Goal: Information Seeking & Learning: Learn about a topic

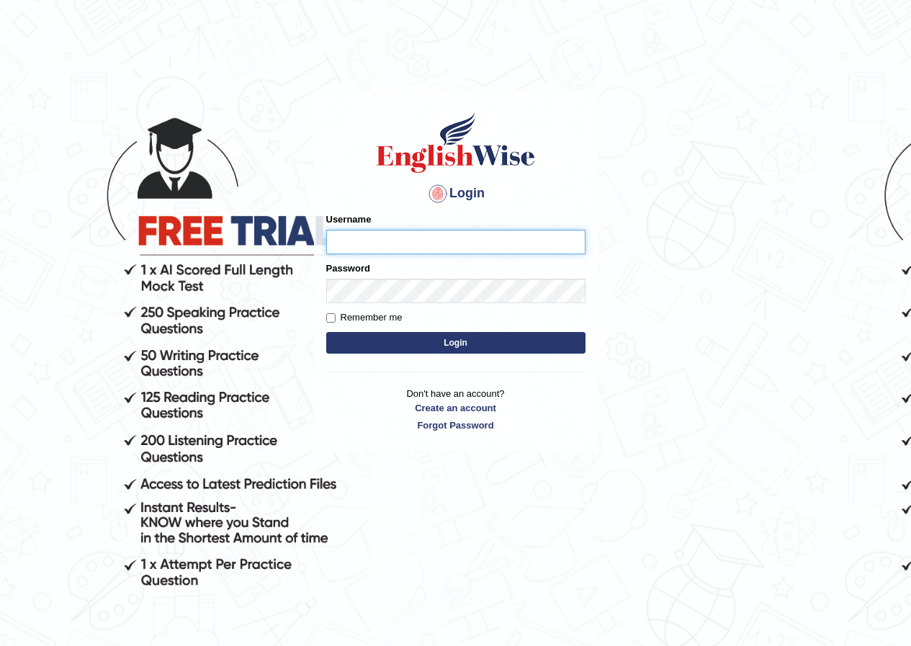
type input "GeeKaur"
drag, startPoint x: 408, startPoint y: 248, endPoint x: 248, endPoint y: 251, distance: 160.6
click at [249, 251] on body "Login Please fix the following errors: Username GeeKaur Password Remember me Lo…" at bounding box center [455, 368] width 911 height 646
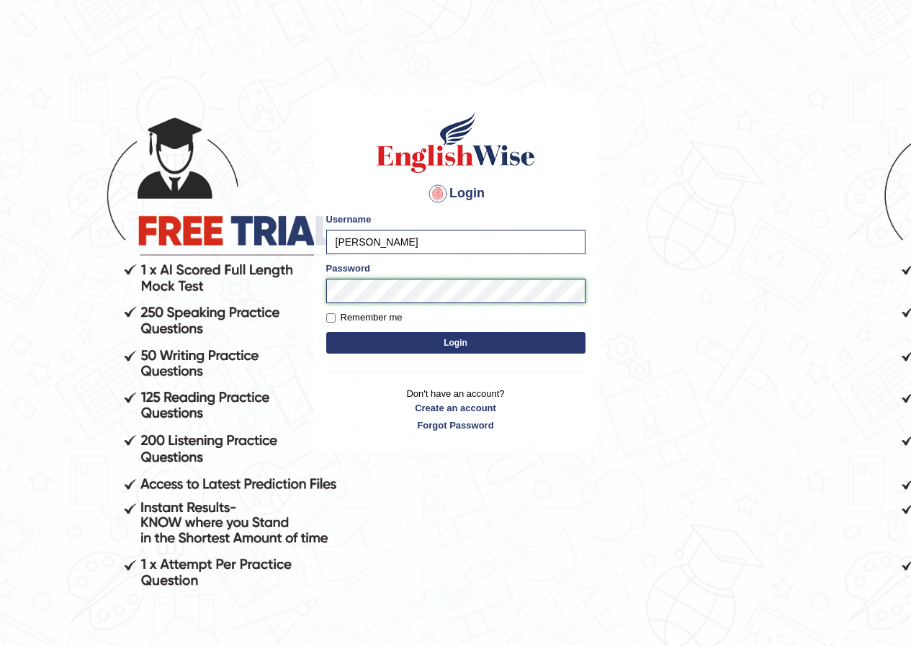
type input "Paulina"
click at [254, 290] on body "Login Please fix the following errors: Username Paulina Password Remember me Lo…" at bounding box center [455, 368] width 911 height 646
click at [337, 316] on label "Remember me" at bounding box center [364, 317] width 76 height 14
click at [335, 316] on input "Remember me" at bounding box center [330, 317] width 9 height 9
checkbox input "true"
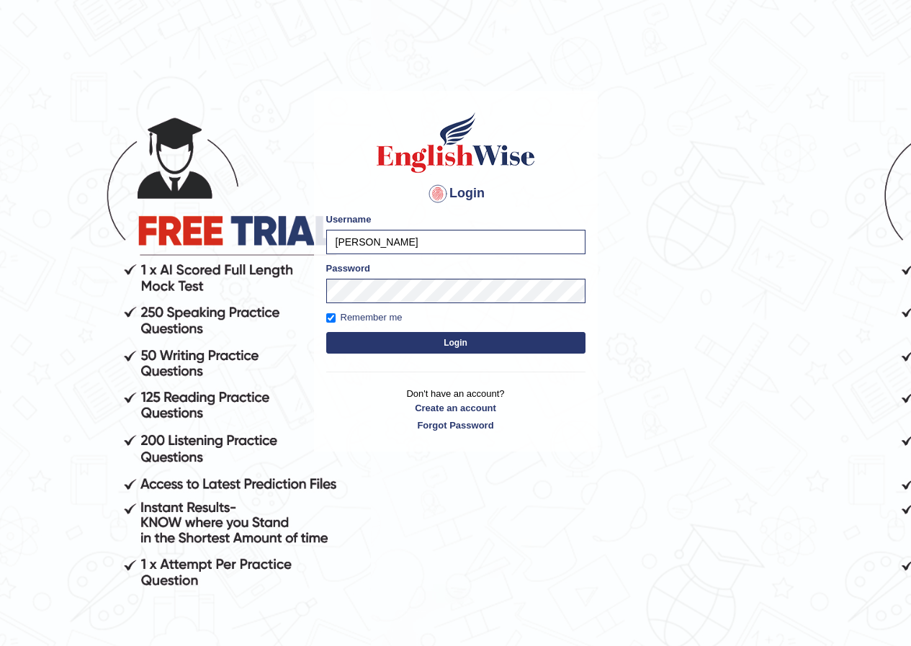
click at [401, 345] on button "Login" at bounding box center [455, 343] width 259 height 22
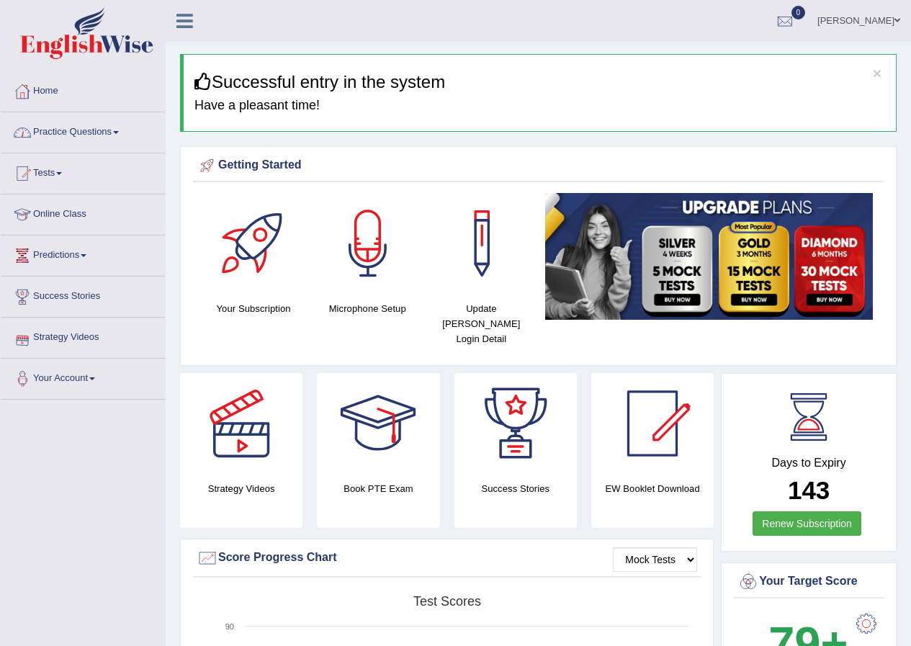
click at [81, 133] on link "Practice Questions" at bounding box center [83, 130] width 164 height 36
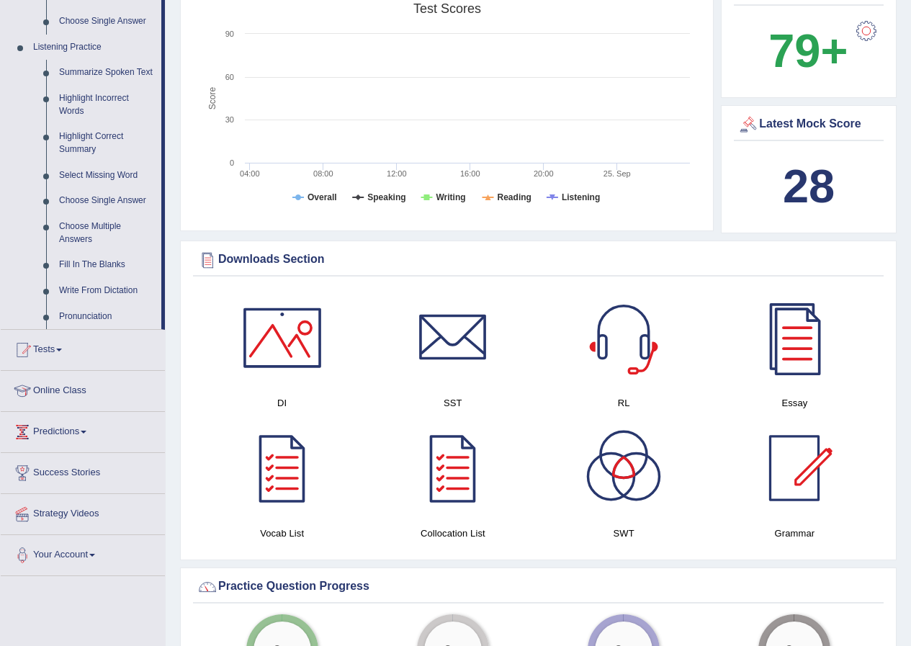
scroll to position [792, 0]
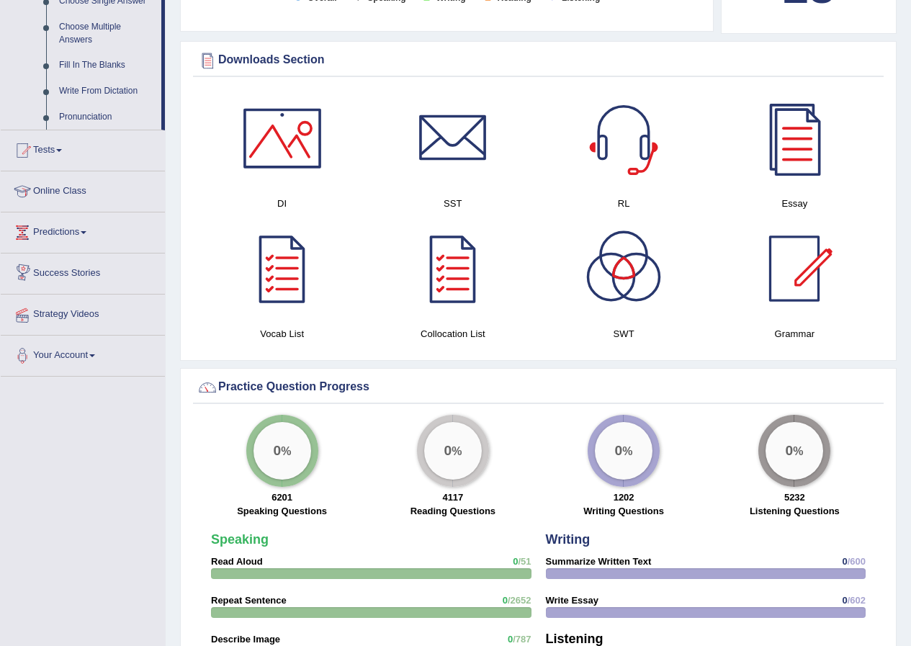
click at [100, 307] on link "Strategy Videos" at bounding box center [83, 312] width 164 height 36
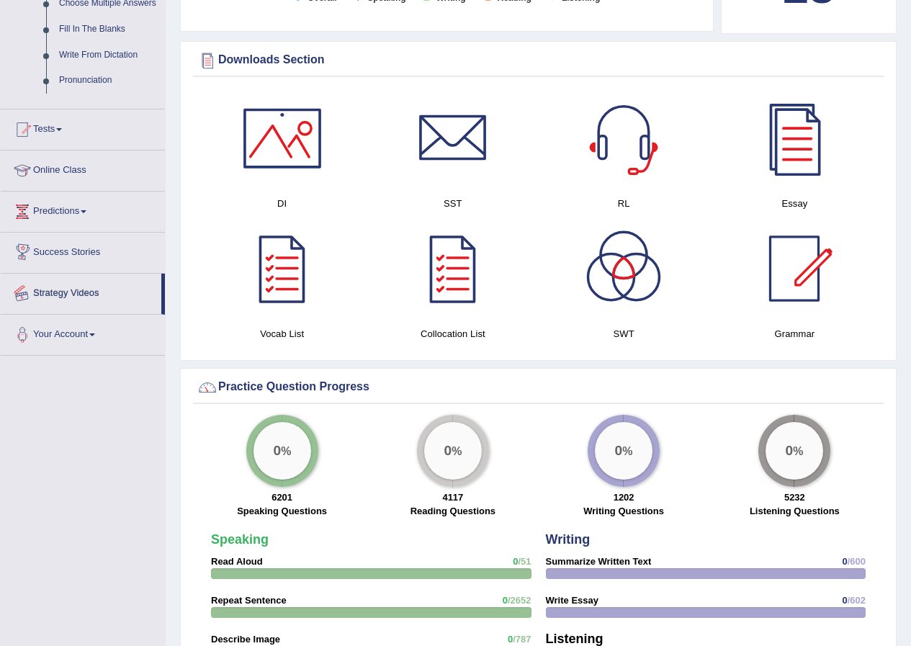
scroll to position [767, 0]
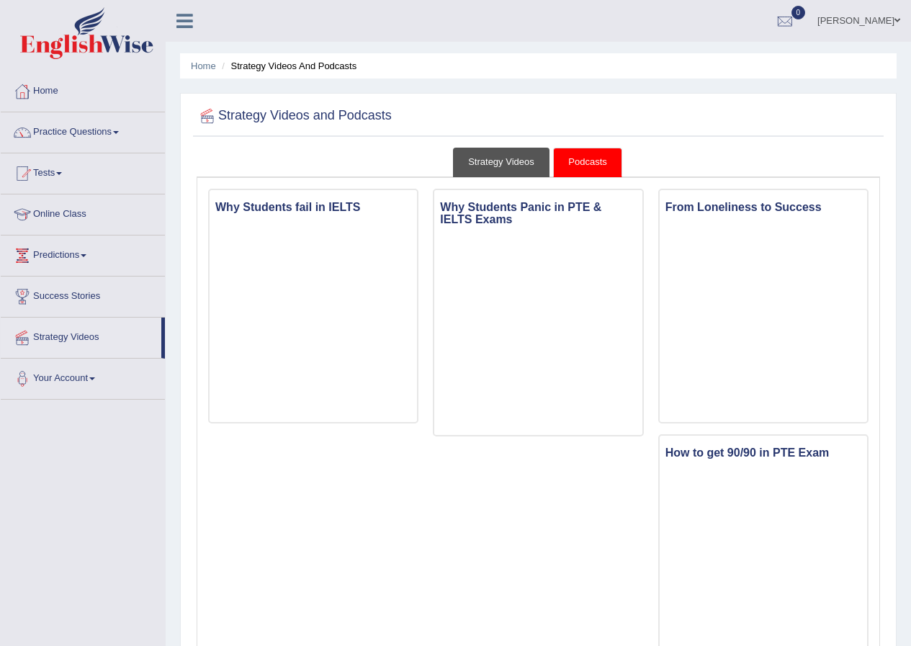
click at [508, 165] on link "Strategy Videos" at bounding box center [501, 163] width 96 height 30
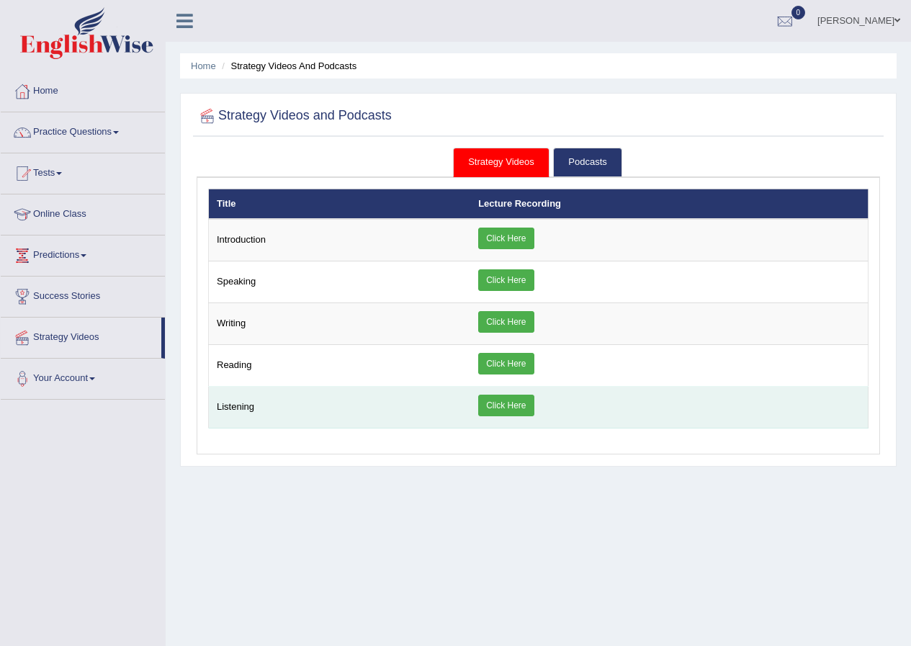
click at [528, 402] on link "Click Here" at bounding box center [505, 406] width 55 height 22
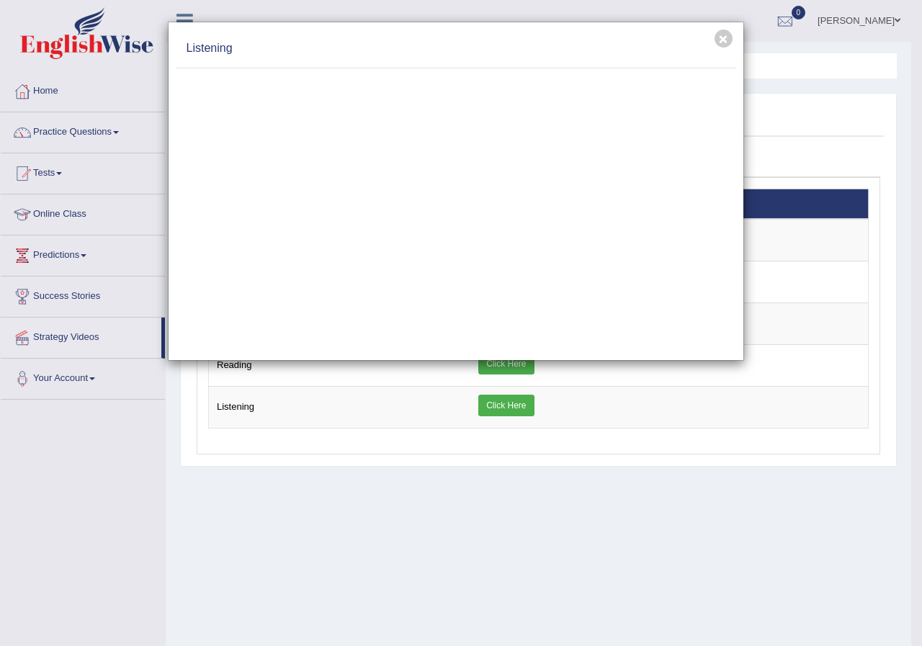
click at [737, 266] on div "× Listening" at bounding box center [456, 191] width 576 height 339
click at [127, 132] on div "× Listening" at bounding box center [461, 323] width 922 height 646
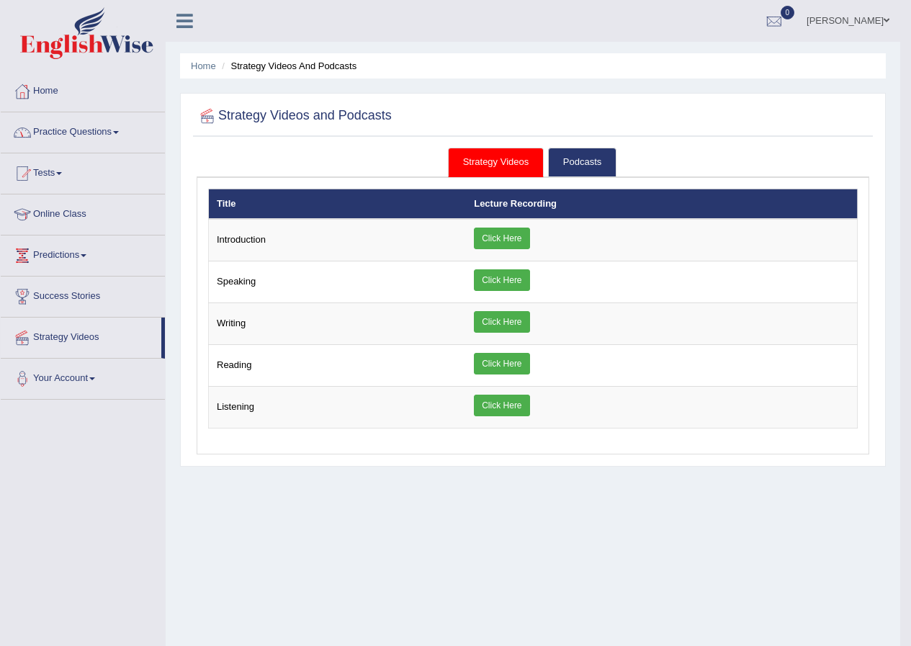
click at [119, 132] on span at bounding box center [116, 132] width 6 height 3
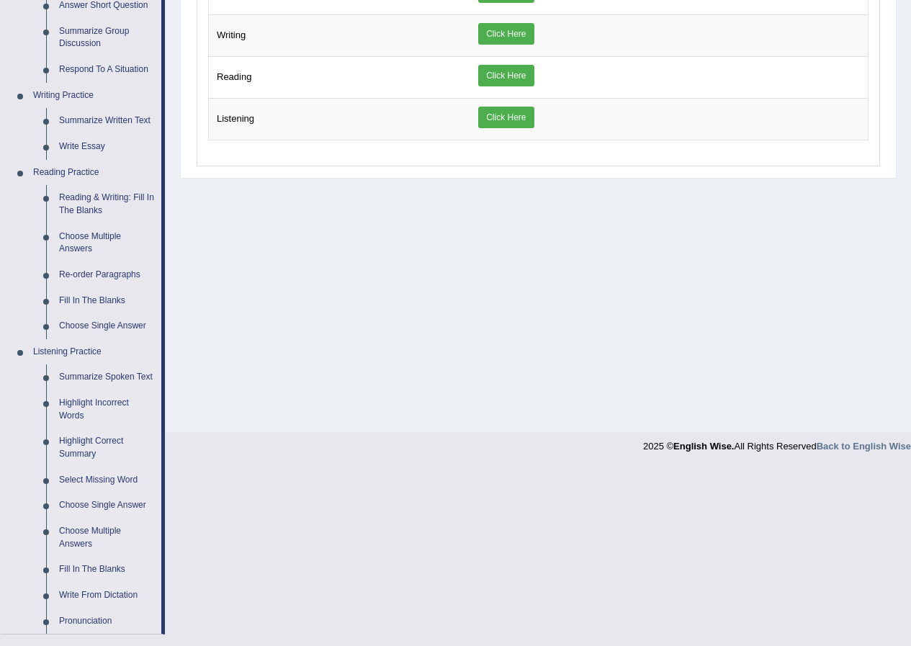
scroll to position [432, 0]
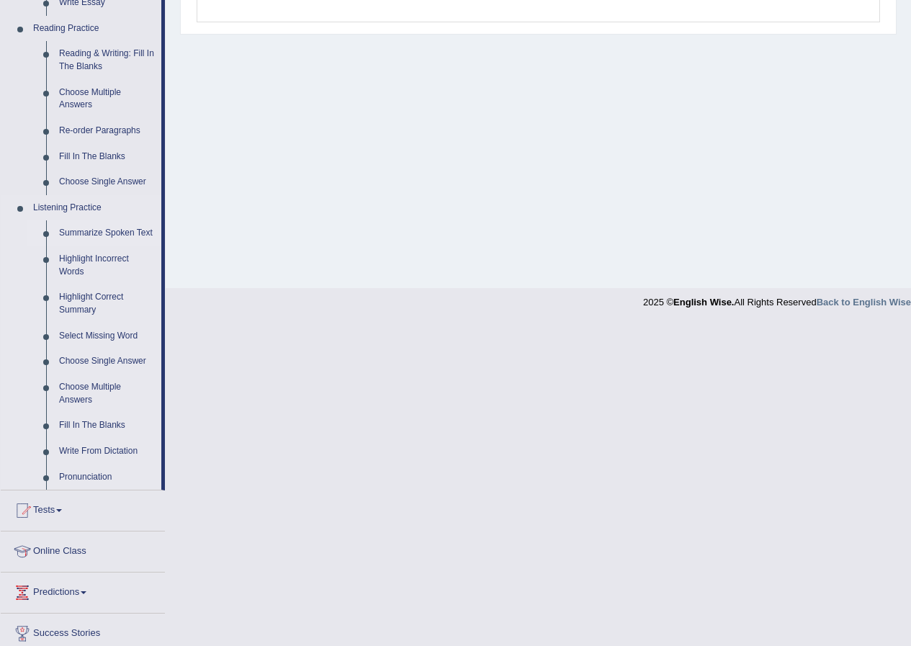
click at [145, 228] on link "Summarize Spoken Text" at bounding box center [107, 233] width 109 height 26
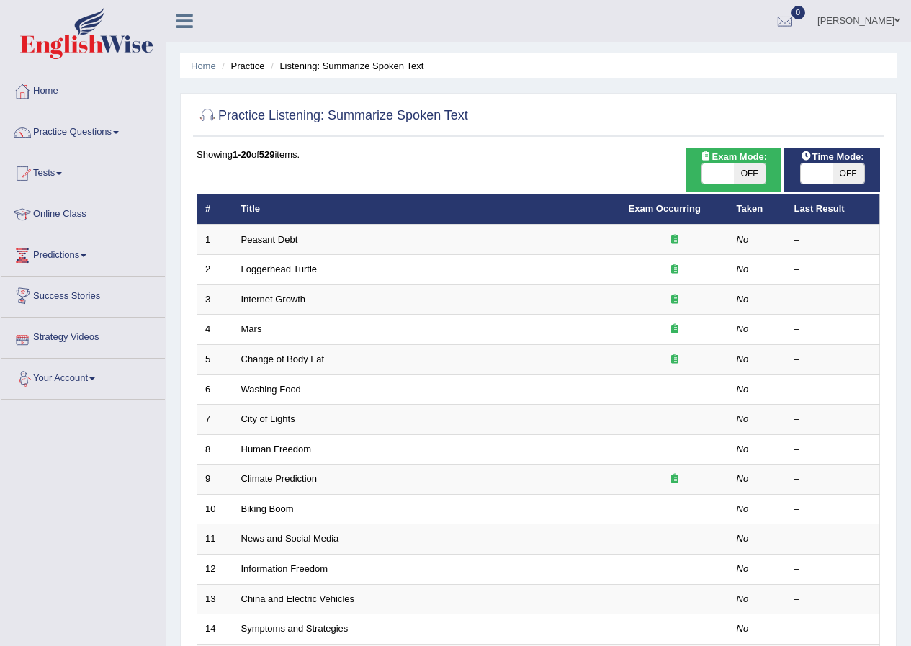
click at [87, 333] on link "Strategy Videos" at bounding box center [83, 335] width 164 height 36
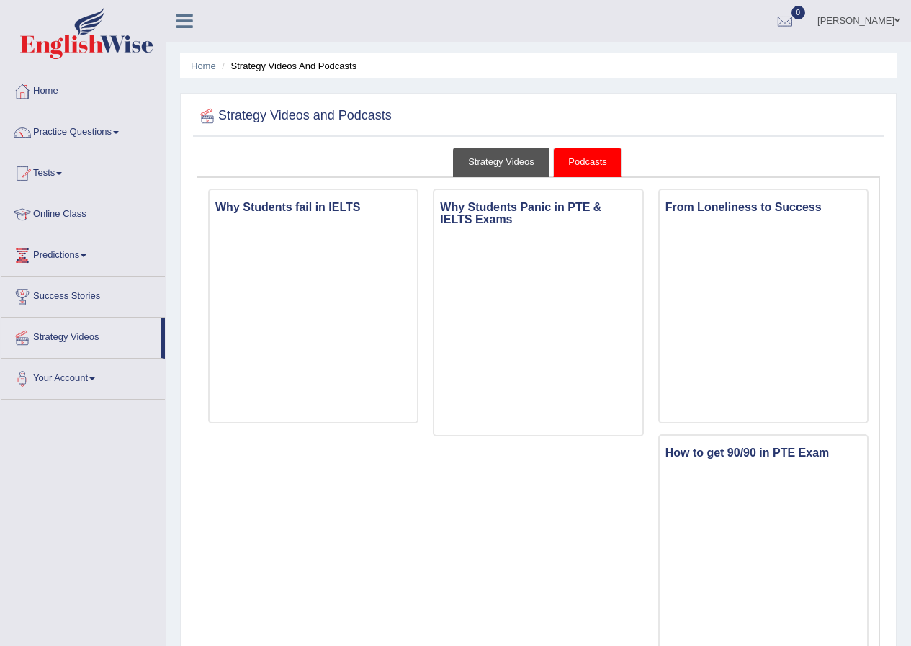
click at [530, 165] on link "Strategy Videos" at bounding box center [501, 163] width 96 height 30
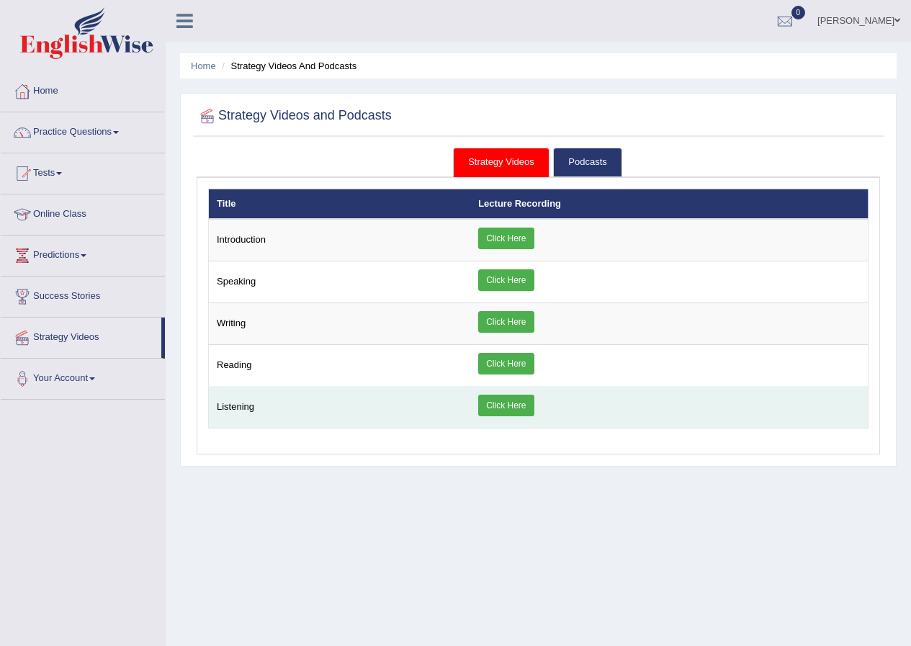
click at [294, 404] on td "Listening" at bounding box center [340, 408] width 262 height 42
click at [510, 409] on link "Click Here" at bounding box center [505, 406] width 55 height 22
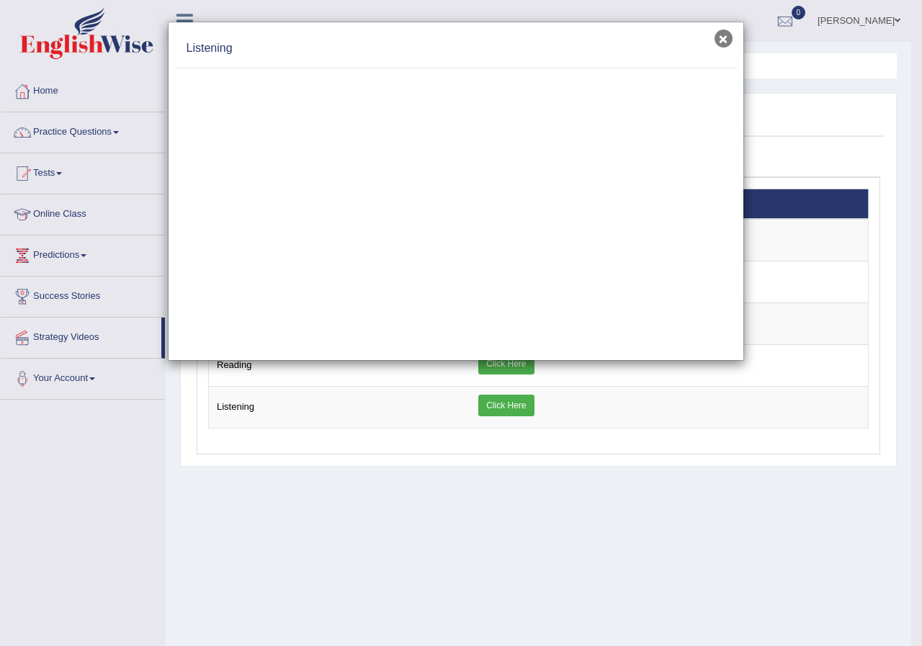
click at [718, 35] on button "×" at bounding box center [723, 39] width 18 height 18
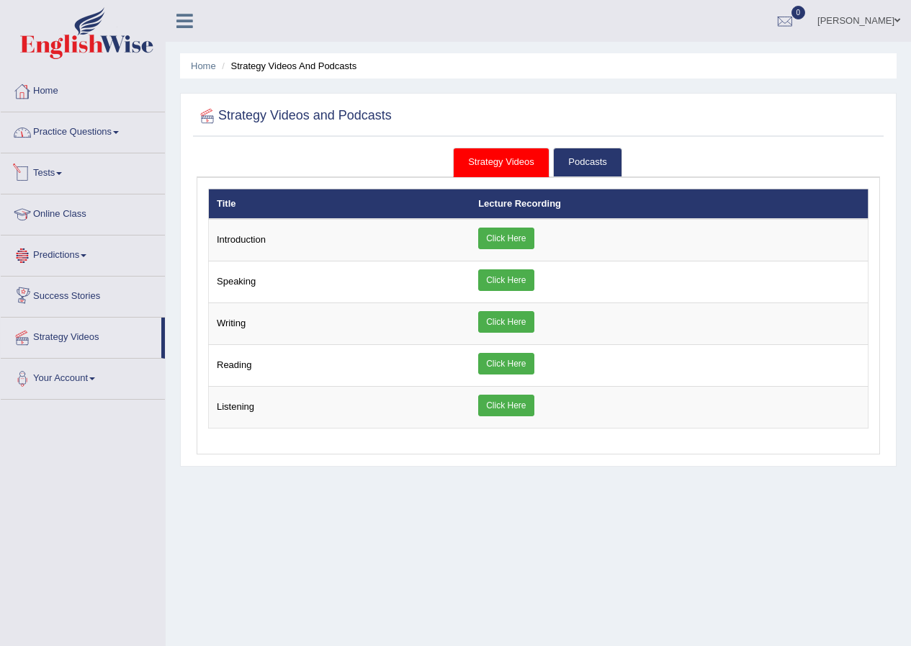
click at [56, 102] on link "Home" at bounding box center [83, 89] width 164 height 36
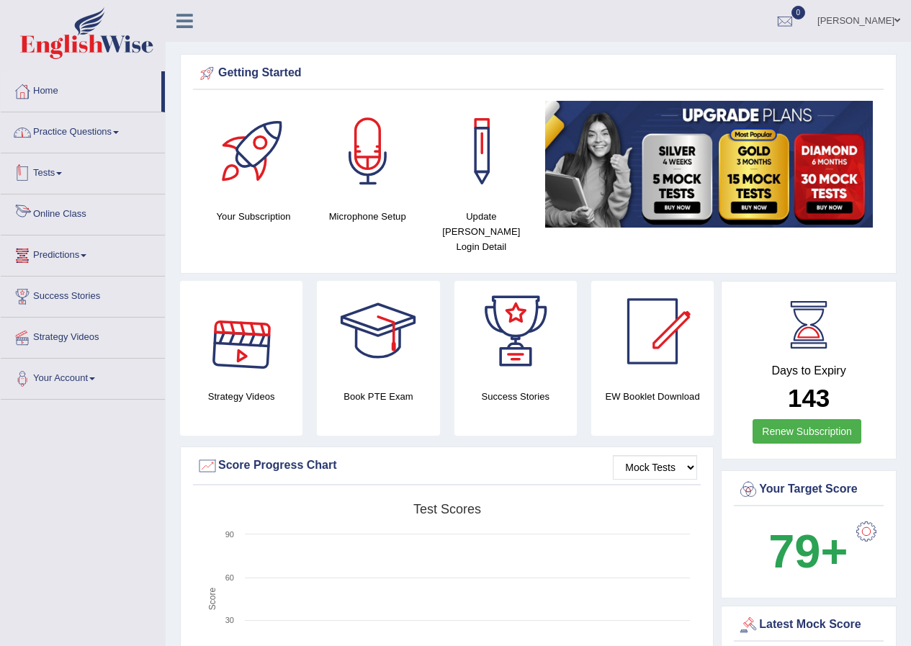
click at [128, 139] on link "Practice Questions" at bounding box center [83, 130] width 164 height 36
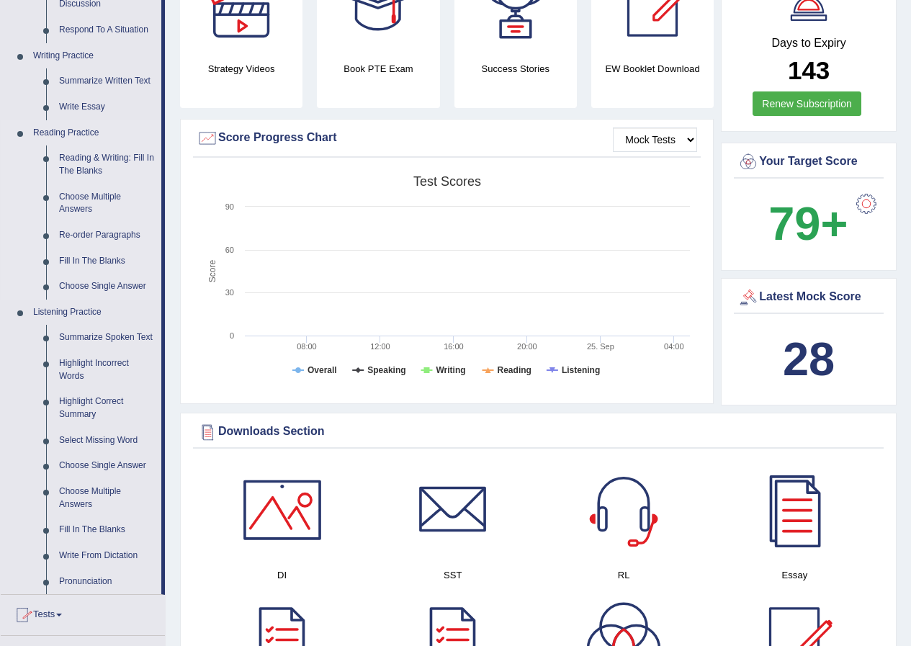
scroll to position [504, 0]
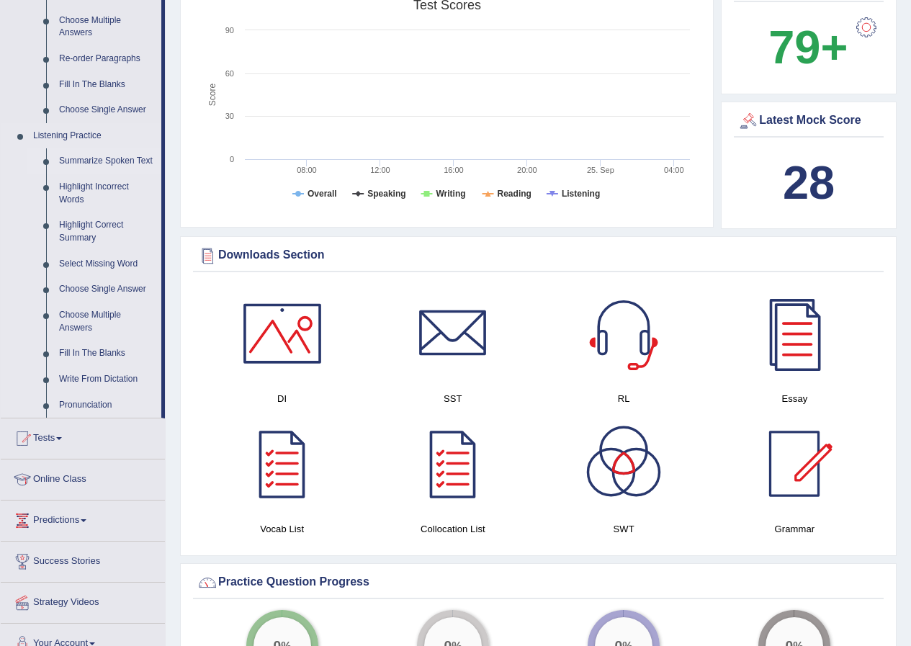
click at [119, 158] on link "Summarize Spoken Text" at bounding box center [107, 161] width 109 height 26
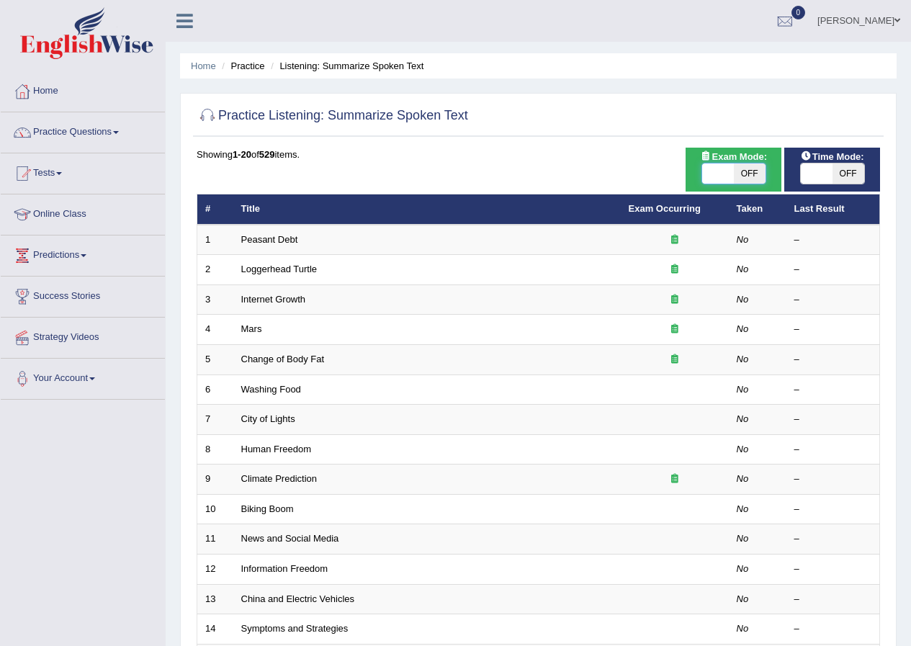
click at [721, 178] on span at bounding box center [718, 173] width 32 height 20
checkbox input "true"
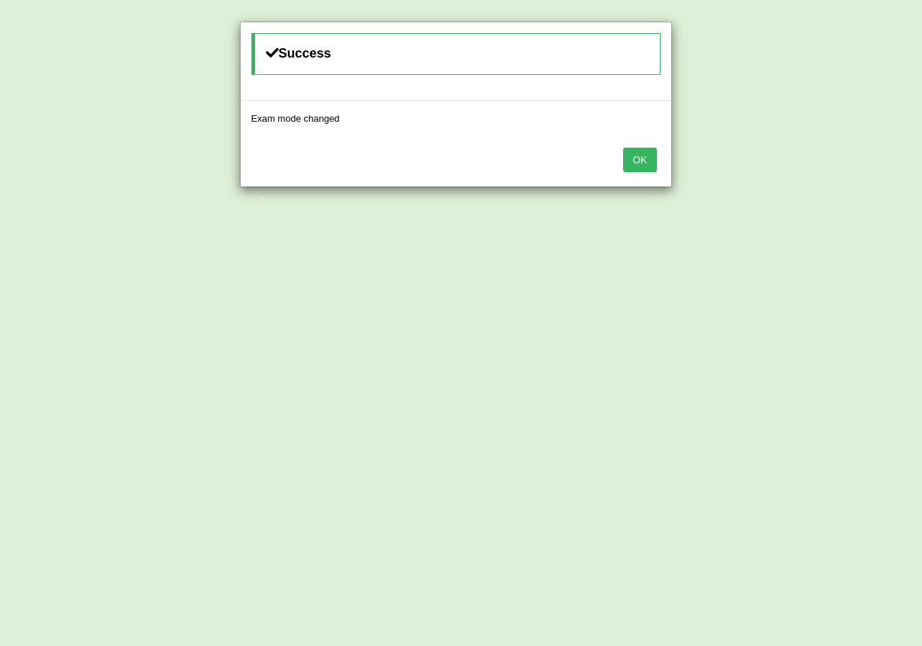
click at [654, 168] on button "OK" at bounding box center [639, 160] width 33 height 24
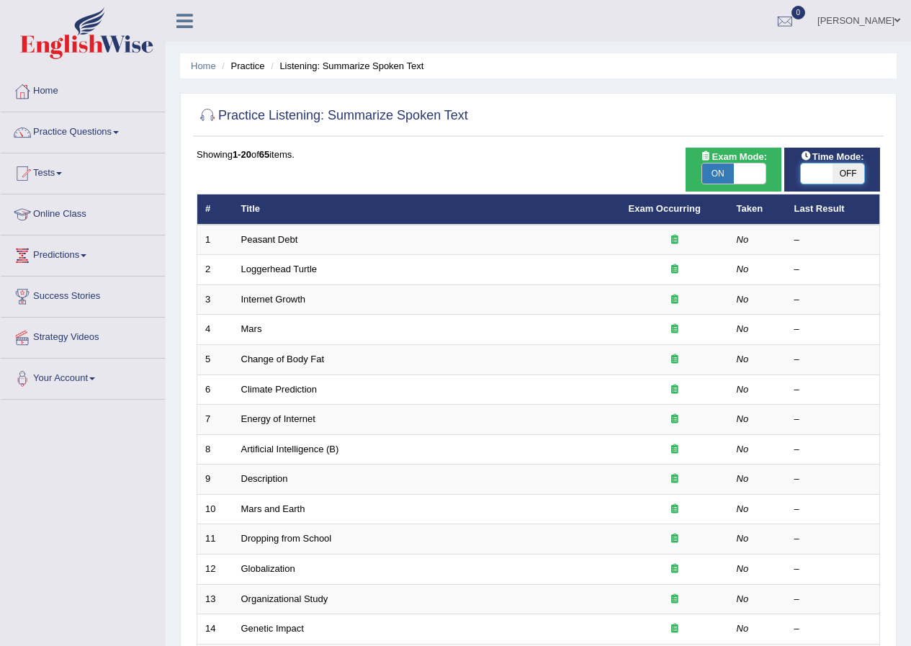
click at [826, 169] on span at bounding box center [817, 173] width 32 height 20
checkbox input "true"
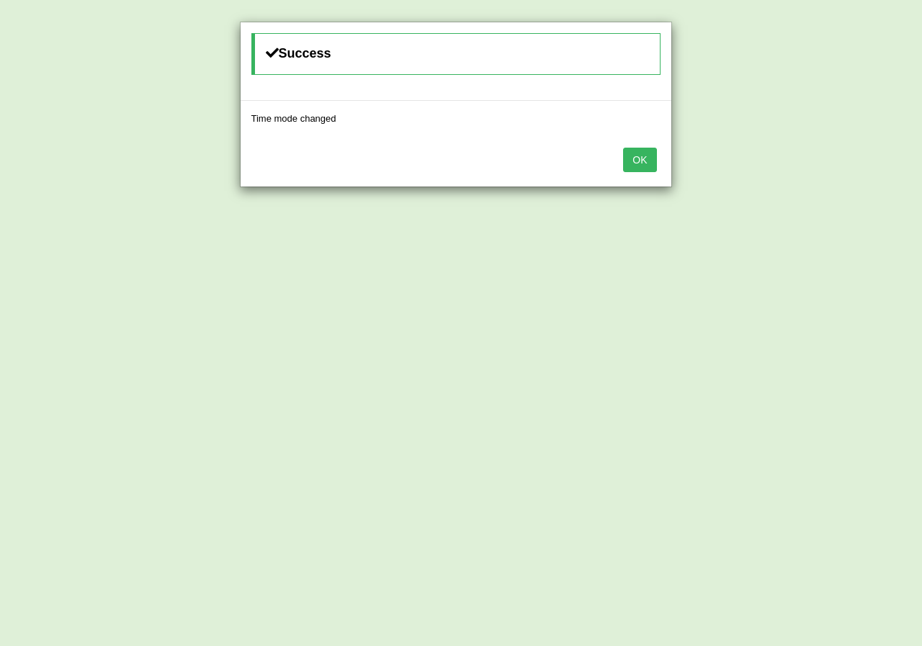
click at [647, 162] on button "OK" at bounding box center [639, 160] width 33 height 24
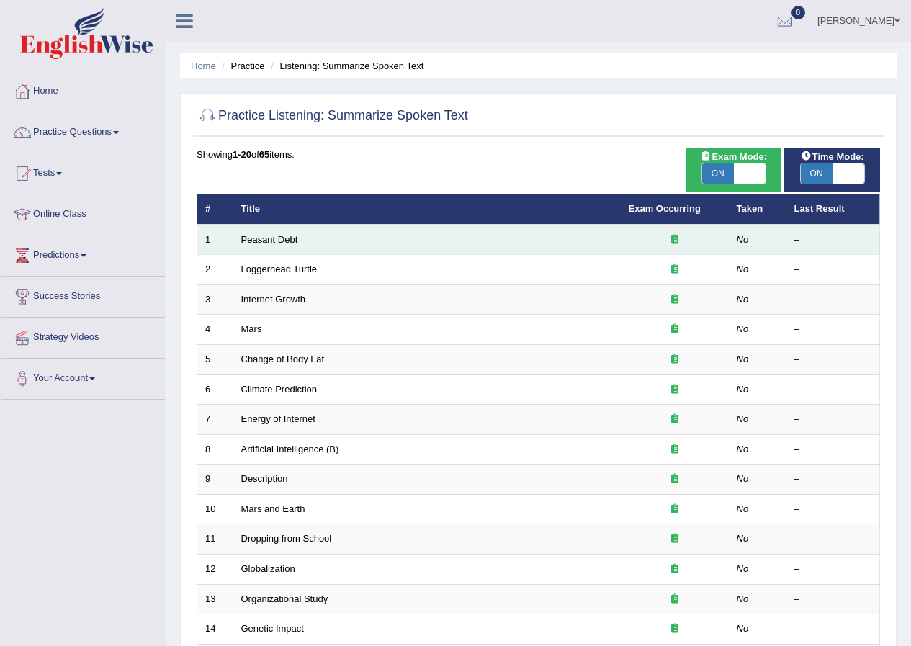
click at [292, 245] on td "Peasant Debt" at bounding box center [426, 240] width 387 height 30
click at [287, 243] on link "Peasant Debt" at bounding box center [269, 239] width 57 height 11
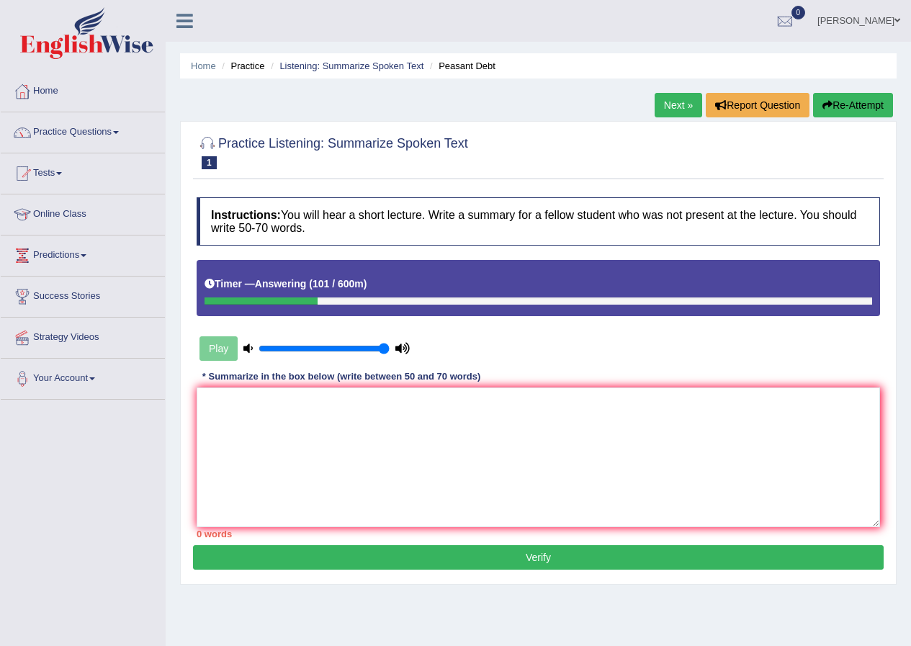
drag, startPoint x: 301, startPoint y: 353, endPoint x: 459, endPoint y: 354, distance: 158.4
type input "1"
click at [389, 354] on input "range" at bounding box center [323, 349] width 131 height 12
click at [654, 367] on div "Instructions: You will hear a short lecture. Write a summary for a fellow stude…" at bounding box center [538, 367] width 690 height 355
click at [232, 354] on div "Play" at bounding box center [305, 348] width 216 height 36
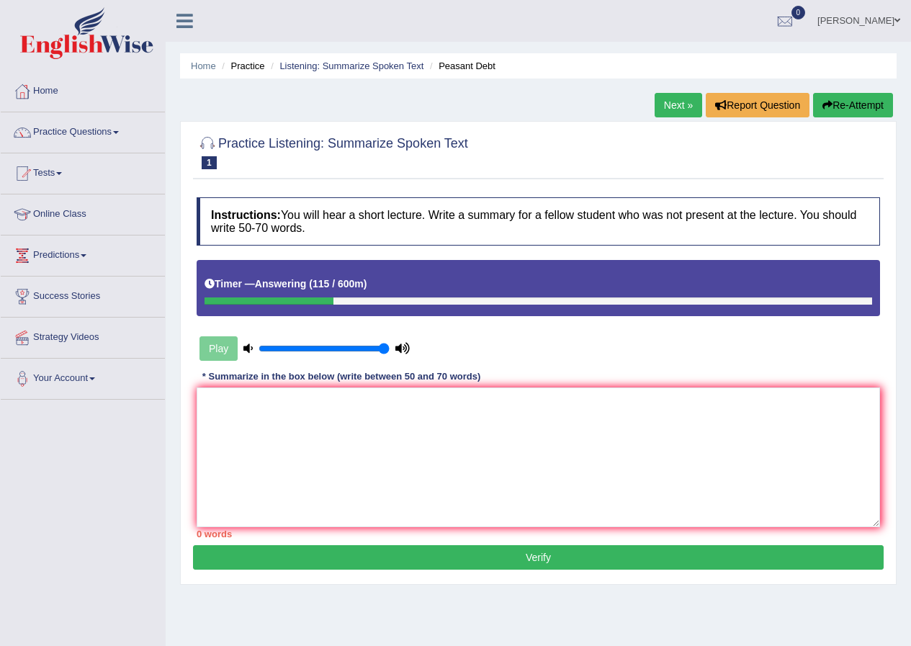
click at [248, 349] on icon at bounding box center [247, 347] width 9 height 9
click at [397, 351] on icon at bounding box center [402, 347] width 14 height 9
click at [220, 357] on div "Play" at bounding box center [305, 348] width 216 height 36
click at [367, 271] on div "Timer — Answering ( 118 / 600m )" at bounding box center [537, 283] width 667 height 25
click at [359, 280] on b "118 / 600m" at bounding box center [337, 284] width 51 height 12
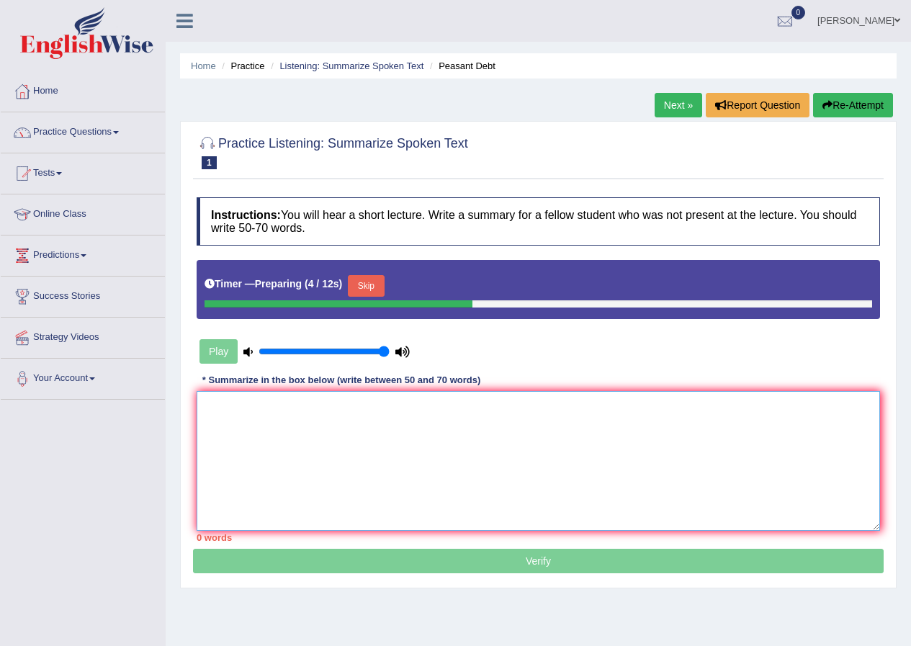
click at [544, 423] on textarea at bounding box center [538, 461] width 683 height 140
type textarea "T"
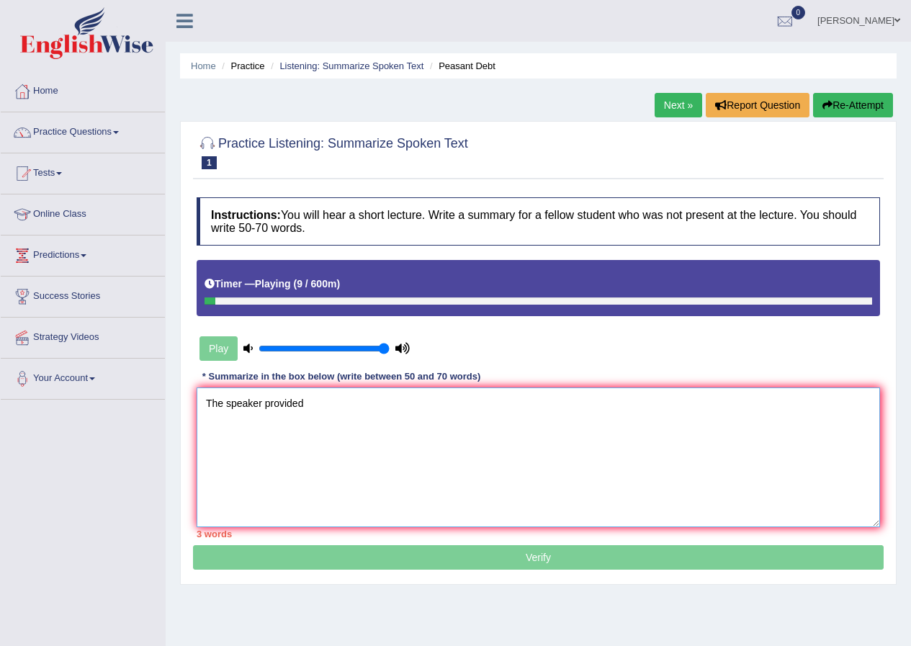
type textarea "The speaker provided"
click at [371, 351] on input "range" at bounding box center [323, 349] width 131 height 12
click at [356, 353] on input "range" at bounding box center [323, 349] width 131 height 12
click at [336, 352] on input "range" at bounding box center [323, 349] width 131 height 12
type input "0.45"
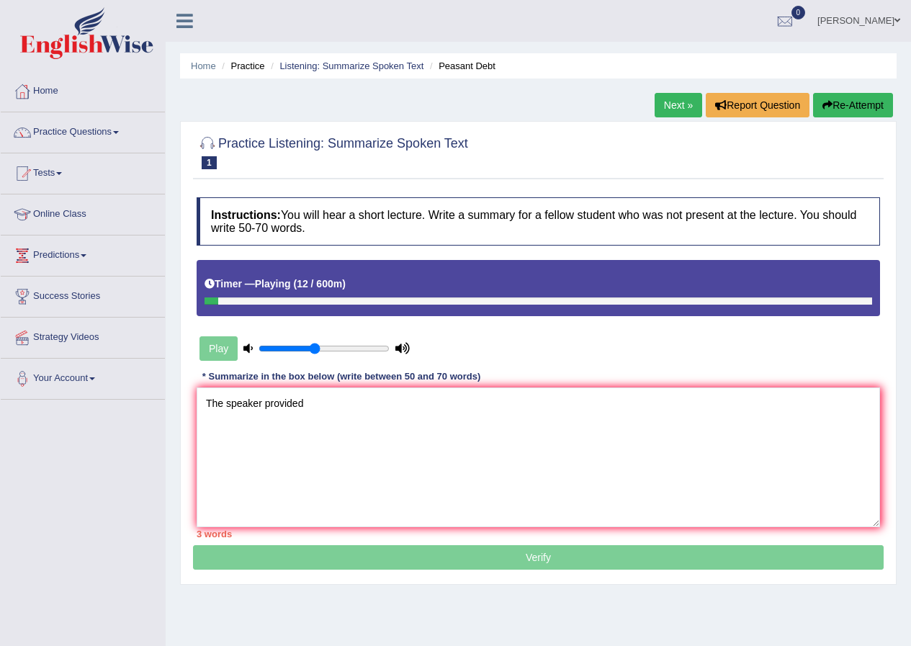
click at [317, 351] on input "range" at bounding box center [323, 349] width 131 height 12
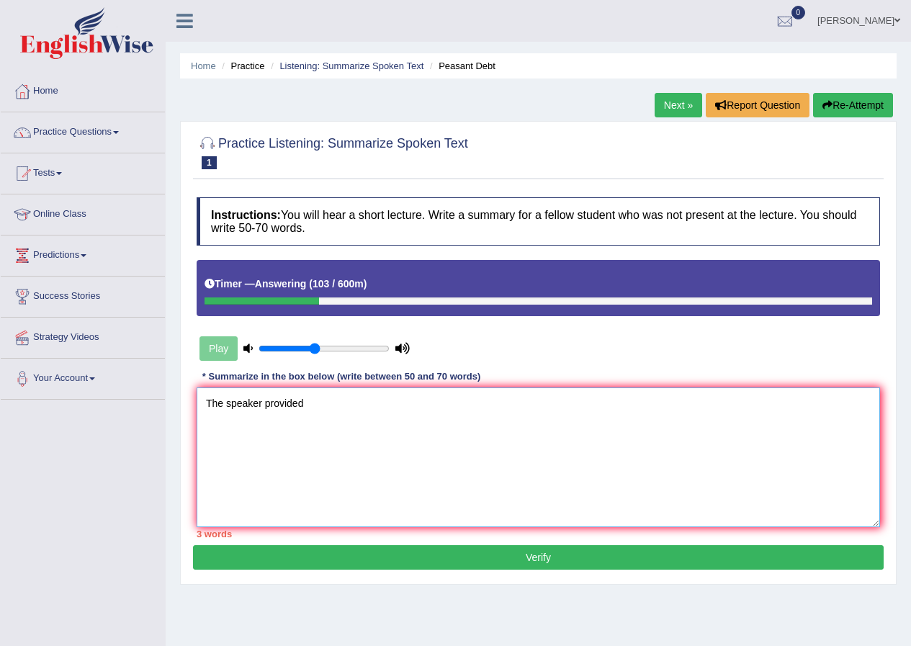
click at [546, 434] on textarea "The speaker provided" at bounding box center [538, 457] width 683 height 140
click at [532, 405] on textarea "The speaker provided a comprehensive overview of the farmers' suicide. They emp…" at bounding box center [538, 457] width 683 height 140
click at [600, 397] on textarea "The speaker provided a comprehensive overview of the farmers' suicide. To begin…" at bounding box center [538, 457] width 683 height 140
click at [749, 413] on textarea "The speaker provided a comprehensive overview of the farmers' suicide. To begin…" at bounding box center [538, 457] width 683 height 140
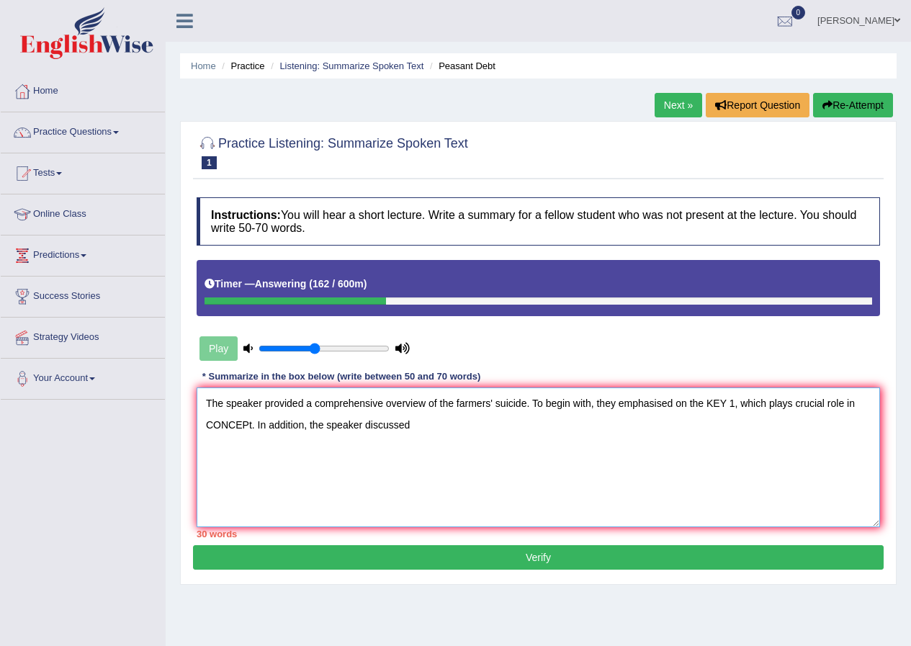
click at [531, 408] on textarea "The speaker provided a comprehensive overview of the farmers' suicide. To begin…" at bounding box center [538, 457] width 683 height 140
click at [537, 425] on textarea "The speaker provided a comprehensive overview of the farmers' suicide, highligh…" at bounding box center [538, 457] width 683 height 140
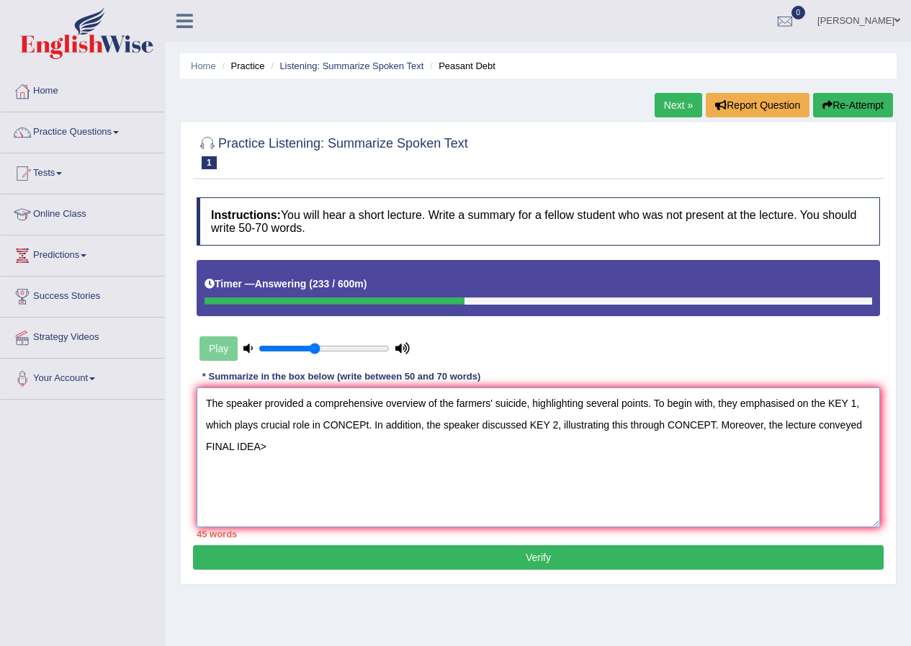
click at [509, 498] on textarea "The speaker provided a comprehensive overview of the farmers' suicide, highligh…" at bounding box center [538, 457] width 683 height 140
click at [460, 508] on textarea "The speaker provided a comprehensive overview of the farmers' suicide, highligh…" at bounding box center [538, 457] width 683 height 140
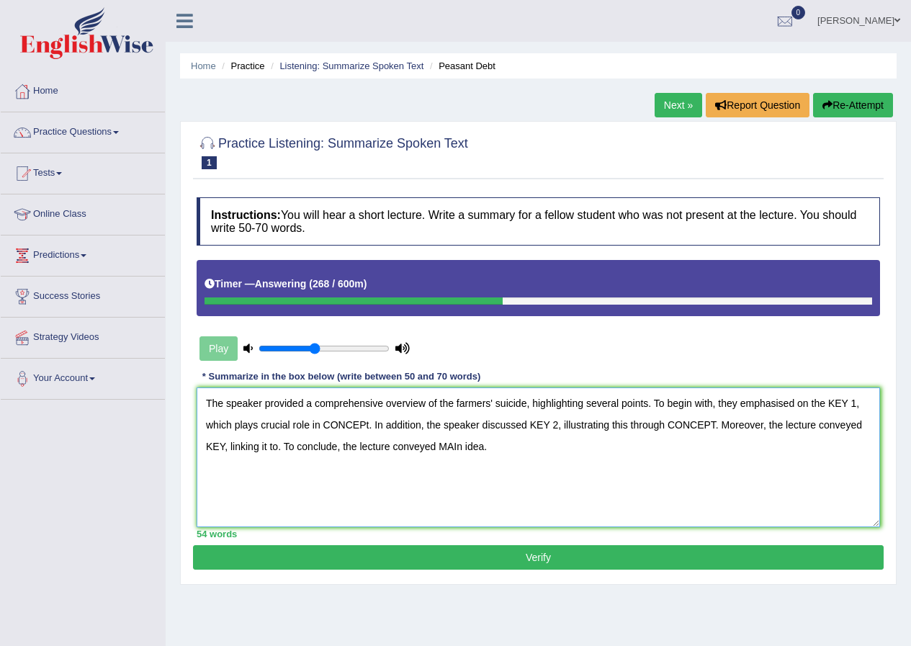
click at [862, 424] on textarea "The speaker provided a comprehensive overview of the farmers' suicide, highligh…" at bounding box center [538, 457] width 683 height 140
click at [703, 488] on textarea "The speaker provided a comprehensive overview of the farmers' suicide, highligh…" at bounding box center [538, 457] width 683 height 140
click at [820, 428] on textarea "The speaker provided a comprehensive overview of the farmers' suicide, highligh…" at bounding box center [538, 457] width 683 height 140
click at [647, 401] on textarea "The speaker provided a comprehensive overview of the farmers' suicide, highligh…" at bounding box center [538, 457] width 683 height 140
click at [847, 406] on textarea "The speaker provided a comprehensive overview of the farmers' suicide, highligh…" at bounding box center [538, 457] width 683 height 140
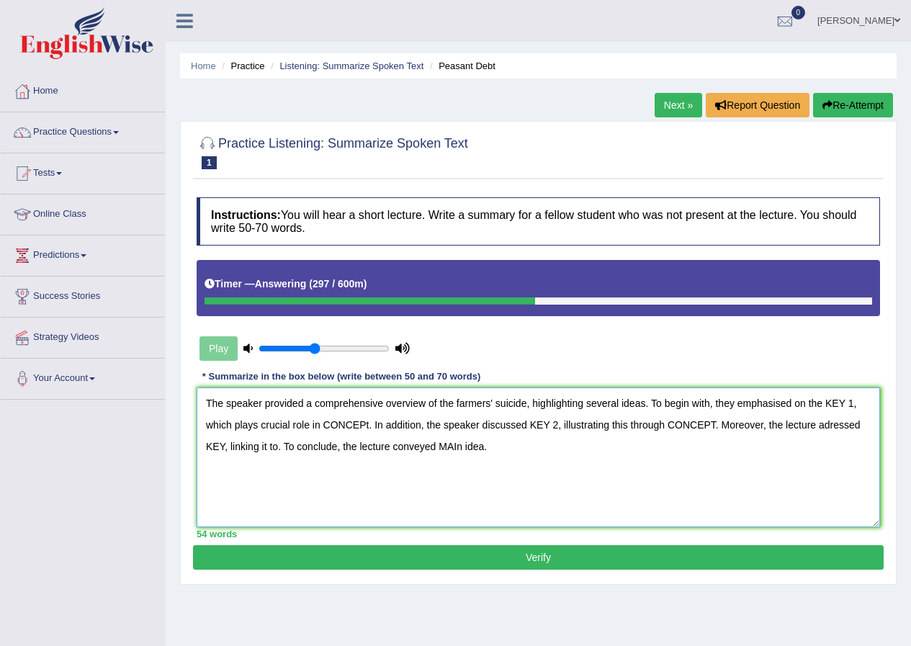
click at [853, 402] on textarea "The speaker provided a comprehensive overview of the farmers' suicide, highligh…" at bounding box center [538, 457] width 683 height 140
click at [305, 428] on textarea "The speaker provided a comprehensive overview of the farmers' suicide, highligh…" at bounding box center [538, 457] width 683 height 140
click at [422, 429] on textarea "The speaker provided a comprehensive overview of the farmers' suicide, highligh…" at bounding box center [538, 457] width 683 height 140
click at [638, 425] on textarea "The speaker provided a comprehensive overview of the farmers' suicide, highligh…" at bounding box center [538, 457] width 683 height 140
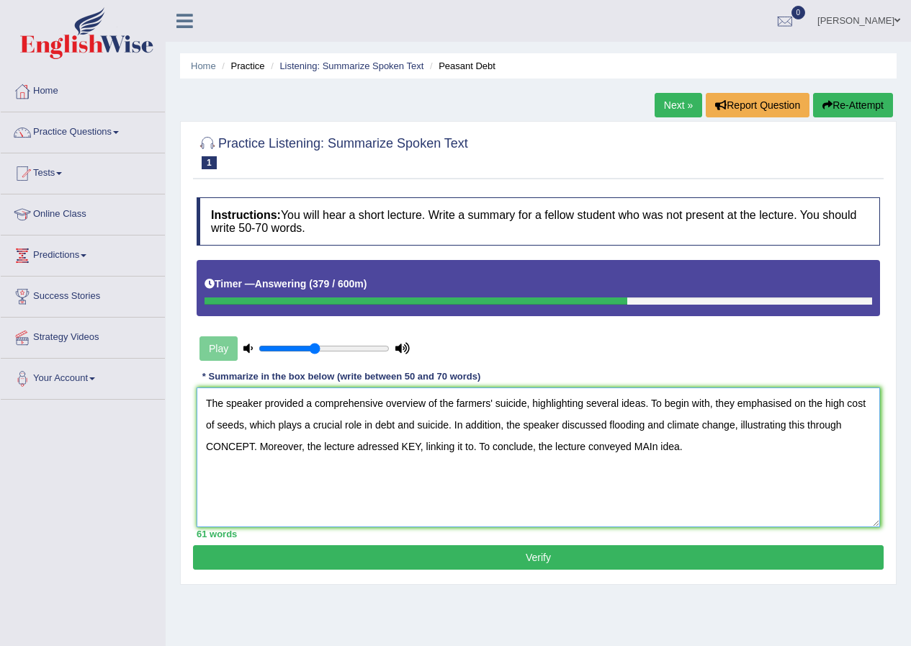
drag, startPoint x: 253, startPoint y: 446, endPoint x: 207, endPoint y: 451, distance: 46.4
click at [207, 451] on textarea "The speaker provided a comprehensive overview of the farmers' suicide, highligh…" at bounding box center [538, 457] width 683 height 140
click at [429, 446] on textarea "The speaker provided a comprehensive overview of the farmers' suicide, highligh…" at bounding box center [538, 457] width 683 height 140
click at [559, 449] on textarea "The speaker provided a comprehensive overview of the farmers' suicide, highligh…" at bounding box center [538, 457] width 683 height 140
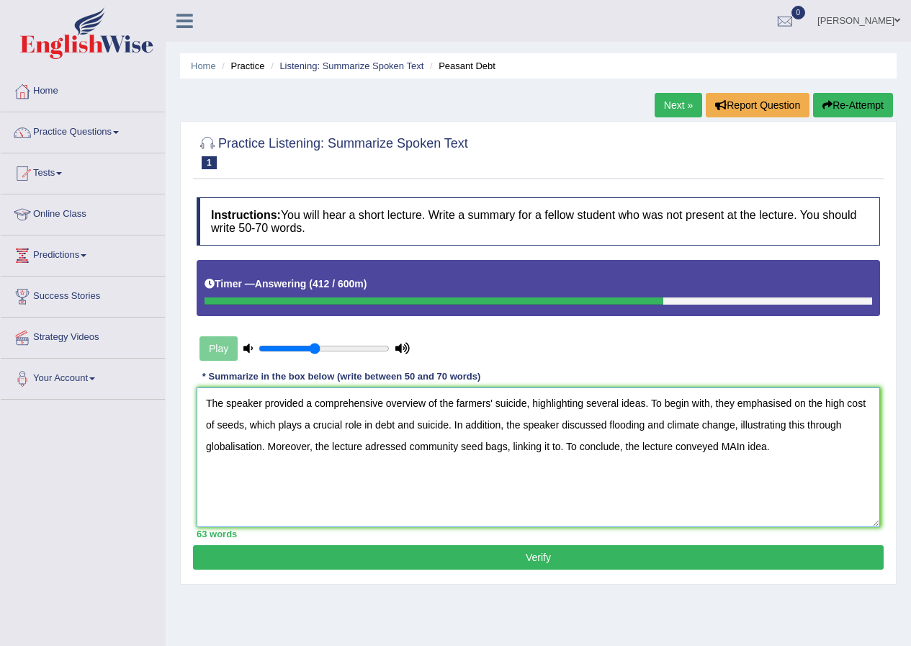
click at [561, 451] on textarea "The speaker provided a comprehensive overview of the farmers' suicide, highligh…" at bounding box center [538, 457] width 683 height 140
click at [847, 447] on textarea "The speaker provided a comprehensive overview of the farmers' suicide, highligh…" at bounding box center [538, 457] width 683 height 140
drag, startPoint x: 865, startPoint y: 448, endPoint x: 821, endPoint y: 452, distance: 43.4
click at [821, 452] on textarea "The speaker provided a comprehensive overview of the farmers' suicide, highligh…" at bounding box center [538, 457] width 683 height 140
click at [446, 425] on textarea "The speaker provided a comprehensive overview of the farmers' suicide, highligh…" at bounding box center [538, 457] width 683 height 140
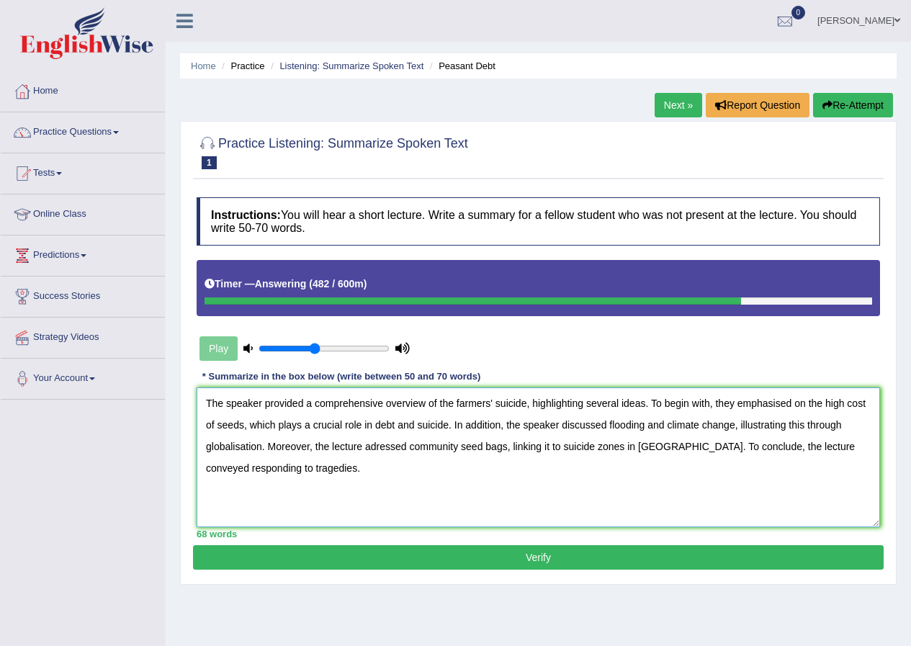
click at [448, 427] on textarea "The speaker provided a comprehensive overview of the farmers' suicide, highligh…" at bounding box center [538, 457] width 683 height 140
click at [690, 432] on textarea "The speaker provided a comprehensive overview of the farmers' suicide, highligh…" at bounding box center [538, 457] width 683 height 140
click at [782, 425] on textarea "The speaker provided a comprehensive overview of the farmers' suicide, highligh…" at bounding box center [538, 457] width 683 height 140
drag, startPoint x: 782, startPoint y: 425, endPoint x: 735, endPoint y: 431, distance: 47.2
click at [735, 431] on textarea "The speaker provided a comprehensive overview of the farmers' suicide, highligh…" at bounding box center [538, 457] width 683 height 140
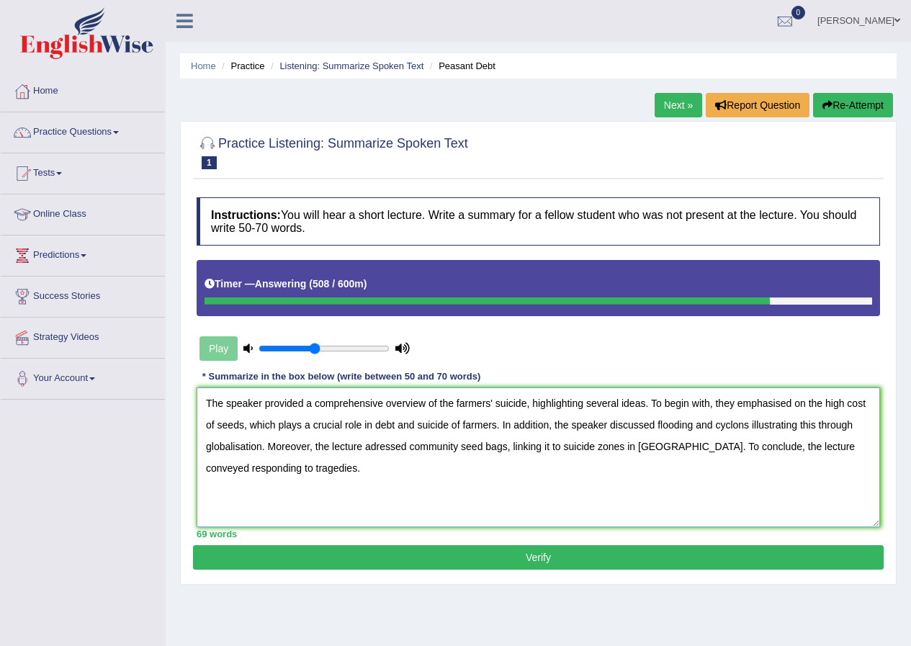
click at [261, 447] on textarea "The speaker provided a comprehensive overview of the farmers' suicide, highligh…" at bounding box center [538, 457] width 683 height 140
click at [208, 446] on textarea "The speaker provided a comprehensive overview of the farmers' suicide, highligh…" at bounding box center [538, 457] width 683 height 140
drag, startPoint x: 324, startPoint y: 445, endPoint x: 246, endPoint y: 449, distance: 77.8
click at [246, 449] on textarea "The speaker provided a comprehensive overview of the farmers' suicide, highligh…" at bounding box center [538, 457] width 683 height 140
click at [421, 449] on textarea "The speaker provided a comprehensive overview of the farmers' suicide, highligh…" at bounding box center [538, 457] width 683 height 140
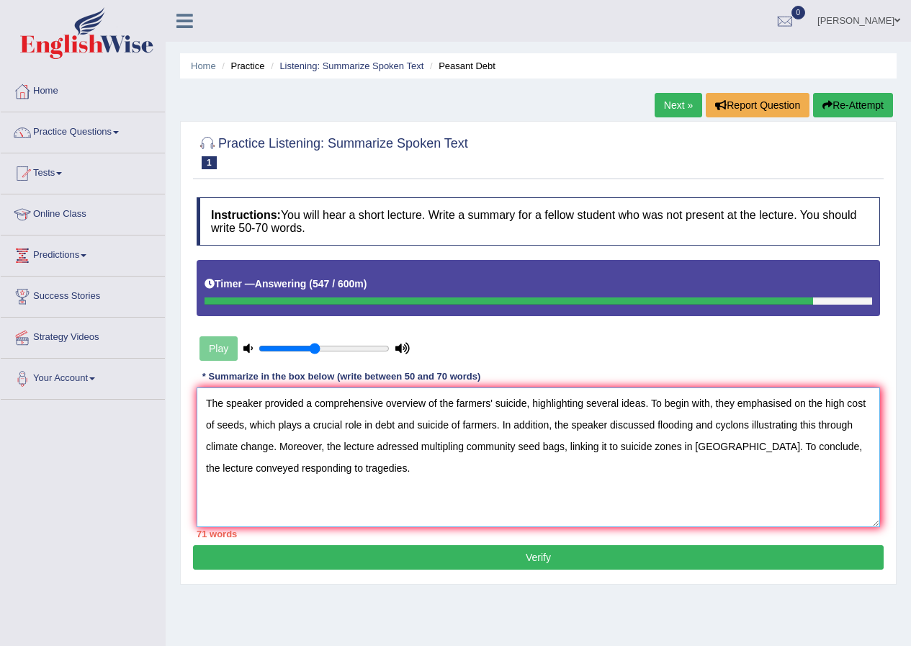
click at [251, 470] on textarea "The speaker provided a comprehensive overview of the farmers' suicide, highligh…" at bounding box center [538, 457] width 683 height 140
drag, startPoint x: 312, startPoint y: 467, endPoint x: 253, endPoint y: 478, distance: 59.4
click at [253, 478] on textarea "The speaker provided a comprehensive overview of the farmers' suicide, highligh…" at bounding box center [538, 457] width 683 height 140
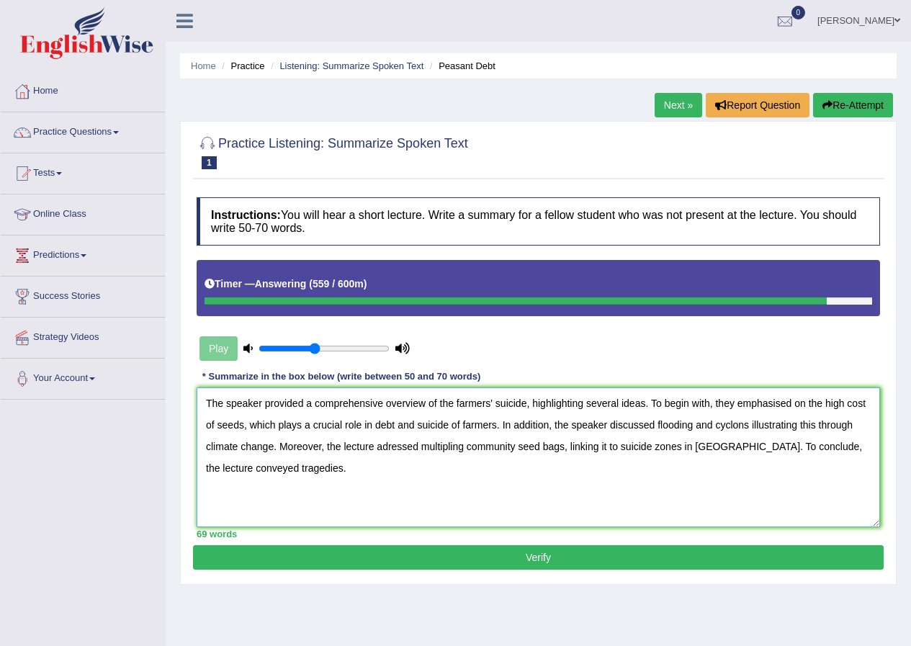
drag, startPoint x: 464, startPoint y: 445, endPoint x: 419, endPoint y: 452, distance: 45.2
click at [419, 452] on textarea "The speaker provided a comprehensive overview of the farmers' suicide, highligh…" at bounding box center [538, 457] width 683 height 140
click at [205, 469] on textarea "The speaker provided a comprehensive overview of the farmers' suicide, highligh…" at bounding box center [538, 457] width 683 height 140
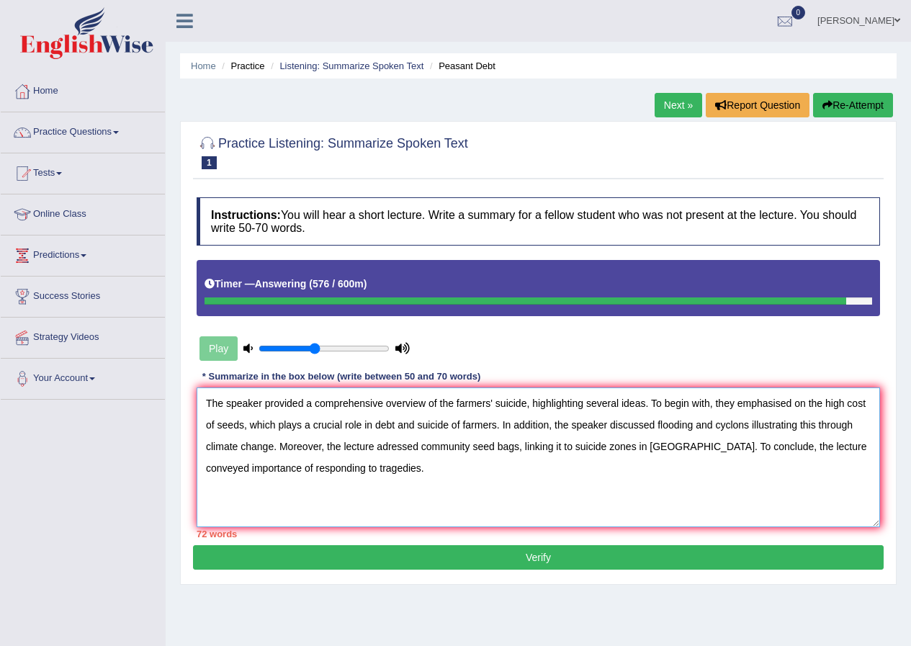
drag, startPoint x: 495, startPoint y: 428, endPoint x: 456, endPoint y: 430, distance: 39.7
click at [456, 430] on textarea "The speaker provided a comprehensive overview of the farmers' suicide, highligh…" at bounding box center [538, 457] width 683 height 140
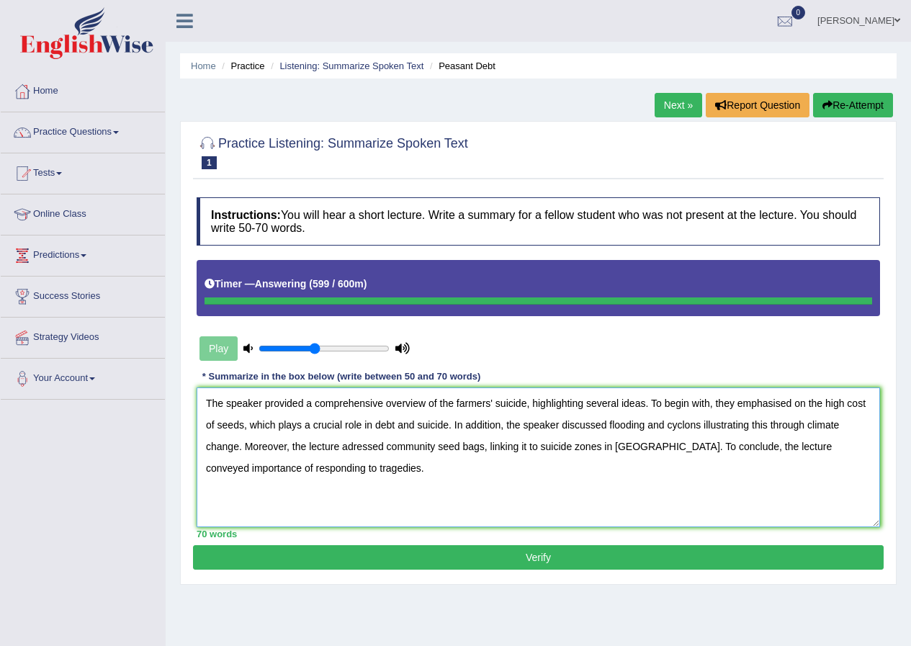
type textarea "The speaker provided a comprehensive overview of the farmers' suicide, highligh…"
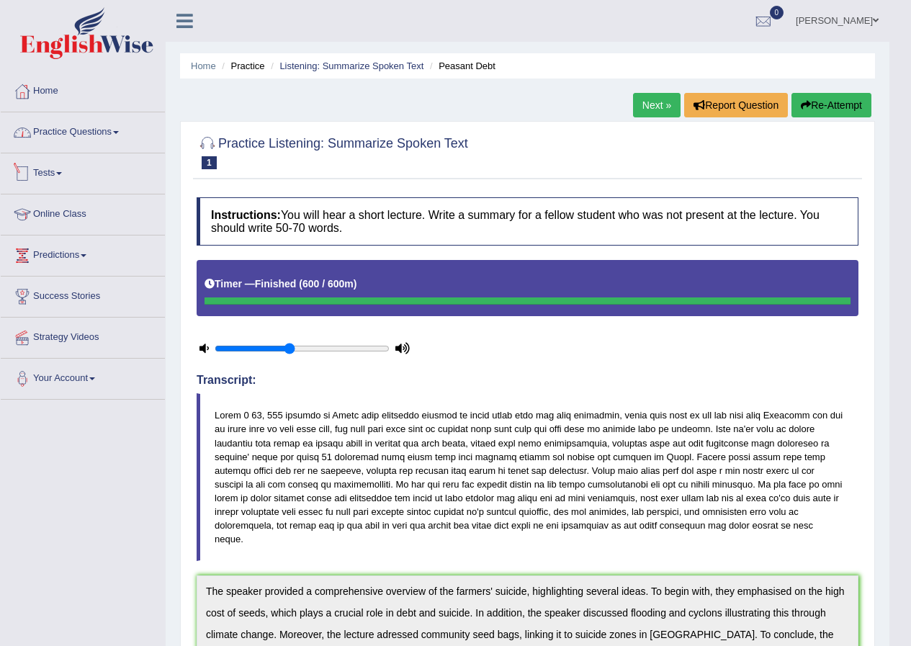
click at [137, 145] on link "Practice Questions" at bounding box center [83, 130] width 164 height 36
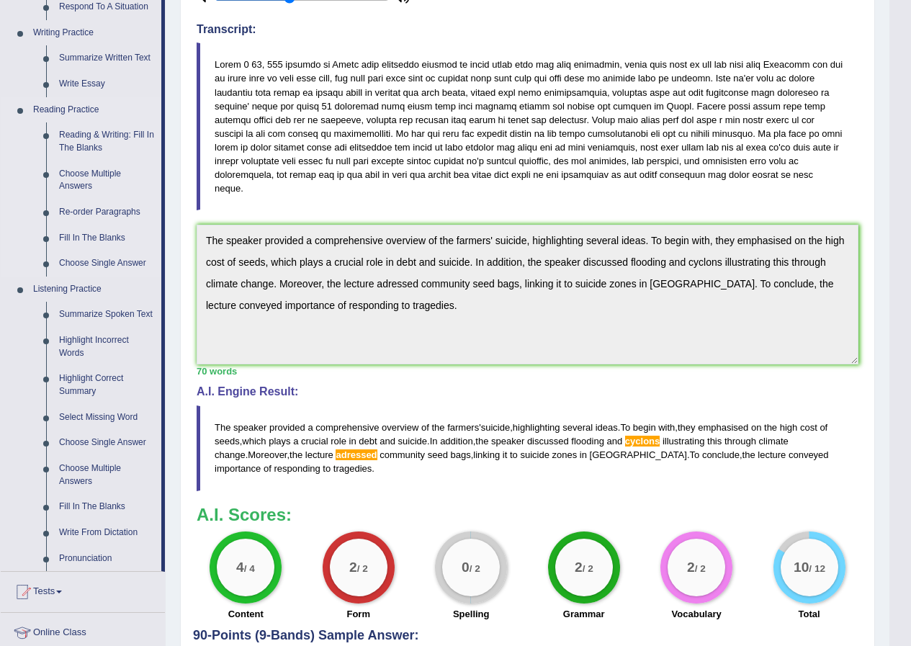
scroll to position [360, 0]
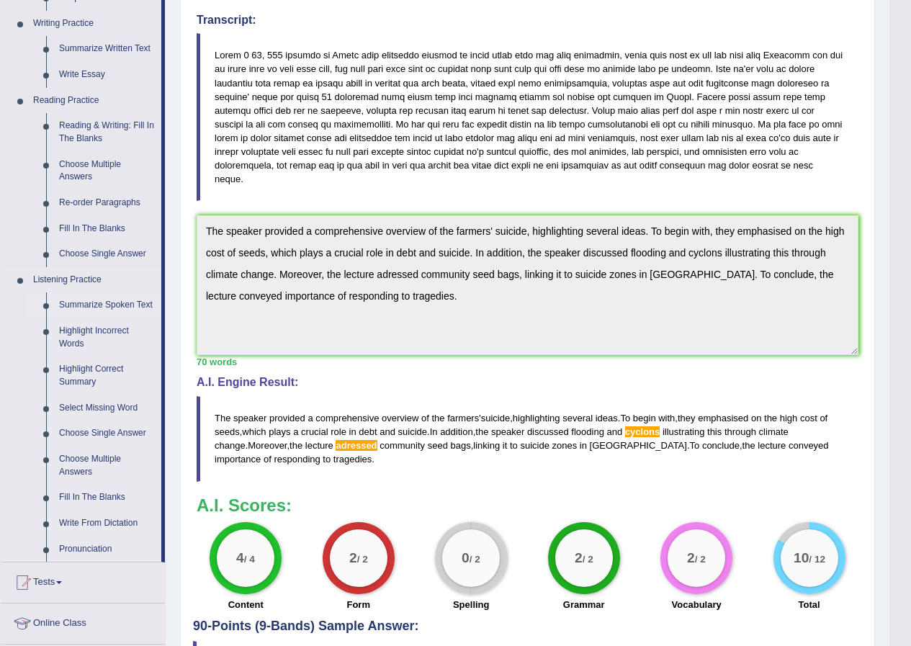
click at [139, 302] on link "Summarize Spoken Text" at bounding box center [107, 305] width 109 height 26
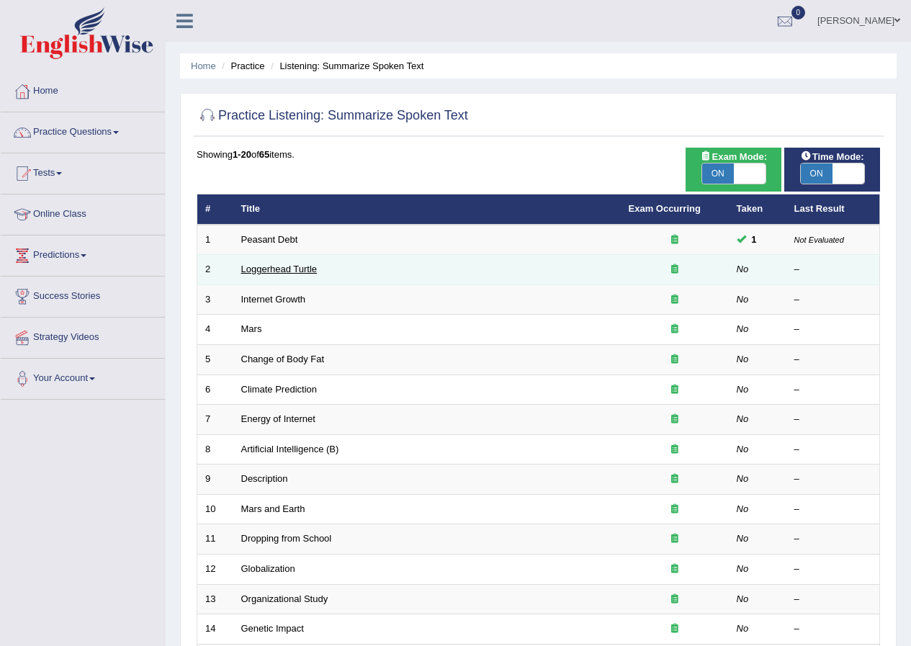
click at [297, 268] on link "Loggerhead Turtle" at bounding box center [279, 268] width 76 height 11
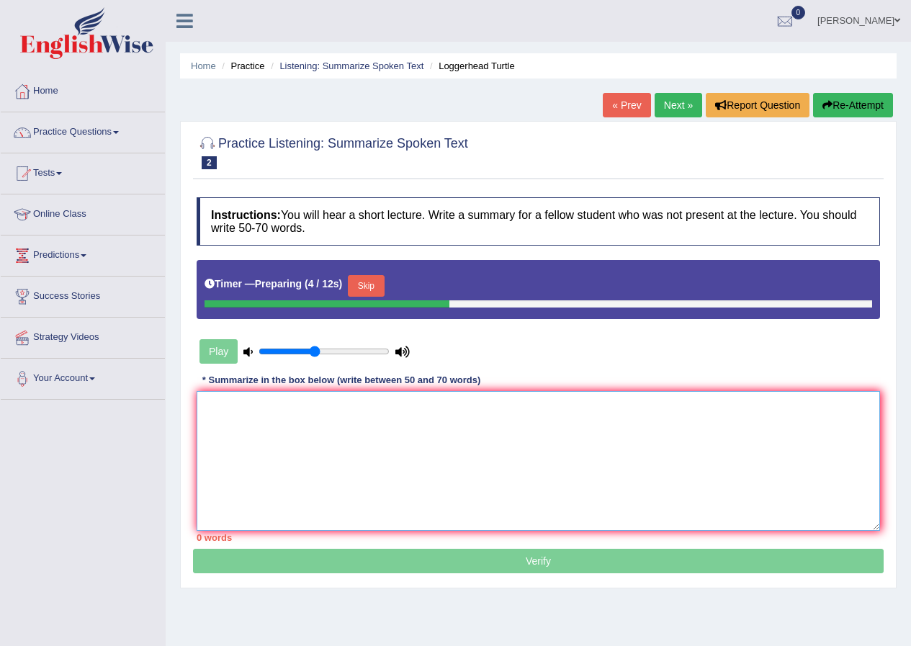
click at [273, 426] on textarea at bounding box center [538, 461] width 683 height 140
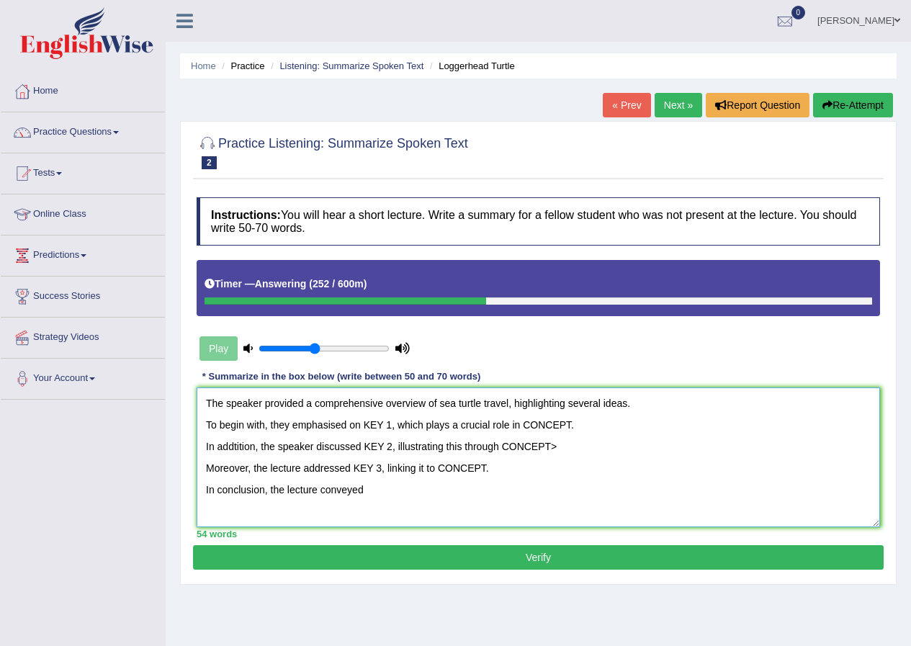
click at [391, 425] on textarea "The speaker provided a comprehensive overview of sea turtle travel, highlightin…" at bounding box center [538, 457] width 683 height 140
drag, startPoint x: 631, startPoint y: 422, endPoint x: 582, endPoint y: 431, distance: 49.8
click at [582, 431] on textarea "The speaker provided a comprehensive overview of sea turtle travel, highlightin…" at bounding box center [538, 457] width 683 height 140
click at [393, 445] on textarea "The speaker provided a comprehensive overview of sea turtle travel, highlightin…" at bounding box center [538, 457] width 683 height 140
click at [576, 449] on textarea "The speaker provided a comprehensive overview of sea turtle travel, highlightin…" at bounding box center [538, 457] width 683 height 140
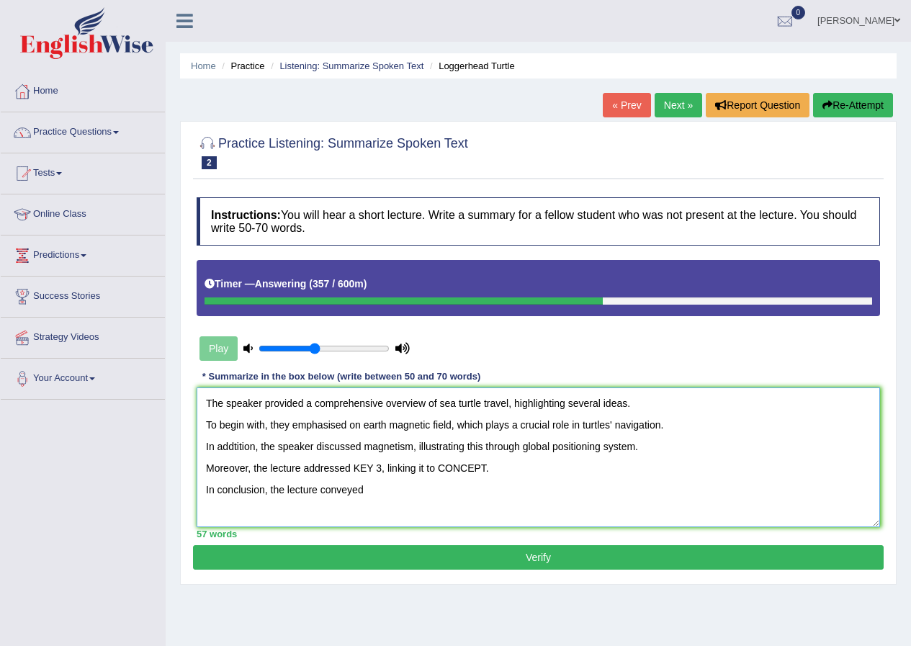
click at [381, 472] on textarea "The speaker provided a comprehensive overview of sea turtle travel, highlightin…" at bounding box center [538, 457] width 683 height 140
click at [522, 470] on textarea "The speaker provided a comprehensive overview of sea turtle travel, highlightin…" at bounding box center [538, 457] width 683 height 140
click at [395, 492] on textarea "The speaker provided a comprehensive overview of sea turtle travel, highlightin…" at bounding box center [538, 457] width 683 height 140
click at [419, 451] on textarea "The speaker provided a comprehensive overview of sea turtle travel, highlightin…" at bounding box center [538, 457] width 683 height 140
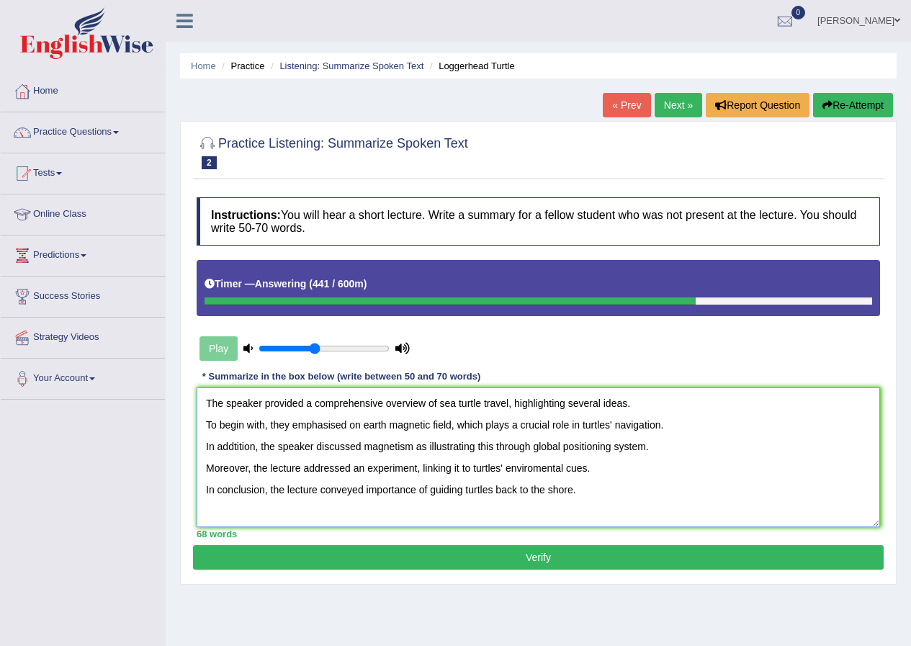
drag, startPoint x: 646, startPoint y: 443, endPoint x: 534, endPoint y: 449, distance: 111.7
click at [534, 449] on textarea "The speaker provided a comprehensive overview of sea turtle travel, highlightin…" at bounding box center [538, 457] width 683 height 140
paste textarea "global positioning system"
click at [425, 448] on textarea "The speaker provided a comprehensive overview of sea turtle travel, highlightin…" at bounding box center [538, 457] width 683 height 140
click at [647, 448] on textarea "The speaker provided a comprehensive overview of sea turtle travel, highlightin…" at bounding box center [538, 457] width 683 height 140
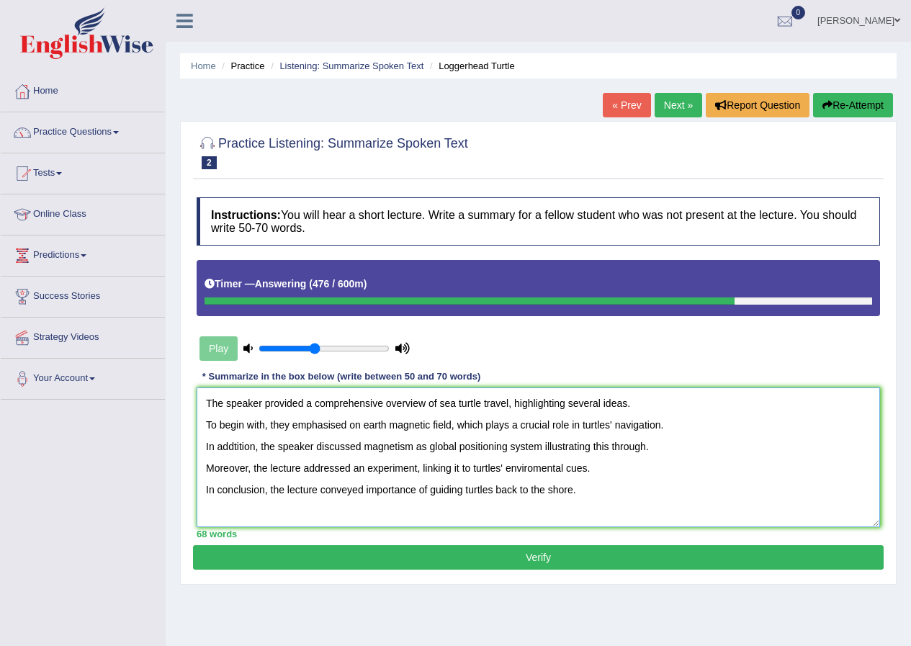
drag, startPoint x: 457, startPoint y: 446, endPoint x: 428, endPoint y: 450, distance: 29.0
click at [428, 450] on textarea "The speaker provided a comprehensive overview of sea turtle travel, highlightin…" at bounding box center [538, 457] width 683 height 140
drag, startPoint x: 473, startPoint y: 449, endPoint x: 554, endPoint y: 443, distance: 80.8
click at [554, 443] on textarea "The speaker provided a comprehensive overview of sea turtle travel, highlightin…" at bounding box center [538, 457] width 683 height 140
click at [572, 446] on textarea "The speaker provided a comprehensive overview of sea turtle travel, highlightin…" at bounding box center [538, 457] width 683 height 140
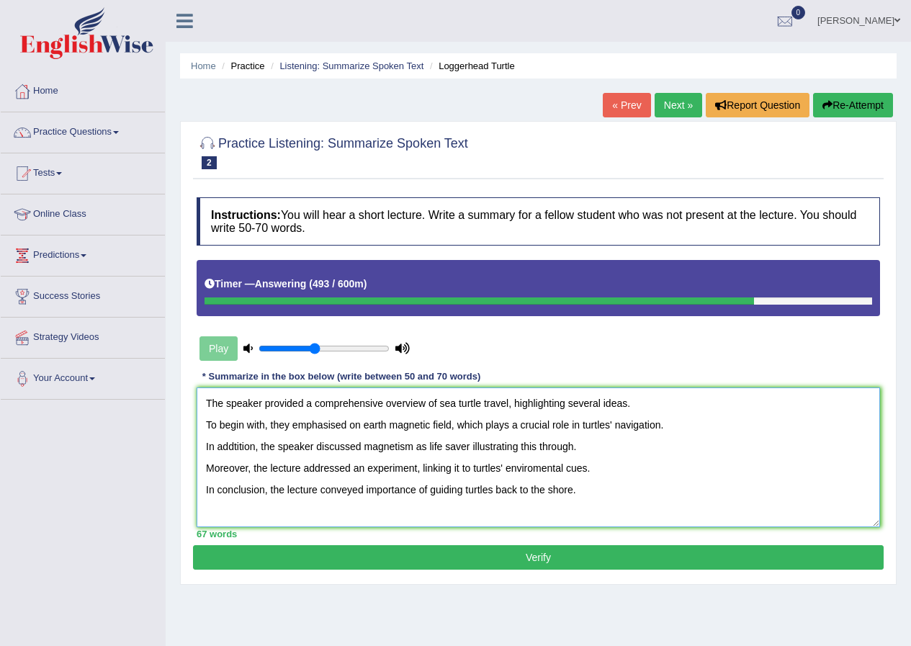
paste textarea "positioning system"
click at [573, 449] on textarea "The speaker provided a comprehensive overview of sea turtle travel, highlightin…" at bounding box center [538, 457] width 683 height 140
click at [234, 447] on textarea "The speaker provided a comprehensive overview of sea turtle travel, highlightin…" at bounding box center [538, 457] width 683 height 140
click at [241, 450] on textarea "The speaker provided a comprehensive overview of sea turtle travel, highlightin…" at bounding box center [538, 457] width 683 height 140
click at [426, 448] on textarea "The speaker provided a comprehensive overview of sea turtle travel, highlightin…" at bounding box center [538, 457] width 683 height 140
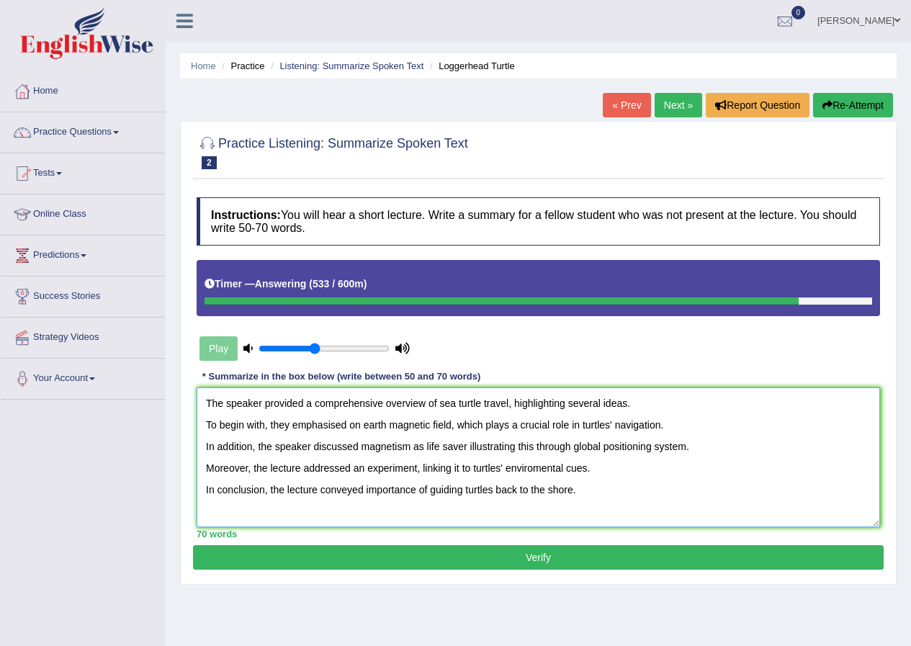
click at [467, 443] on textarea "The speaker provided a comprehensive overview of sea turtle travel, highlightin…" at bounding box center [538, 457] width 683 height 140
click at [396, 469] on textarea "The speaker provided a comprehensive overview of sea turtle travel, highlightin…" at bounding box center [538, 457] width 683 height 140
type textarea "The speaker provided a comprehensive overview of sea turtle travel, highlightin…"
click at [489, 558] on button "Verify" at bounding box center [538, 557] width 690 height 24
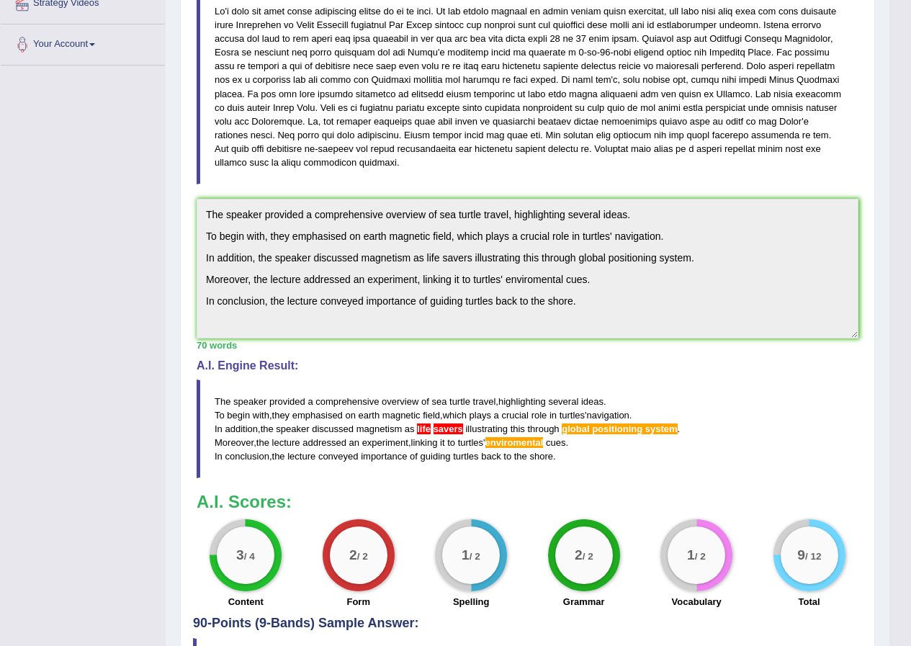
scroll to position [360, 0]
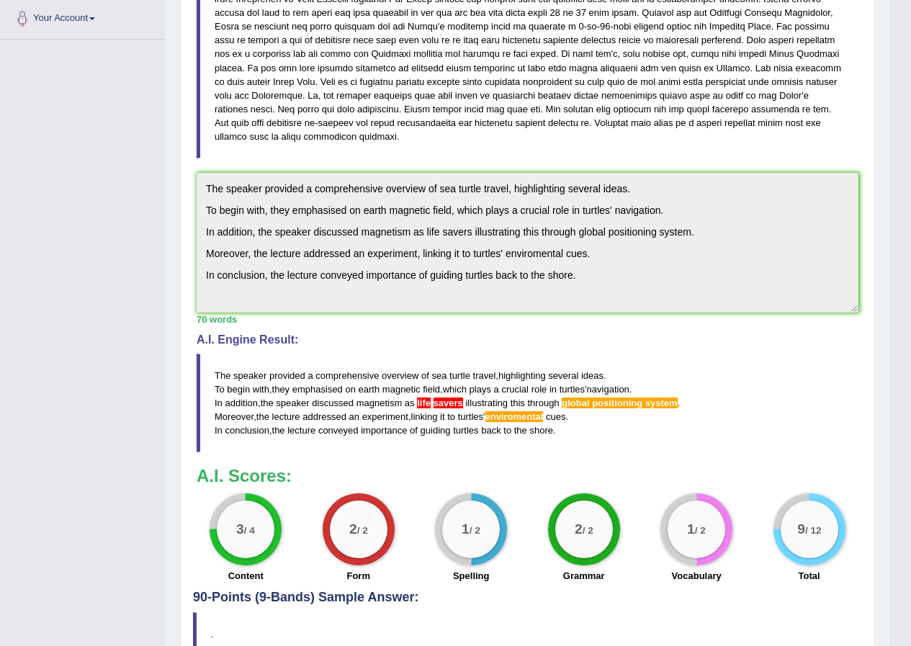
click at [522, 411] on span "enviromental" at bounding box center [514, 416] width 58 height 11
click at [593, 397] on span at bounding box center [591, 402] width 3 height 11
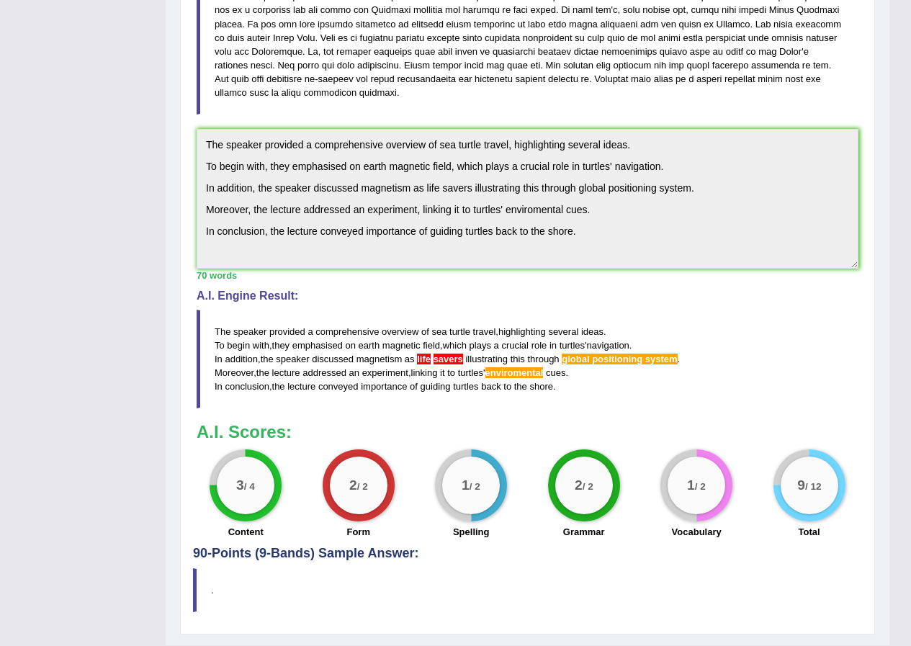
scroll to position [425, 0]
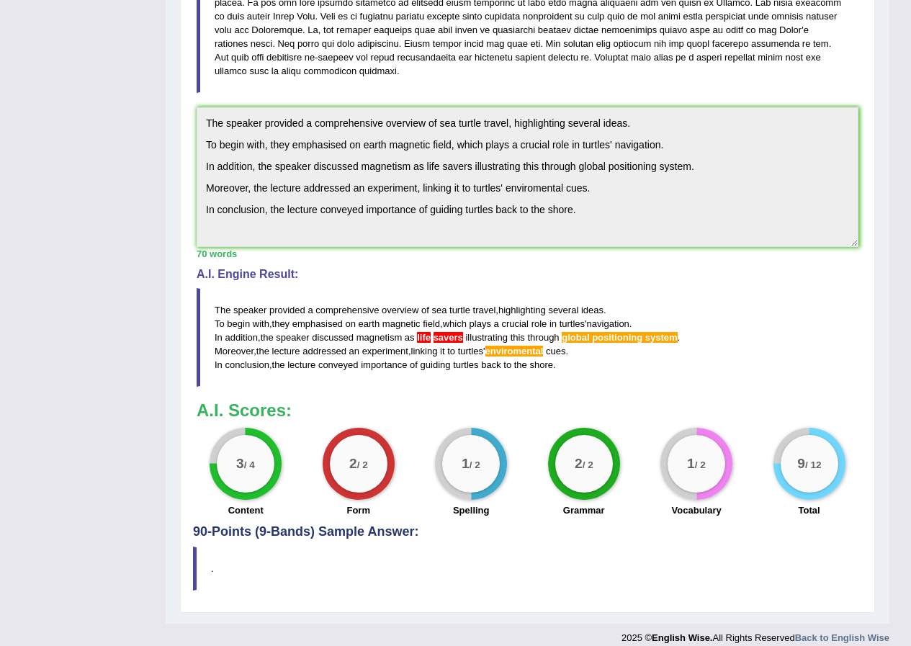
click at [634, 332] on span "positioning" at bounding box center [617, 337] width 50 height 11
click at [533, 346] on span "enviromental" at bounding box center [514, 351] width 58 height 11
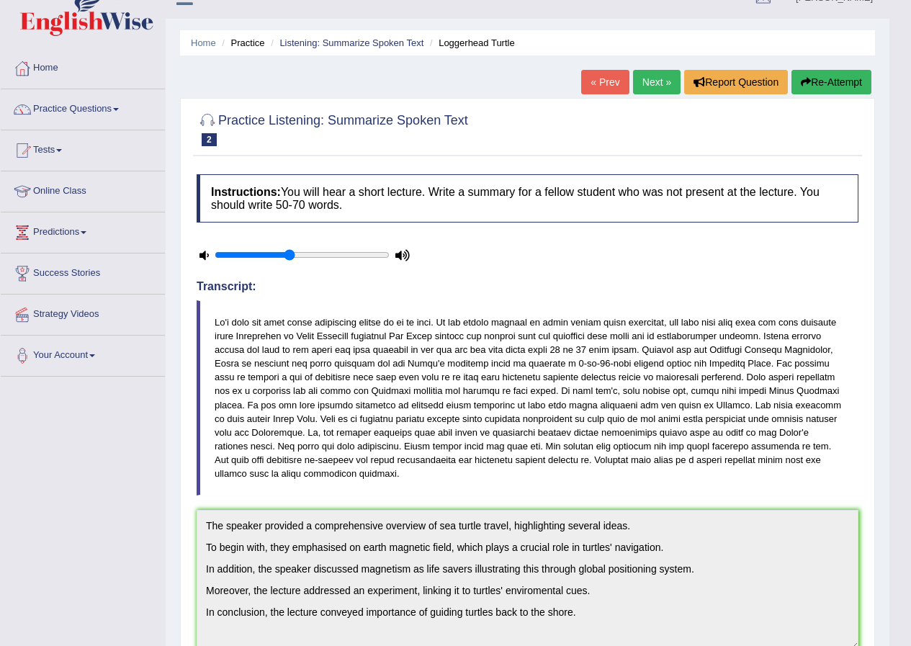
scroll to position [0, 0]
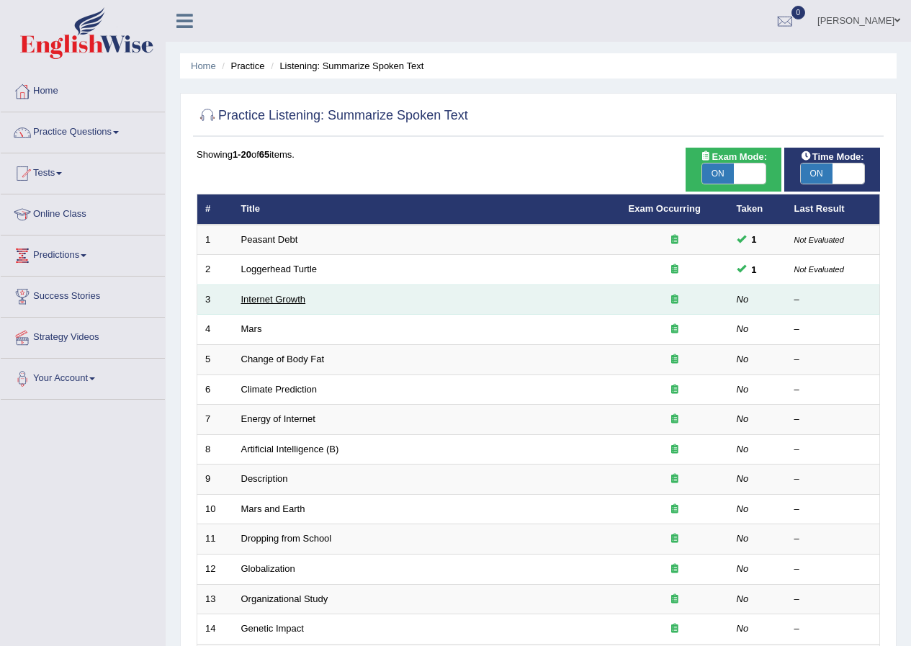
click at [293, 302] on link "Internet Growth" at bounding box center [273, 299] width 65 height 11
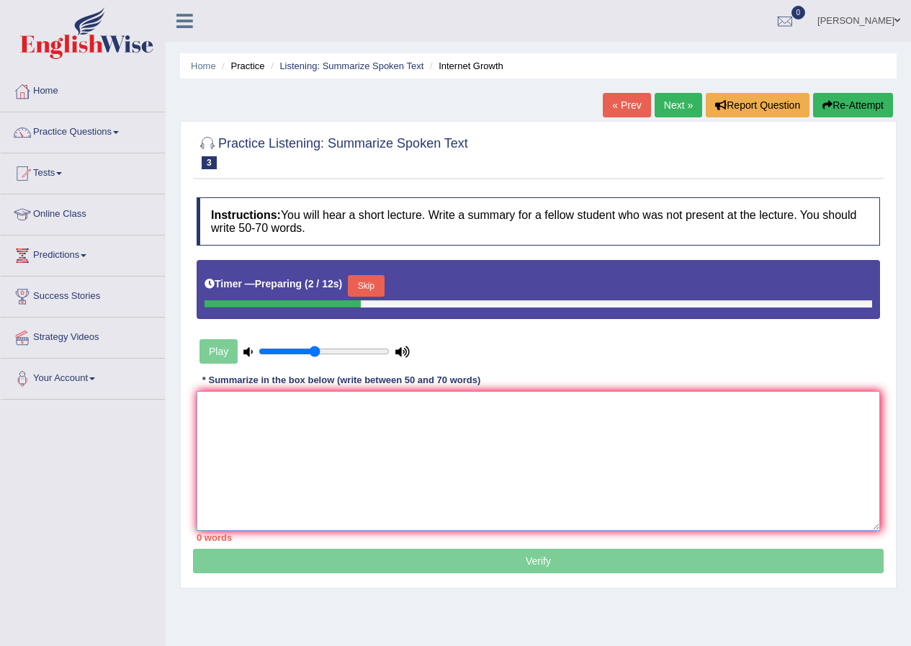
click at [294, 422] on textarea at bounding box center [538, 461] width 683 height 140
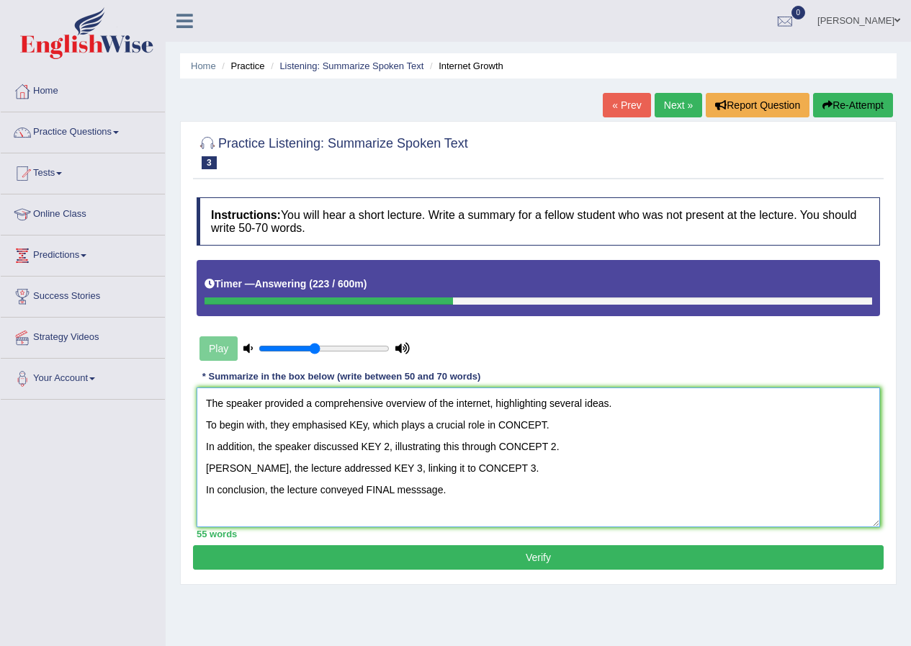
click at [368, 424] on textarea "The speaker provided a comprehensive overview of the internet, highlighting sev…" at bounding box center [538, 457] width 683 height 140
click at [675, 420] on textarea "The speaker provided a comprehensive overview of the internet, highlighting sev…" at bounding box center [538, 457] width 683 height 140
drag, startPoint x: 496, startPoint y: 425, endPoint x: 349, endPoint y: 429, distance: 146.9
click at [349, 429] on textarea "The speaker provided a comprehensive overview of the internet, highlighting sev…" at bounding box center [538, 457] width 683 height 140
click at [704, 426] on textarea "The speaker provided a comprehensive overview of the internet, highlighting sev…" at bounding box center [538, 457] width 683 height 140
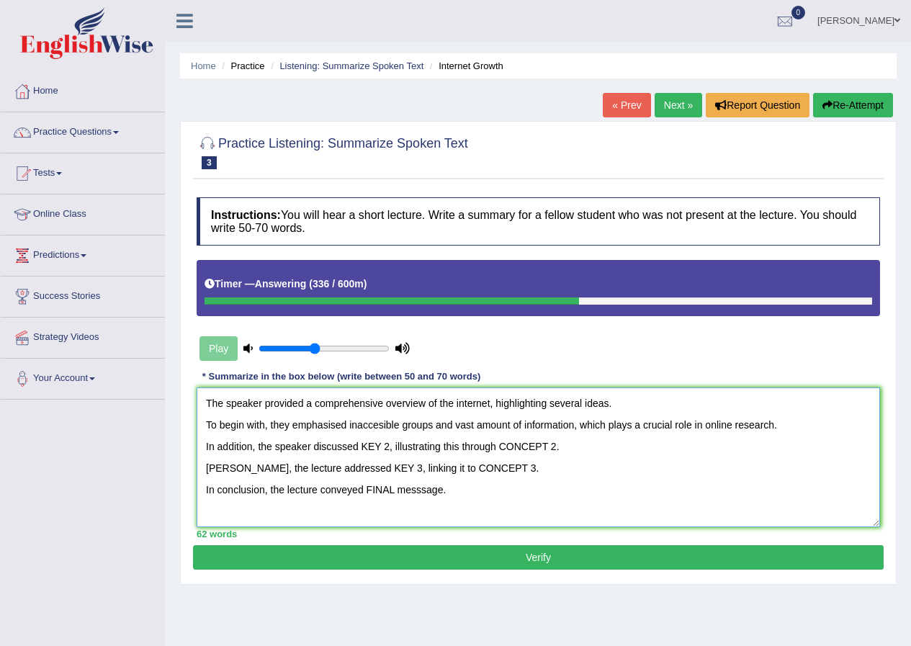
click at [631, 425] on textarea "The speaker provided a comprehensive overview of the internet, highlighting sev…" at bounding box center [538, 457] width 683 height 140
click at [636, 426] on textarea "The speaker provided a comprehensive overview of the internet, highlighting sev…" at bounding box center [538, 457] width 683 height 140
click at [388, 449] on textarea "The speaker provided a comprehensive overview of the internet, highlighting sev…" at bounding box center [538, 457] width 683 height 140
click at [689, 424] on textarea "The speaker provided a comprehensive overview of the internet, highlighting sev…" at bounding box center [538, 457] width 683 height 140
click at [577, 451] on textarea "The speaker provided a comprehensive overview of the internet, highlighting sev…" at bounding box center [538, 457] width 683 height 140
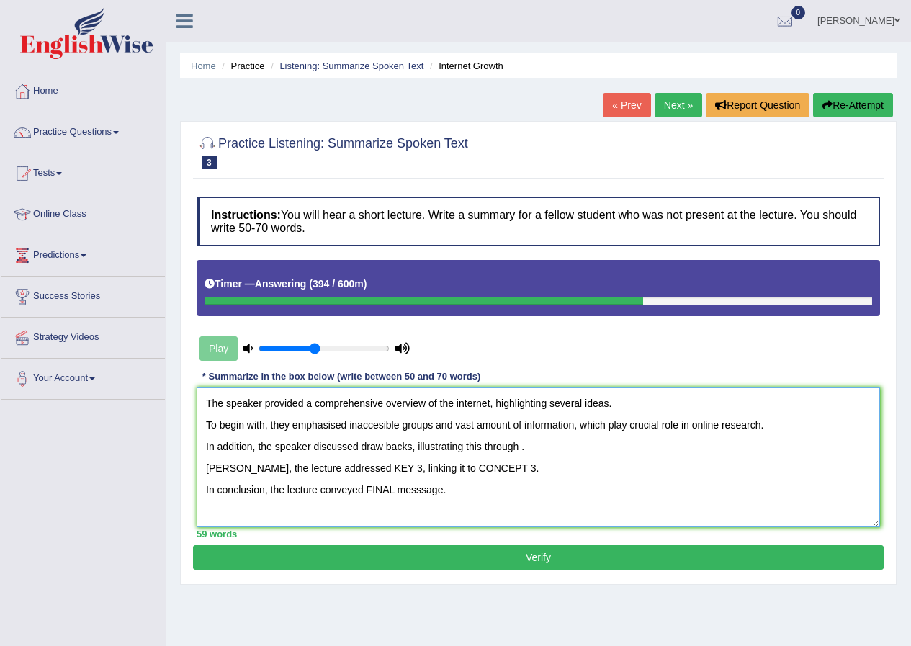
click at [410, 449] on textarea "The speaker provided a comprehensive overview of the internet, highlighting sev…" at bounding box center [538, 457] width 683 height 140
click at [592, 442] on textarea "The speaker provided a comprehensive overview of the internet, highlighting sev…" at bounding box center [538, 457] width 683 height 140
click at [593, 445] on textarea "The speaker provided a comprehensive overview of the internet, highlighting sev…" at bounding box center [538, 457] width 683 height 140
click at [374, 468] on textarea "The speaker provided a comprehensive overview of the internet, highlighting sev…" at bounding box center [538, 457] width 683 height 140
click at [559, 469] on textarea "The speaker provided a comprehensive overview of the internet, highlighting sev…" at bounding box center [538, 457] width 683 height 140
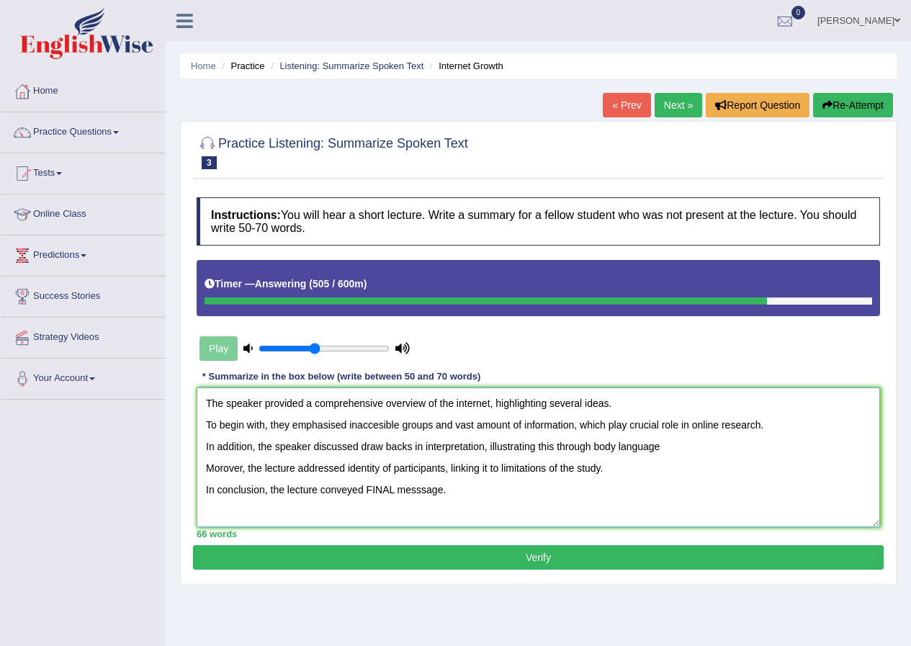
drag, startPoint x: 443, startPoint y: 491, endPoint x: 367, endPoint y: 503, distance: 76.5
click at [367, 503] on textarea "The speaker provided a comprehensive overview of the internet, highlighting sev…" at bounding box center [538, 457] width 683 height 140
click at [593, 446] on textarea "The speaker provided a comprehensive overview of the internet, highlighting sev…" at bounding box center [538, 457] width 683 height 140
click at [659, 449] on textarea "The speaker provided a comprehensive overview of the internet, highlighting sev…" at bounding box center [538, 457] width 683 height 140
click at [221, 468] on textarea "The speaker provided a comprehensive overview of the internet, highlighting sev…" at bounding box center [538, 457] width 683 height 140
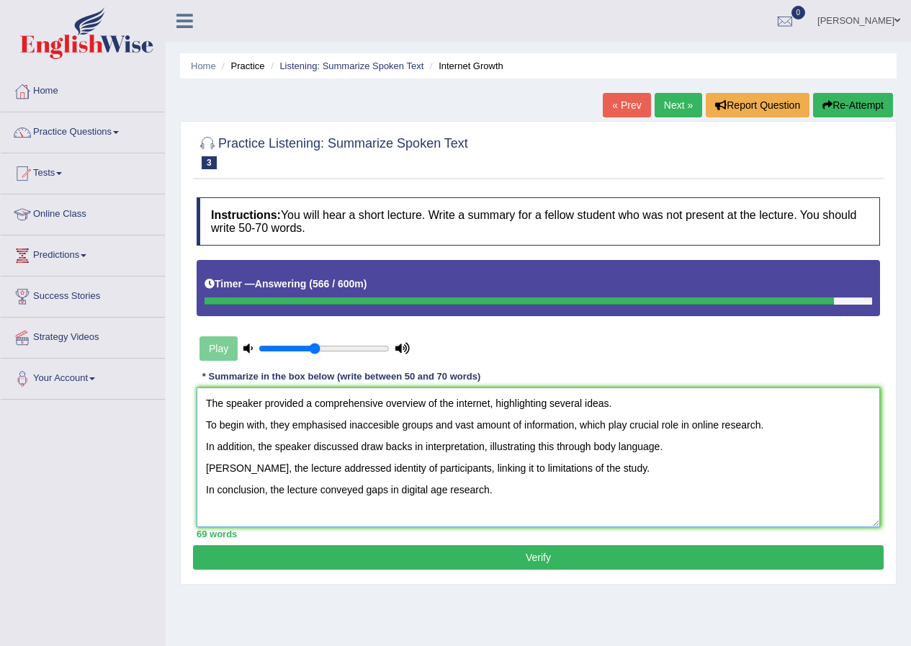
click at [226, 471] on textarea "The speaker provided a comprehensive overview of the internet, highlighting sev…" at bounding box center [538, 457] width 683 height 140
click at [366, 490] on textarea "The speaker provided a comprehensive overview of the internet, highlighting sev…" at bounding box center [538, 457] width 683 height 140
type textarea "The speaker provided a comprehensive overview of the internet, highlighting sev…"
click at [530, 556] on button "Verify" at bounding box center [538, 557] width 690 height 24
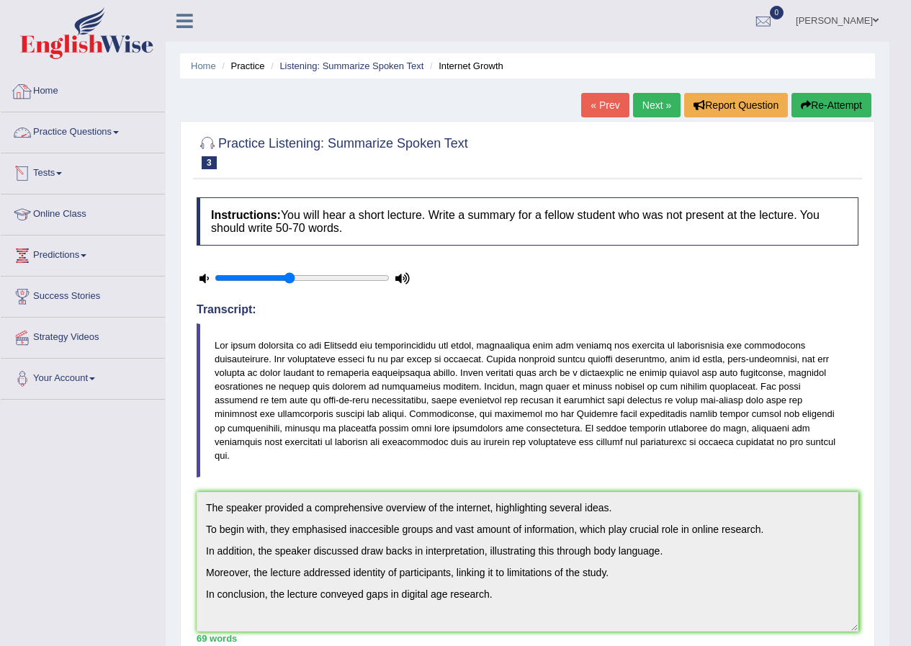
click at [97, 132] on link "Practice Questions" at bounding box center [83, 130] width 164 height 36
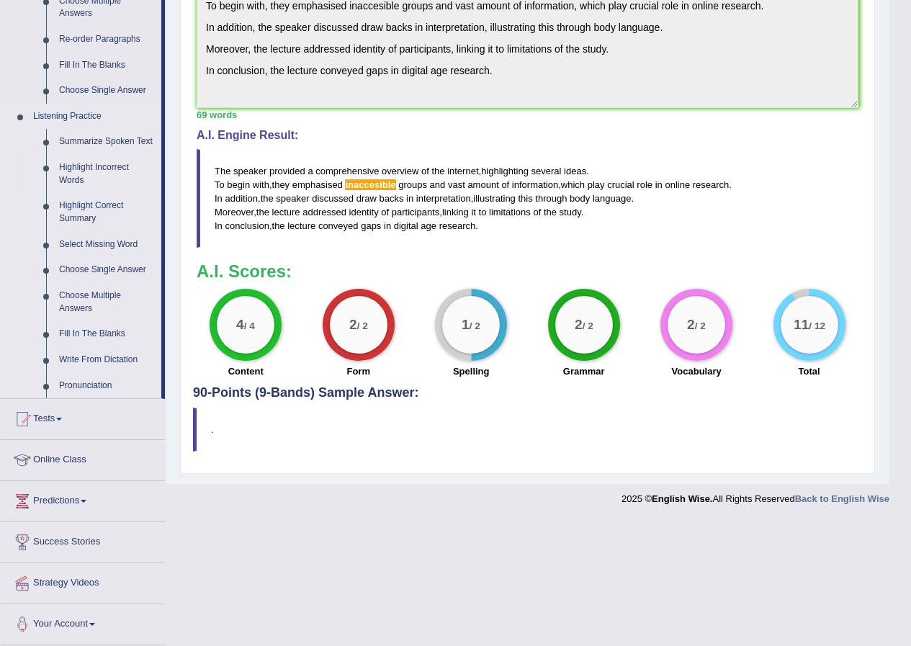
click at [109, 168] on link "Highlight Incorrect Words" at bounding box center [107, 174] width 109 height 38
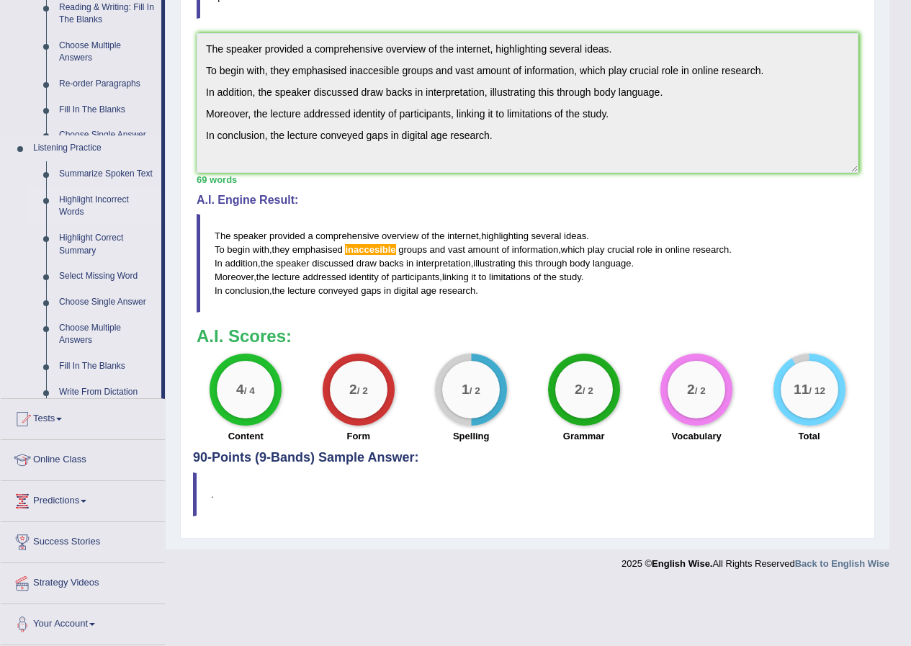
scroll to position [384, 0]
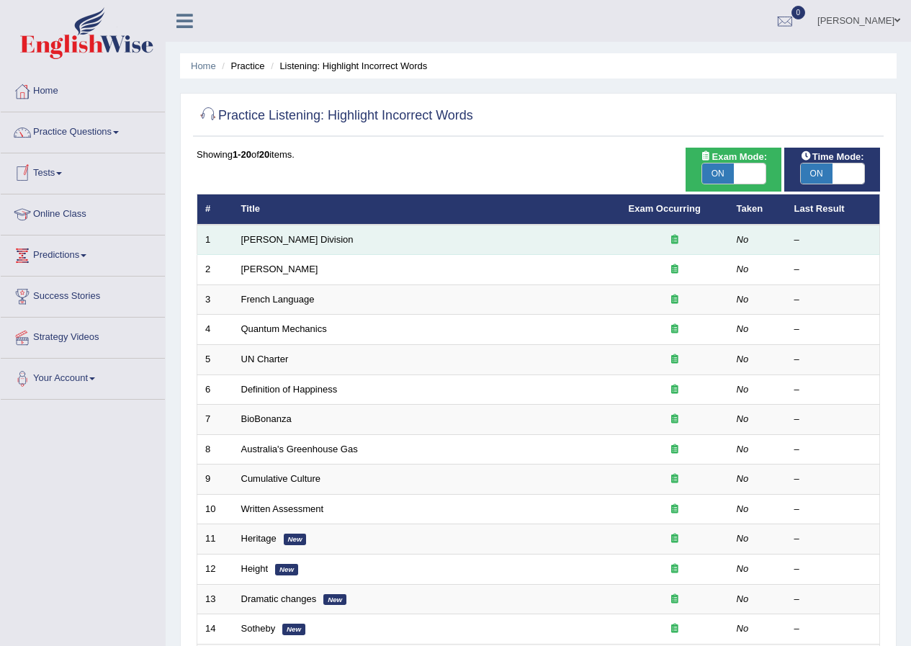
click at [349, 242] on td "[PERSON_NAME] Division" at bounding box center [426, 240] width 387 height 30
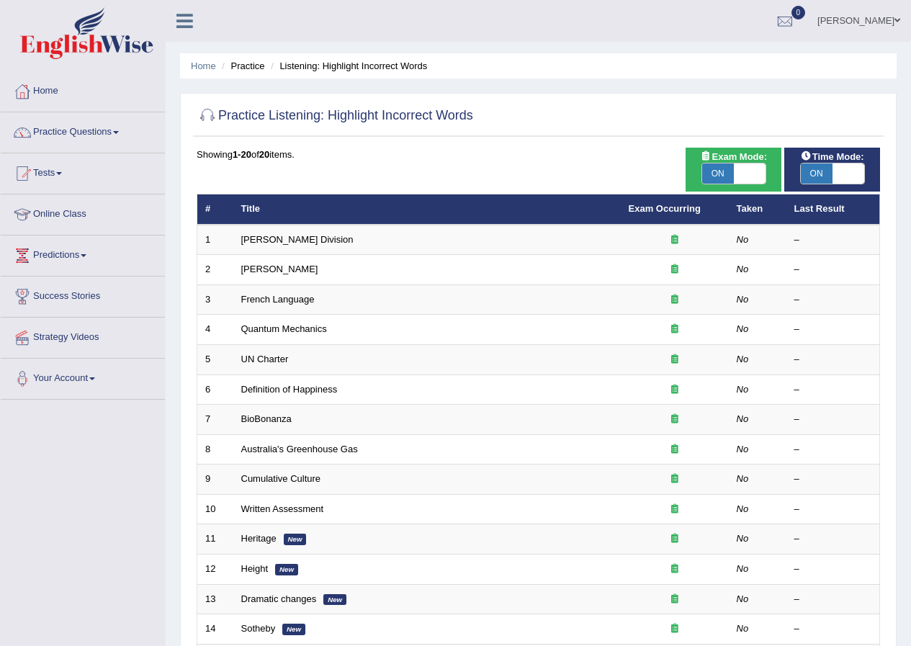
click at [739, 173] on span at bounding box center [750, 173] width 32 height 20
checkbox input "false"
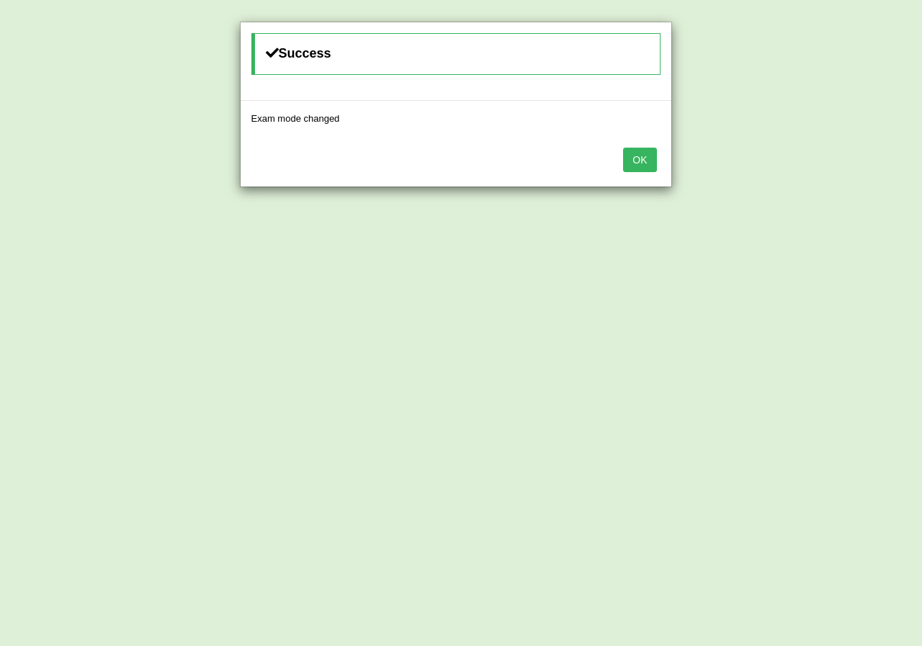
click at [828, 173] on div "Success Exam mode changed OK" at bounding box center [461, 323] width 922 height 646
click at [661, 165] on div "OK" at bounding box center [455, 161] width 431 height 50
click at [654, 161] on button "OK" at bounding box center [639, 160] width 33 height 24
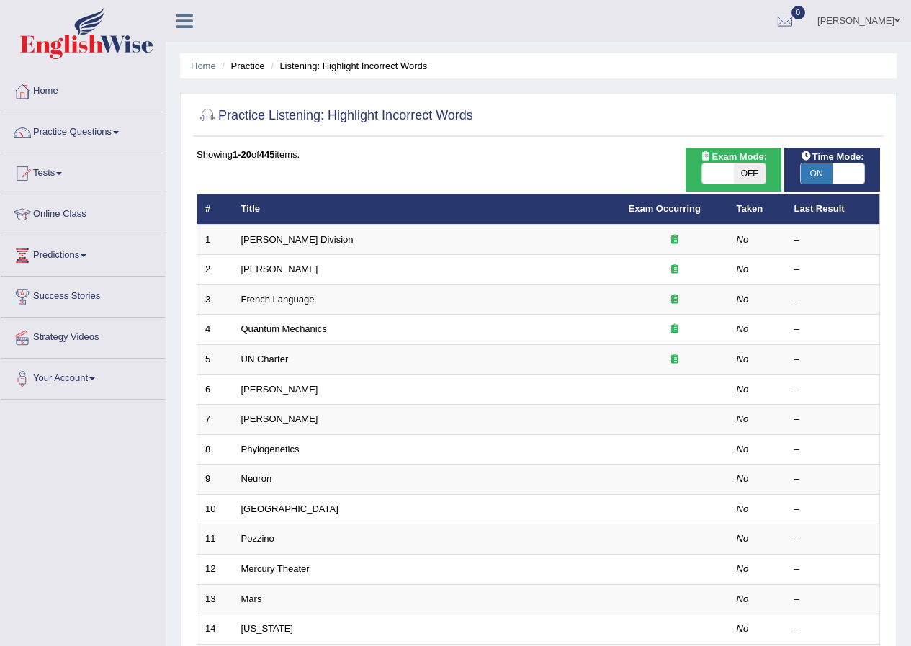
click at [825, 168] on span "ON" at bounding box center [817, 173] width 32 height 20
checkbox input "false"
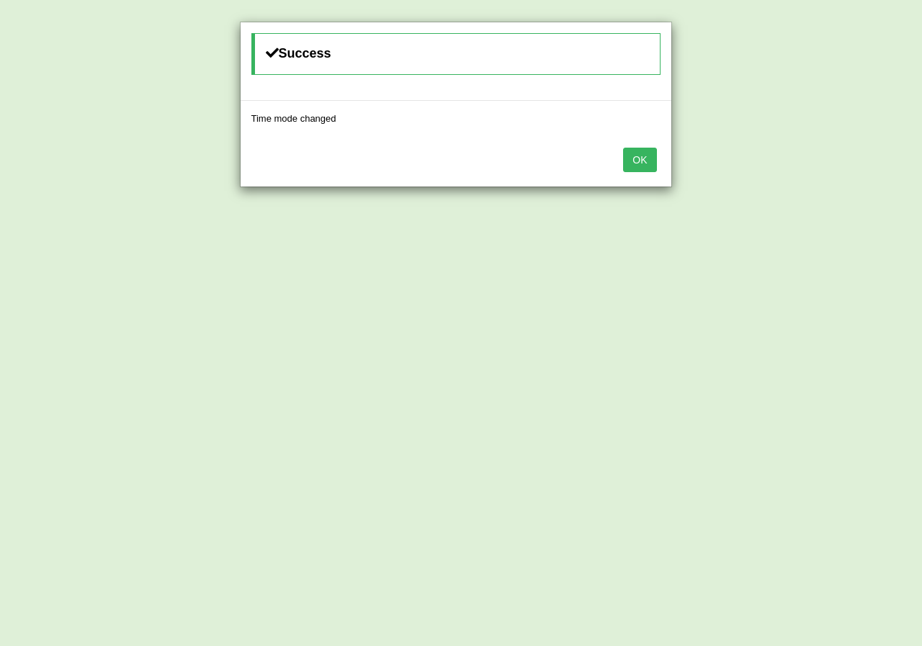
click at [644, 159] on button "OK" at bounding box center [639, 160] width 33 height 24
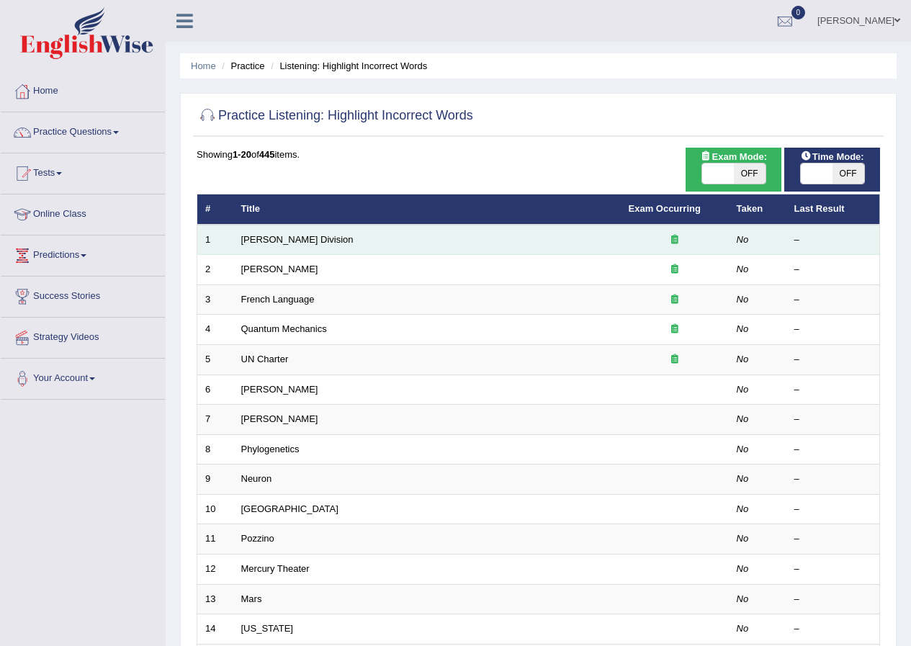
click at [475, 243] on td "[PERSON_NAME] Division" at bounding box center [426, 240] width 387 height 30
click at [290, 240] on link "[PERSON_NAME] Division" at bounding box center [297, 239] width 112 height 11
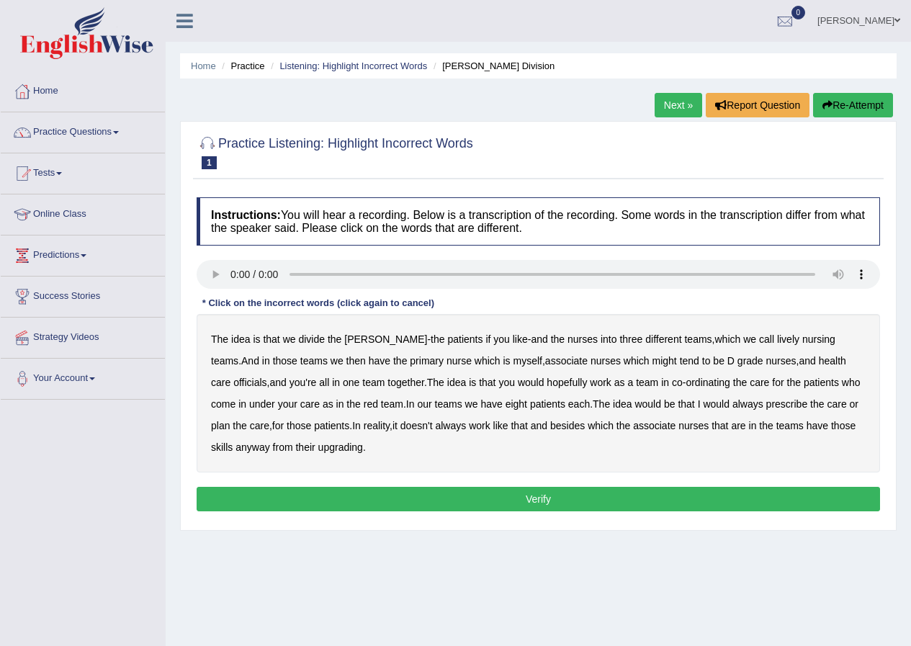
click at [777, 341] on b "lively" at bounding box center [788, 339] width 22 height 12
click at [652, 357] on b "might" at bounding box center [664, 361] width 24 height 12
click at [732, 405] on b "always" at bounding box center [747, 404] width 31 height 12
click at [678, 428] on b "nurses" at bounding box center [693, 426] width 30 height 12
click at [266, 377] on b "officials" at bounding box center [249, 383] width 33 height 12
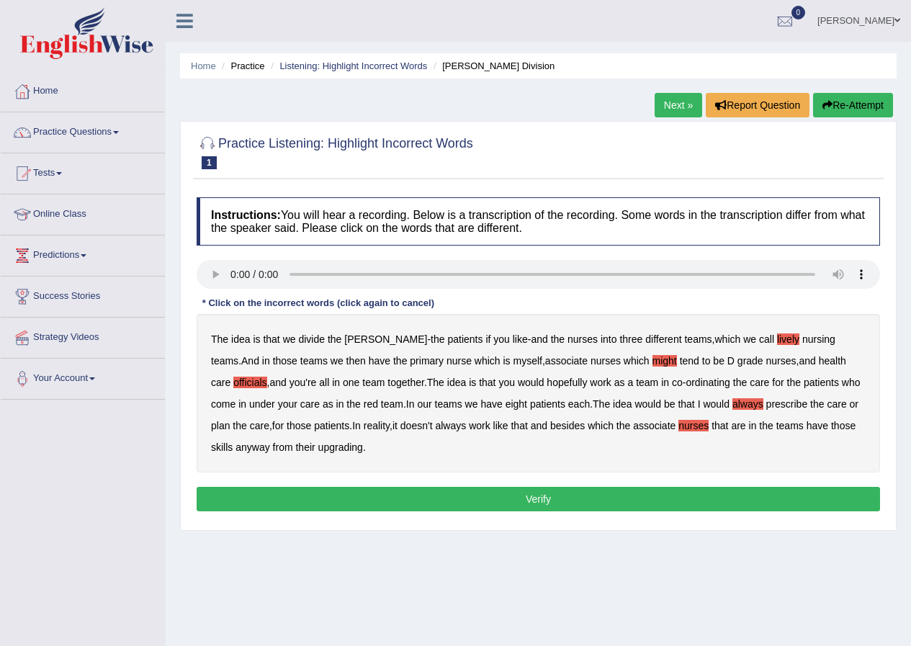
click at [318, 449] on b "upgrading" at bounding box center [340, 447] width 45 height 12
click at [539, 496] on button "Verify" at bounding box center [538, 499] width 683 height 24
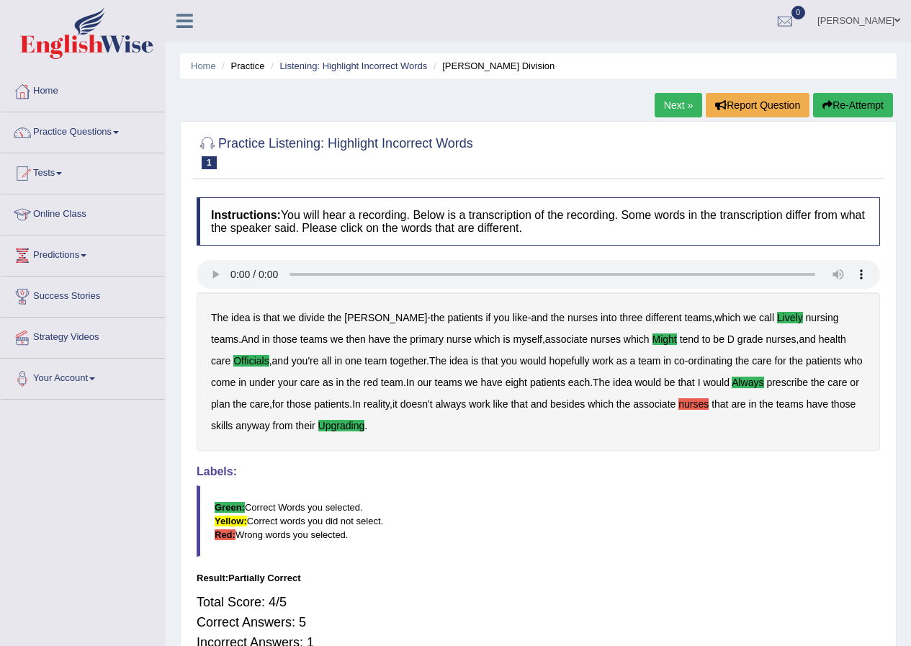
click at [667, 111] on link "Next »" at bounding box center [678, 105] width 48 height 24
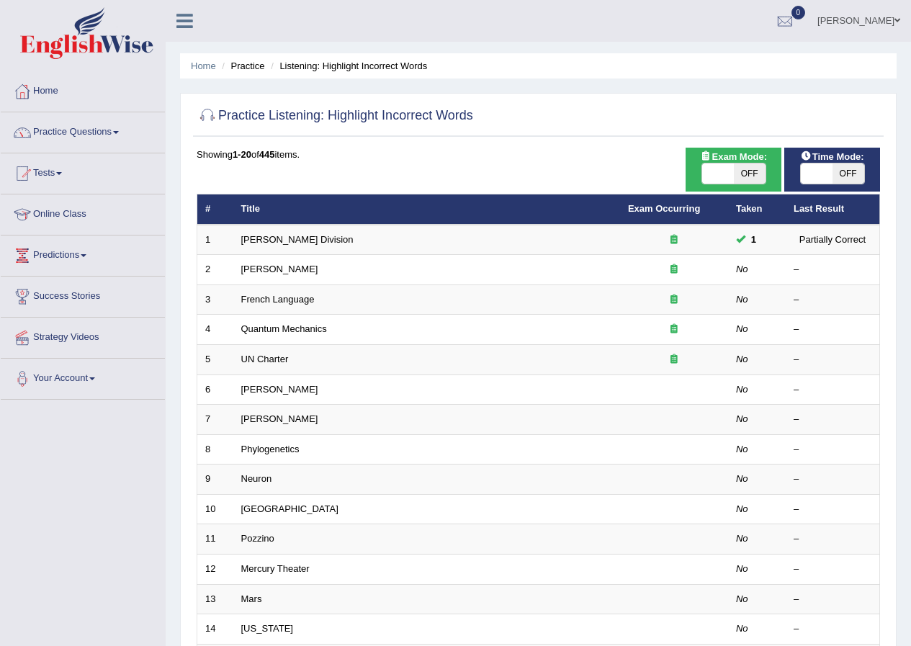
click at [723, 168] on span at bounding box center [718, 173] width 32 height 20
checkbox input "true"
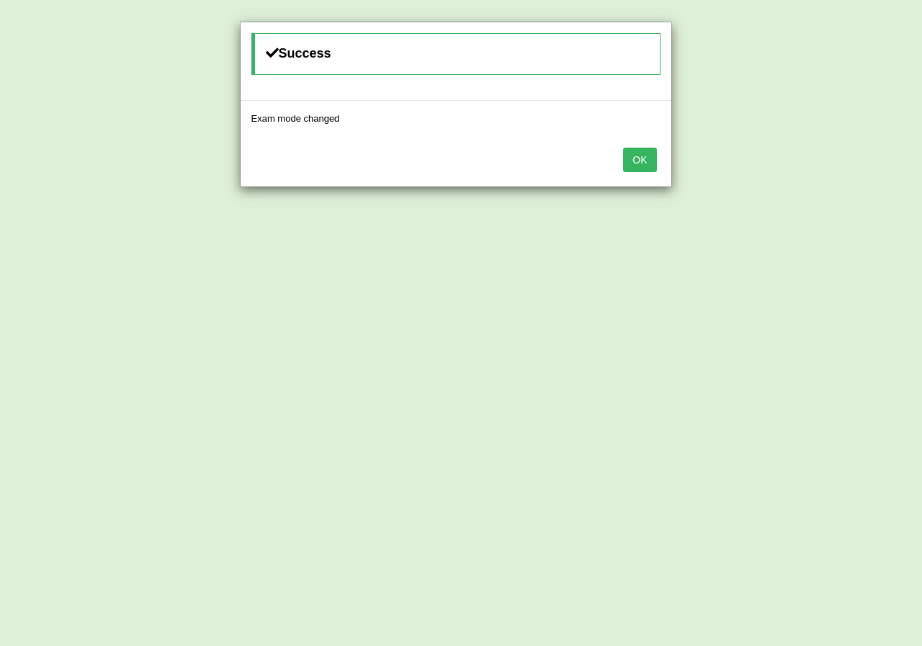
click at [649, 153] on button "OK" at bounding box center [639, 160] width 33 height 24
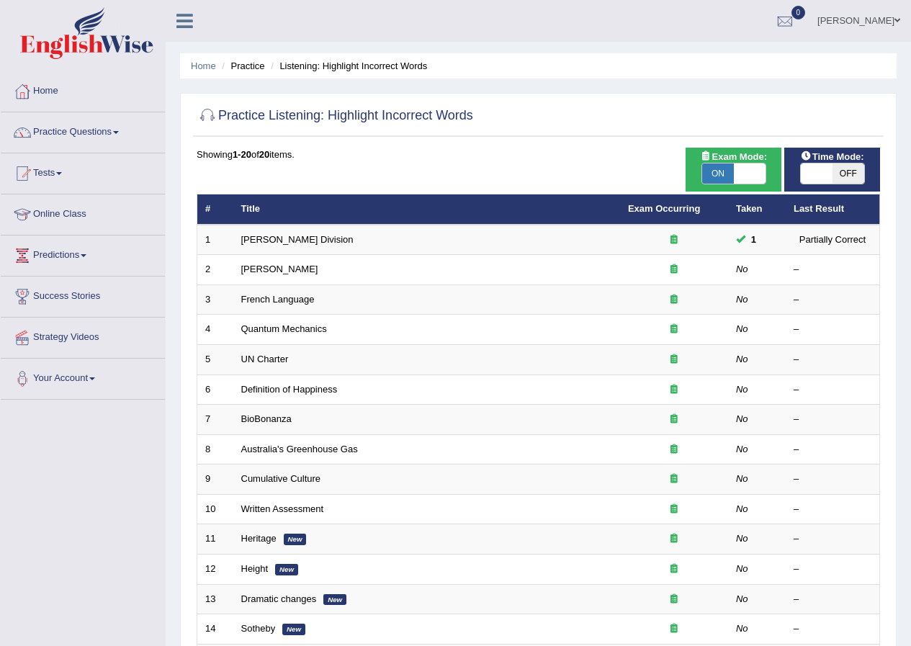
click at [851, 182] on span "OFF" at bounding box center [848, 173] width 32 height 20
checkbox input "true"
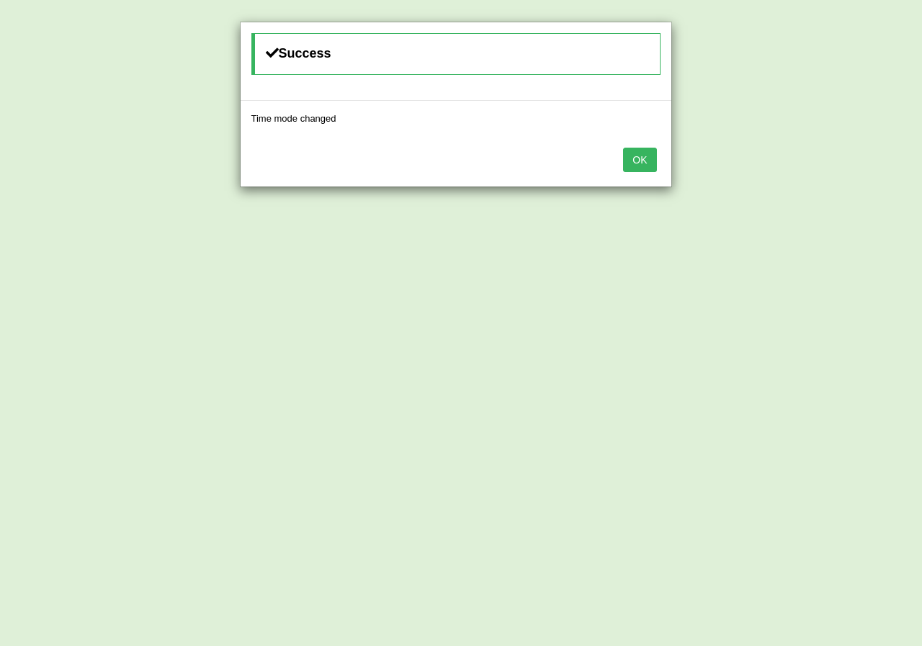
click at [650, 163] on button "OK" at bounding box center [639, 160] width 33 height 24
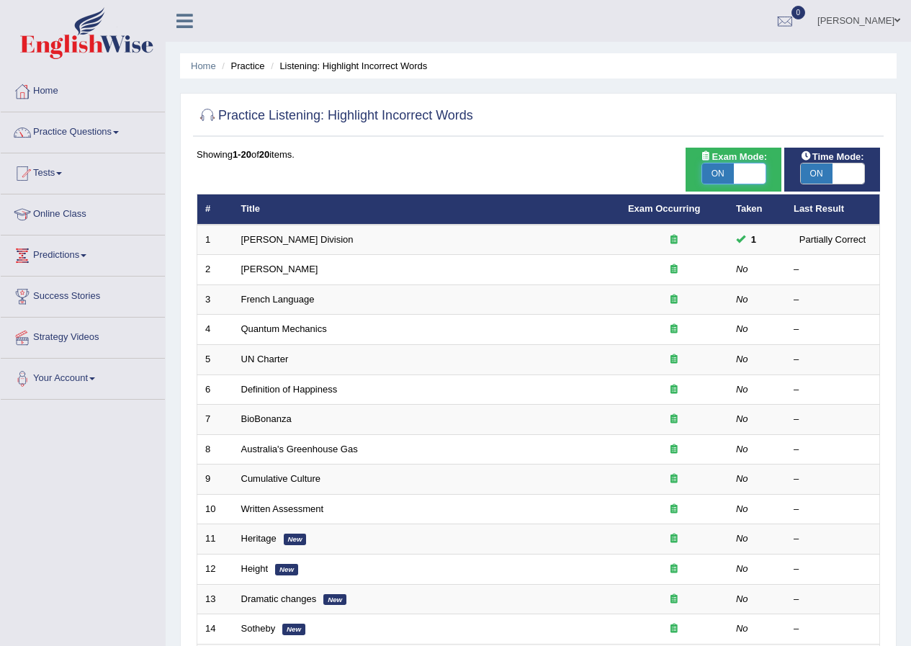
click at [745, 181] on span at bounding box center [750, 173] width 32 height 20
checkbox input "false"
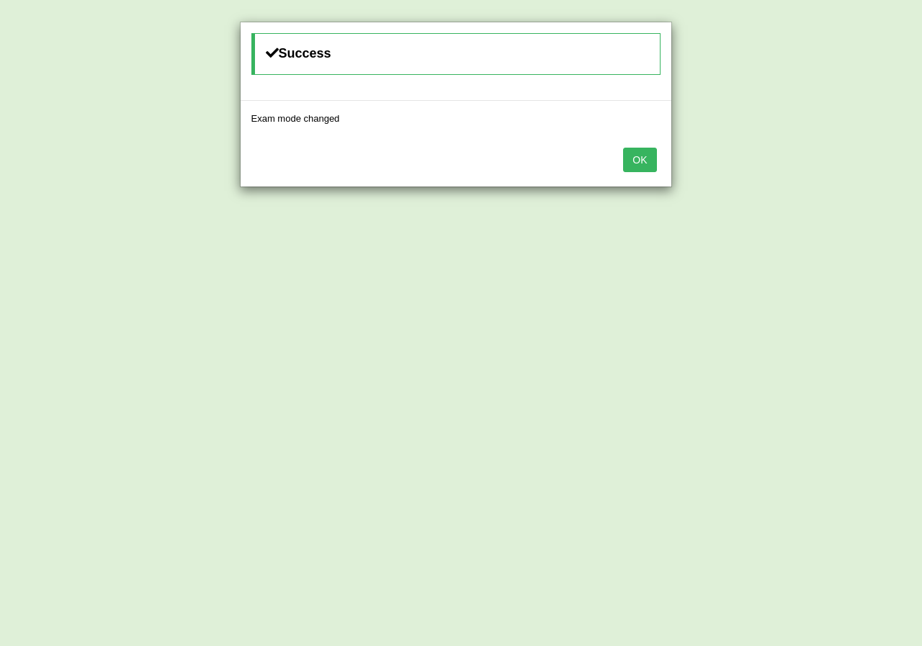
click at [632, 164] on button "OK" at bounding box center [639, 160] width 33 height 24
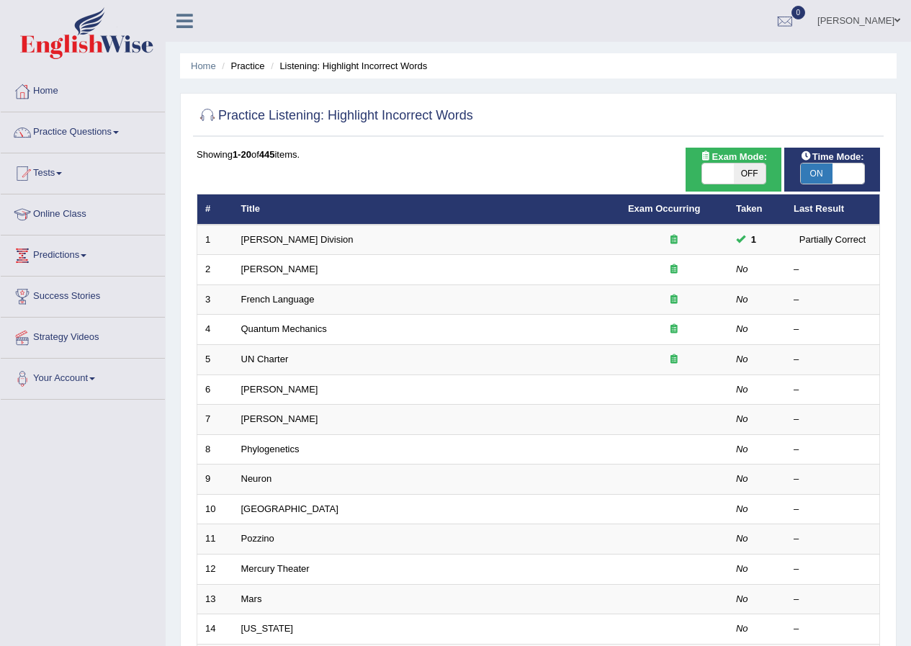
click at [709, 174] on span at bounding box center [718, 173] width 32 height 20
checkbox input "true"
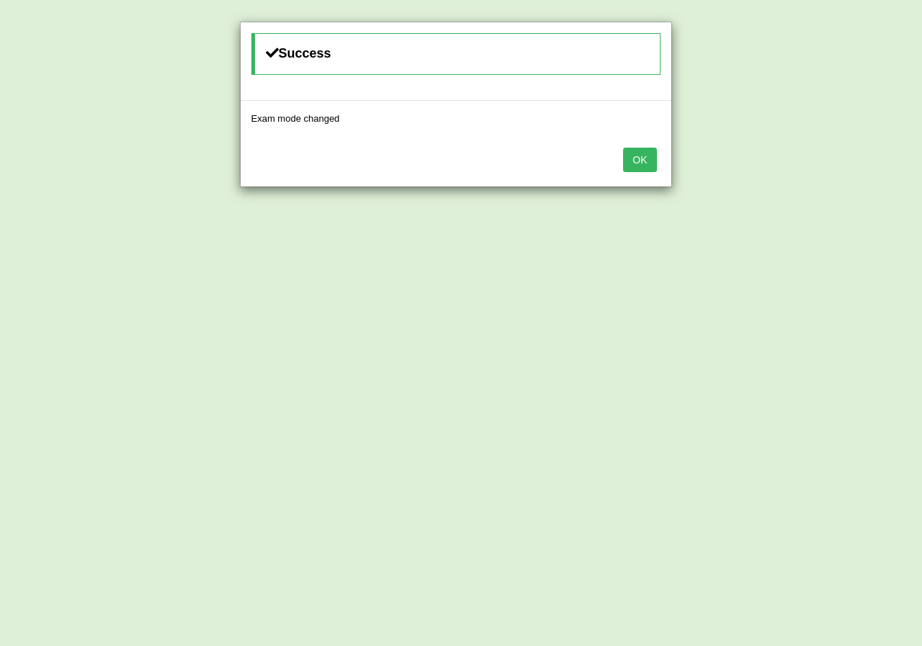
click at [627, 158] on button "OK" at bounding box center [639, 160] width 33 height 24
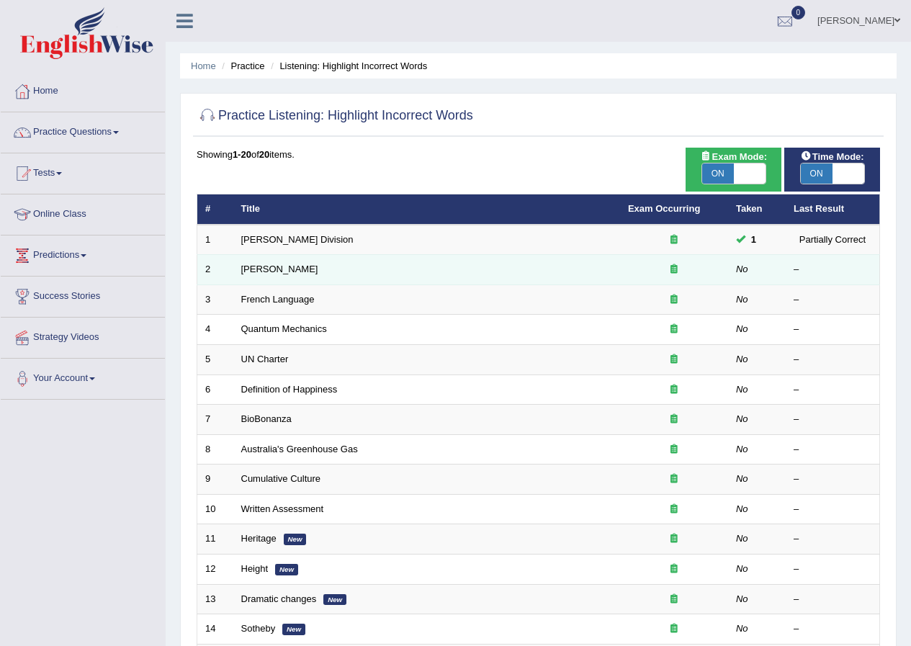
click at [683, 266] on div at bounding box center [674, 270] width 92 height 14
click at [297, 267] on link "Joseph Heller" at bounding box center [279, 268] width 77 height 11
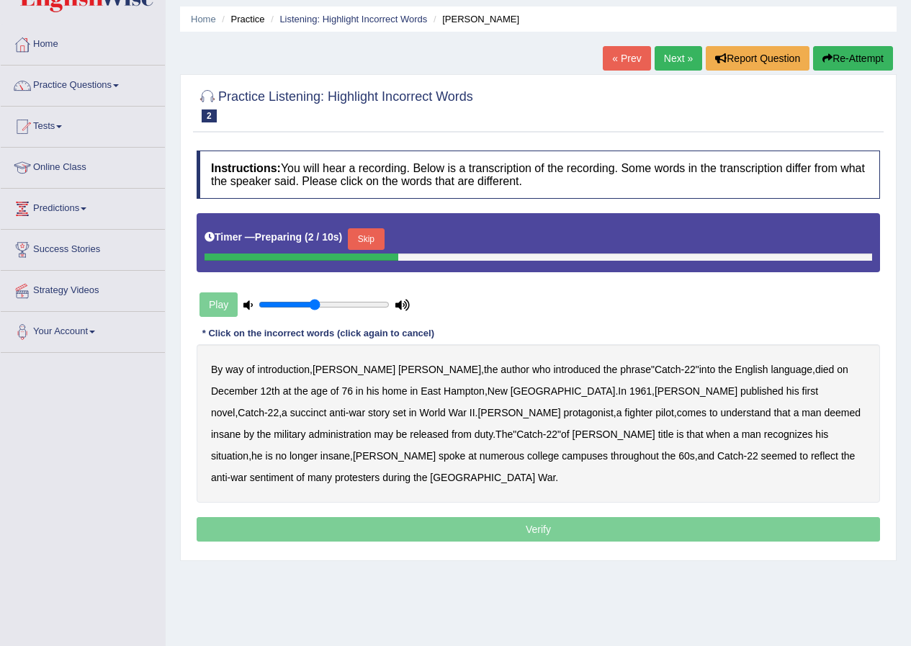
scroll to position [72, 0]
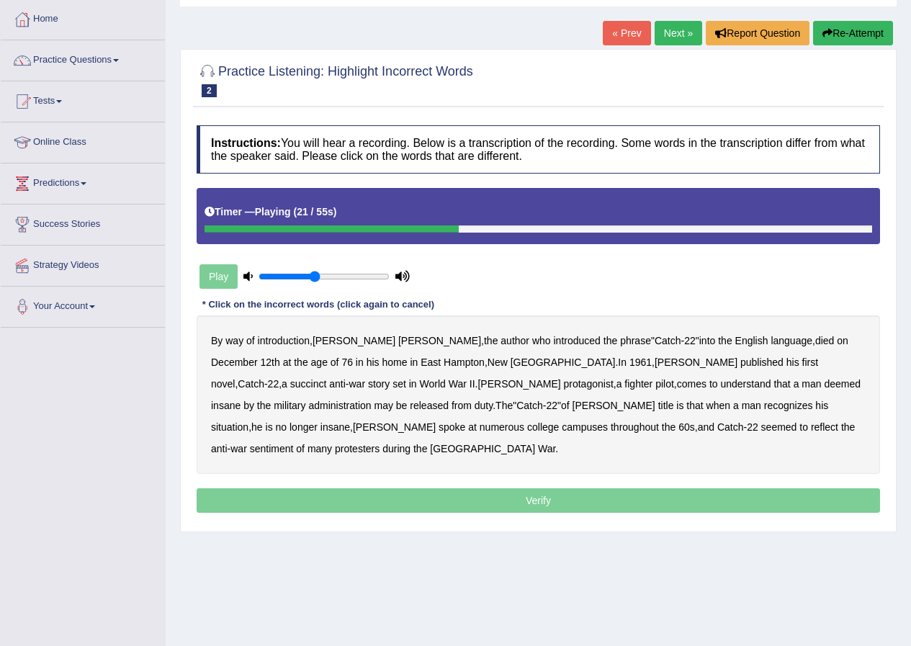
click at [327, 378] on b "succinct" at bounding box center [308, 384] width 37 height 12
click at [371, 400] on b "administration" at bounding box center [339, 406] width 63 height 12
click at [248, 421] on b "situation" at bounding box center [229, 427] width 37 height 12
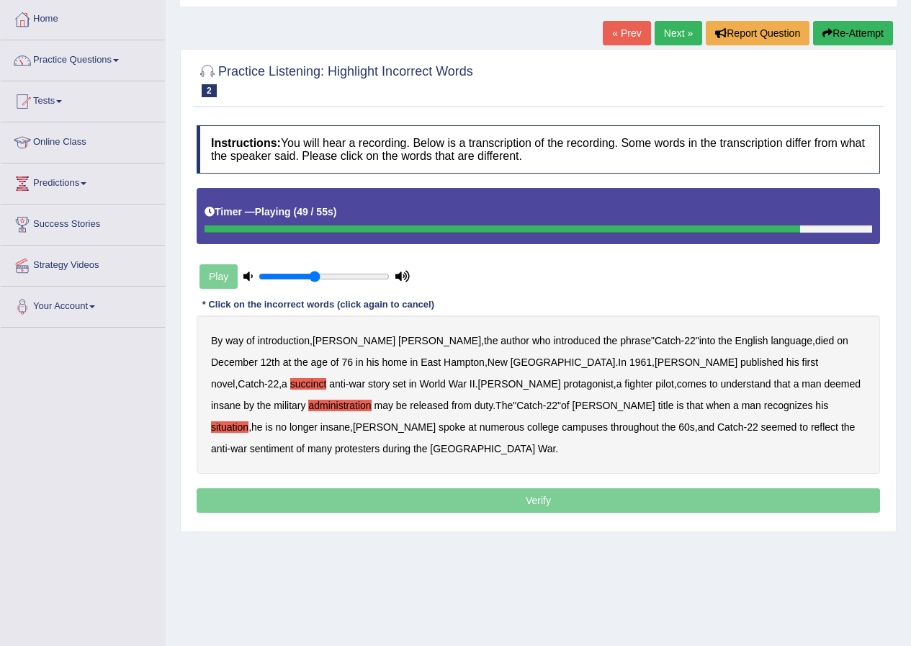
click at [811, 429] on b "reflect" at bounding box center [824, 427] width 27 height 12
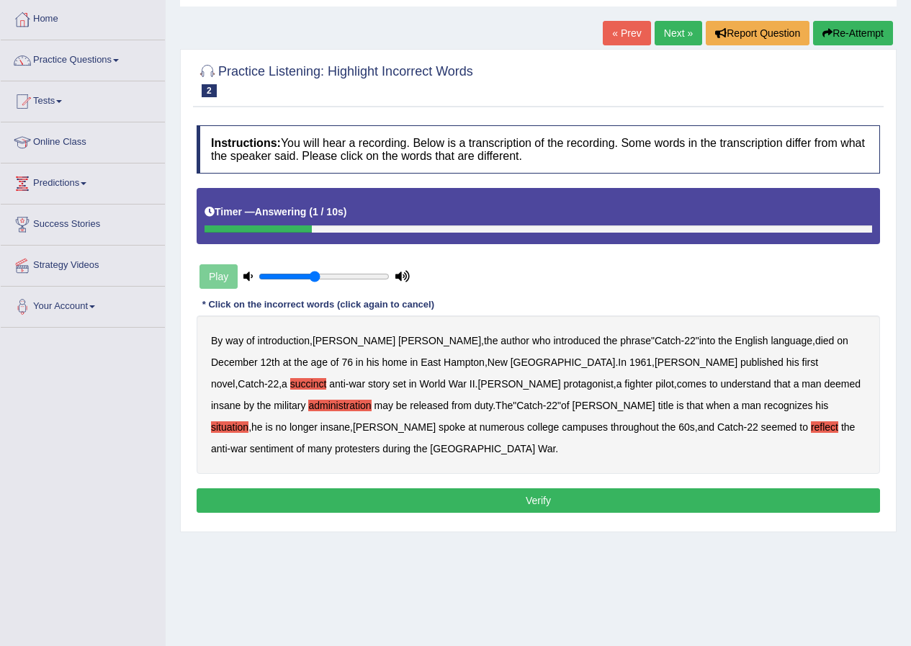
click at [557, 488] on button "Verify" at bounding box center [538, 500] width 683 height 24
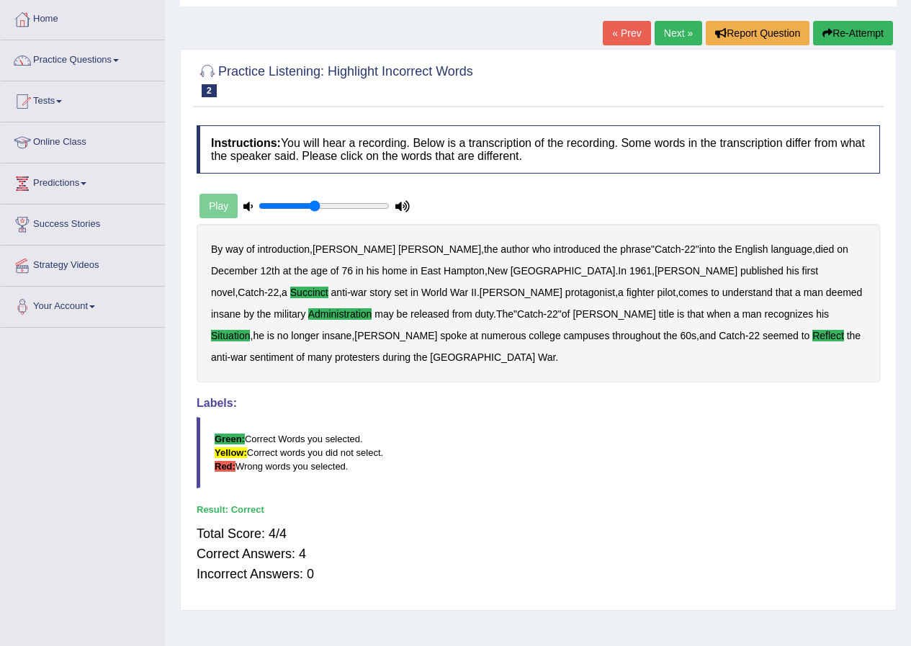
click at [667, 37] on link "Next »" at bounding box center [678, 33] width 48 height 24
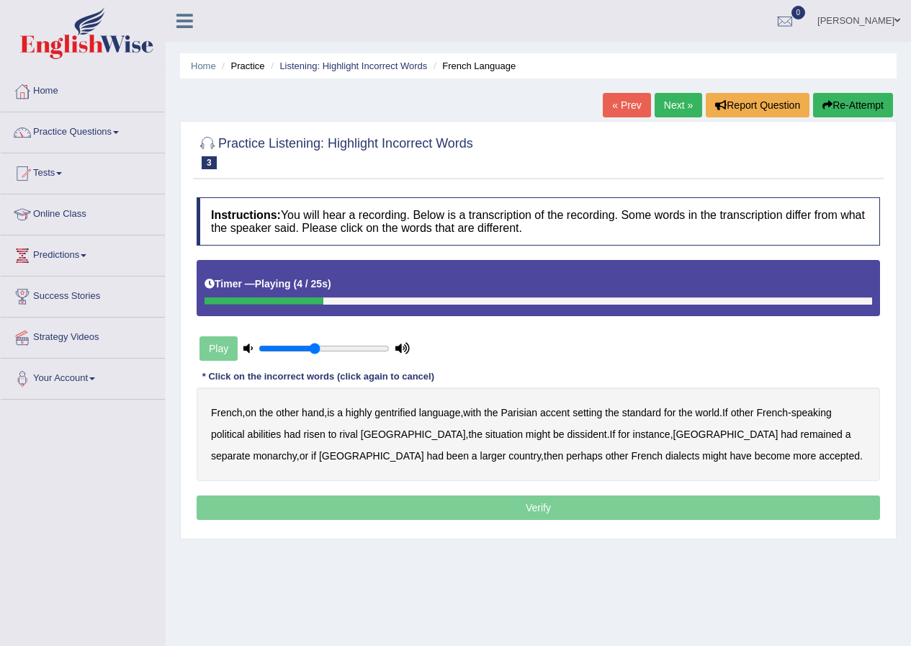
click at [407, 414] on b "gentrified" at bounding box center [395, 413] width 42 height 12
click at [274, 434] on b "abilities" at bounding box center [265, 434] width 34 height 12
click at [567, 438] on b "dissident" at bounding box center [587, 434] width 40 height 12
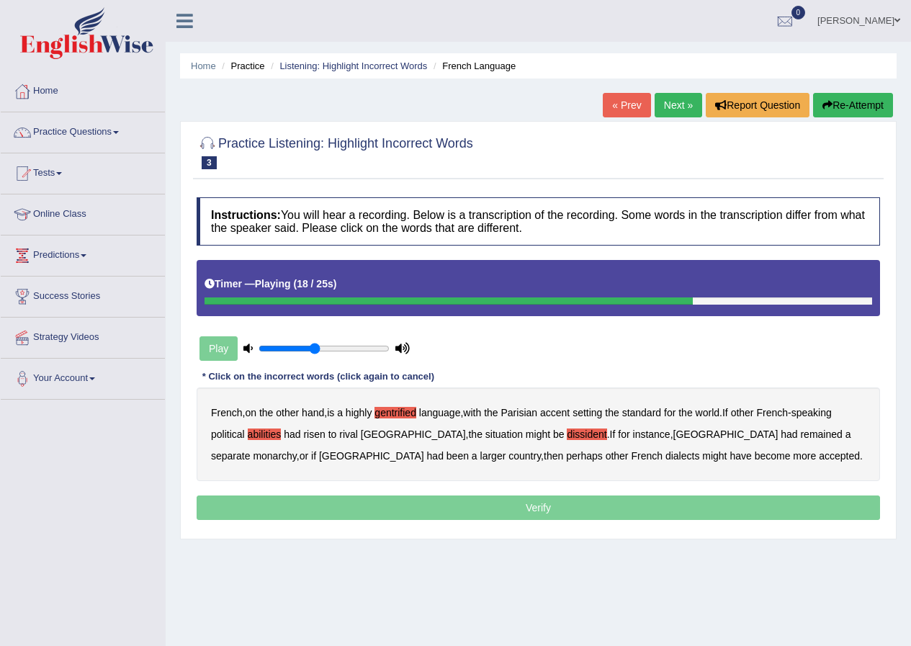
click at [296, 450] on b "monarchy" at bounding box center [274, 456] width 43 height 12
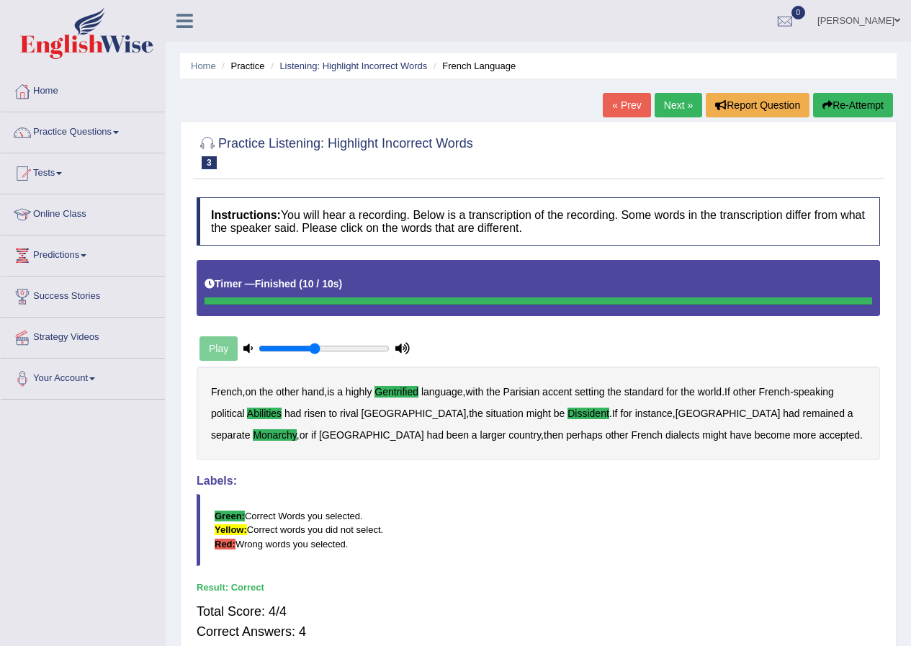
click at [665, 105] on link "Next »" at bounding box center [678, 105] width 48 height 24
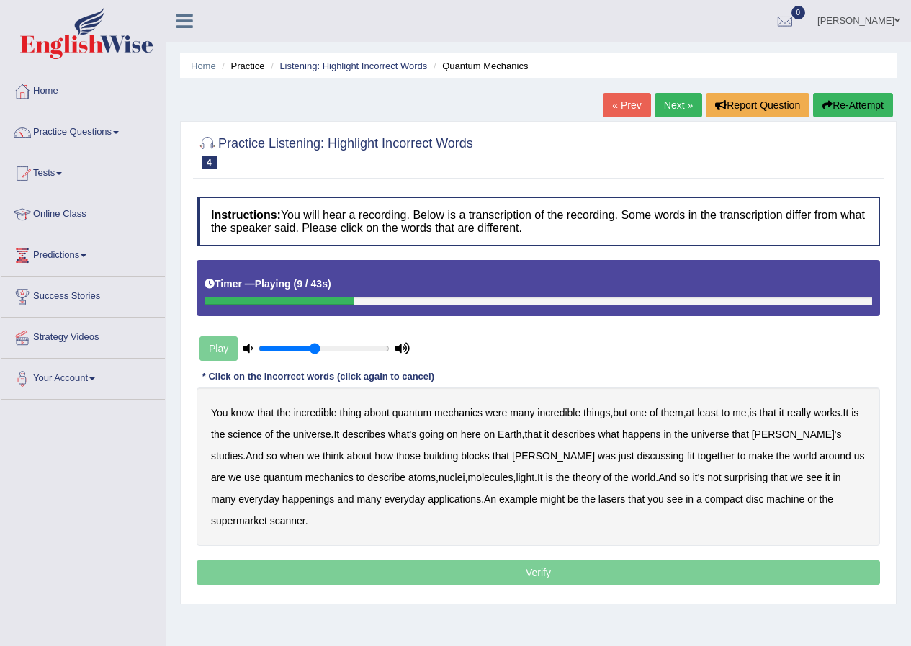
click at [251, 430] on b "science" at bounding box center [245, 434] width 34 height 12
click at [637, 457] on b "discussing" at bounding box center [660, 456] width 47 height 12
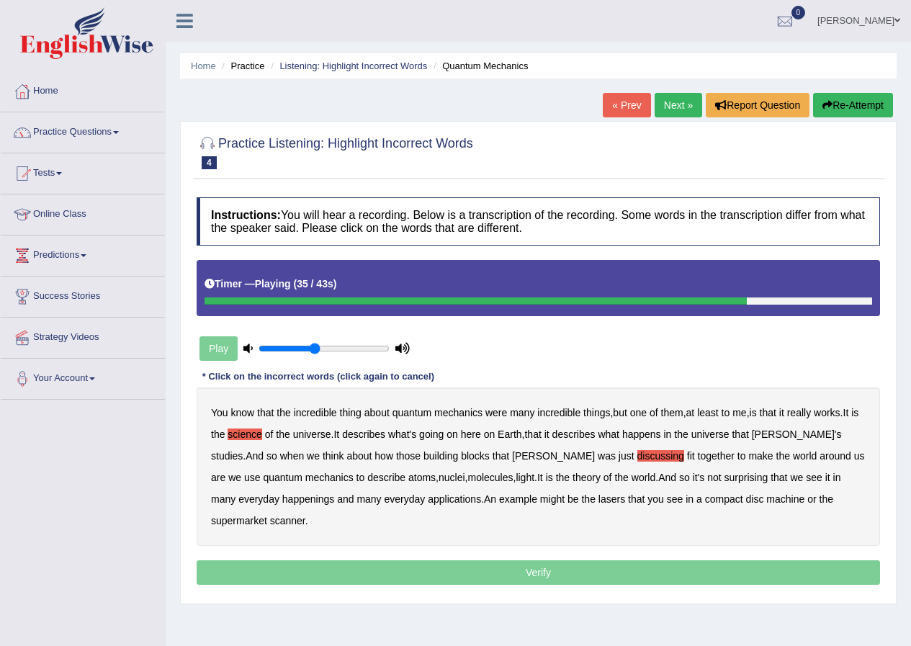
click at [282, 503] on b "happenings" at bounding box center [308, 499] width 52 height 12
click at [766, 499] on b "machine" at bounding box center [785, 499] width 38 height 12
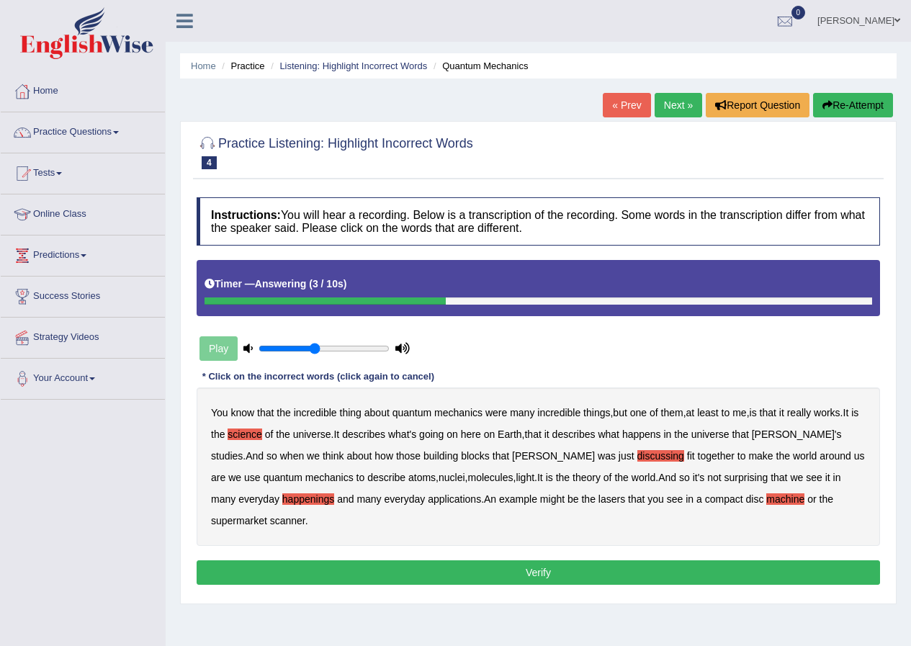
click at [499, 560] on button "Verify" at bounding box center [538, 572] width 683 height 24
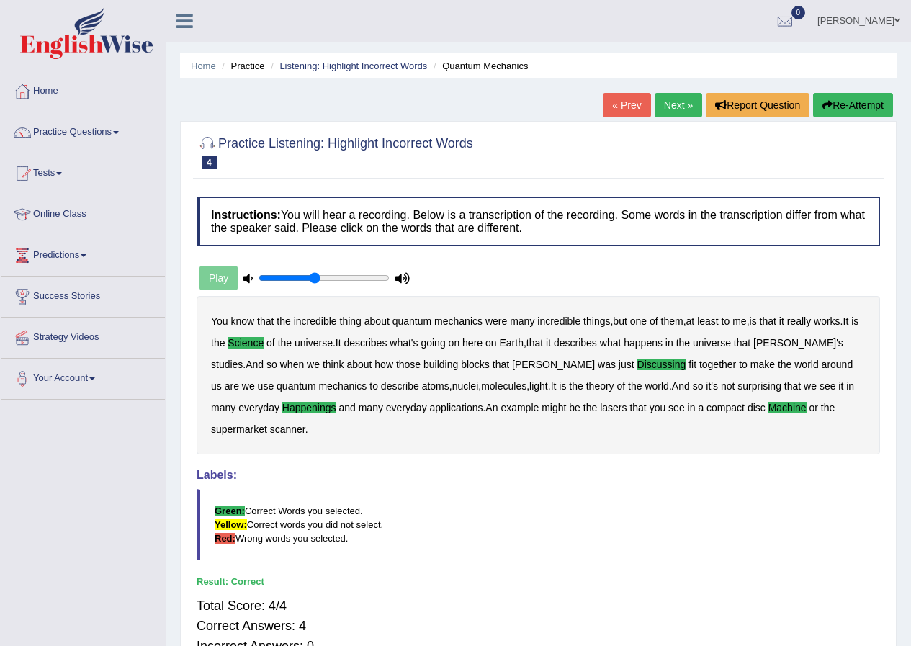
click at [668, 105] on link "Next »" at bounding box center [678, 105] width 48 height 24
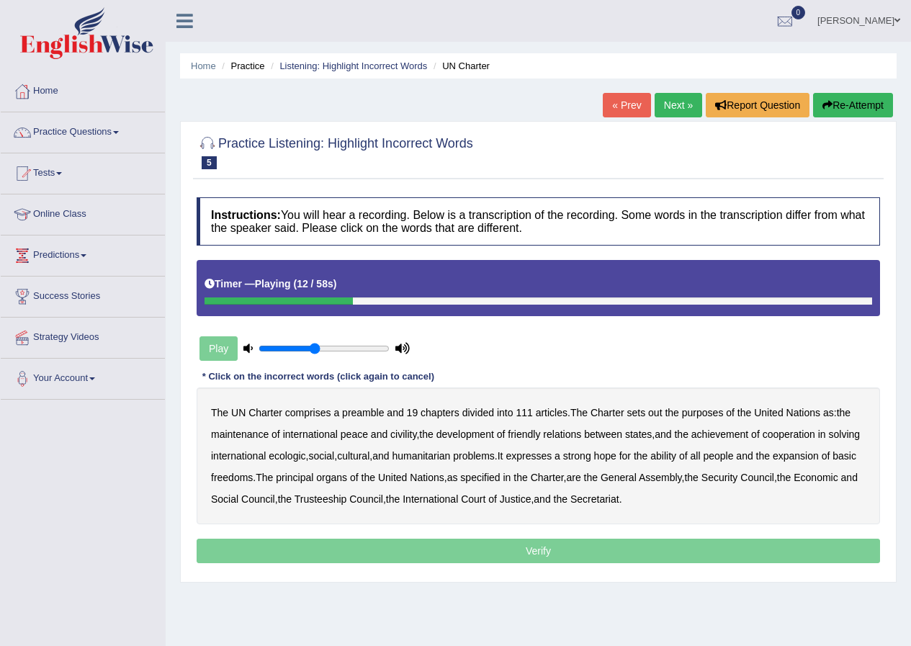
click at [656, 412] on b "out" at bounding box center [655, 413] width 14 height 12
click at [409, 436] on b "civility" at bounding box center [403, 434] width 26 height 12
click at [305, 456] on b "ecologic" at bounding box center [287, 456] width 37 height 12
click at [450, 455] on b "humanitarian" at bounding box center [421, 456] width 58 height 12
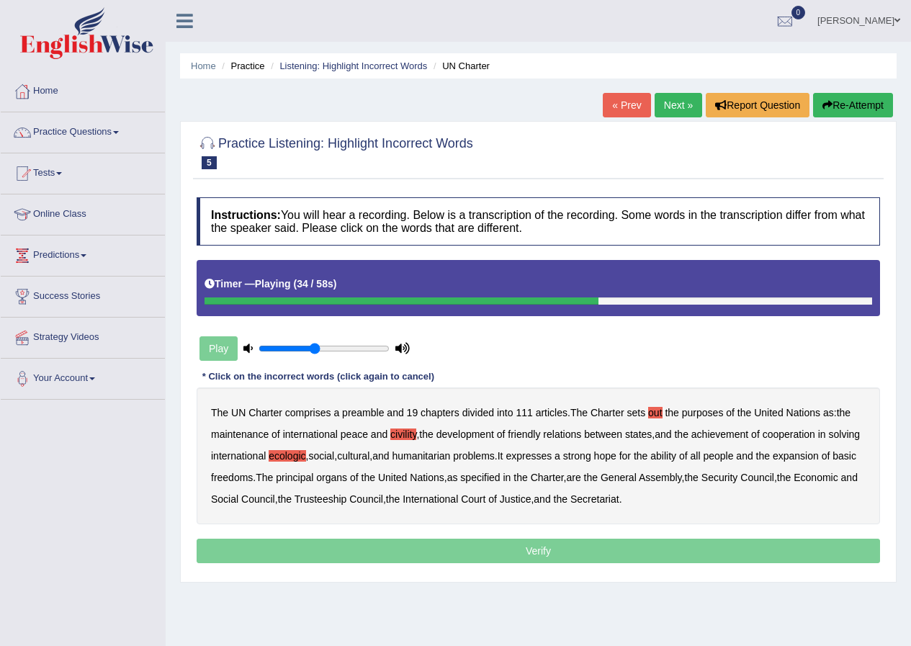
click at [676, 456] on b "ability" at bounding box center [663, 456] width 26 height 12
click at [347, 497] on b "Trusteeship" at bounding box center [320, 499] width 53 height 12
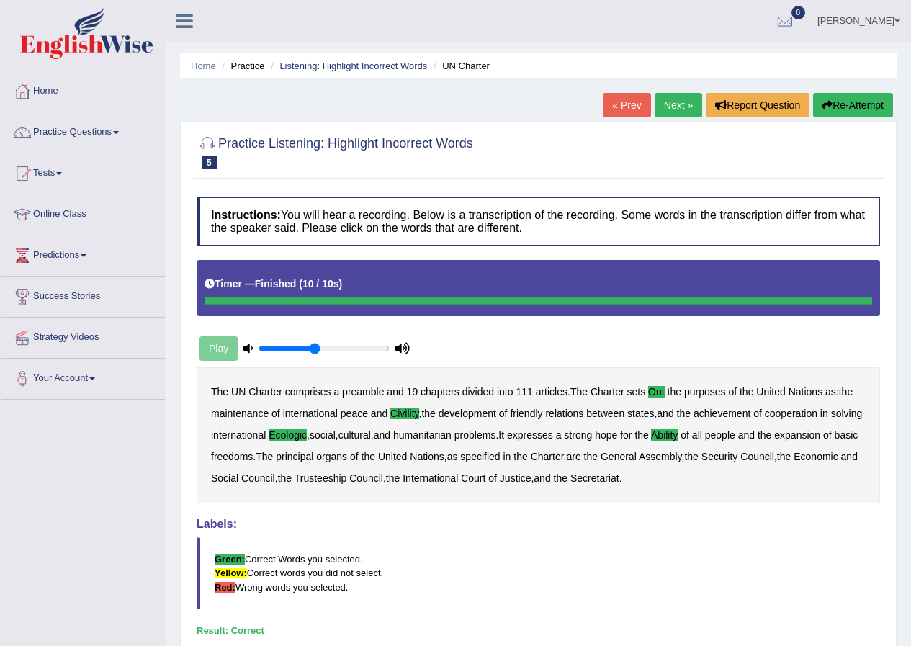
click at [666, 109] on link "Next »" at bounding box center [678, 105] width 48 height 24
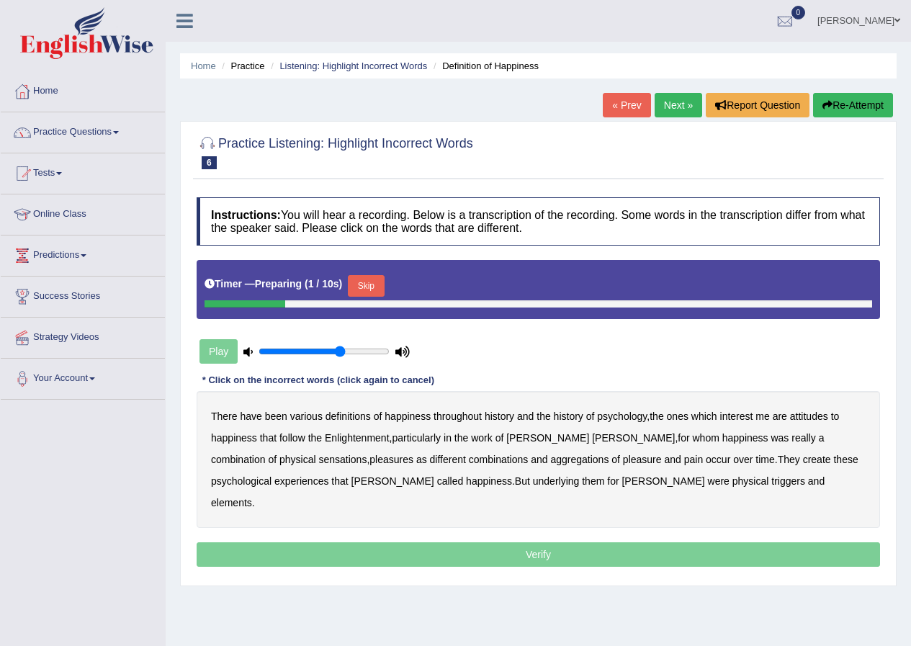
type input "0.65"
click at [339, 348] on input "range" at bounding box center [323, 352] width 131 height 12
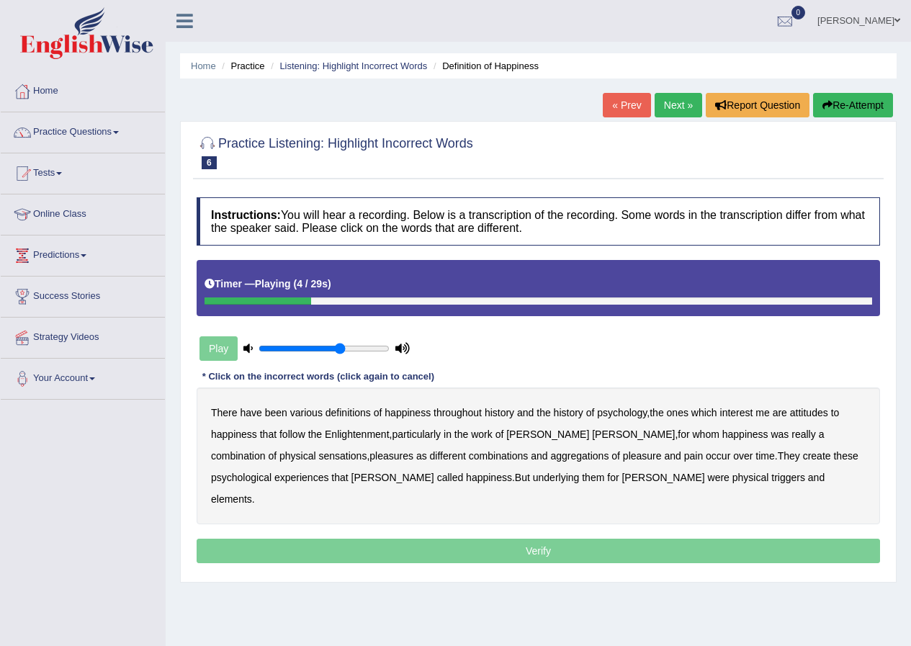
click at [622, 414] on b "psychology" at bounding box center [622, 413] width 50 height 12
click at [820, 414] on b "attitudes" at bounding box center [809, 413] width 38 height 12
click at [318, 456] on b "sensations" at bounding box center [342, 456] width 48 height 12
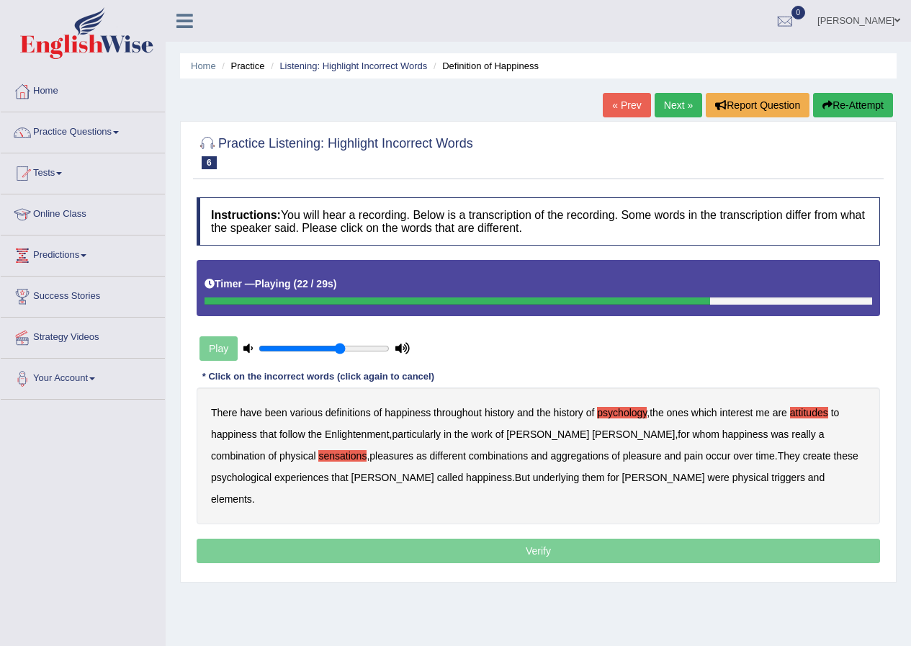
click at [803, 456] on b "create" at bounding box center [817, 456] width 28 height 12
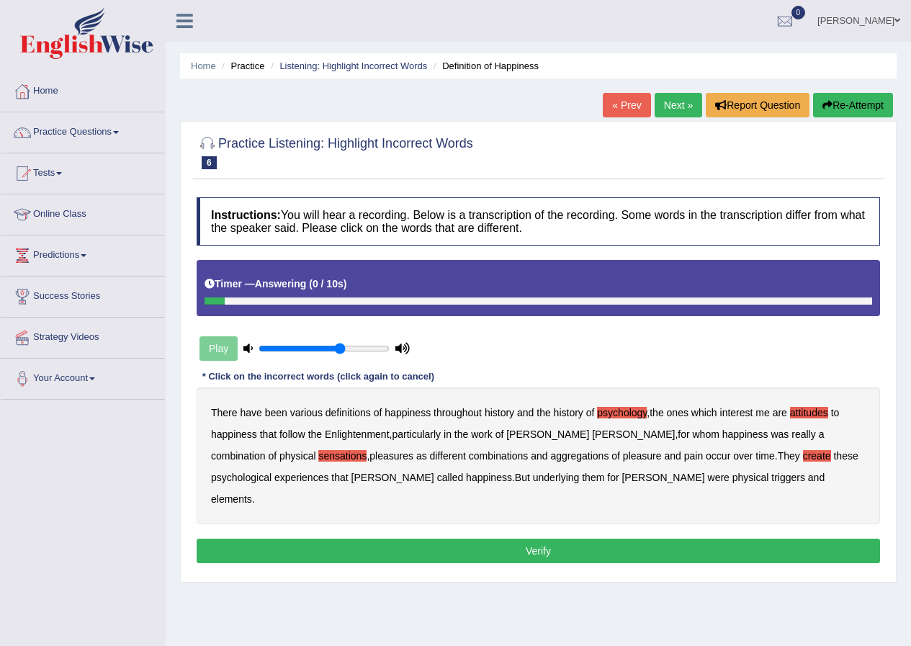
click at [252, 493] on b "elements" at bounding box center [231, 499] width 41 height 12
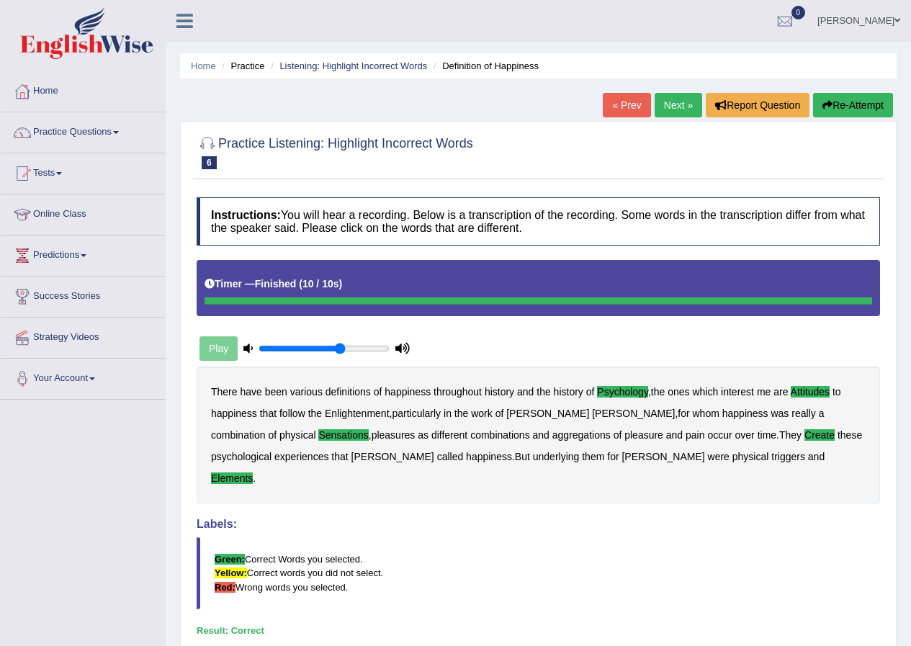
click at [685, 112] on link "Next »" at bounding box center [678, 105] width 48 height 24
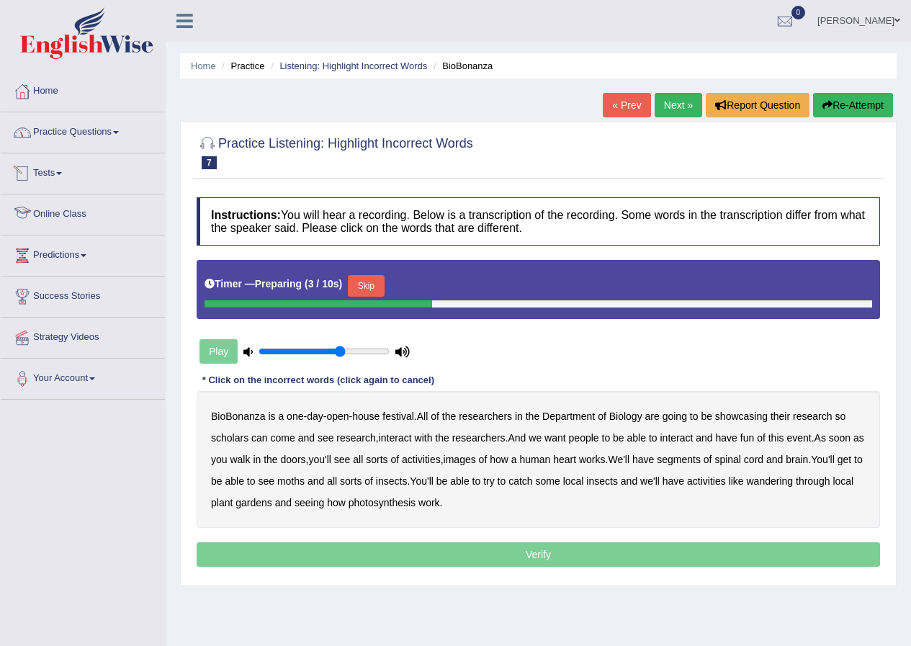
click at [92, 132] on link "Practice Questions" at bounding box center [83, 130] width 164 height 36
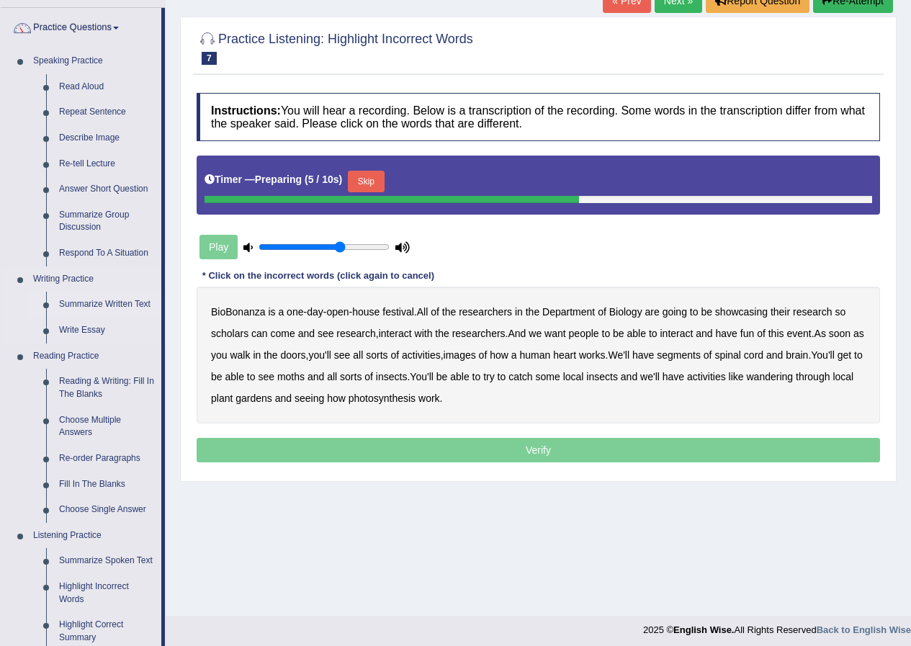
scroll to position [216, 0]
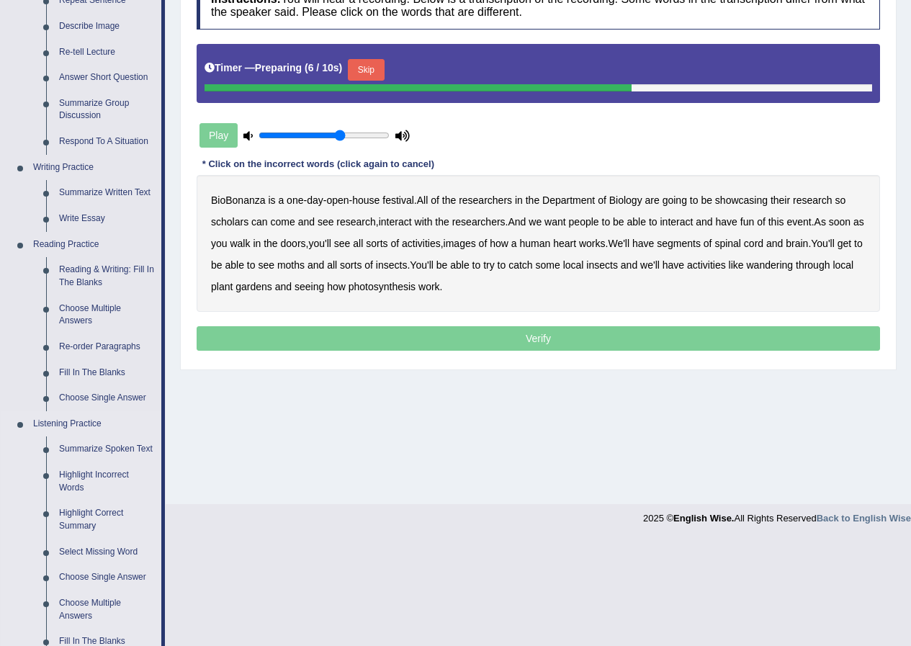
click at [84, 429] on link "Listening Practice" at bounding box center [94, 424] width 135 height 26
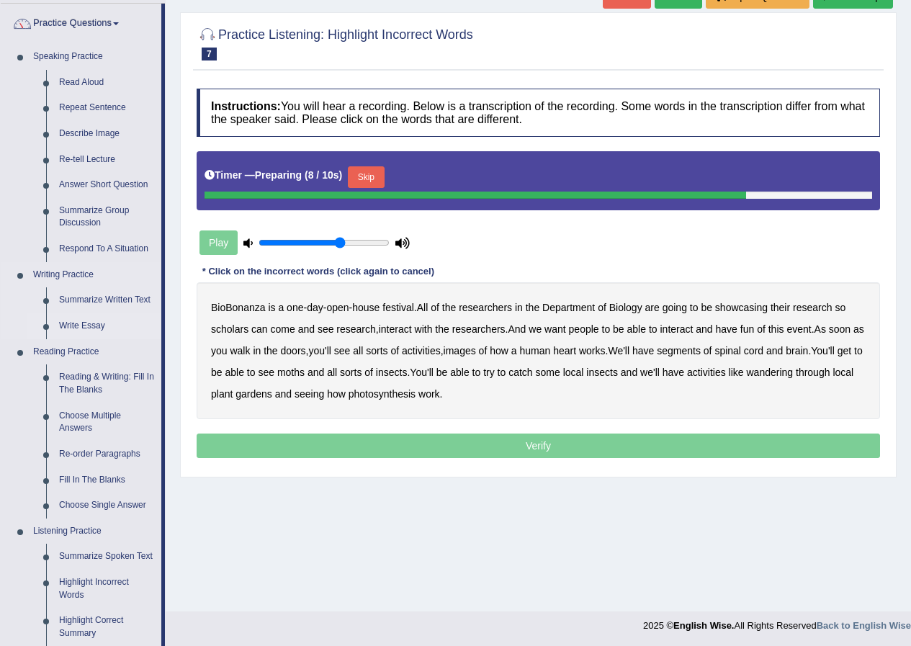
scroll to position [216, 0]
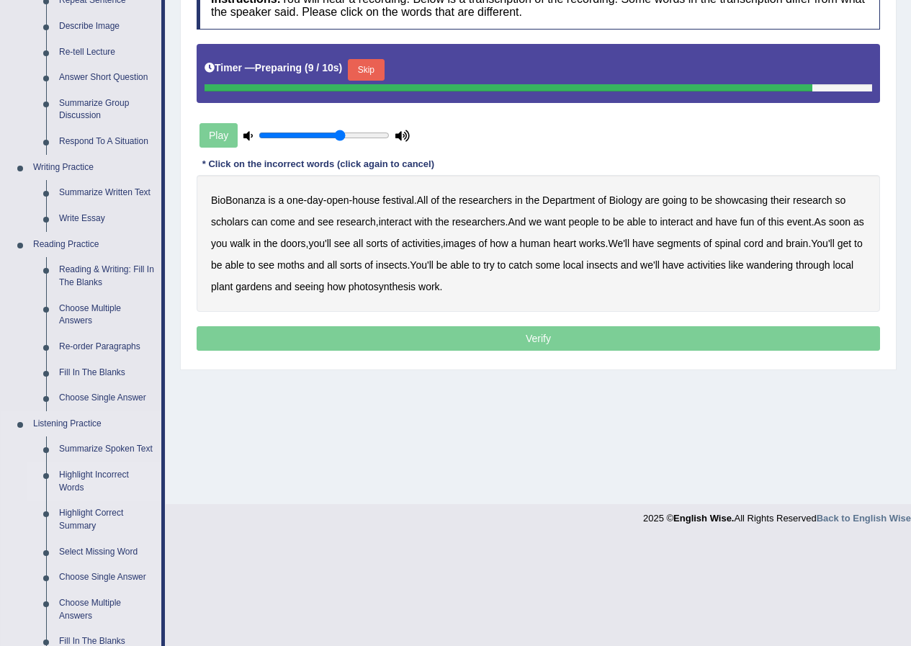
click at [84, 470] on link "Highlight Incorrect Words" at bounding box center [107, 481] width 109 height 38
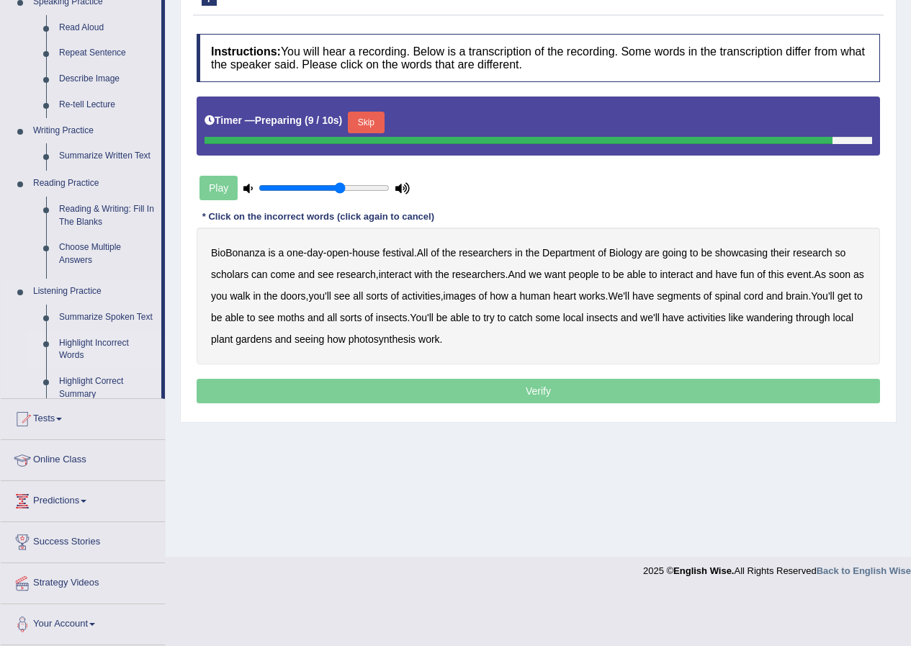
scroll to position [110, 0]
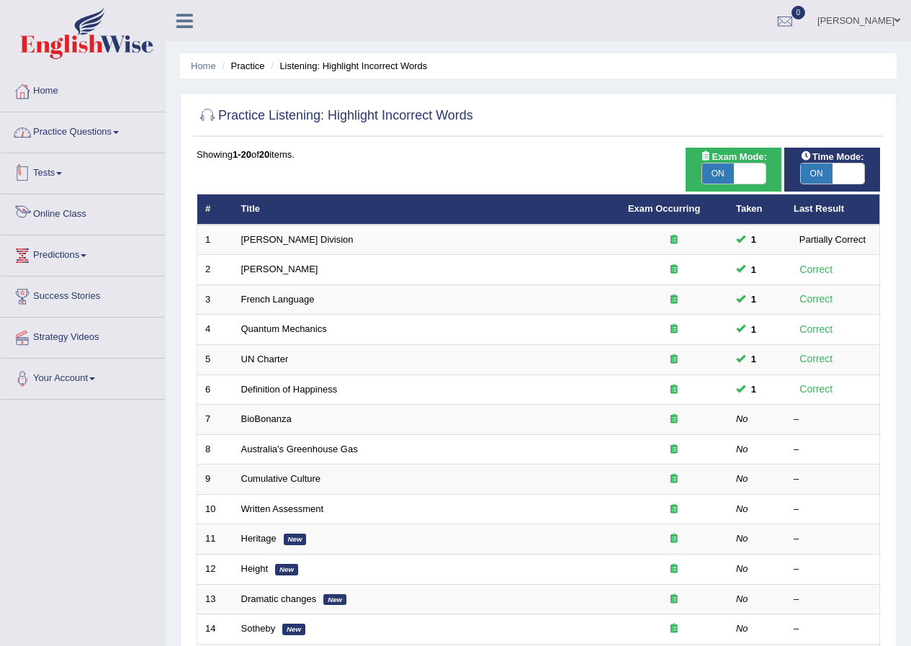
click at [98, 139] on link "Practice Questions" at bounding box center [83, 130] width 164 height 36
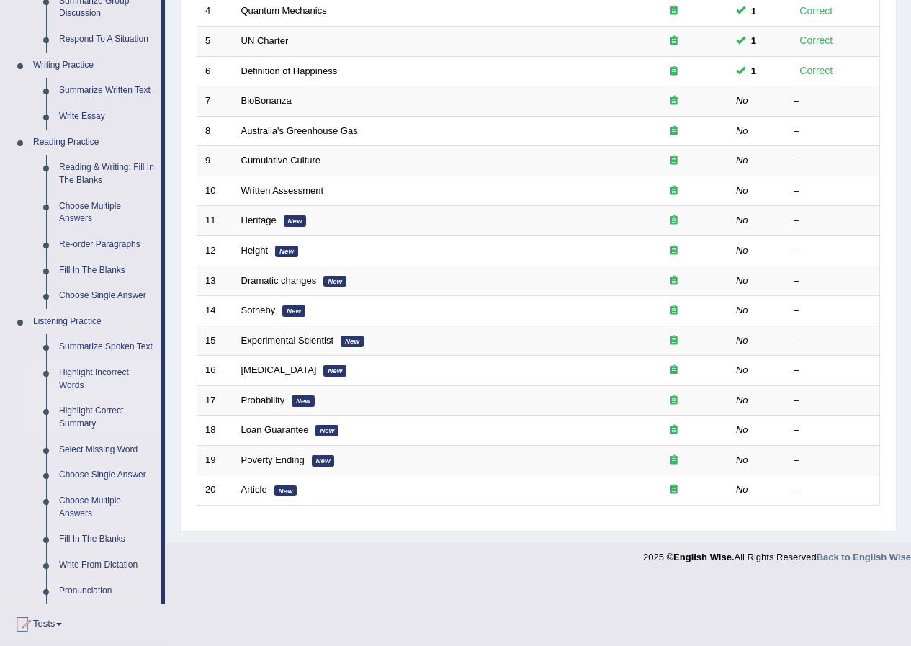
scroll to position [360, 0]
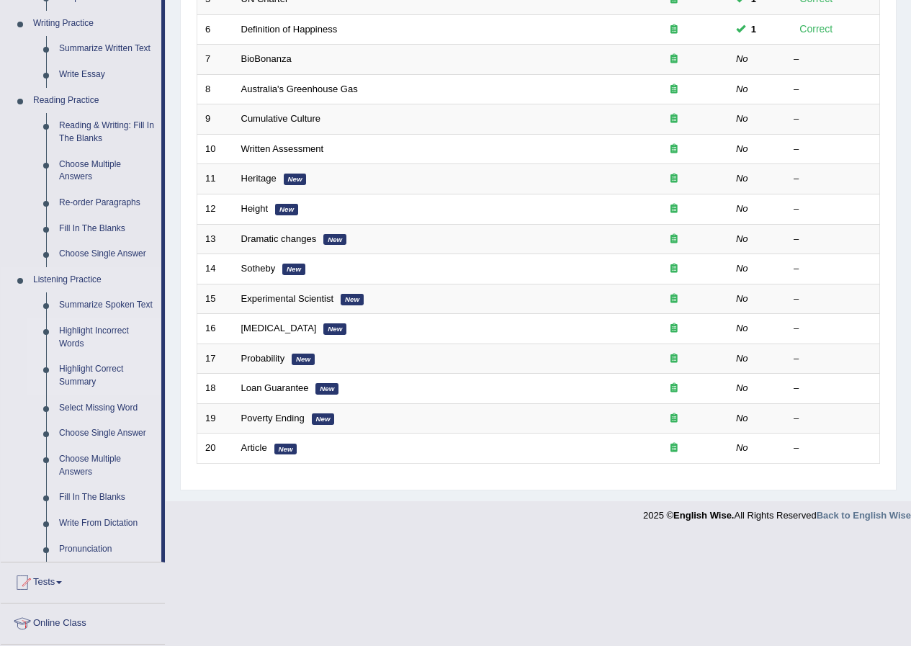
click at [83, 374] on link "Highlight Correct Summary" at bounding box center [107, 375] width 109 height 38
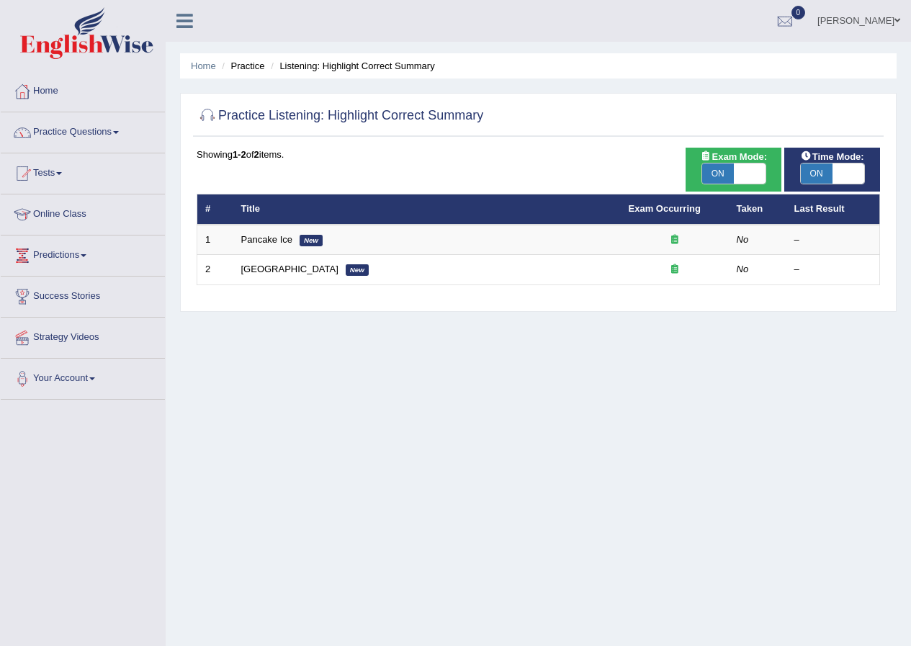
click at [757, 168] on span at bounding box center [750, 173] width 32 height 20
checkbox input "false"
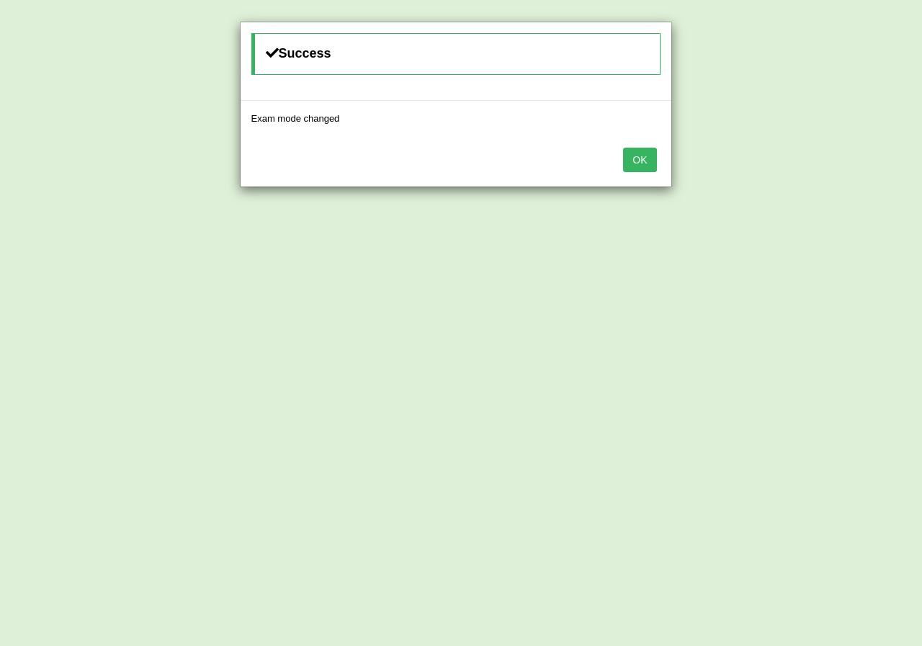
click at [641, 153] on button "OK" at bounding box center [639, 160] width 33 height 24
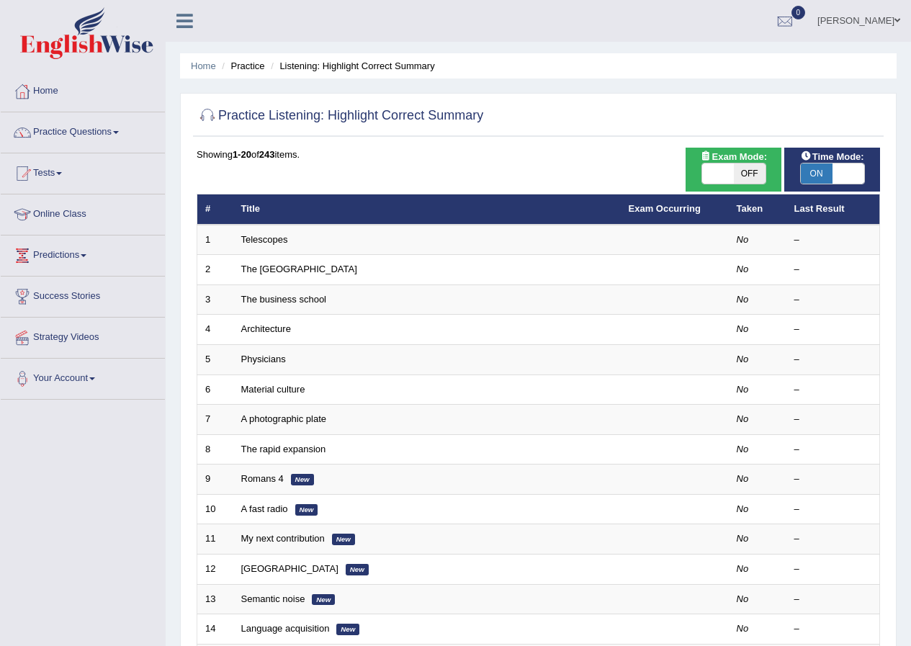
click at [839, 178] on span at bounding box center [848, 173] width 32 height 20
checkbox input "false"
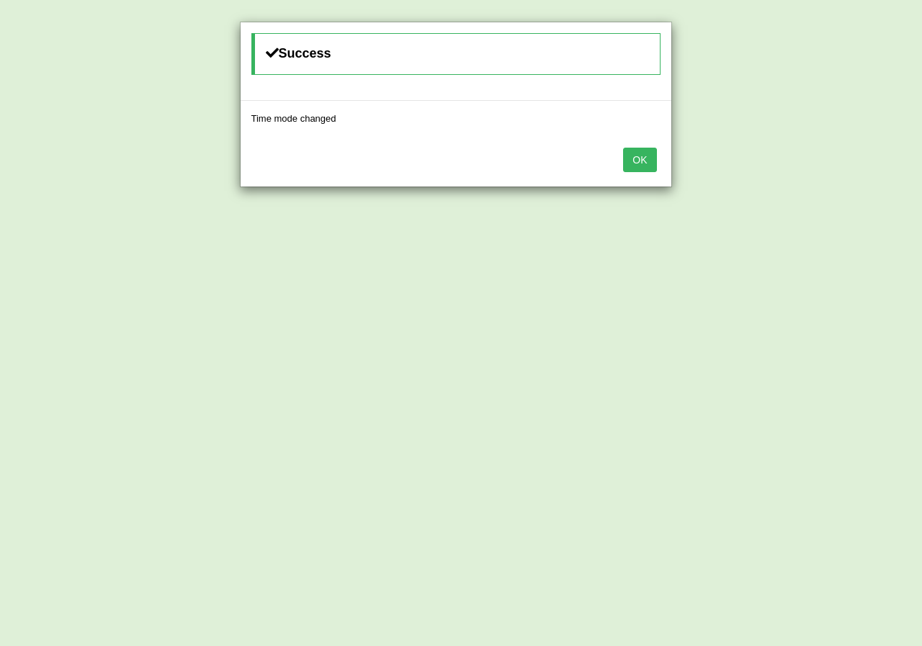
click at [634, 160] on button "OK" at bounding box center [639, 160] width 33 height 24
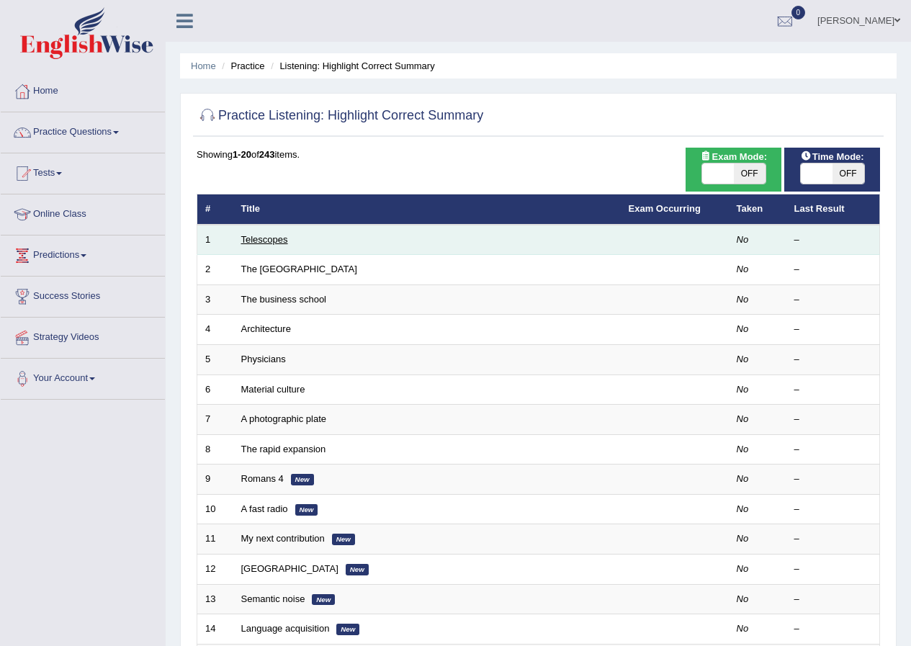
click at [275, 237] on link "Telescopes" at bounding box center [264, 239] width 47 height 11
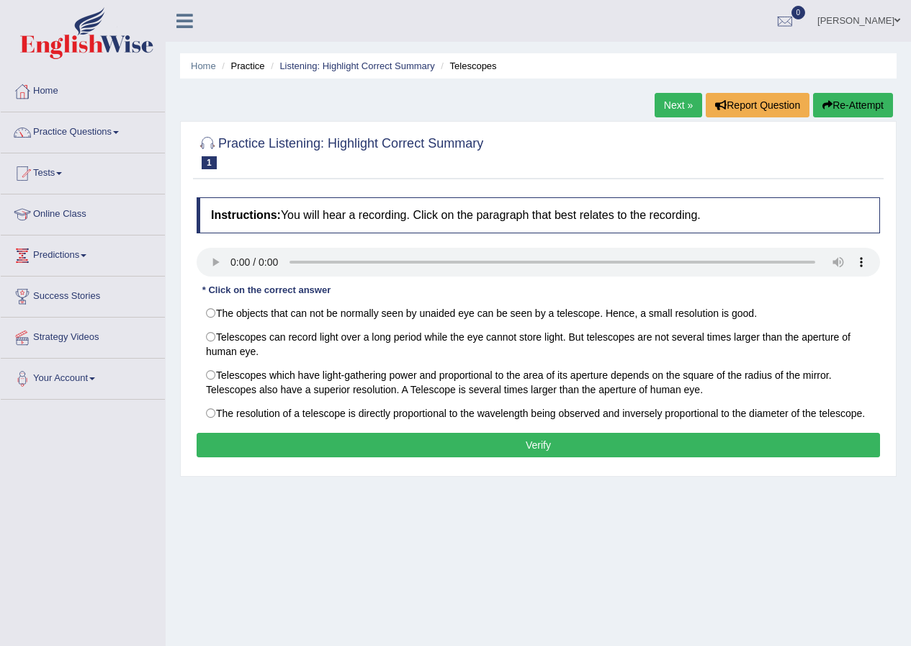
click at [10, 0] on div at bounding box center [83, 35] width 166 height 71
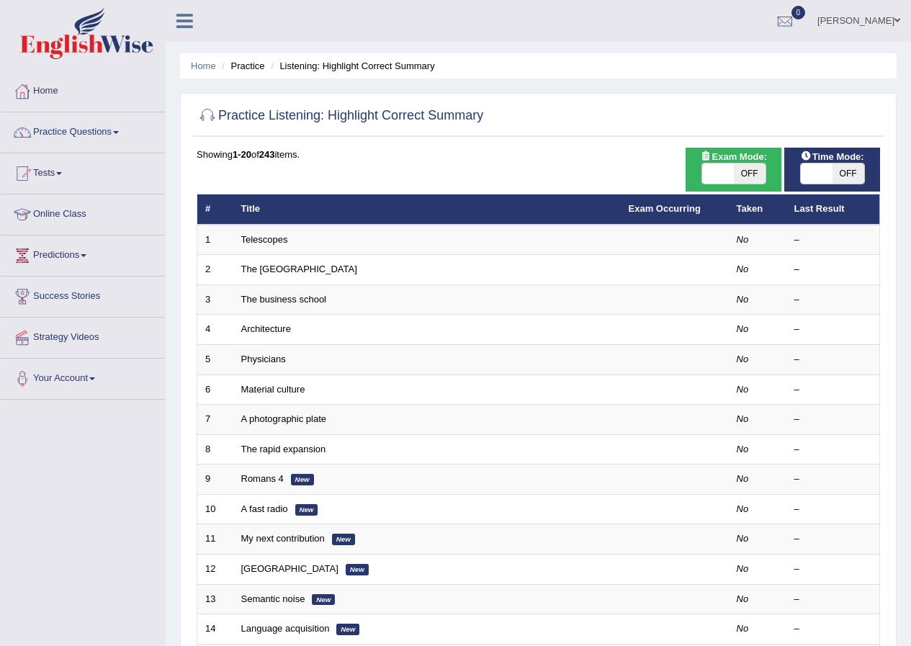
click at [727, 173] on span at bounding box center [718, 173] width 32 height 20
checkbox input "true"
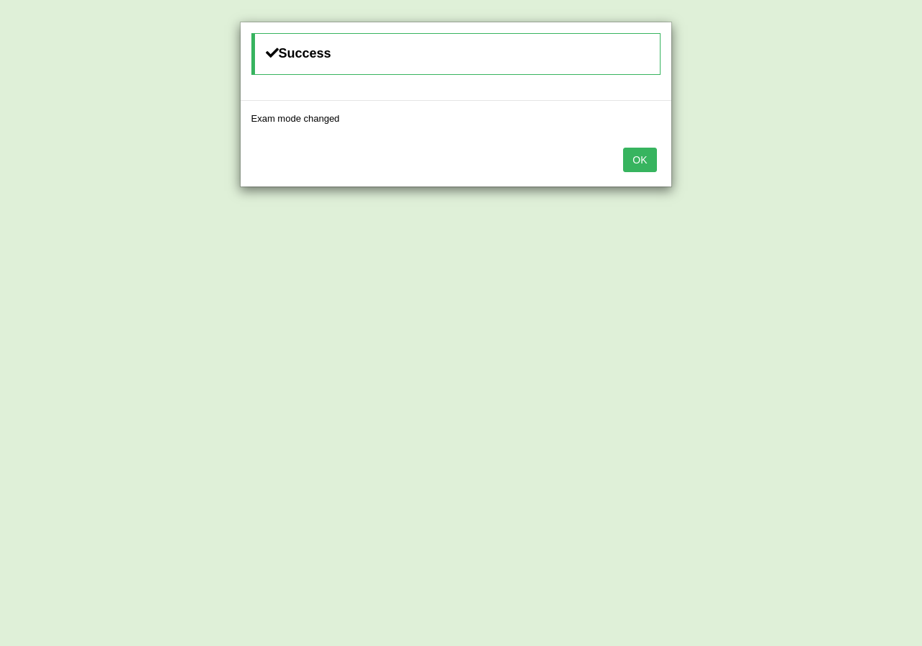
click at [638, 162] on button "OK" at bounding box center [639, 160] width 33 height 24
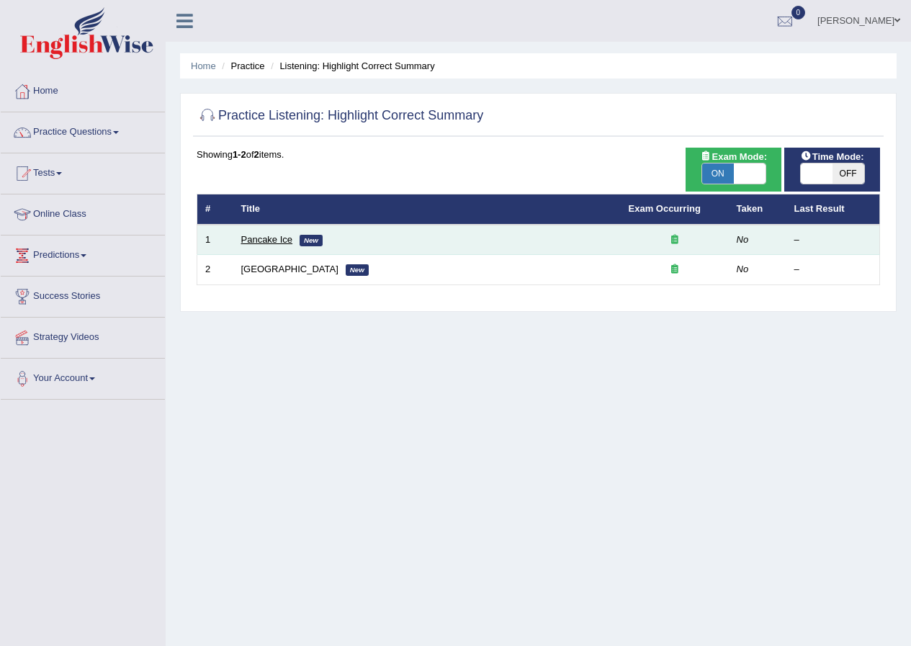
click at [277, 235] on link "Pancake Ice" at bounding box center [267, 239] width 52 height 11
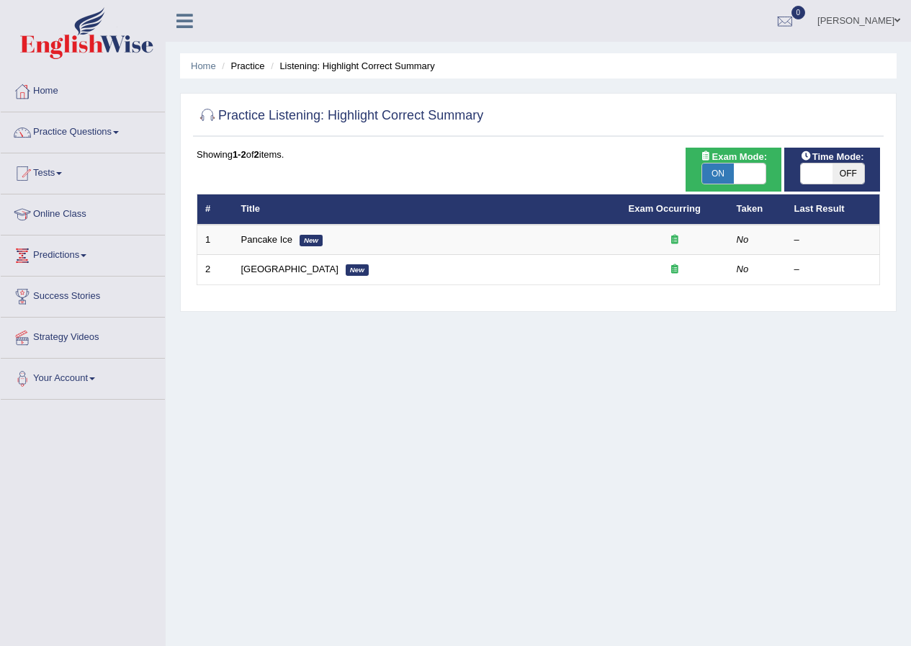
click at [816, 174] on span at bounding box center [817, 173] width 32 height 20
checkbox input "true"
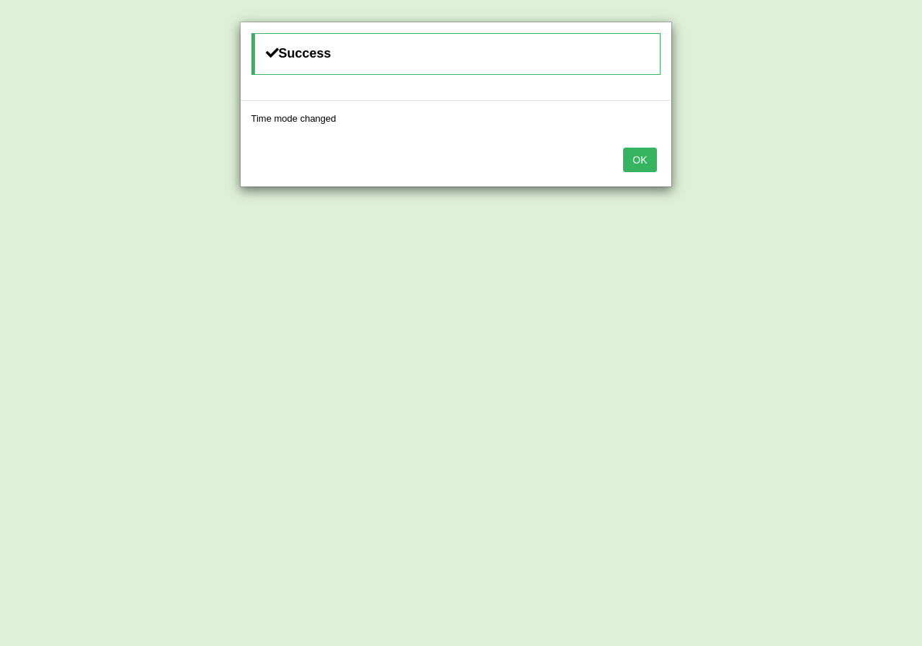
click at [646, 157] on button "OK" at bounding box center [639, 160] width 33 height 24
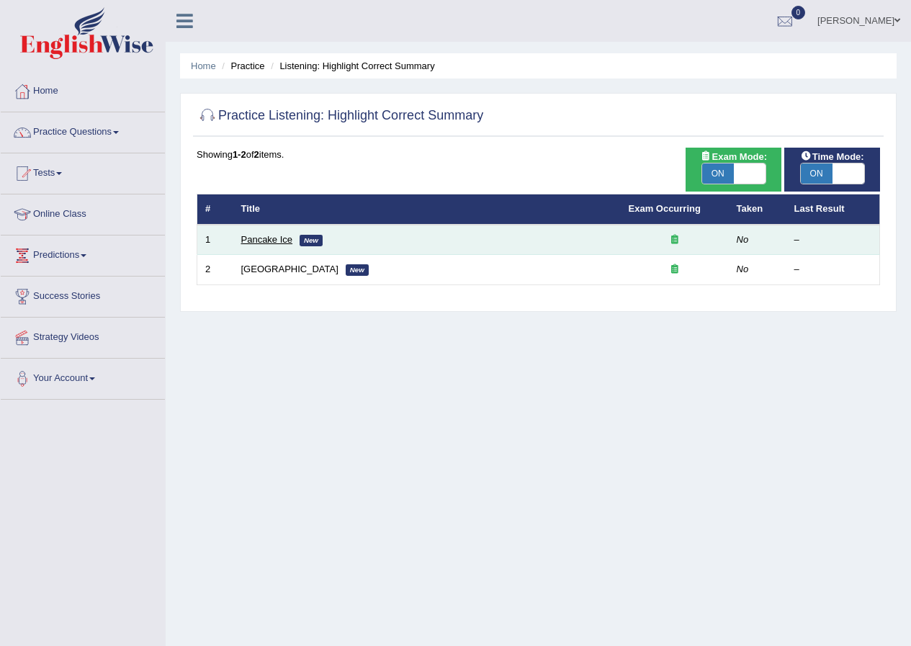
click at [277, 241] on link "Pancake Ice" at bounding box center [267, 239] width 52 height 11
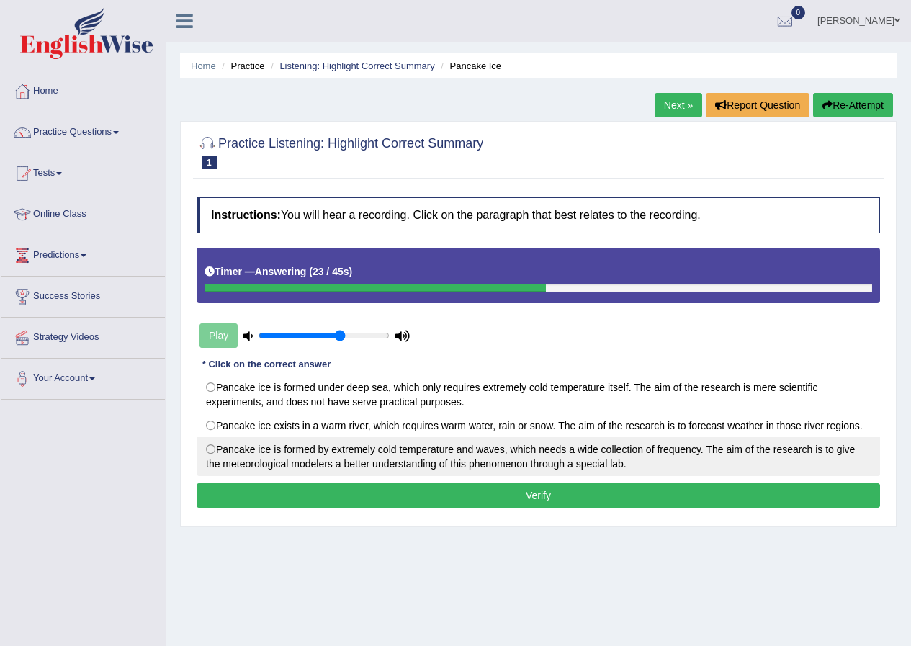
click at [208, 456] on label "Pancake ice is formed by extremely cold temperature and waves, which needs a wi…" at bounding box center [538, 456] width 683 height 39
radio input "true"
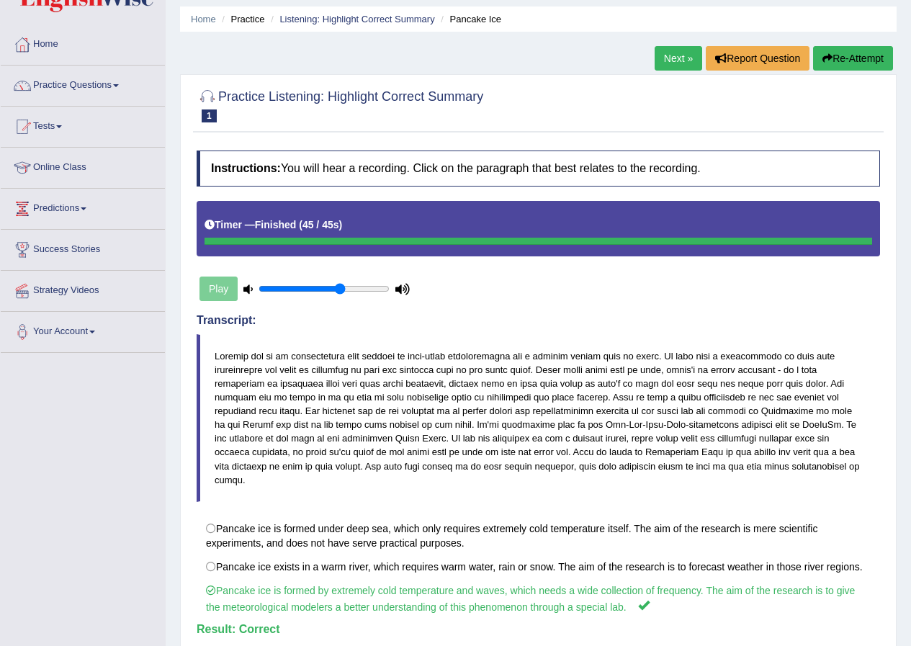
scroll to position [72, 0]
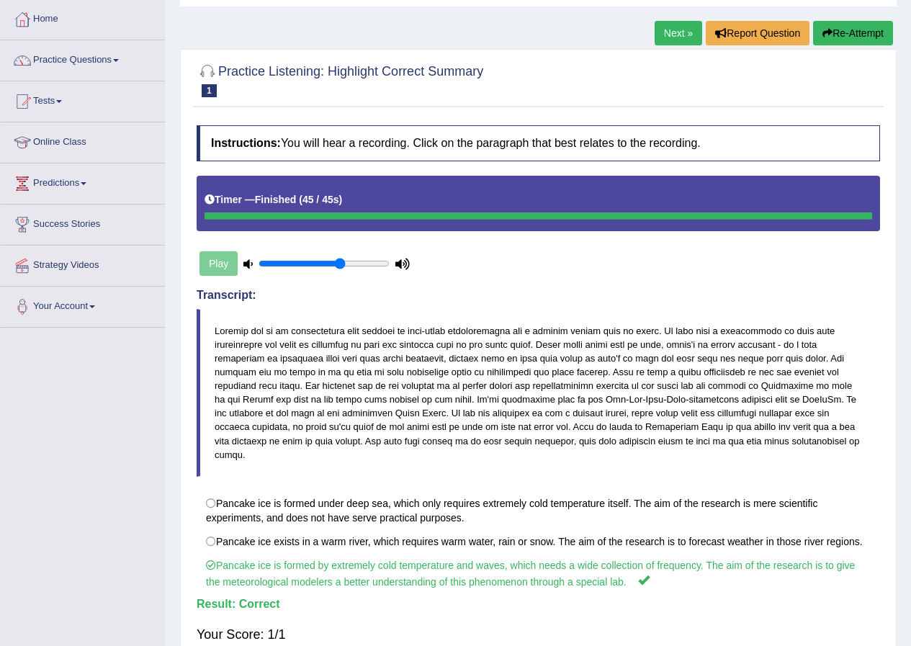
click at [670, 36] on link "Next »" at bounding box center [678, 33] width 48 height 24
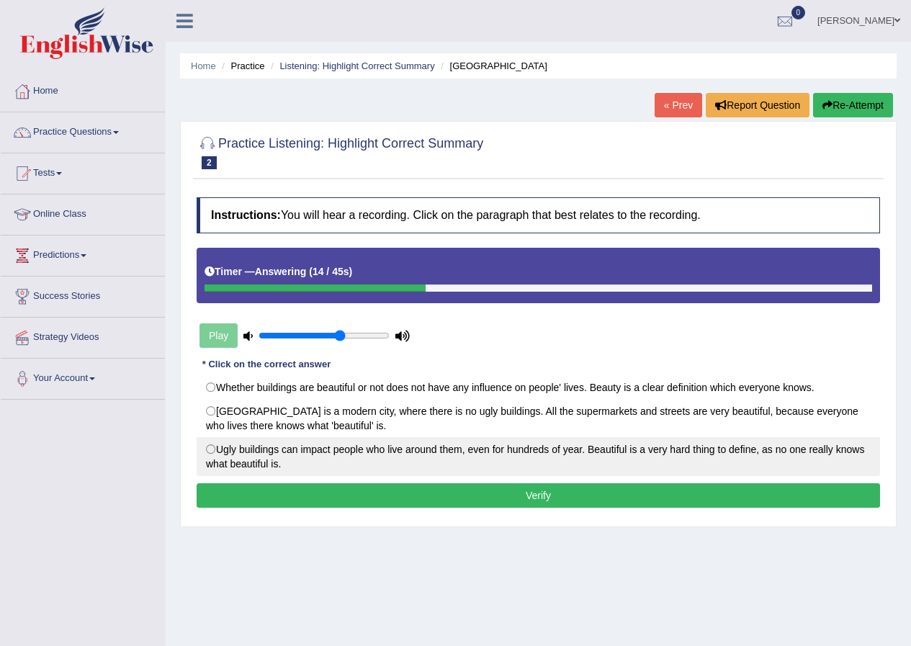
click at [212, 446] on label "Ugly buildings can impact people who live around them, even for hundreds of yea…" at bounding box center [538, 456] width 683 height 39
radio input "true"
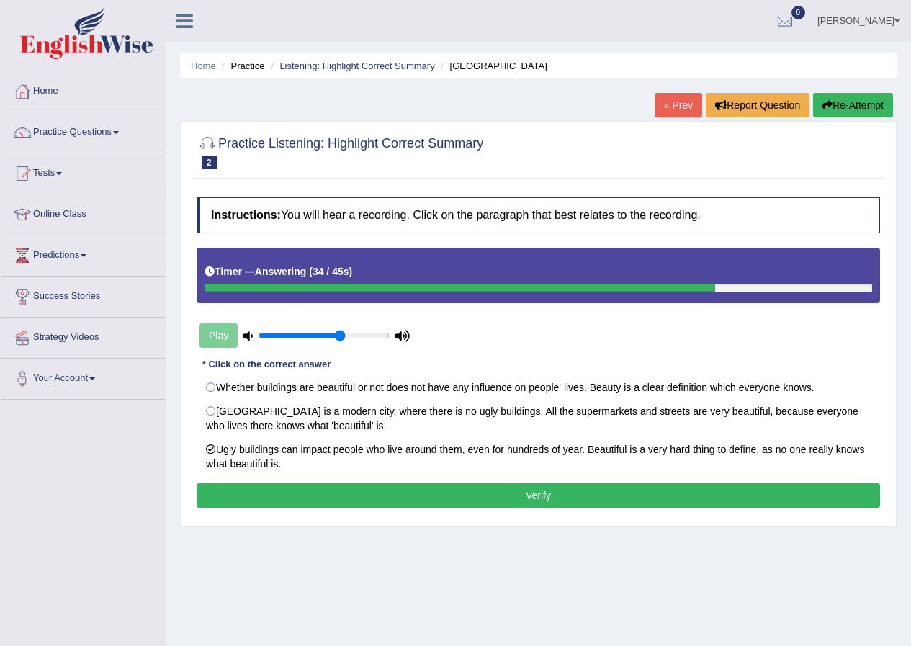
click at [359, 482] on div "Instructions: You will hear a recording. Click on the paragraph that best relat…" at bounding box center [538, 354] width 690 height 328
click at [359, 489] on button "Verify" at bounding box center [538, 495] width 683 height 24
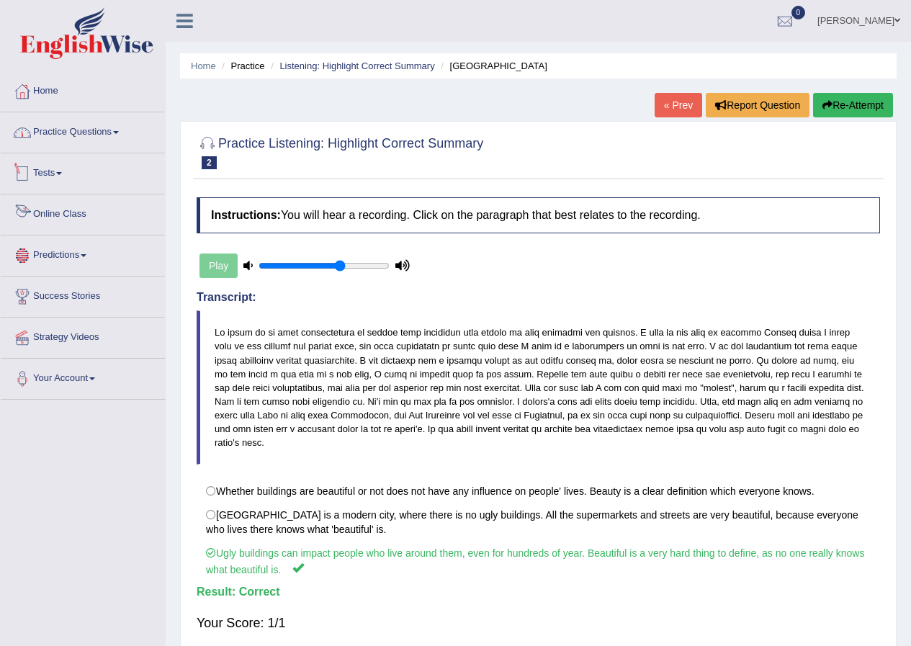
click at [119, 132] on span at bounding box center [116, 132] width 6 height 3
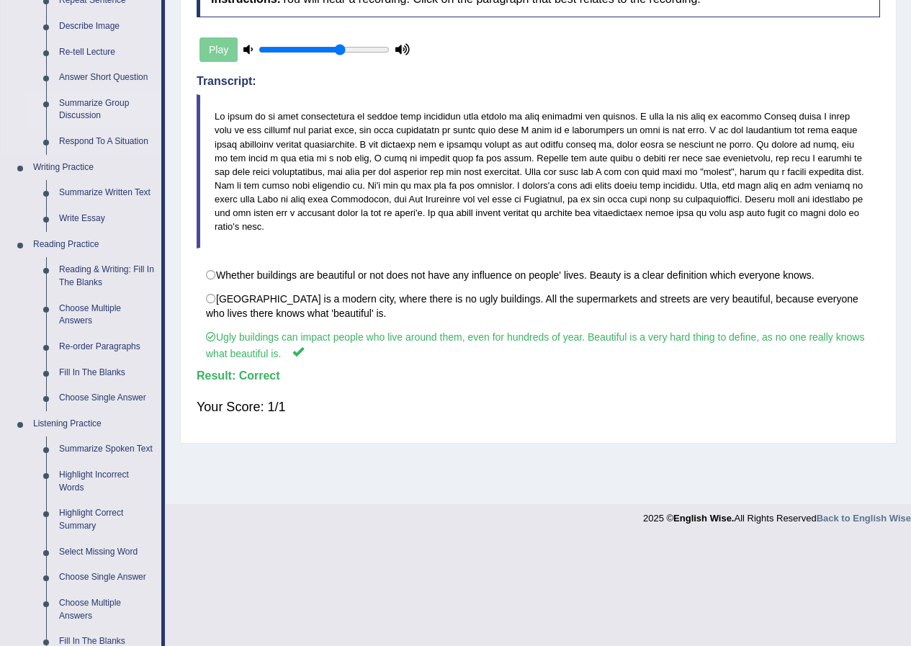
scroll to position [504, 0]
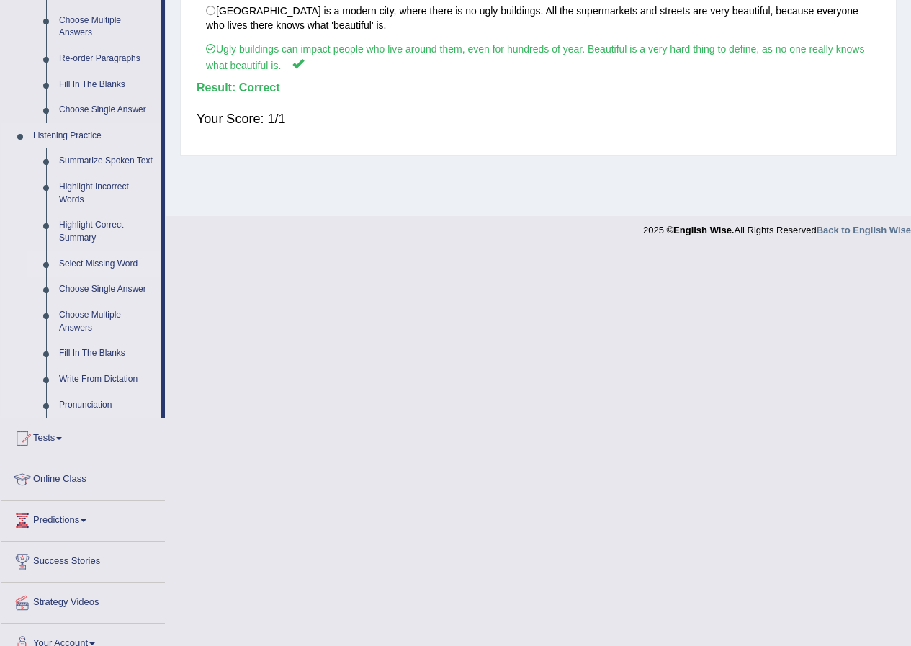
click at [115, 268] on link "Select Missing Word" at bounding box center [107, 264] width 109 height 26
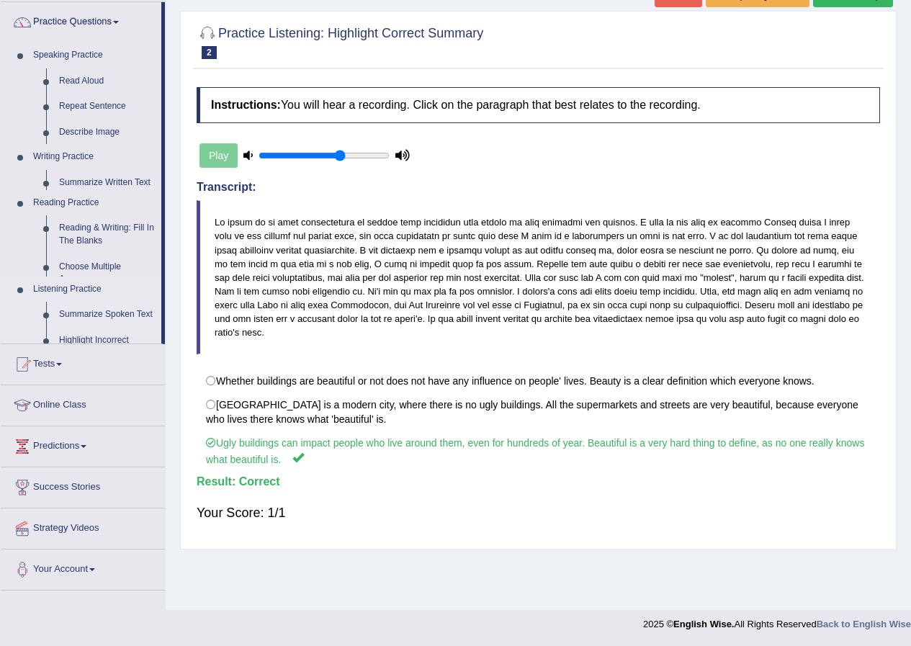
scroll to position [110, 0]
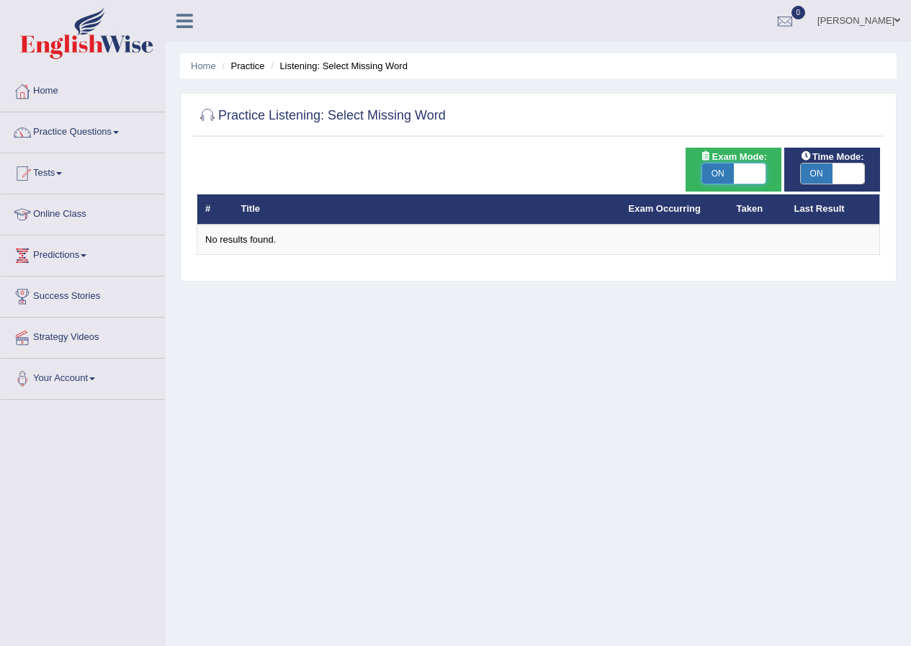
click at [752, 176] on span at bounding box center [750, 173] width 32 height 20
checkbox input "false"
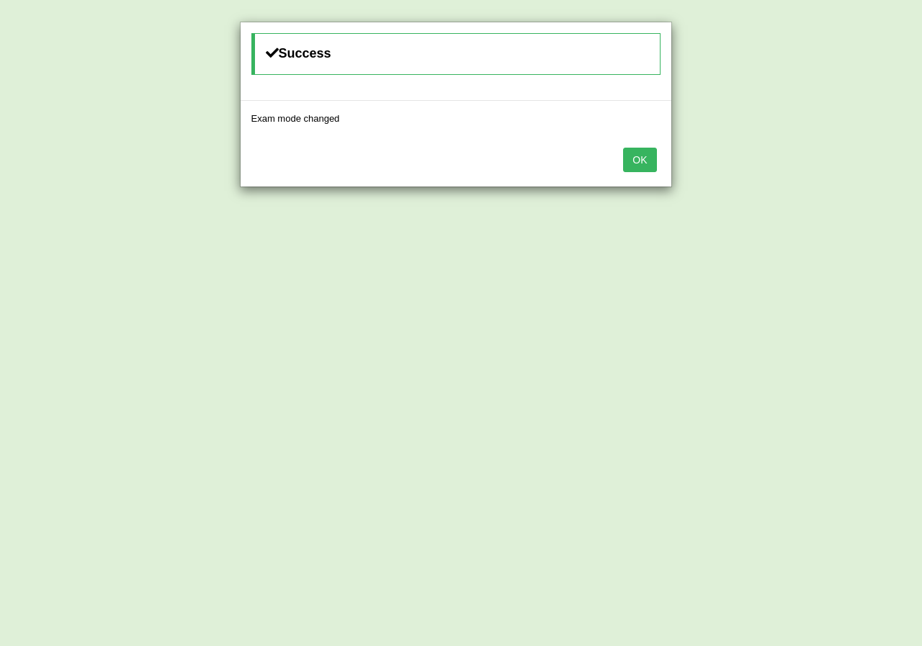
click at [646, 165] on button "OK" at bounding box center [639, 160] width 33 height 24
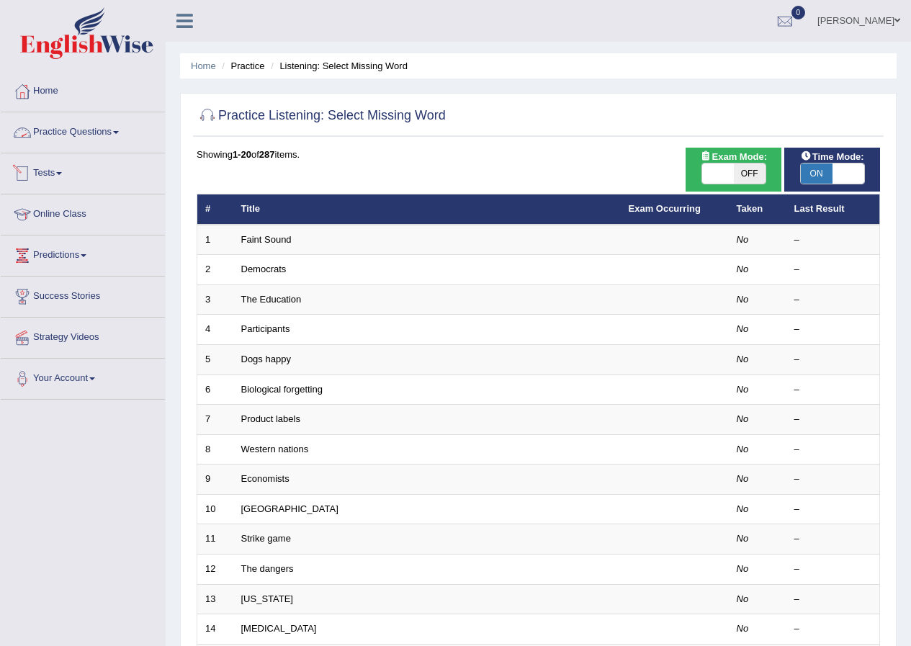
click at [106, 143] on link "Practice Questions" at bounding box center [83, 130] width 164 height 36
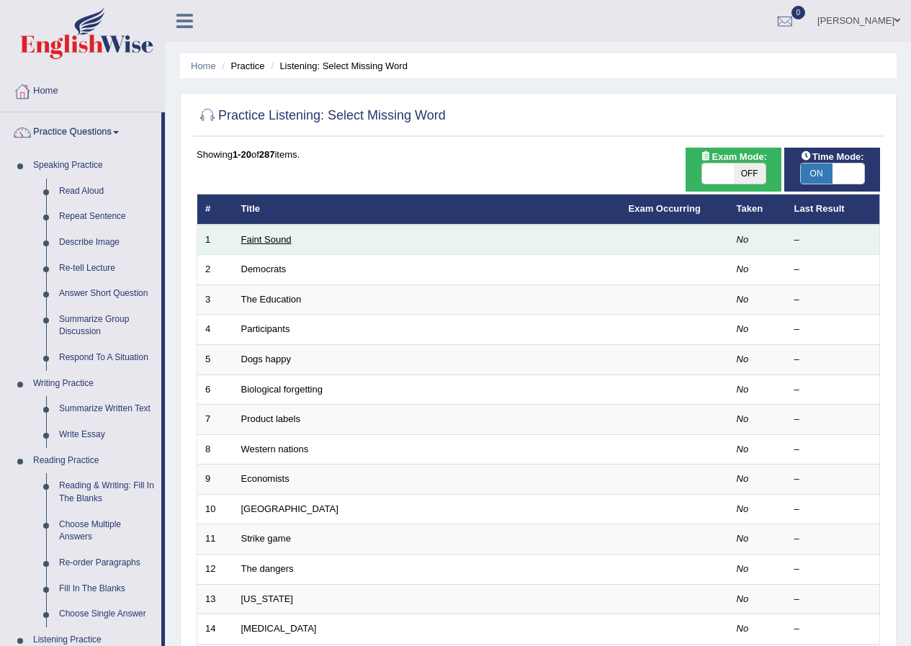
click at [280, 234] on link "Faint Sound" at bounding box center [266, 239] width 50 height 11
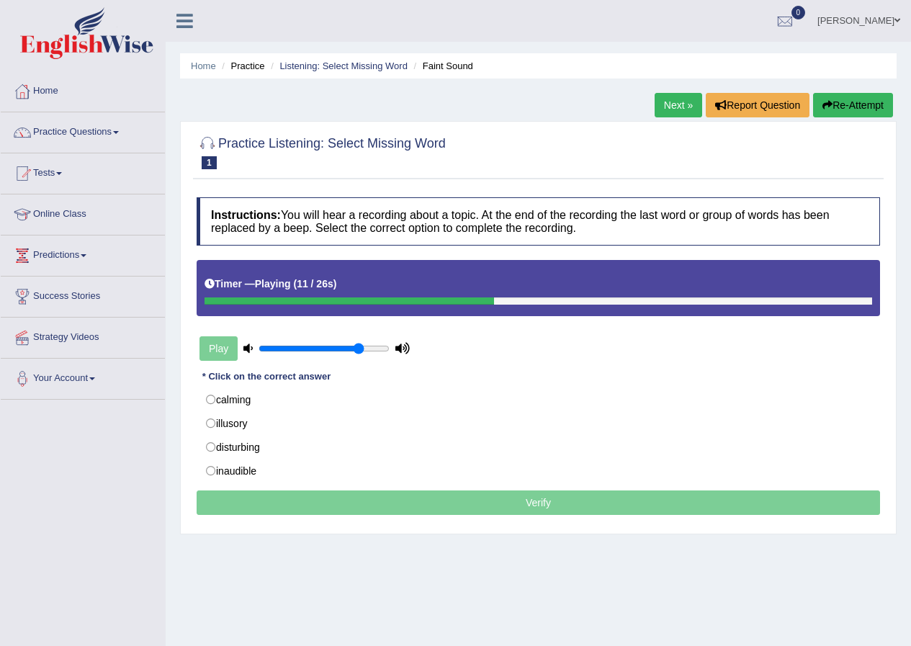
click at [361, 351] on input "range" at bounding box center [323, 349] width 131 height 12
type input "0.85"
click at [367, 350] on input "range" at bounding box center [323, 349] width 131 height 12
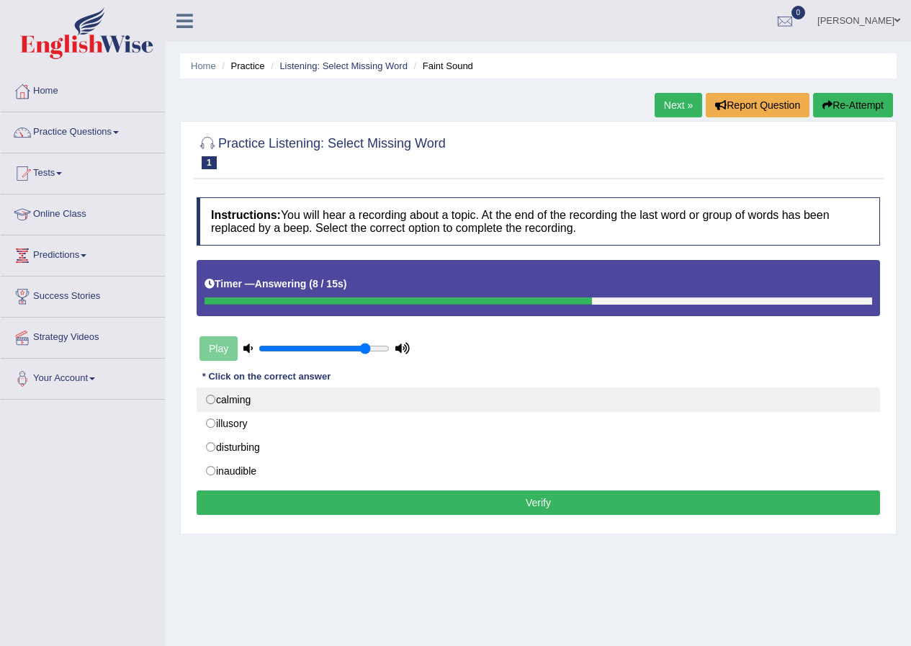
click at [212, 402] on label "calming" at bounding box center [538, 399] width 683 height 24
radio input "true"
click at [212, 402] on label "calming" at bounding box center [538, 399] width 683 height 24
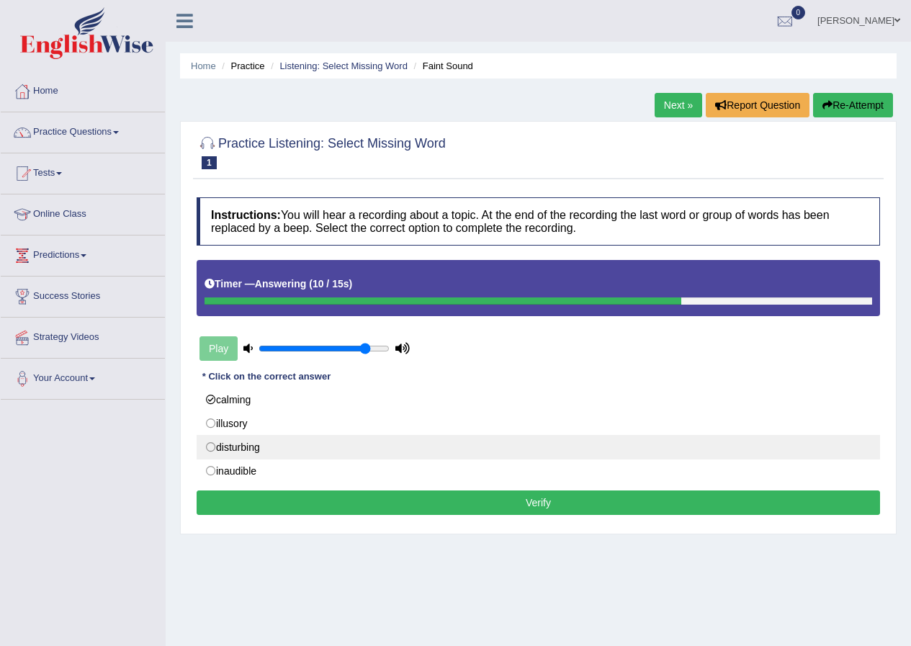
click at [211, 449] on label "disturbing" at bounding box center [538, 447] width 683 height 24
radio input "true"
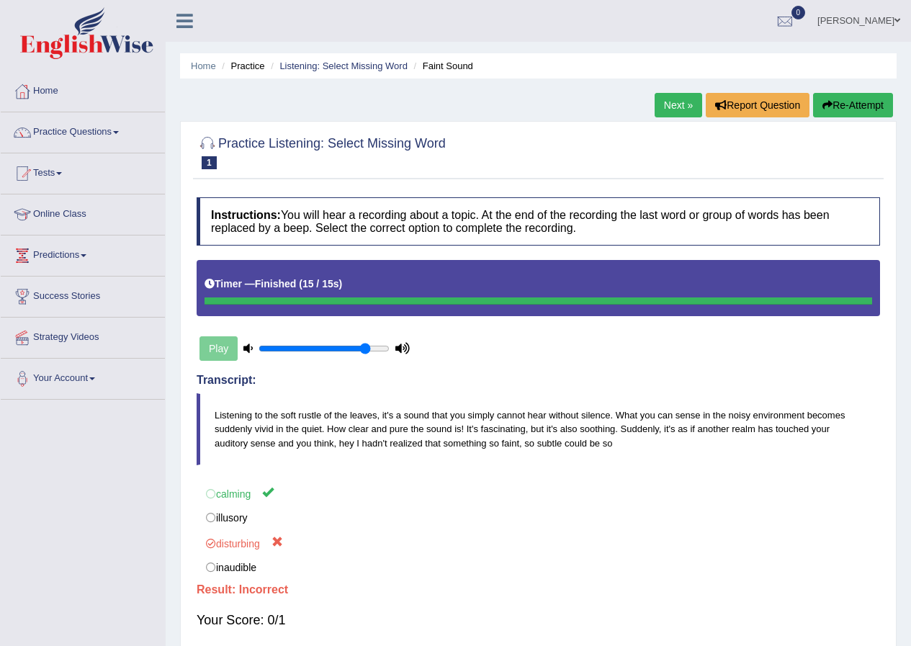
click at [846, 110] on button "Re-Attempt" at bounding box center [853, 105] width 80 height 24
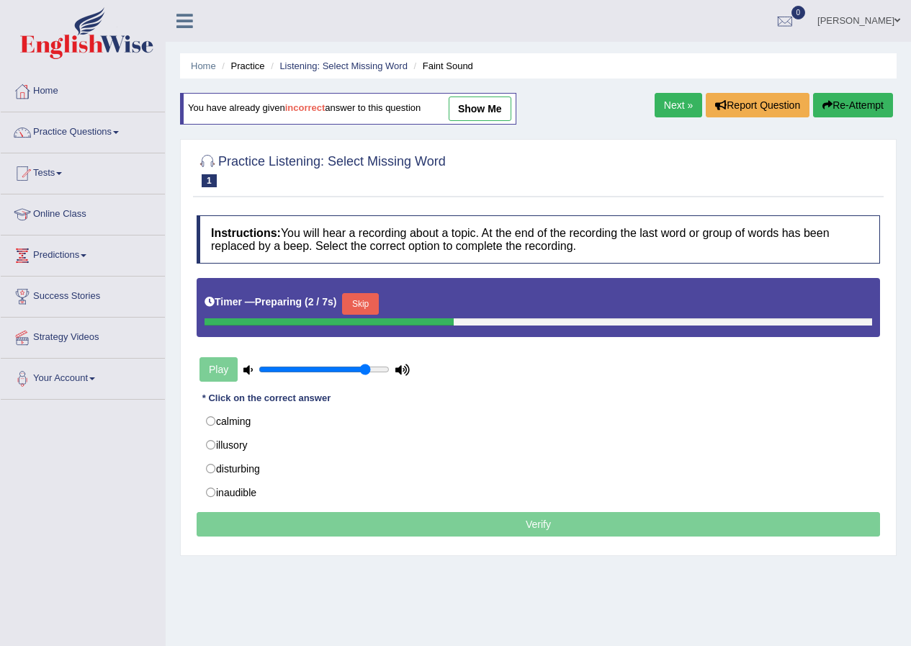
click at [377, 300] on button "Skip" at bounding box center [360, 304] width 36 height 22
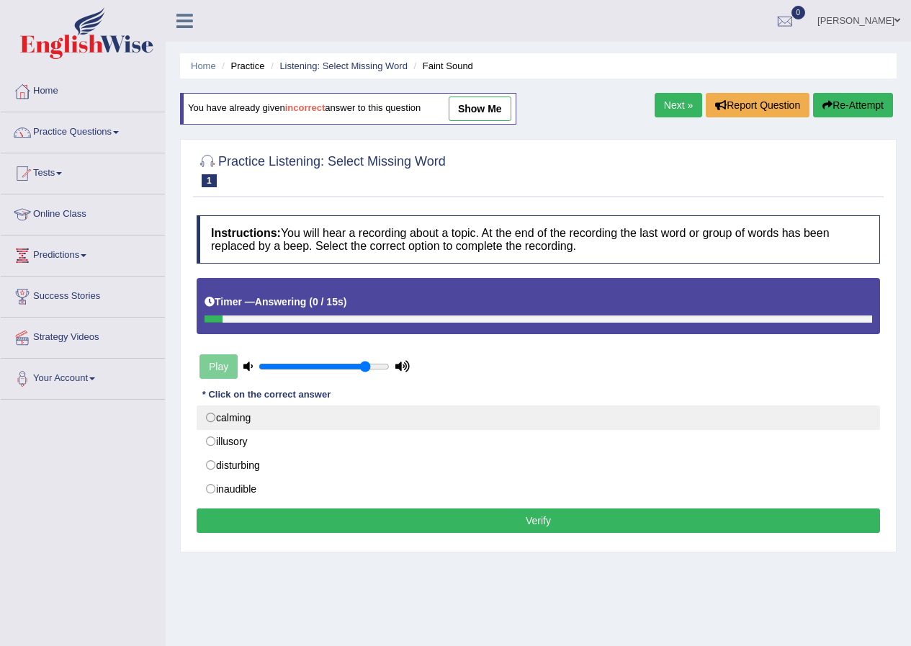
click at [209, 409] on label "calming" at bounding box center [538, 417] width 683 height 24
radio input "true"
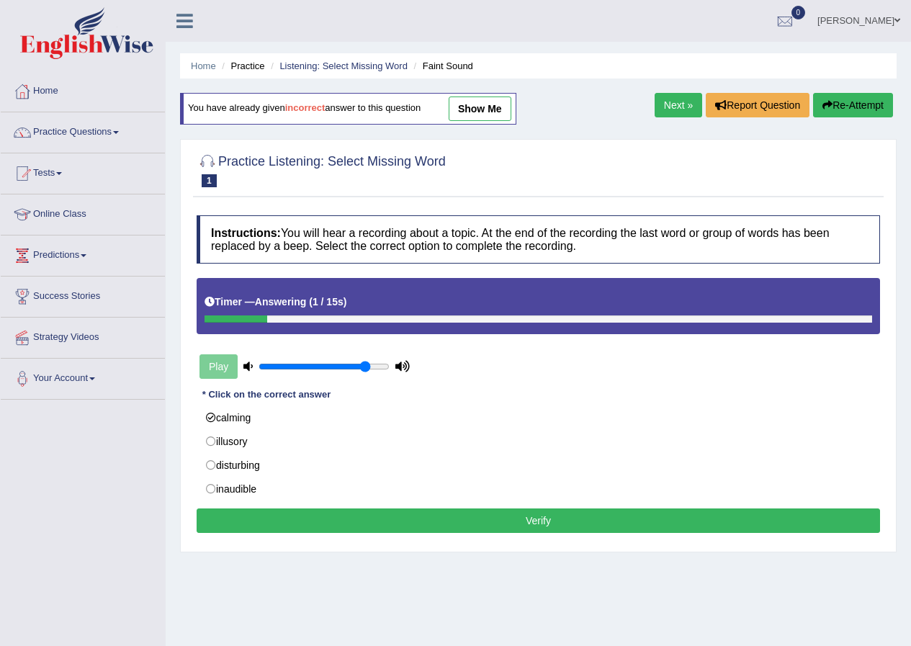
click at [506, 511] on button "Verify" at bounding box center [538, 520] width 683 height 24
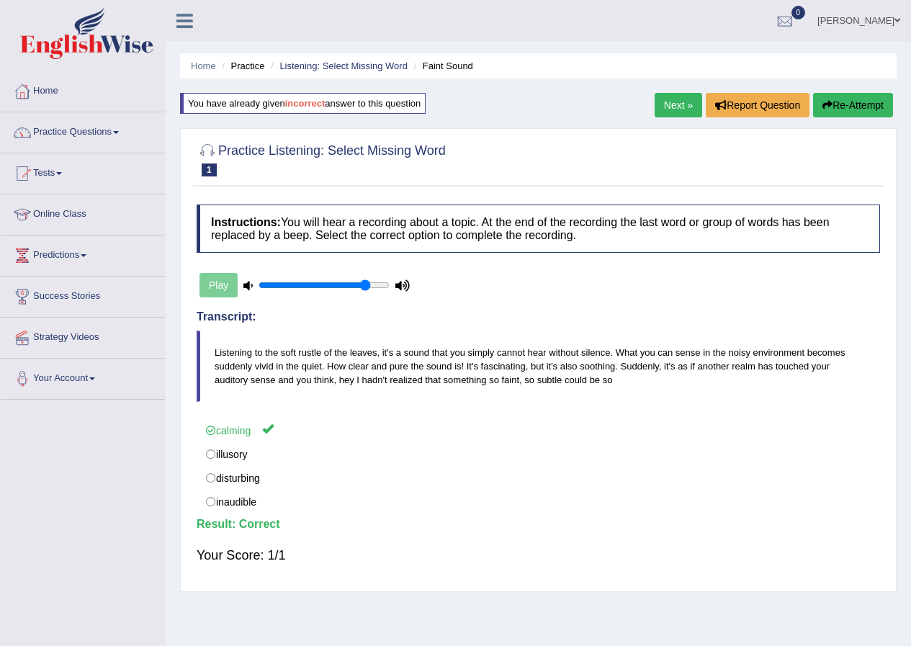
click at [675, 103] on link "Next »" at bounding box center [678, 105] width 48 height 24
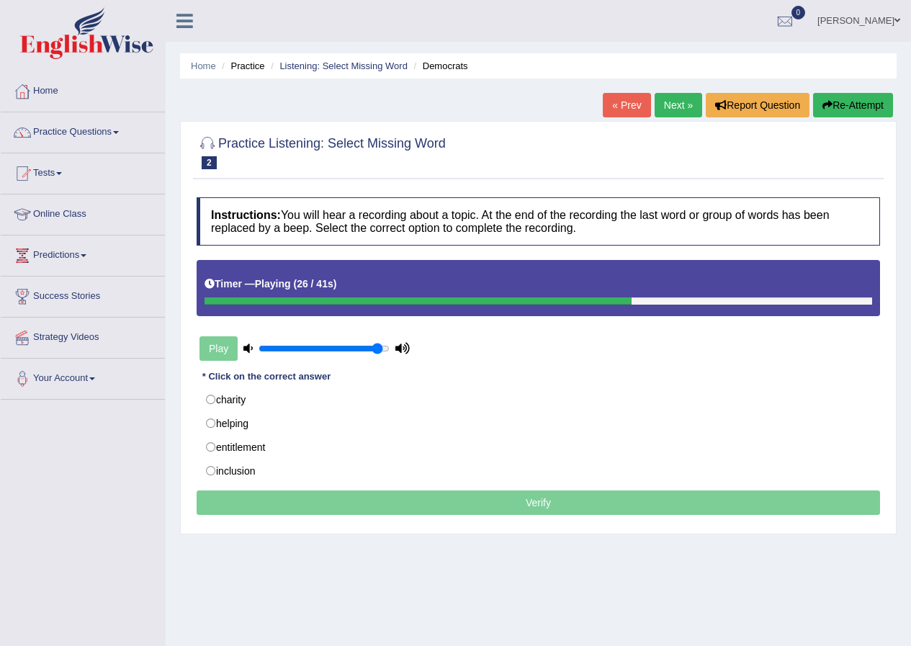
click at [380, 349] on input "range" at bounding box center [323, 349] width 131 height 12
drag, startPoint x: 377, startPoint y: 354, endPoint x: 389, endPoint y: 351, distance: 12.1
click at [389, 351] on div "Play" at bounding box center [305, 348] width 216 height 36
drag, startPoint x: 382, startPoint y: 349, endPoint x: 399, endPoint y: 352, distance: 17.5
type input "1"
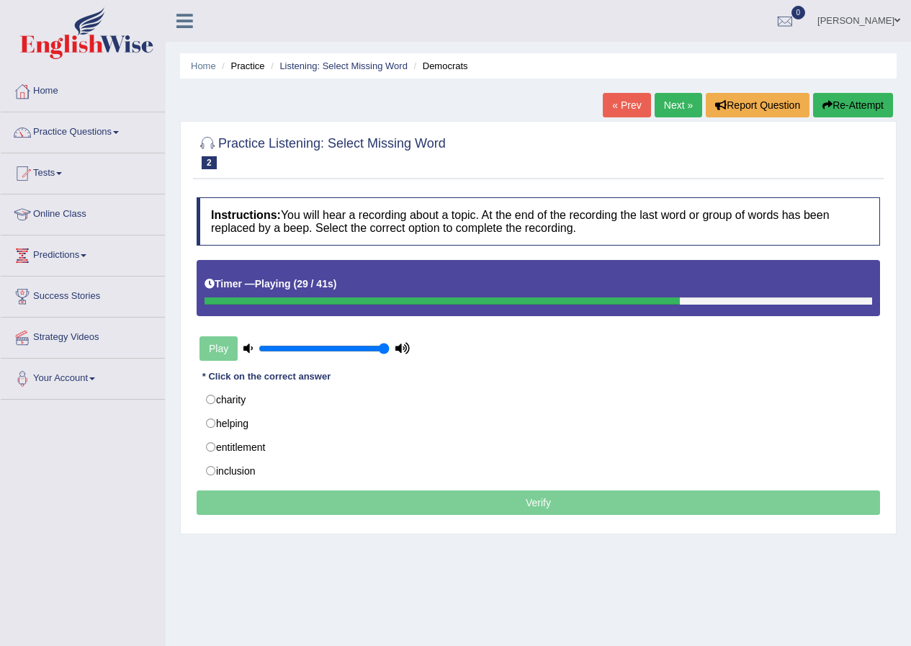
click at [389, 352] on input "range" at bounding box center [323, 349] width 131 height 12
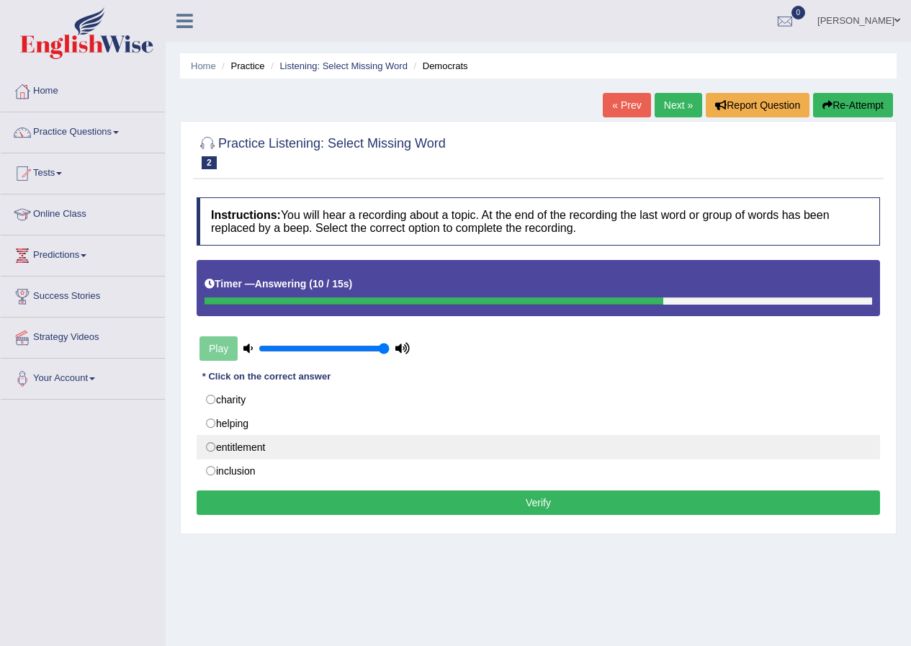
click at [269, 450] on label "entitlement" at bounding box center [538, 447] width 683 height 24
radio input "true"
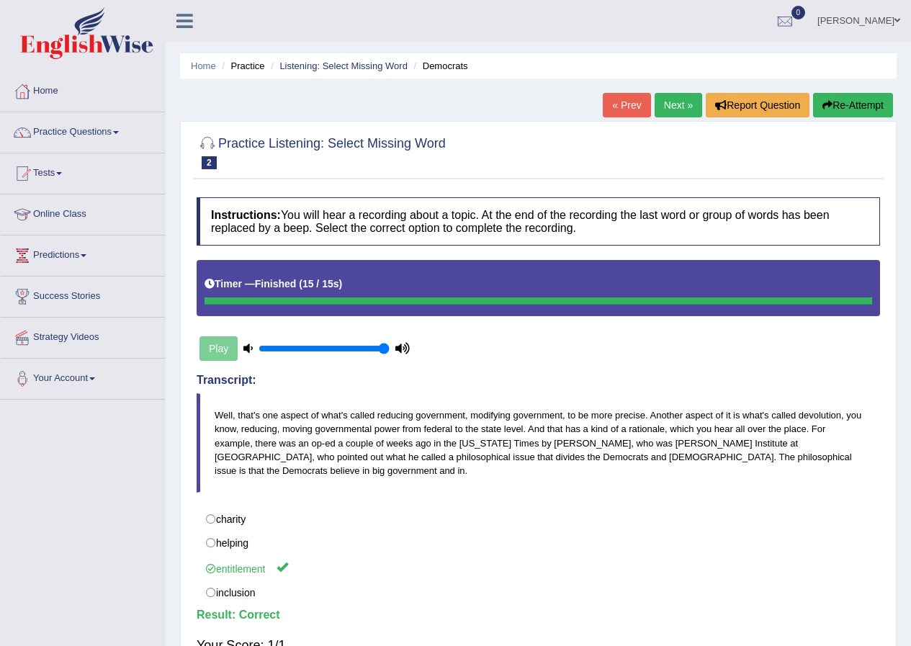
click at [675, 90] on div "Home Practice Listening: Select Missing Word Democrats « Prev Next » Report Que…" at bounding box center [538, 360] width 745 height 720
click at [676, 103] on link "Next »" at bounding box center [678, 105] width 48 height 24
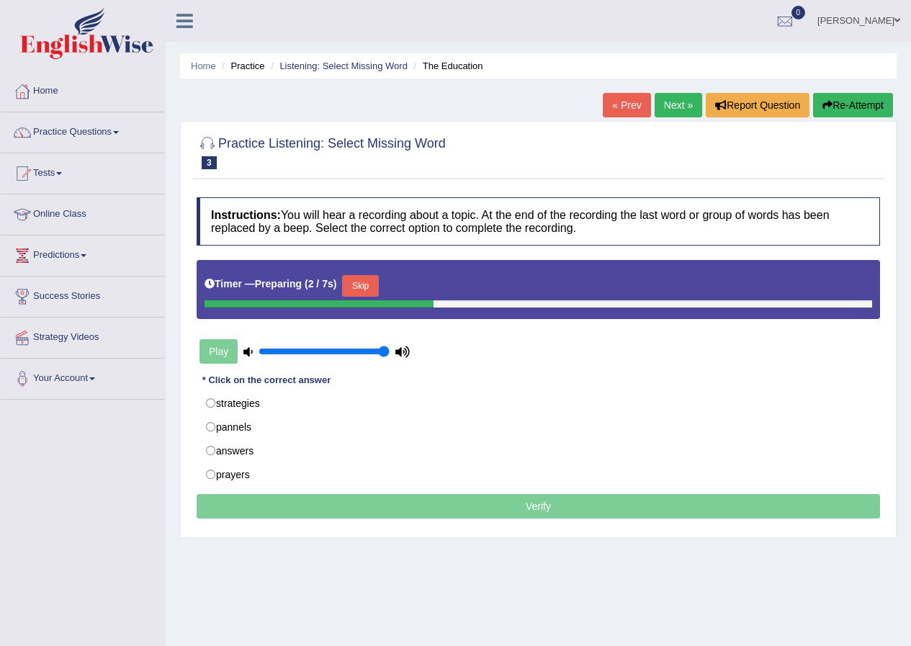
click at [359, 281] on button "Skip" at bounding box center [360, 286] width 36 height 22
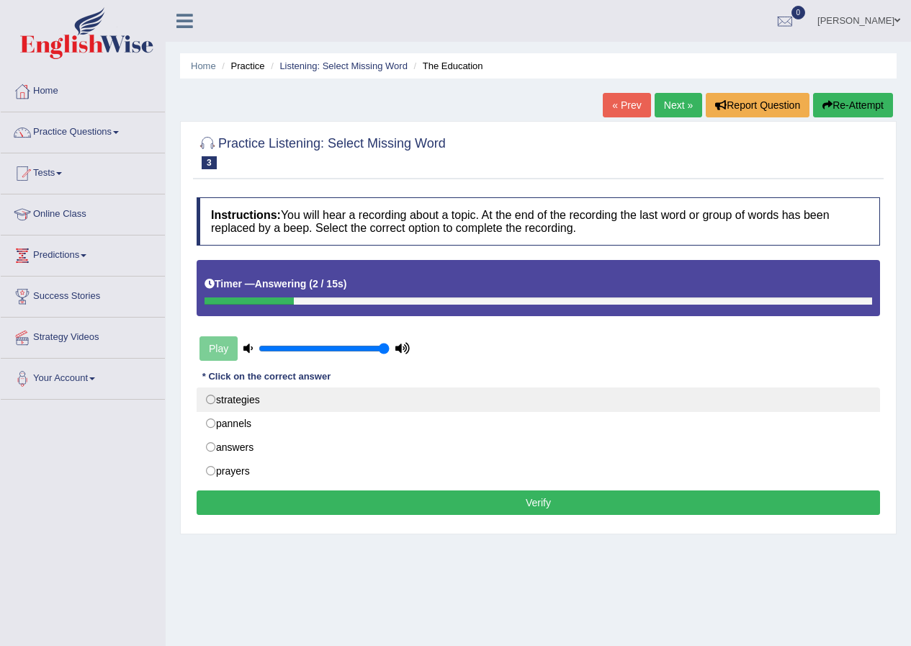
click at [213, 402] on label "strategies" at bounding box center [538, 399] width 683 height 24
radio input "true"
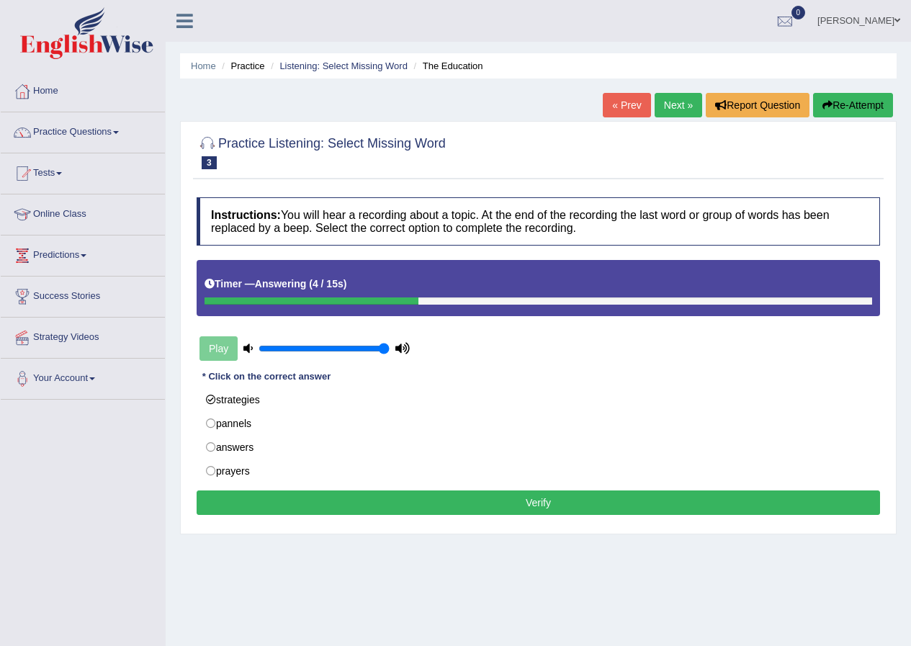
click at [636, 503] on button "Verify" at bounding box center [538, 502] width 683 height 24
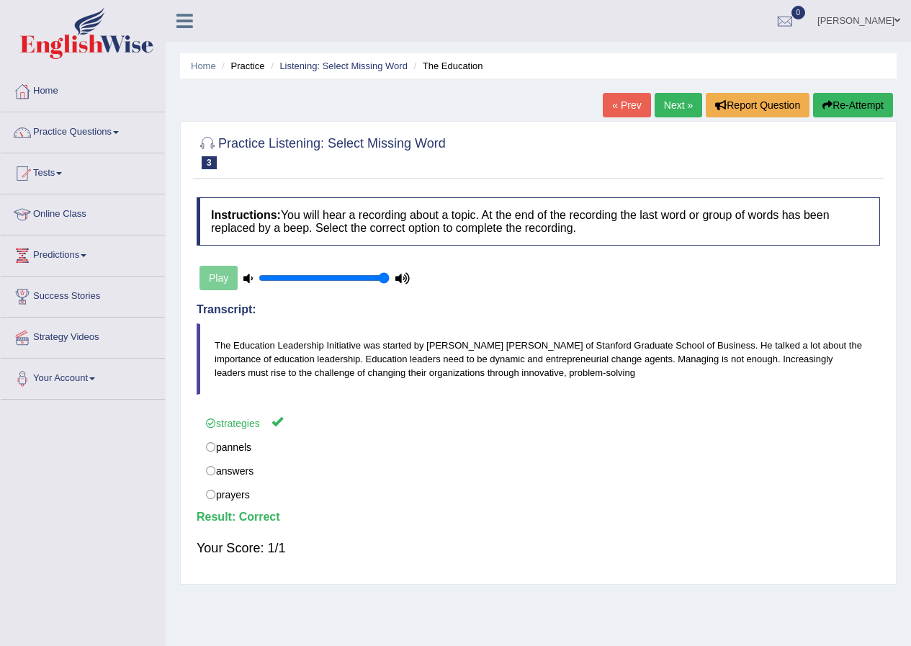
click at [675, 107] on link "Next »" at bounding box center [678, 105] width 48 height 24
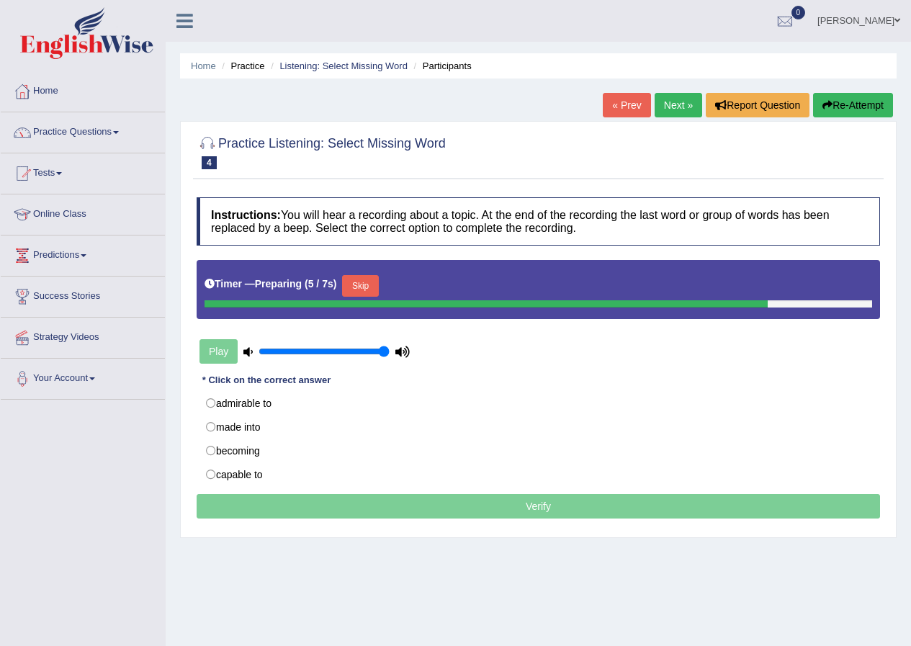
click at [369, 281] on button "Skip" at bounding box center [360, 286] width 36 height 22
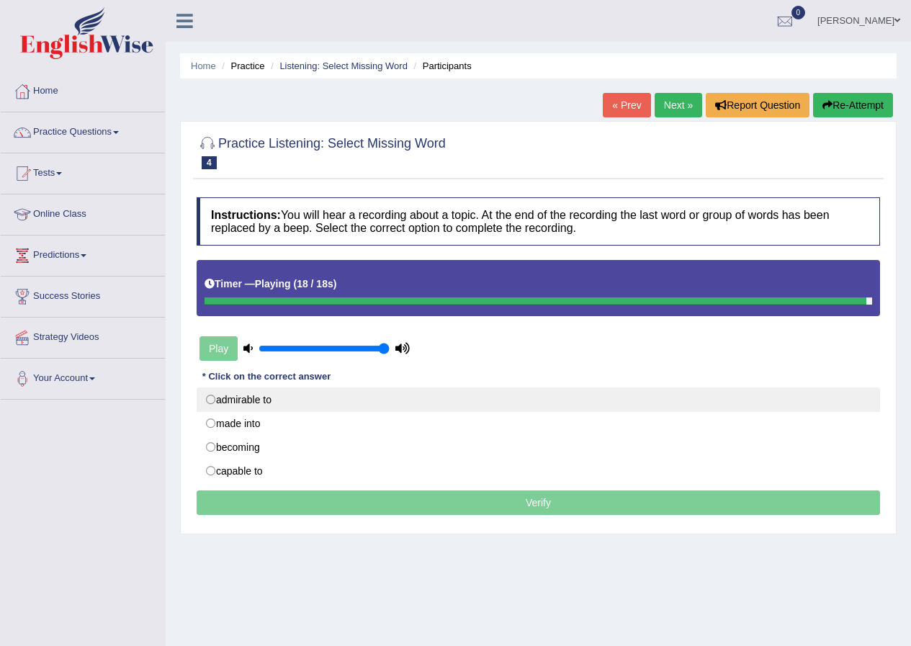
click at [823, 402] on label "admirable to" at bounding box center [538, 399] width 683 height 24
radio input "true"
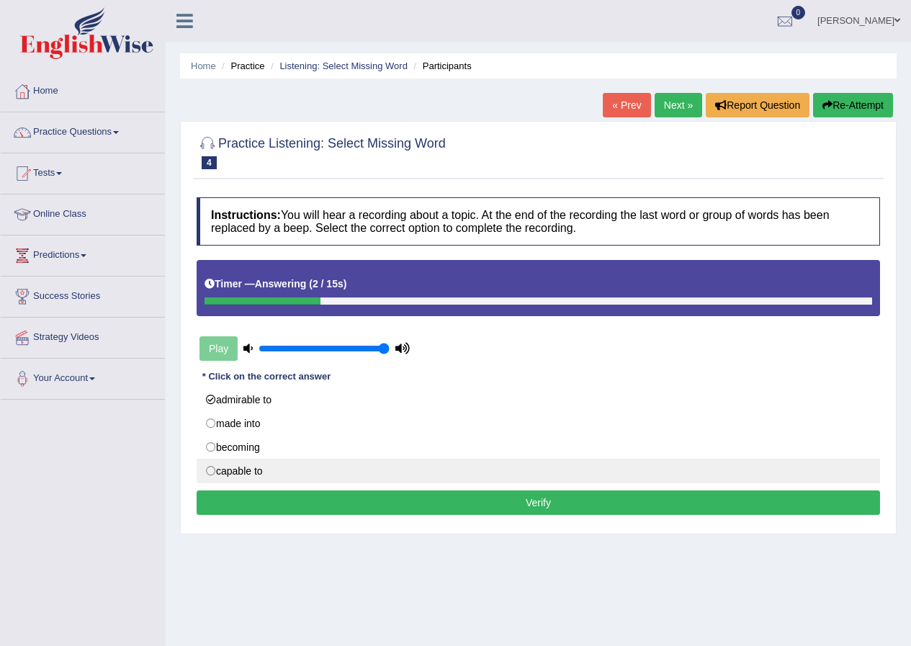
click at [284, 462] on label "capable to" at bounding box center [538, 471] width 683 height 24
radio input "true"
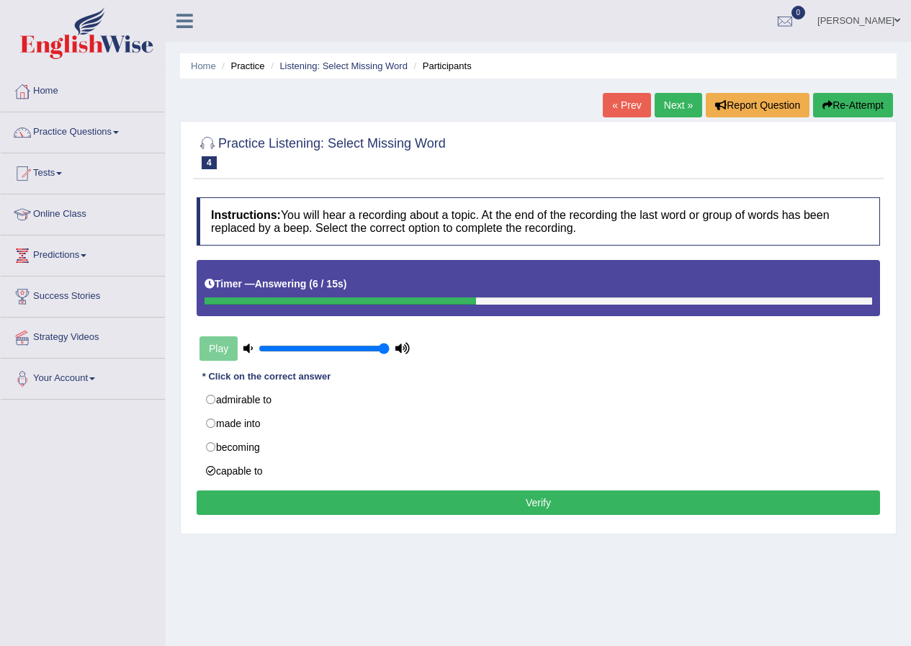
click at [436, 505] on button "Verify" at bounding box center [538, 502] width 683 height 24
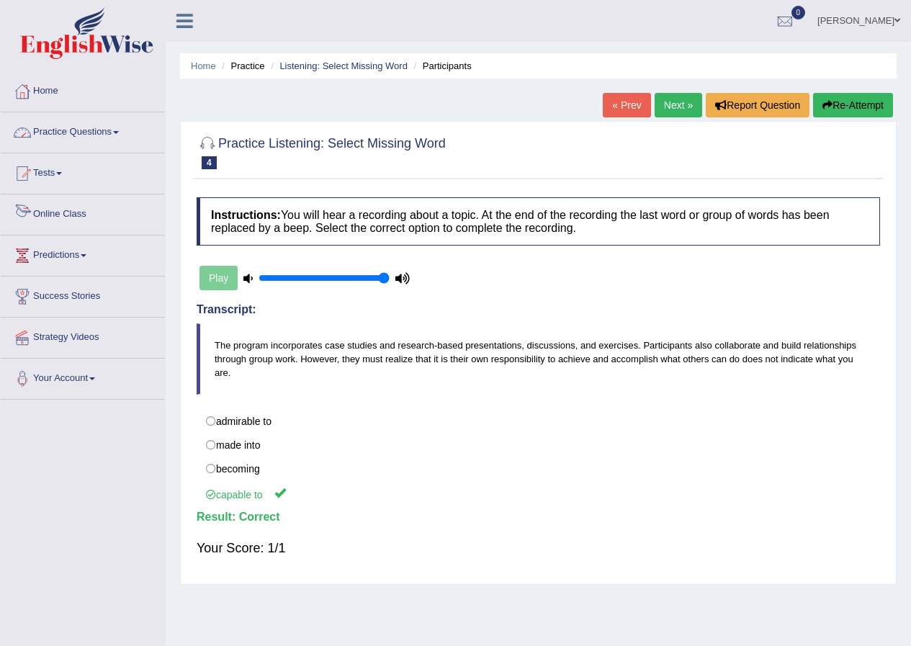
click at [89, 136] on link "Practice Questions" at bounding box center [83, 130] width 164 height 36
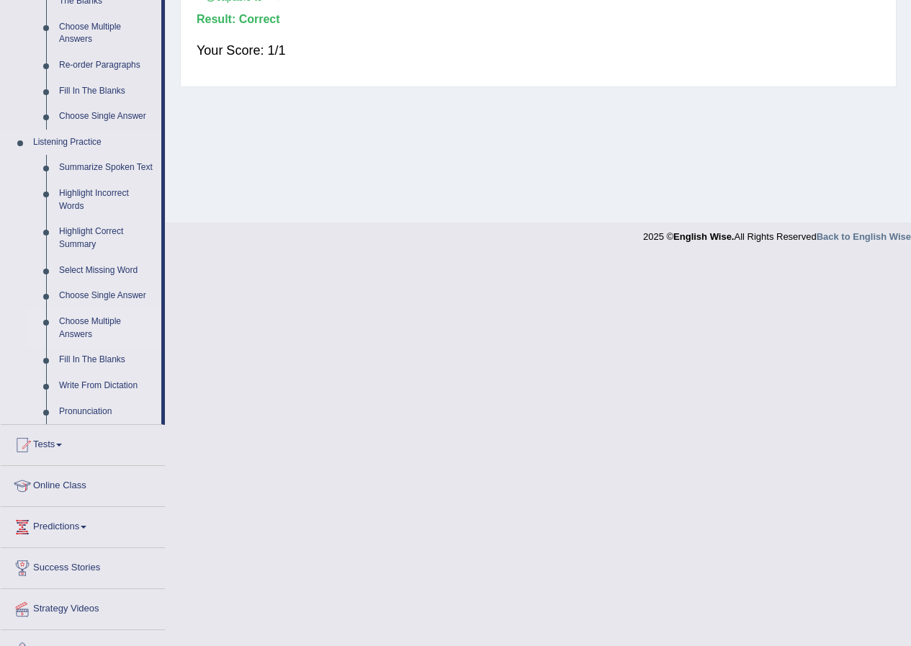
scroll to position [523, 0]
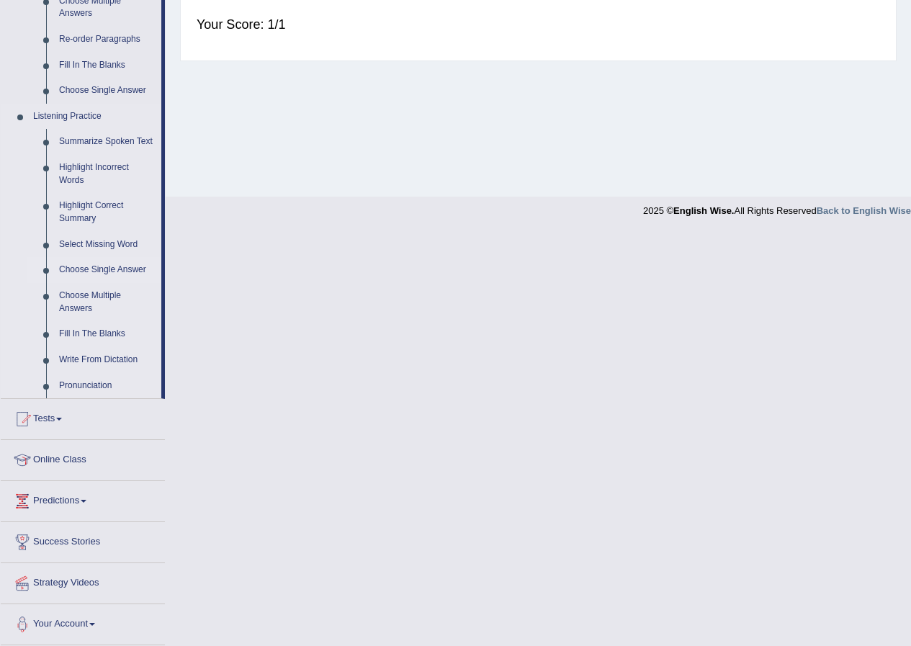
click at [132, 266] on link "Choose Single Answer" at bounding box center [107, 270] width 109 height 26
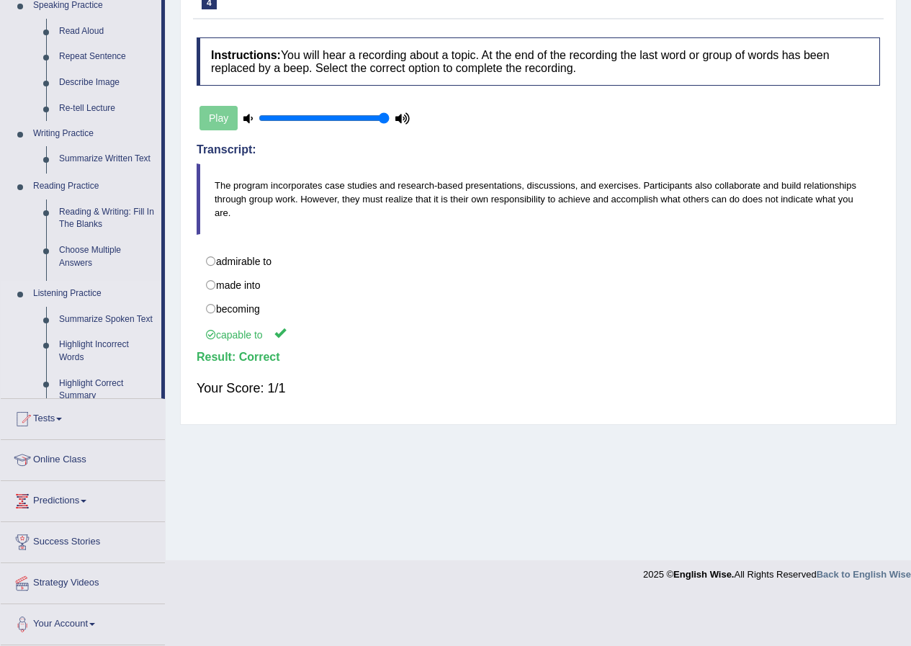
scroll to position [110, 0]
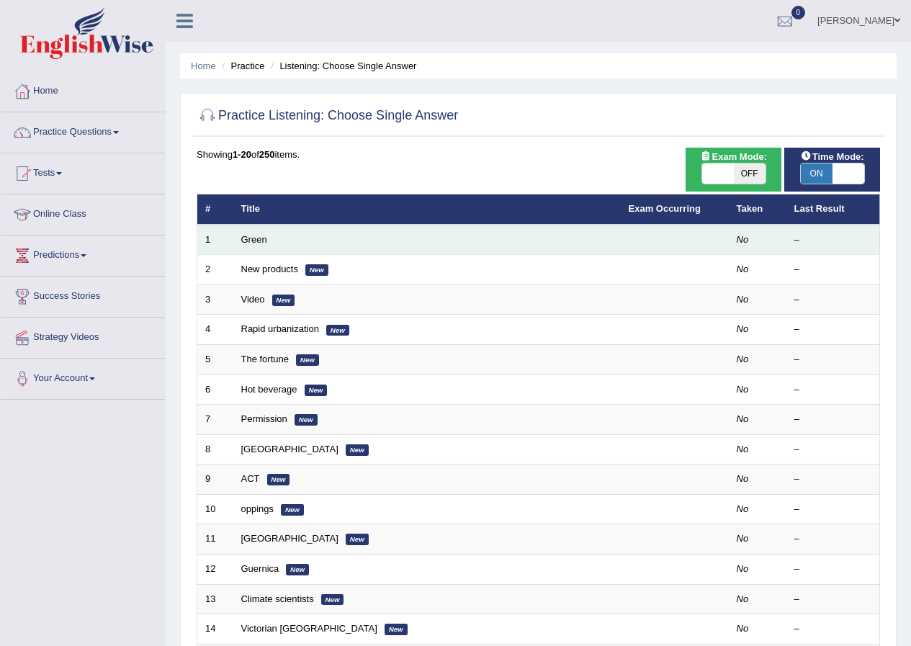
click at [268, 238] on td "Green" at bounding box center [426, 240] width 387 height 30
click at [264, 239] on link "Green" at bounding box center [254, 239] width 26 height 11
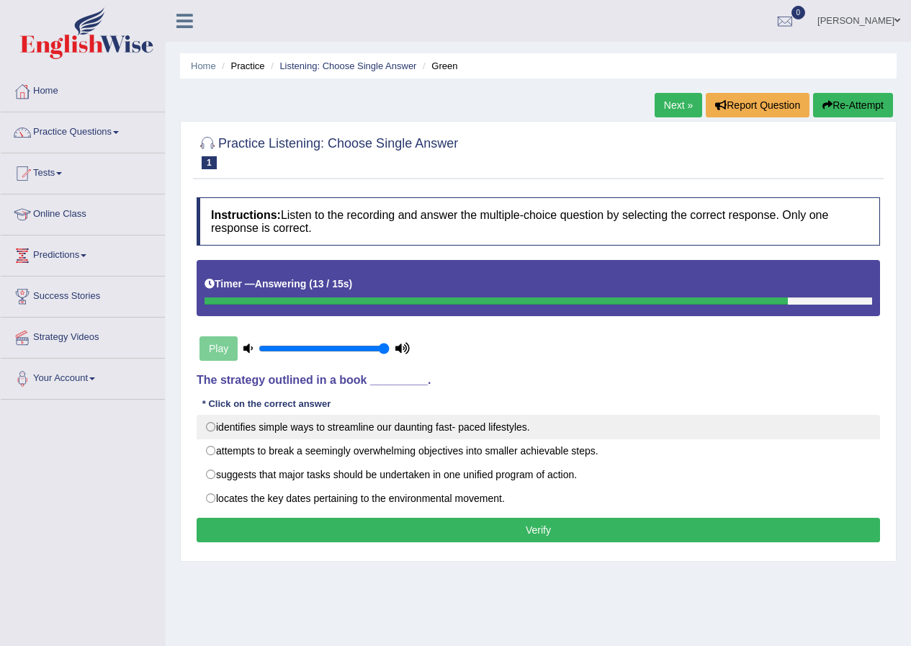
click at [213, 431] on label "identifies simple ways to streamline our daunting fast- paced lifestyles." at bounding box center [538, 427] width 683 height 24
radio input "true"
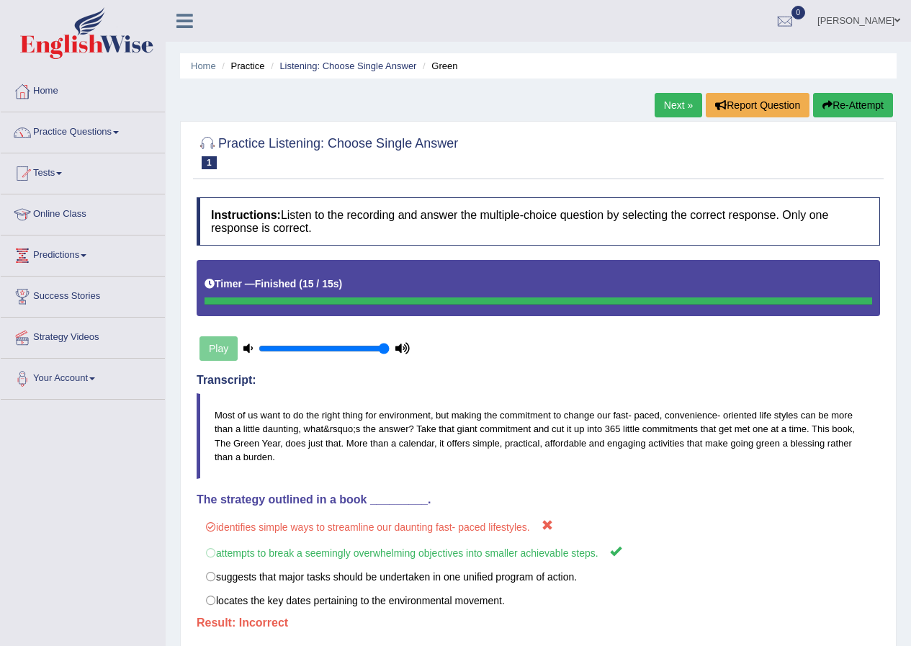
click at [678, 112] on link "Next »" at bounding box center [678, 105] width 48 height 24
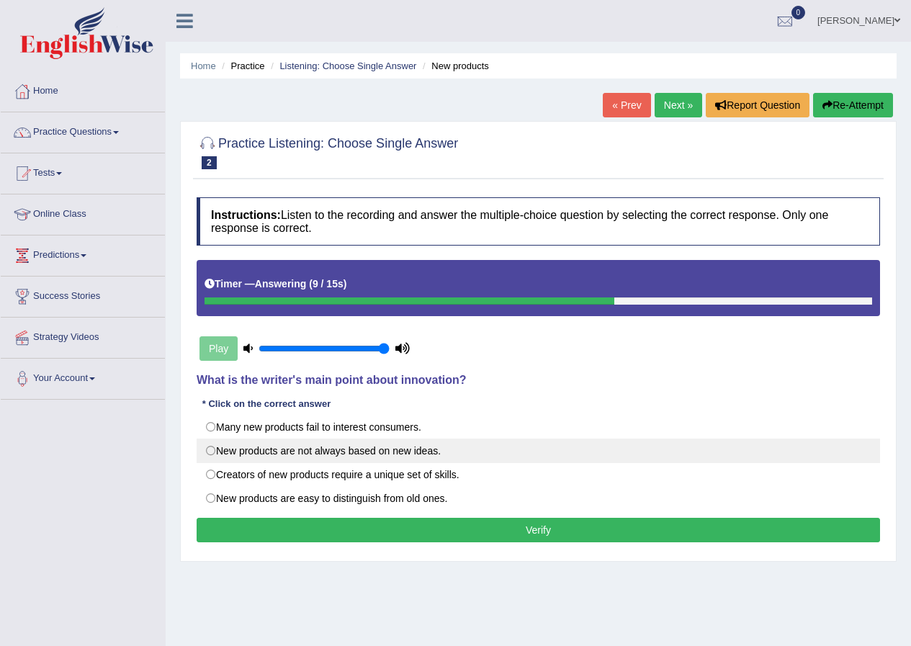
click at [212, 450] on label "New products are not always based on new ideas." at bounding box center [538, 450] width 683 height 24
radio input "true"
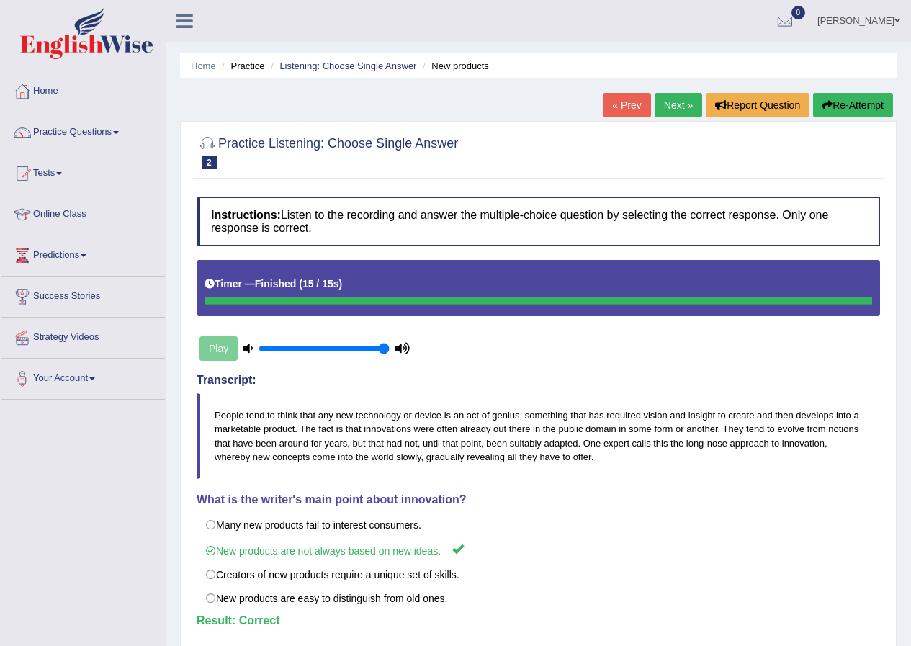
click at [683, 97] on link "Next »" at bounding box center [678, 105] width 48 height 24
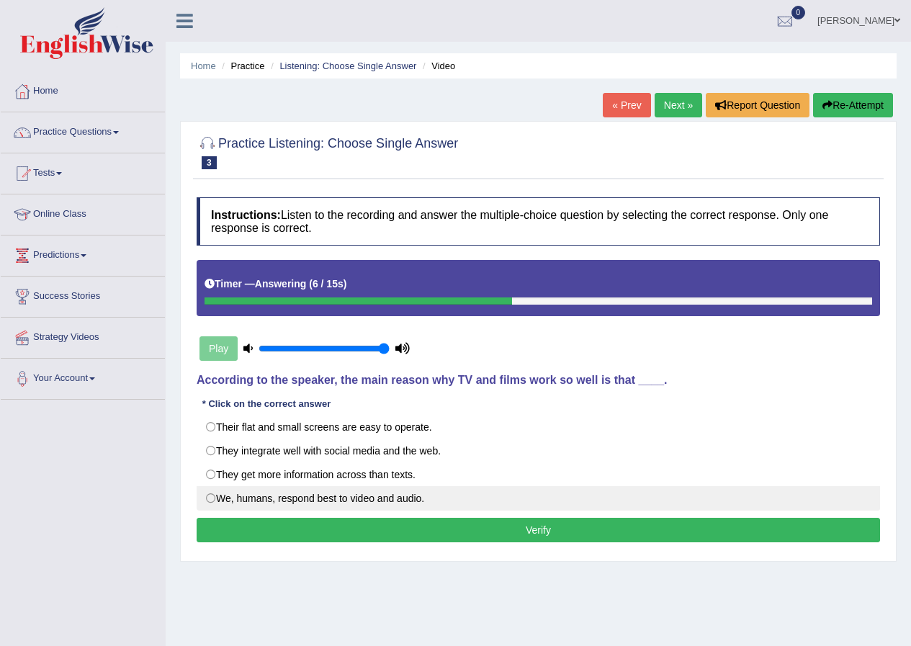
click at [212, 504] on label "We, humans, respond best to video and audio." at bounding box center [538, 498] width 683 height 24
radio input "true"
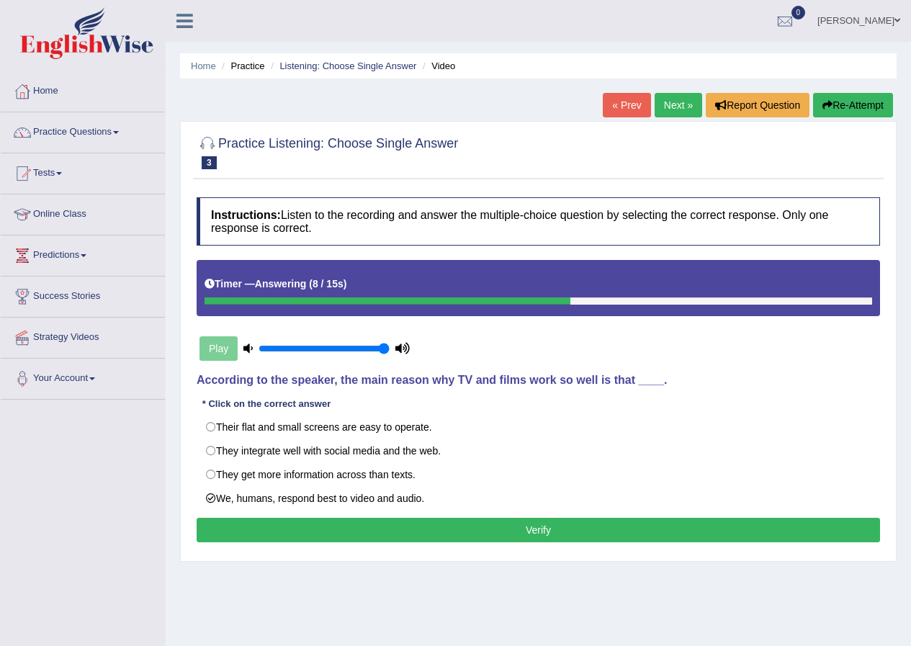
click at [428, 523] on button "Verify" at bounding box center [538, 530] width 683 height 24
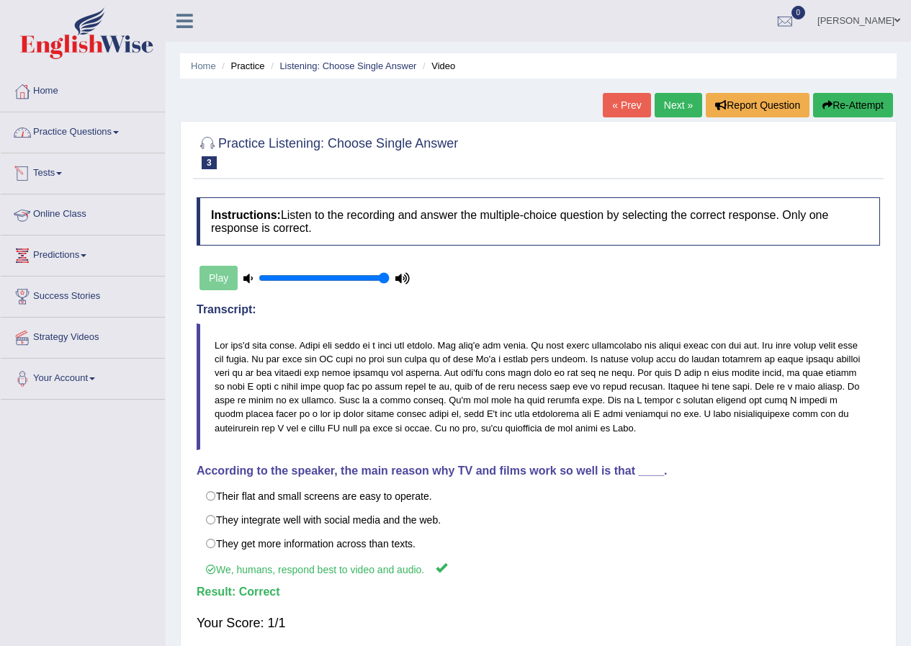
click at [106, 143] on link "Practice Questions" at bounding box center [83, 130] width 164 height 36
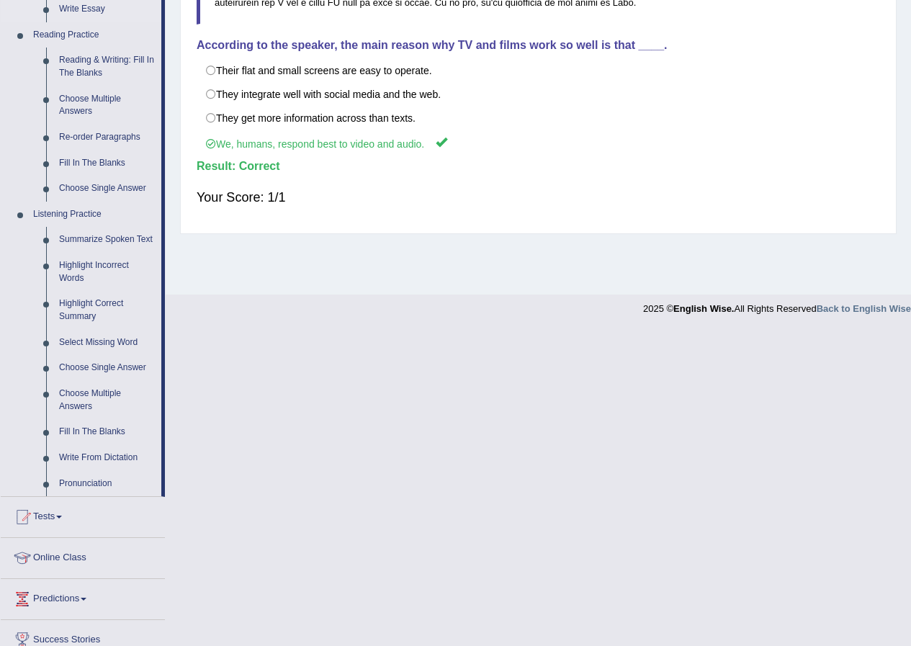
scroll to position [432, 0]
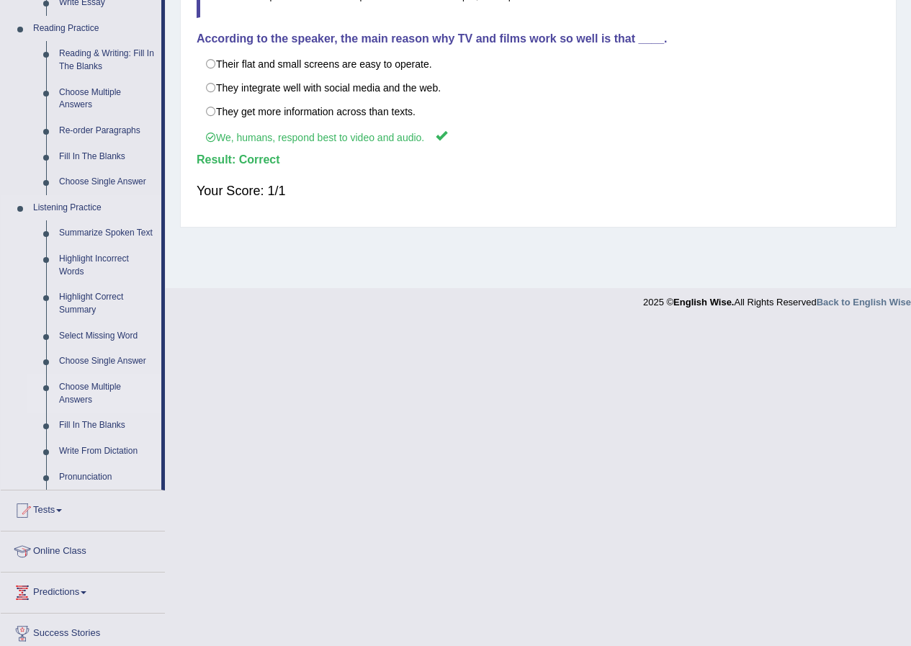
click at [104, 390] on link "Choose Multiple Answers" at bounding box center [107, 393] width 109 height 38
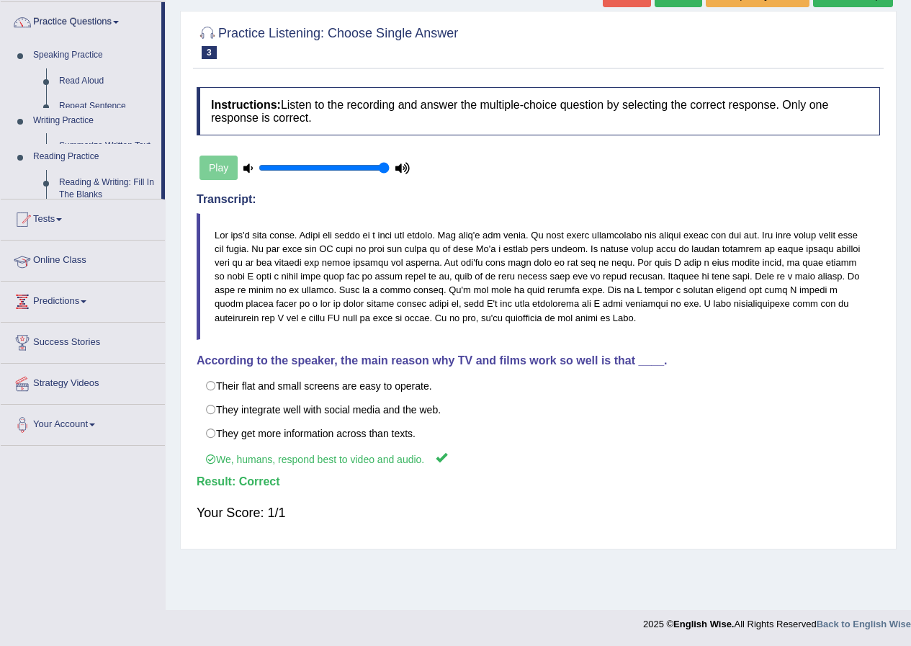
scroll to position [110, 0]
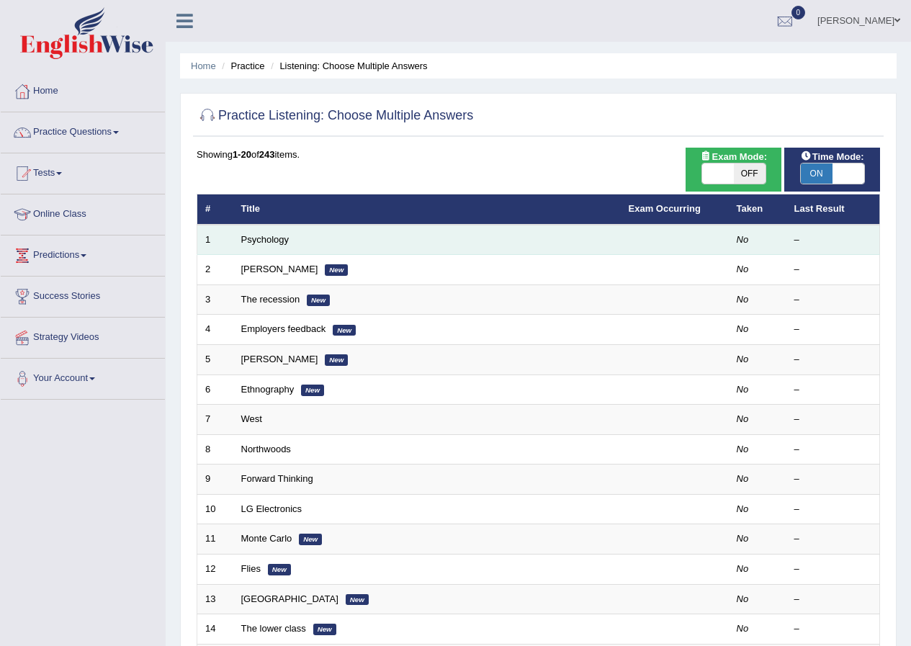
click at [289, 241] on td "Psychology" at bounding box center [426, 240] width 387 height 30
click at [282, 241] on link "Psychology" at bounding box center [265, 239] width 48 height 11
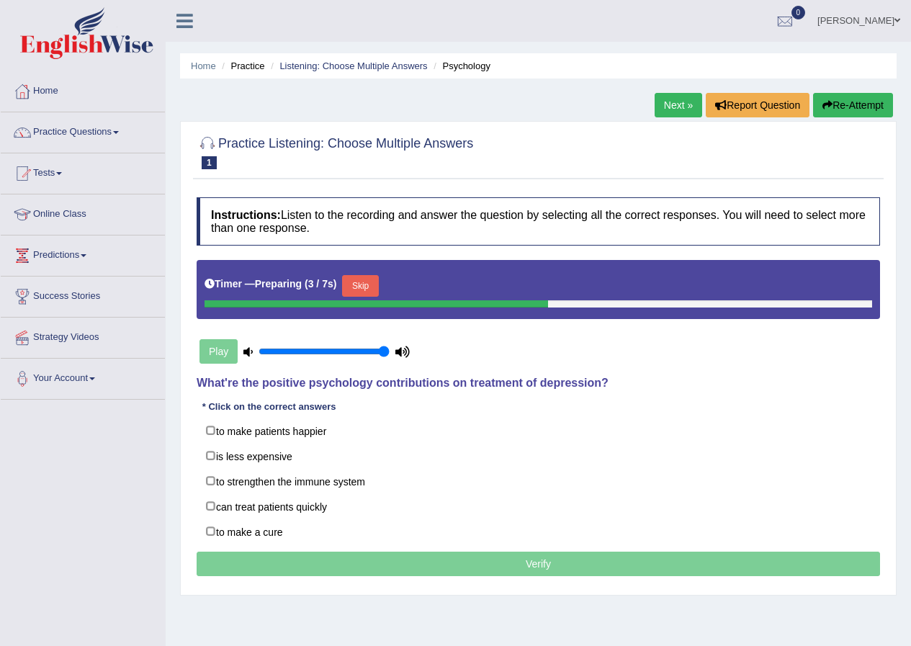
click at [362, 292] on button "Skip" at bounding box center [360, 286] width 36 height 22
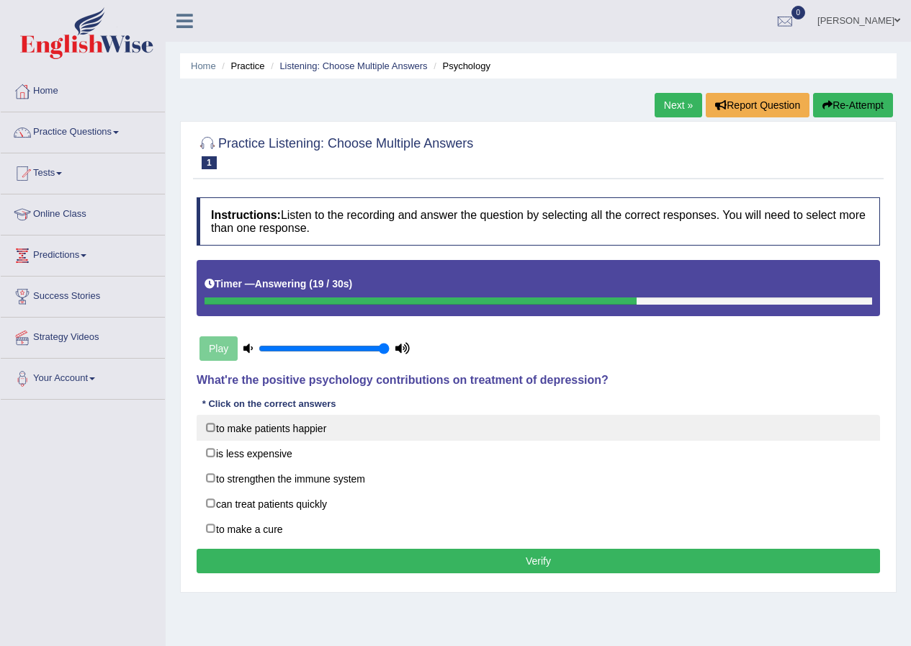
click at [212, 427] on label "to make patients happier" at bounding box center [538, 428] width 683 height 26
checkbox input "true"
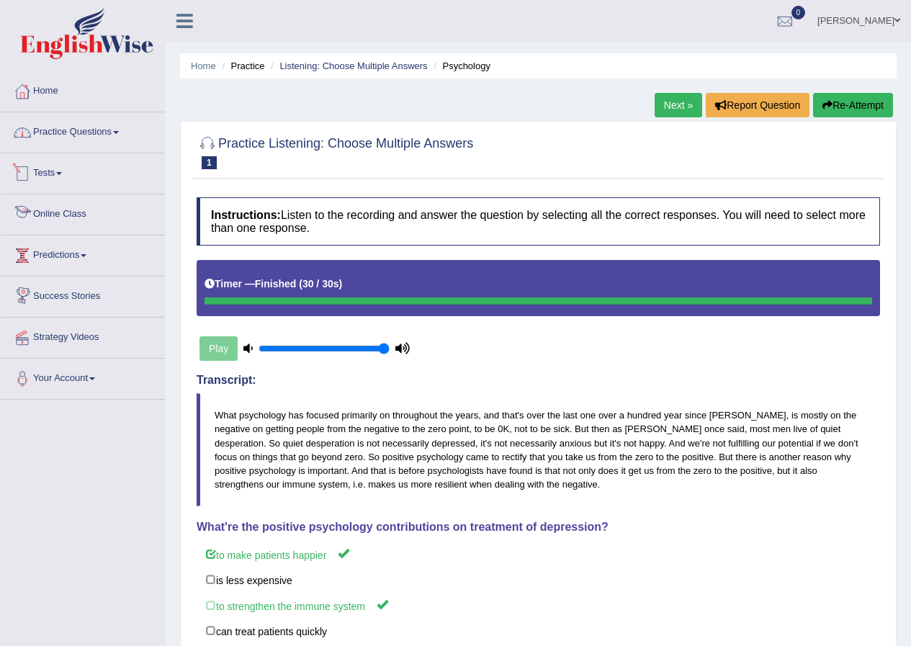
click at [118, 135] on link "Practice Questions" at bounding box center [83, 130] width 164 height 36
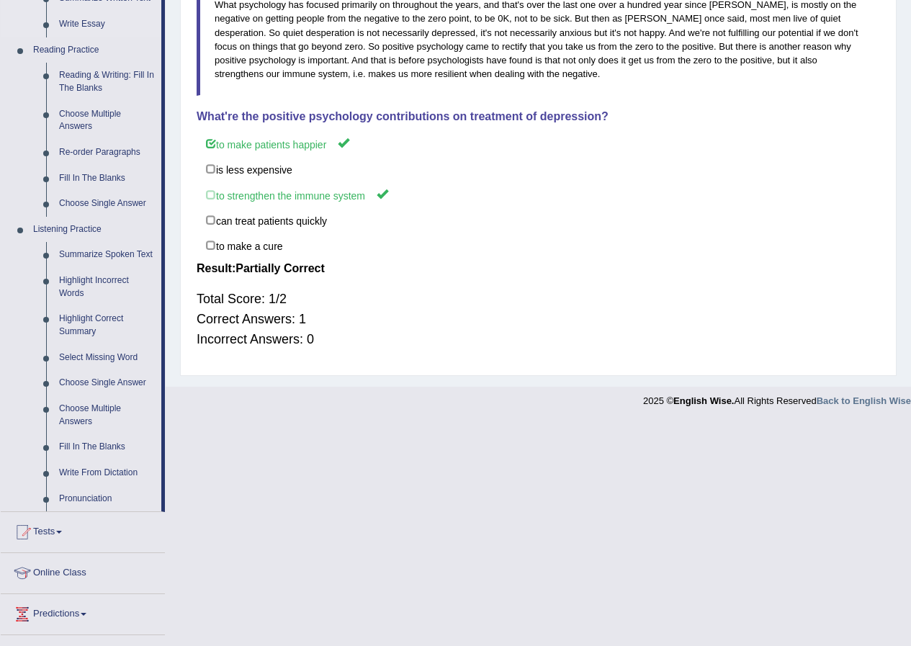
scroll to position [432, 0]
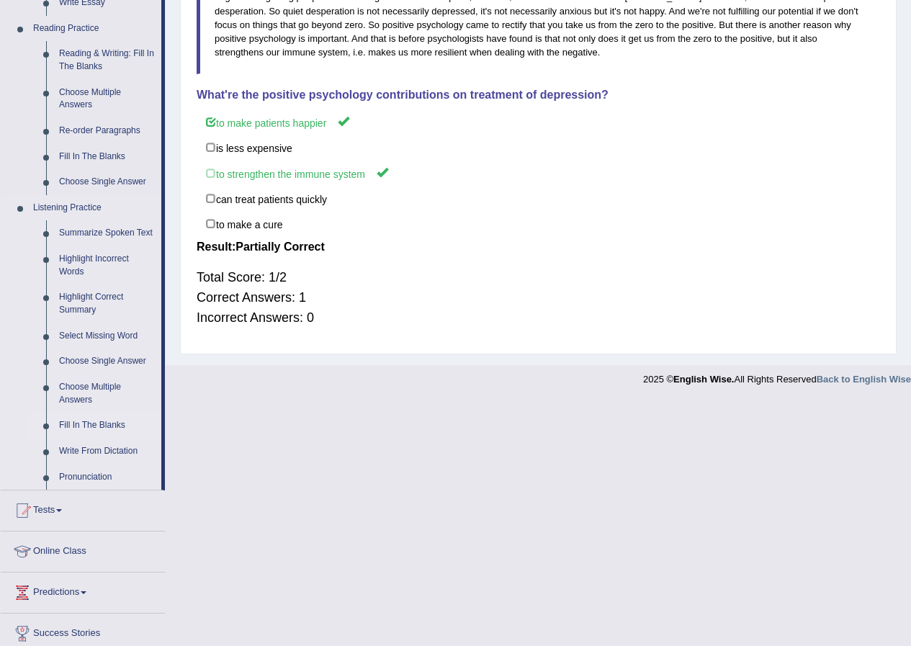
click at [122, 421] on link "Fill In The Blanks" at bounding box center [107, 426] width 109 height 26
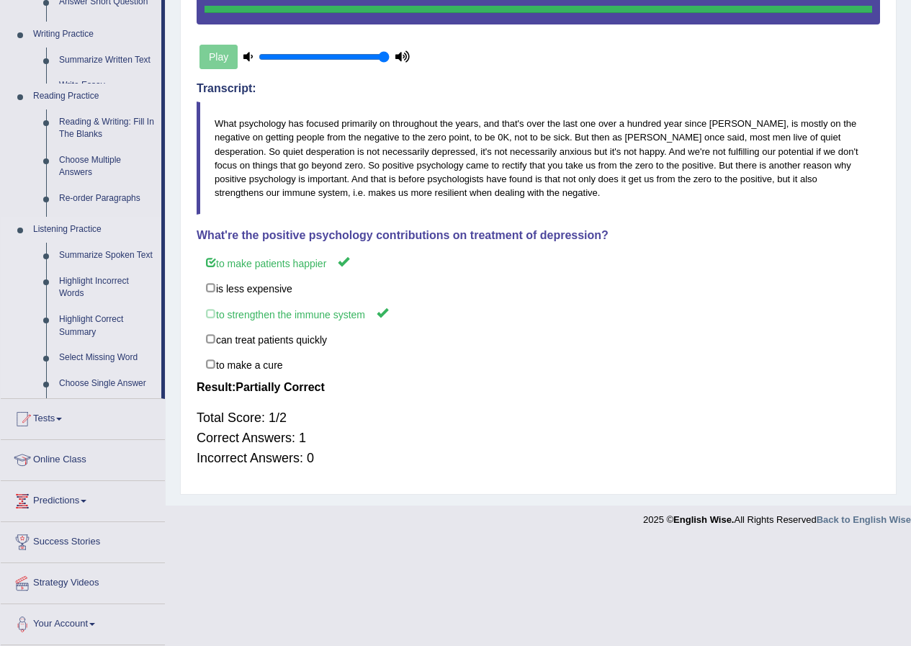
scroll to position [187, 0]
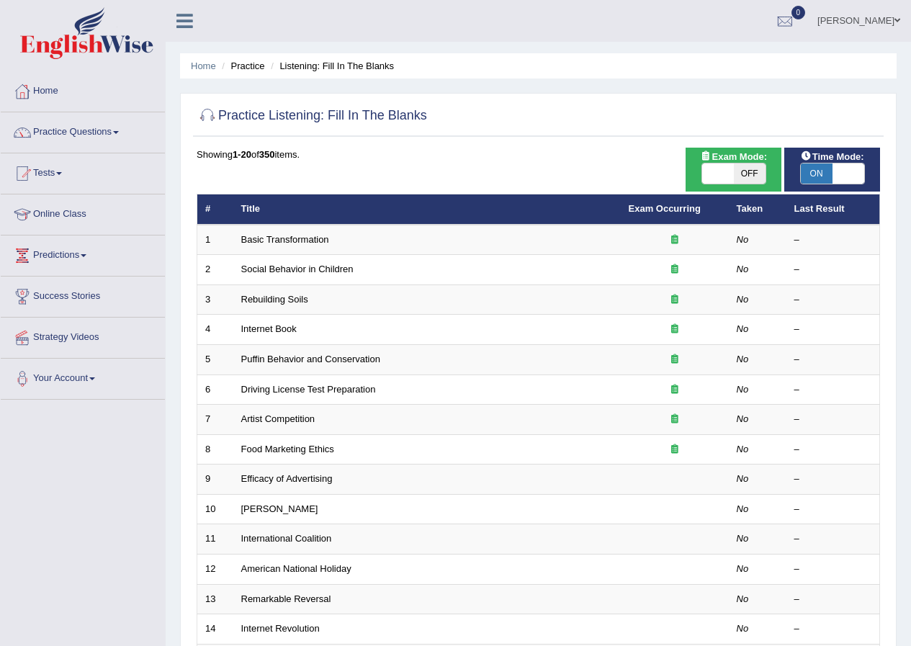
click at [731, 174] on span at bounding box center [718, 173] width 32 height 20
checkbox input "true"
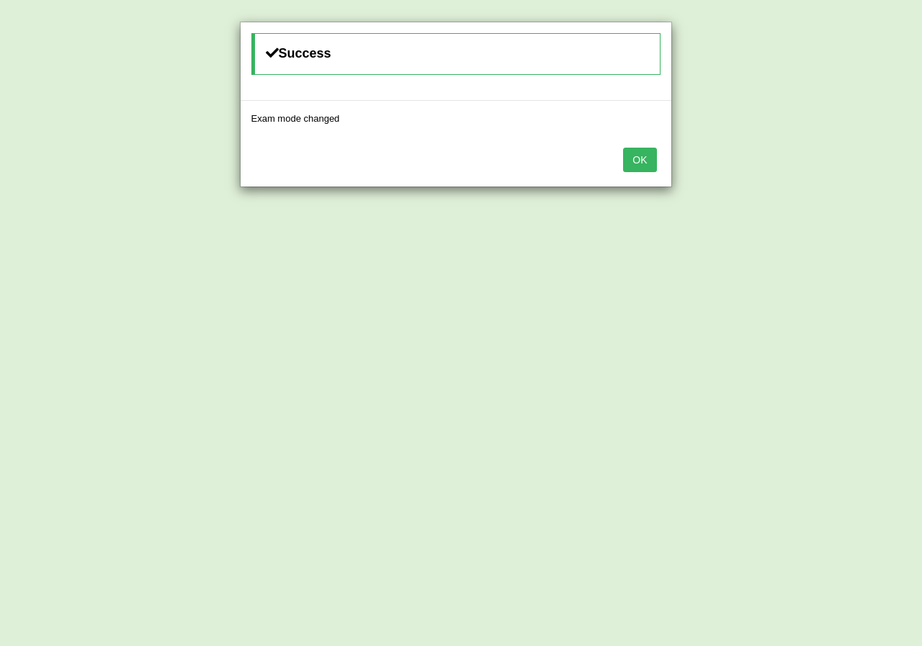
click at [634, 161] on button "OK" at bounding box center [639, 160] width 33 height 24
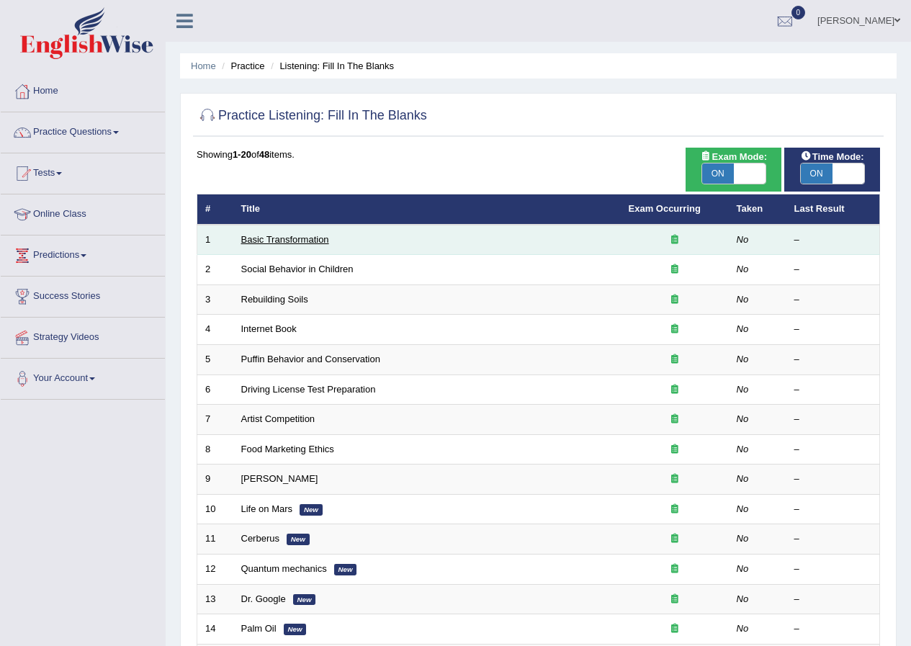
click at [310, 243] on link "Basic Transformation" at bounding box center [285, 239] width 88 height 11
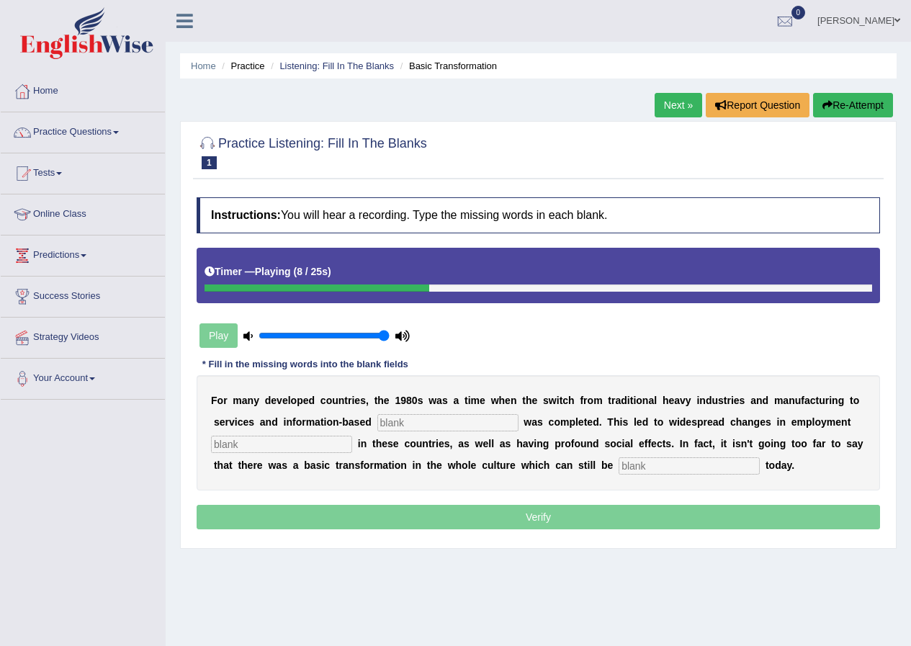
click at [394, 425] on input "text" at bounding box center [447, 422] width 141 height 17
type input "enerprose"
click at [235, 444] on input "text" at bounding box center [281, 444] width 141 height 17
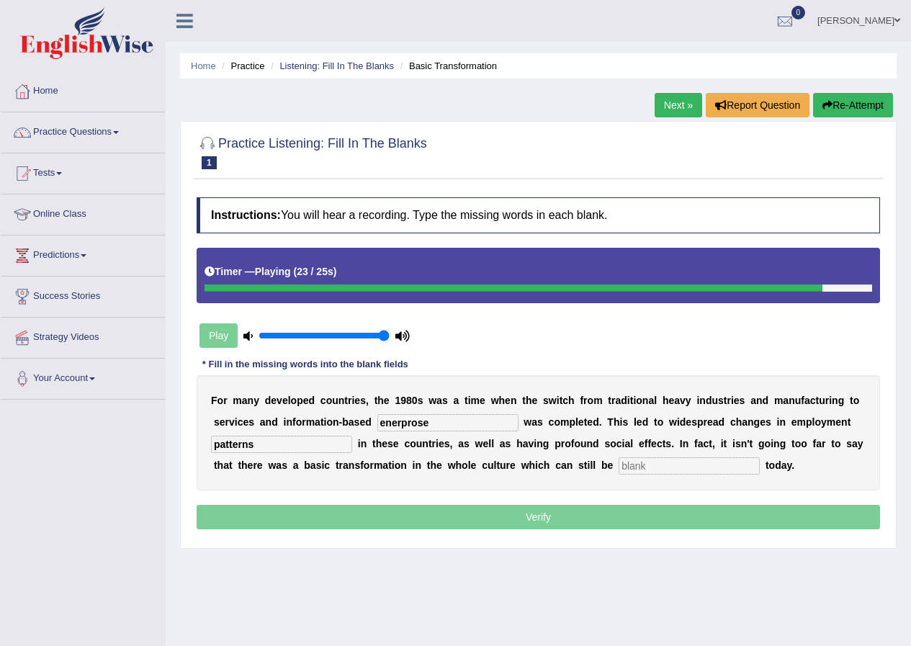
type input "patterns"
click at [628, 467] on input "text" at bounding box center [688, 465] width 141 height 17
type input "p"
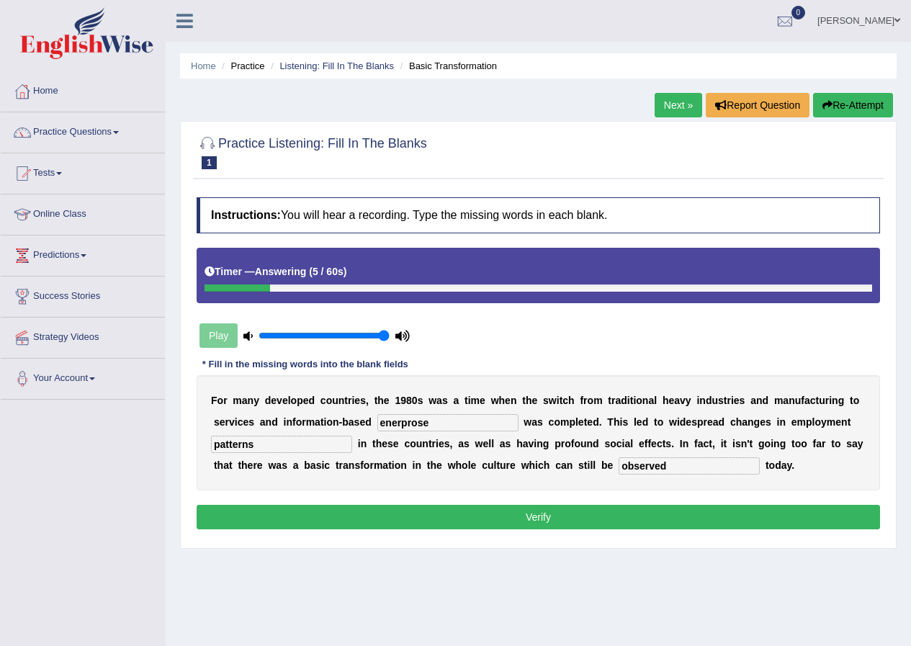
type input "observed"
click at [449, 425] on input "enerprose" at bounding box center [447, 422] width 141 height 17
type input "enterprise"
click at [631, 513] on button "Verify" at bounding box center [538, 517] width 683 height 24
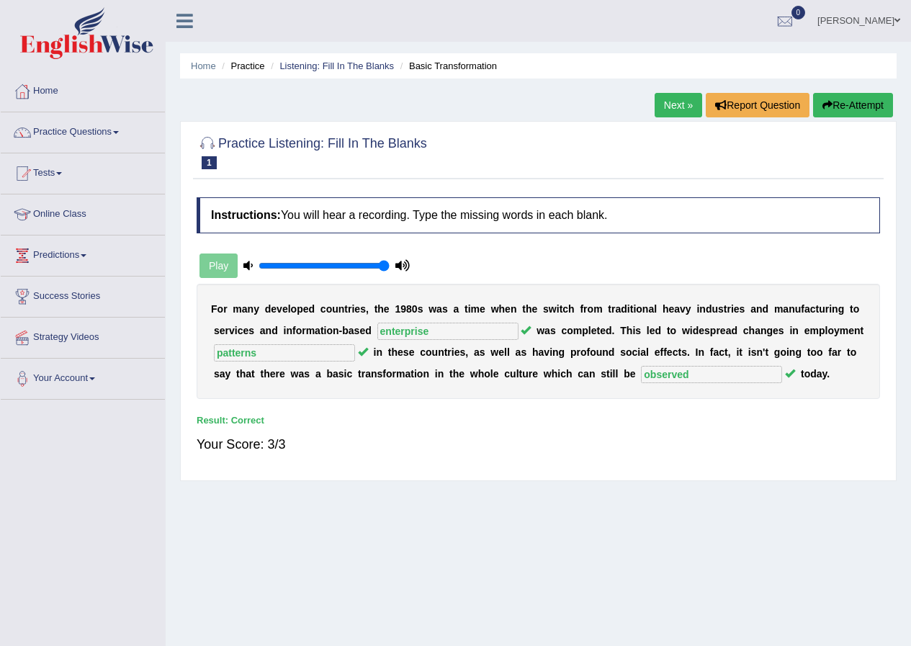
click at [688, 102] on link "Next »" at bounding box center [678, 105] width 48 height 24
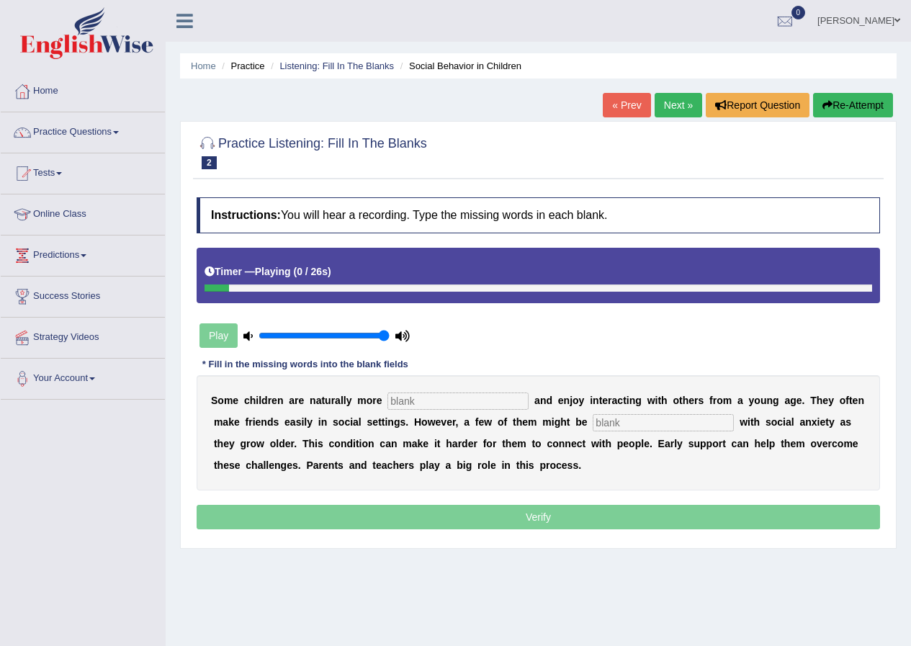
click at [422, 406] on input "text" at bounding box center [457, 400] width 141 height 17
type input "sociable"
click at [618, 421] on input "text" at bounding box center [663, 422] width 141 height 17
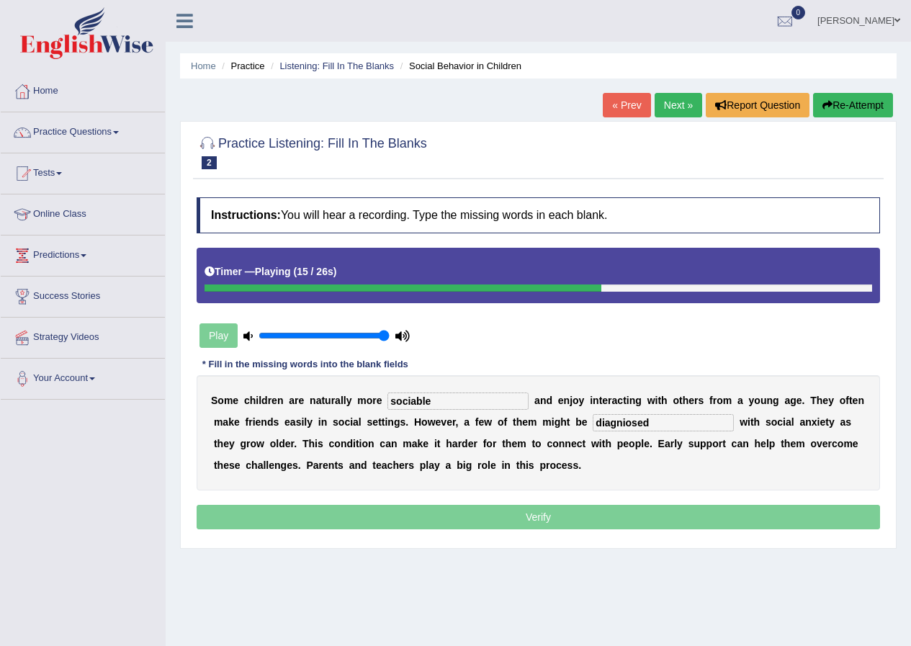
click at [659, 420] on input "diagniosed" at bounding box center [663, 422] width 141 height 17
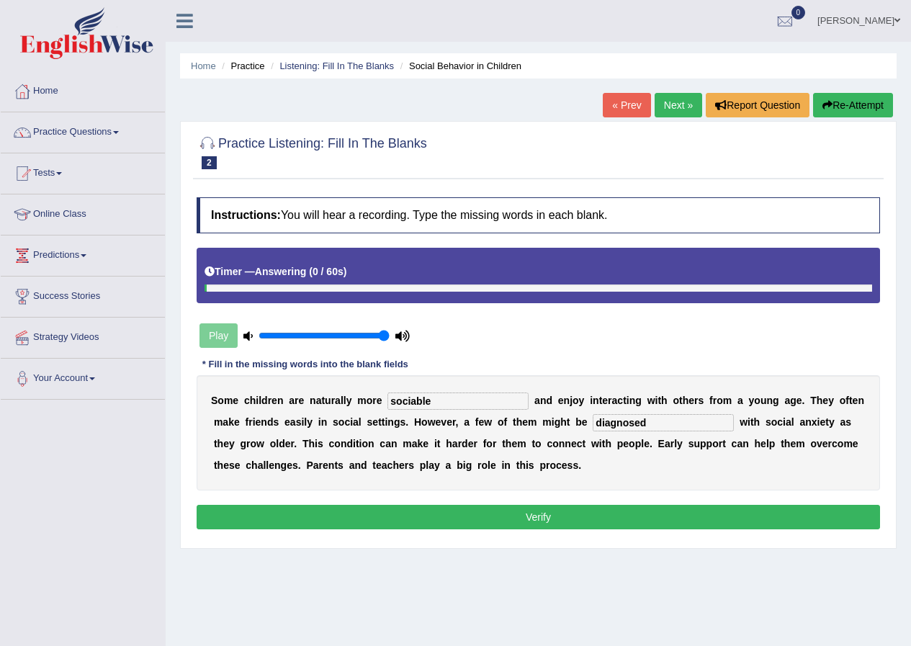
type input "diagnosed"
click at [661, 518] on button "Verify" at bounding box center [538, 517] width 683 height 24
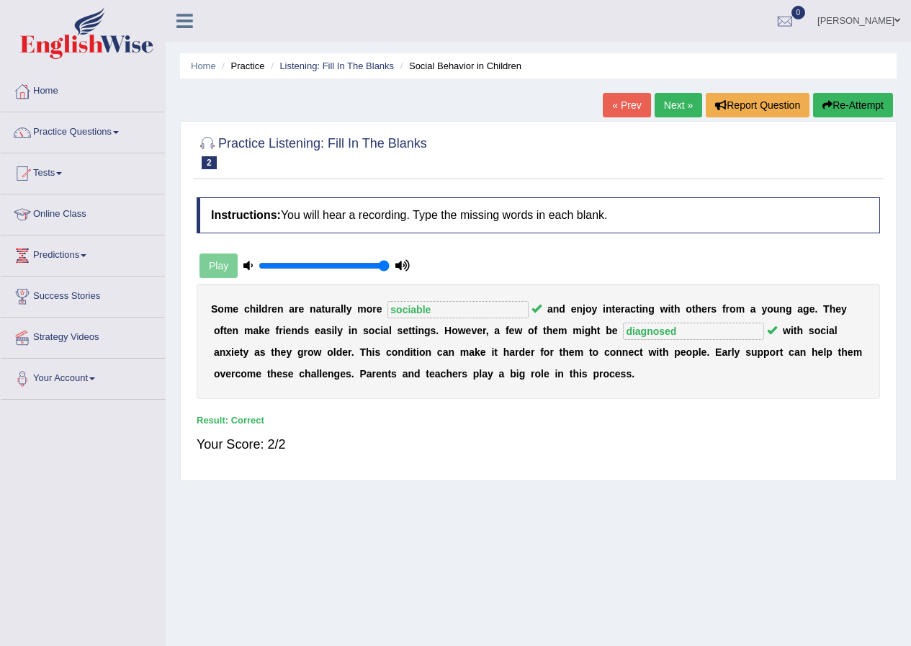
click at [663, 115] on link "Next »" at bounding box center [678, 105] width 48 height 24
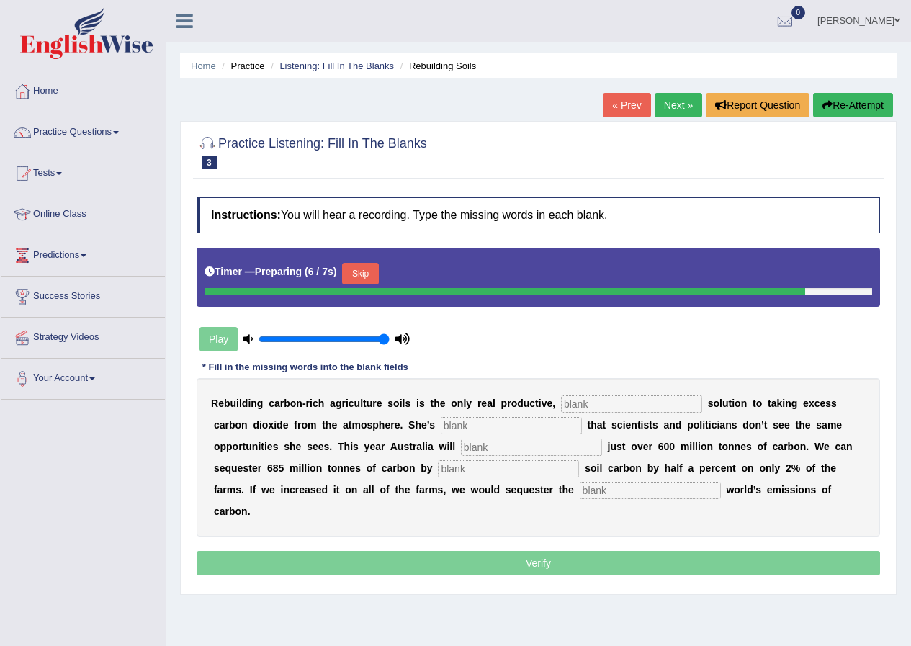
click at [575, 408] on input "text" at bounding box center [631, 403] width 141 height 17
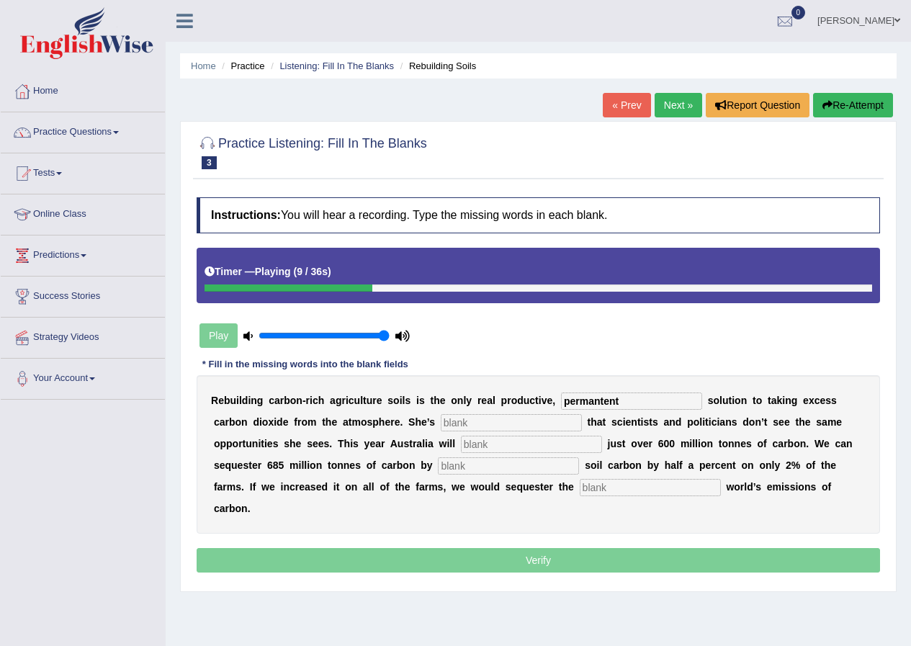
type input "permantent"
click at [516, 425] on input "text" at bounding box center [511, 422] width 141 height 17
type input "frastrated"
click at [490, 446] on input "text" at bounding box center [531, 444] width 141 height 17
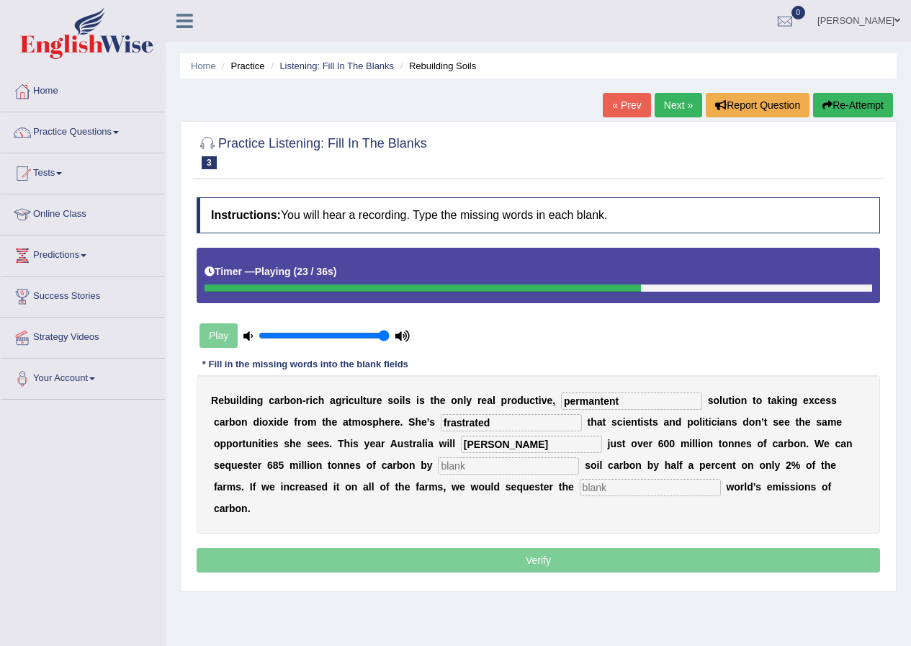
type input "amit"
click at [449, 466] on input "text" at bounding box center [508, 465] width 141 height 17
type input "increasing"
click at [614, 490] on input "text" at bounding box center [650, 487] width 141 height 17
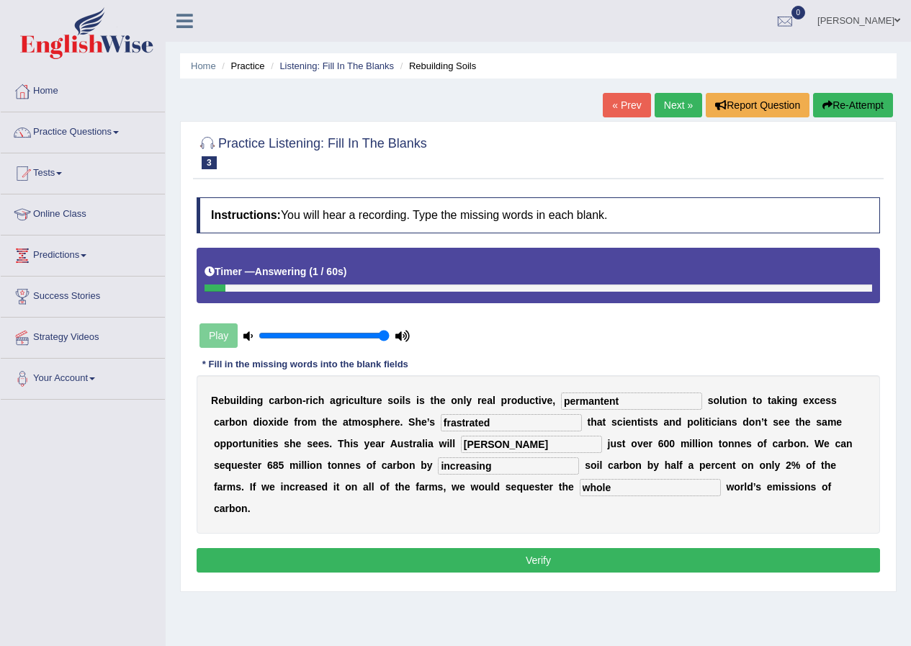
type input "whole"
click at [618, 400] on input "permantent" at bounding box center [631, 400] width 141 height 17
type input "permanent"
click at [533, 425] on input "frastrated" at bounding box center [511, 422] width 141 height 17
type input "frustrated"
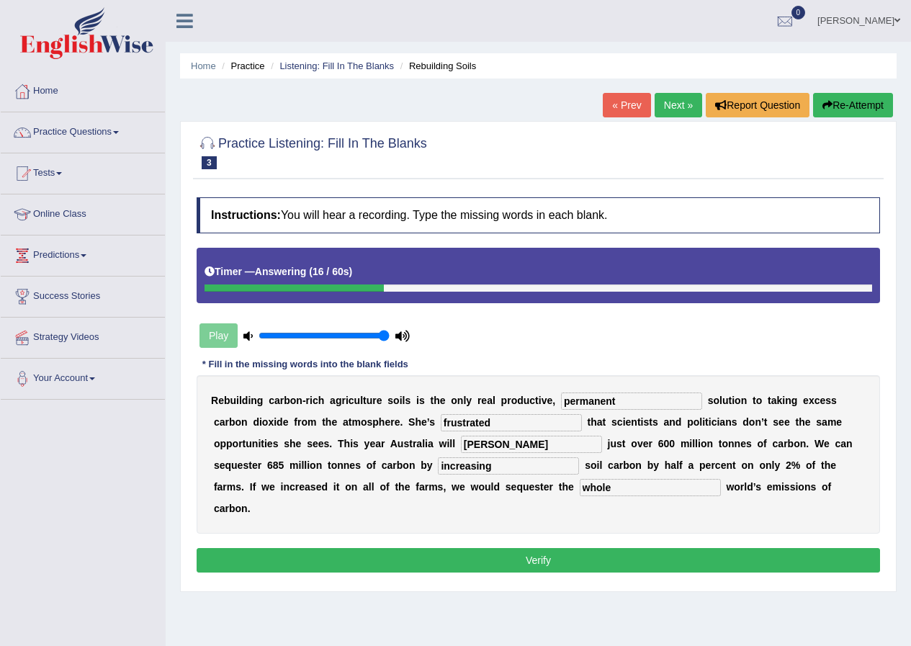
click at [516, 443] on input "amit" at bounding box center [531, 444] width 141 height 17
type input "a"
type input "emitt"
click at [499, 464] on input "increasing" at bounding box center [508, 465] width 141 height 17
click at [612, 554] on button "Verify" at bounding box center [538, 560] width 683 height 24
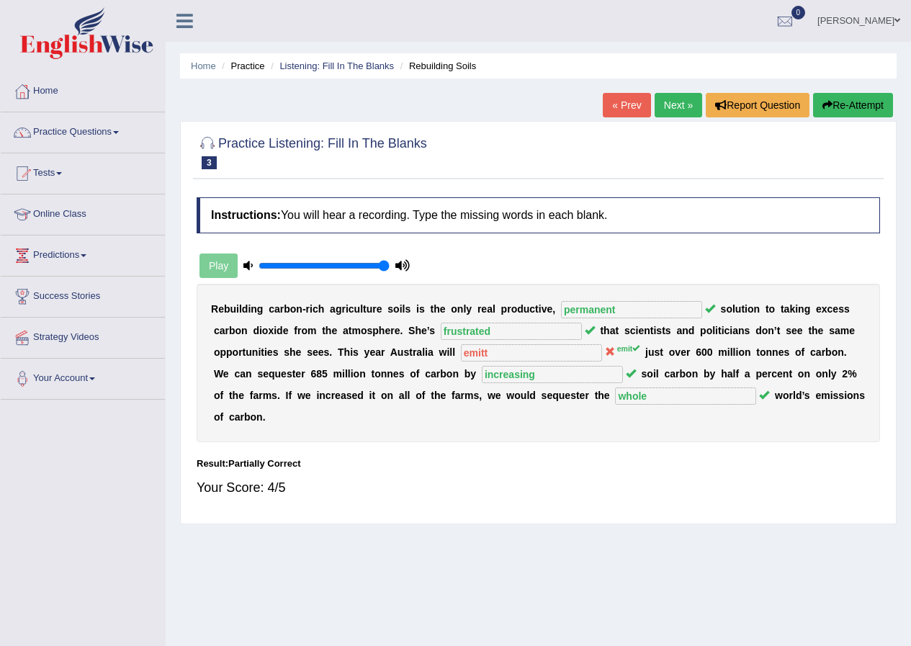
click at [686, 109] on link "Next »" at bounding box center [678, 105] width 48 height 24
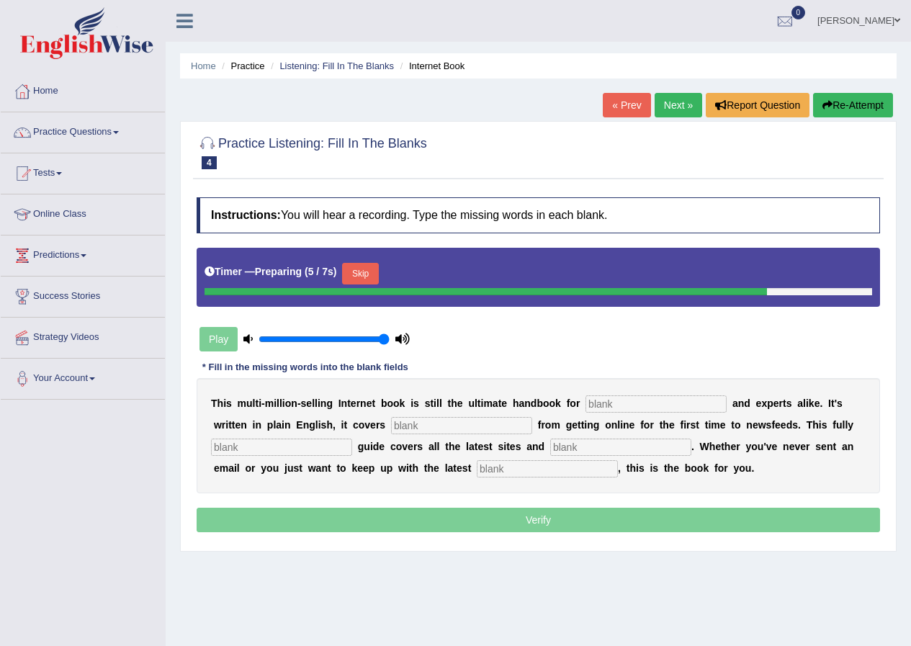
click at [607, 404] on input "text" at bounding box center [655, 403] width 141 height 17
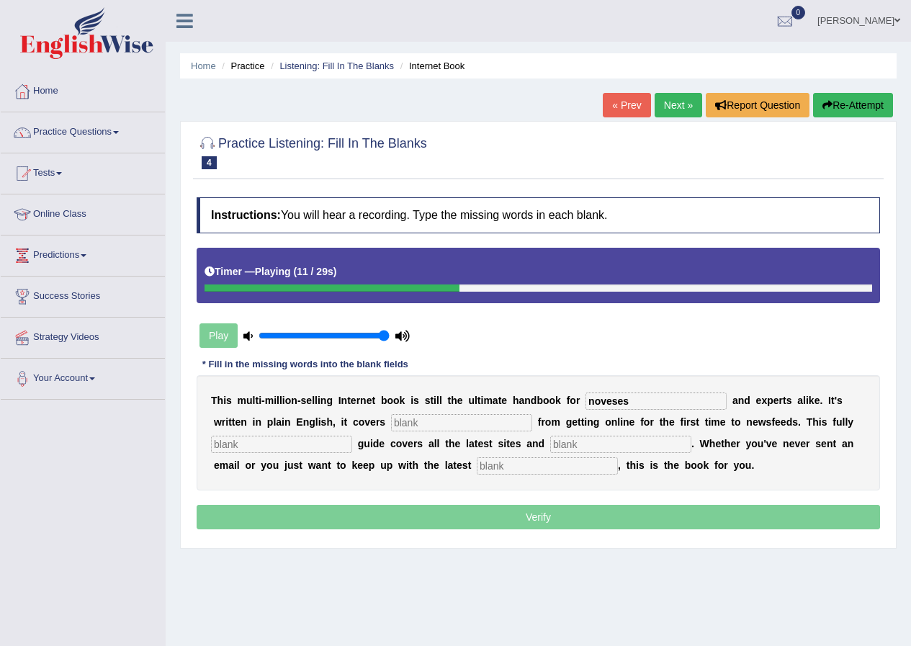
type input "noveses"
click at [495, 417] on input "text" at bounding box center [461, 422] width 141 height 17
type input "everything"
click at [238, 443] on input "text" at bounding box center [281, 444] width 141 height 17
type input "revised"
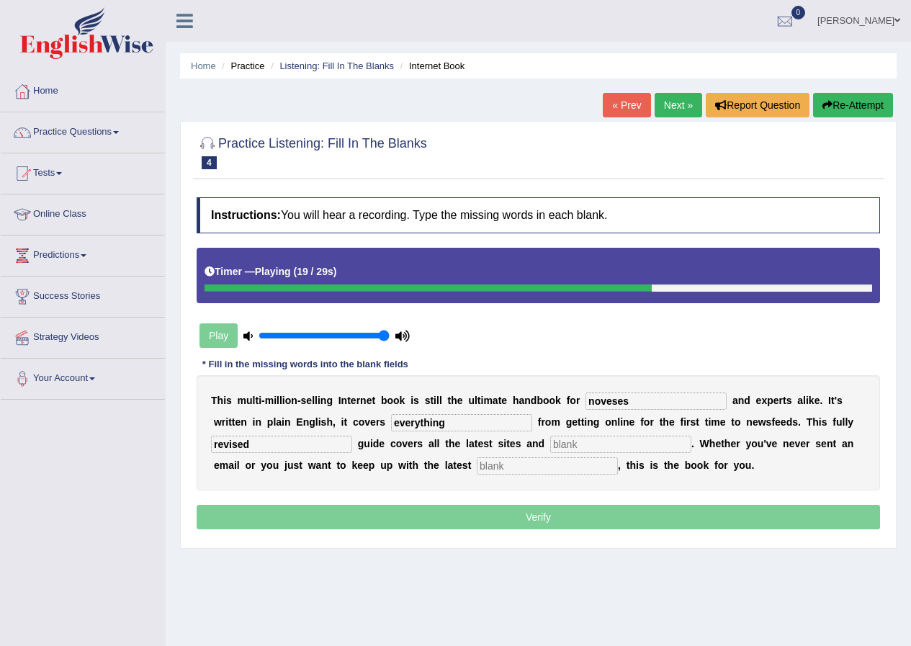
click at [557, 441] on input "text" at bounding box center [620, 444] width 141 height 17
type input "crazes"
click at [503, 465] on input "text" at bounding box center [547, 465] width 141 height 17
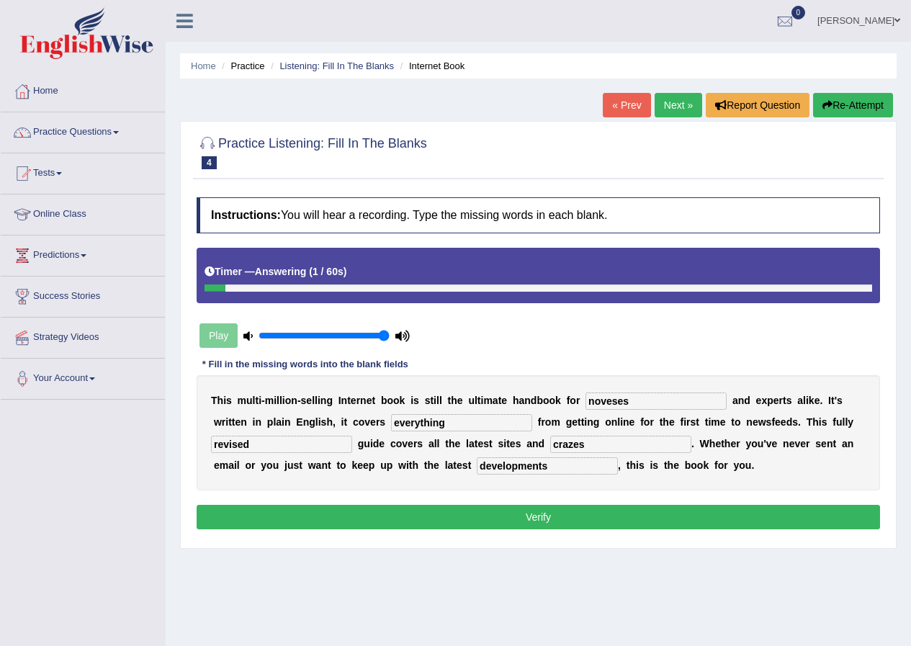
type input "developments"
click at [649, 400] on input "noveses" at bounding box center [655, 400] width 141 height 17
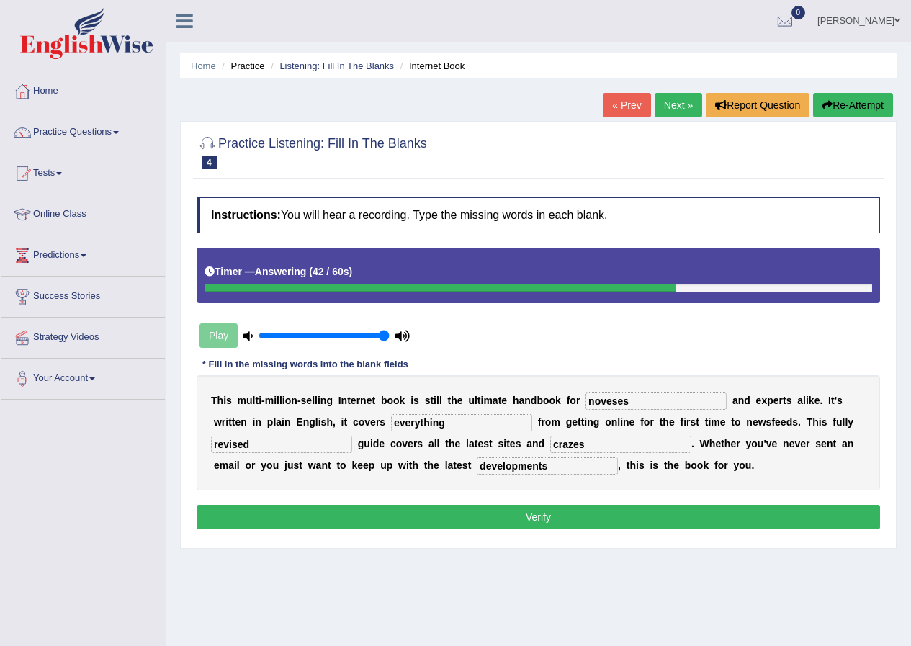
click at [581, 514] on button "Verify" at bounding box center [538, 517] width 683 height 24
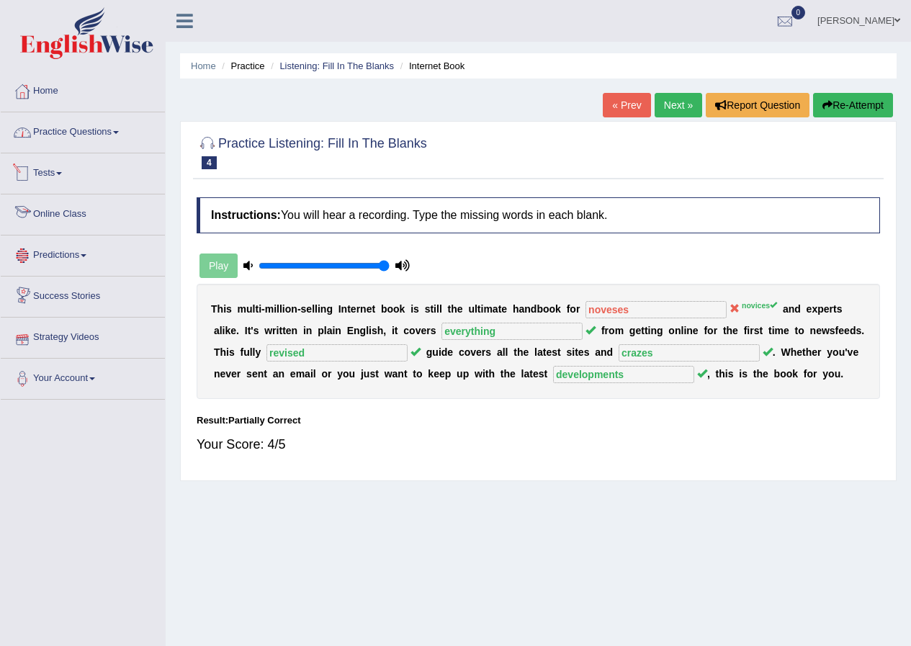
click at [146, 145] on link "Practice Questions" at bounding box center [83, 130] width 164 height 36
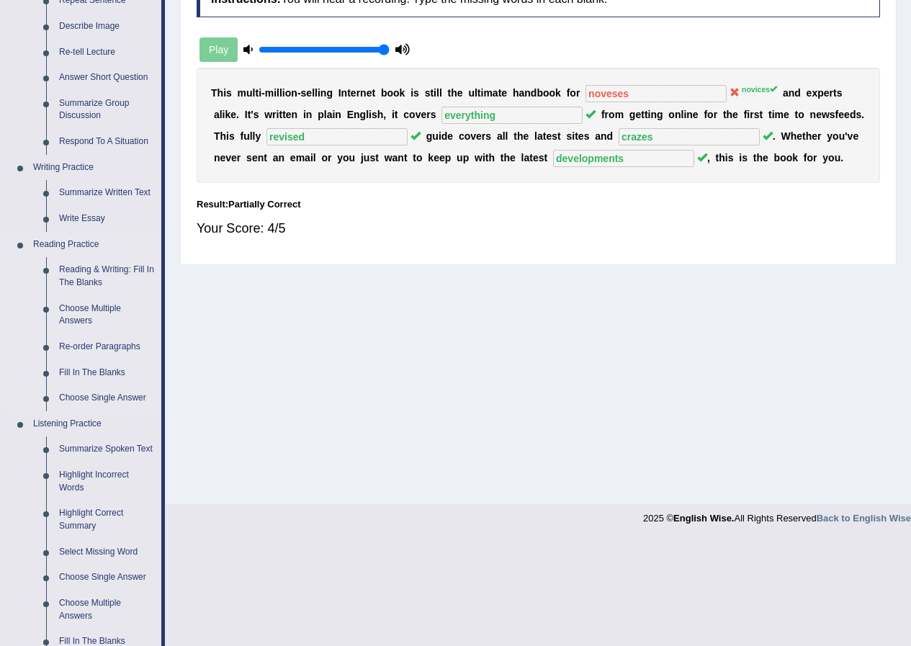
scroll to position [432, 0]
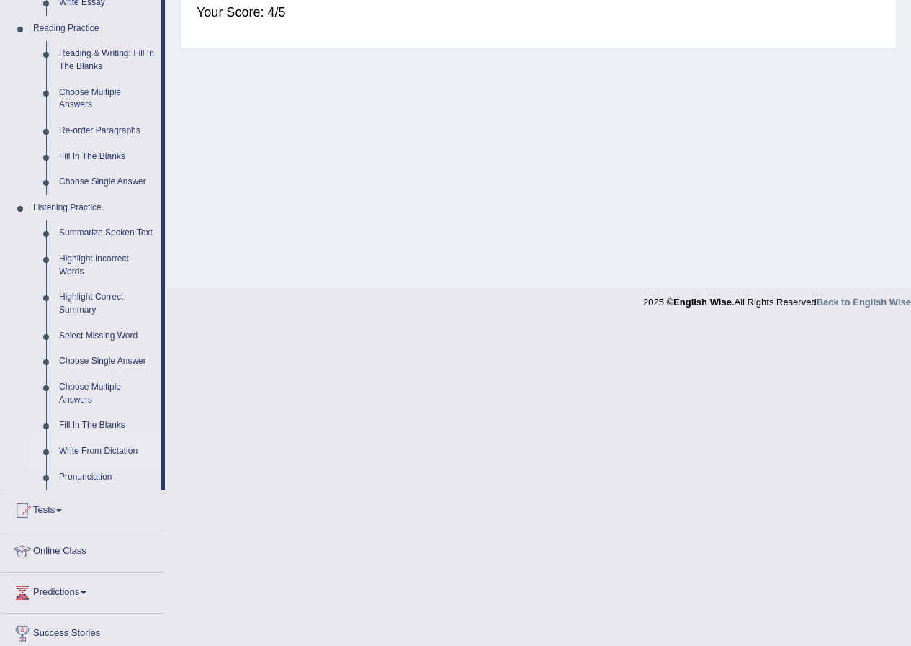
click at [115, 447] on link "Write From Dictation" at bounding box center [107, 451] width 109 height 26
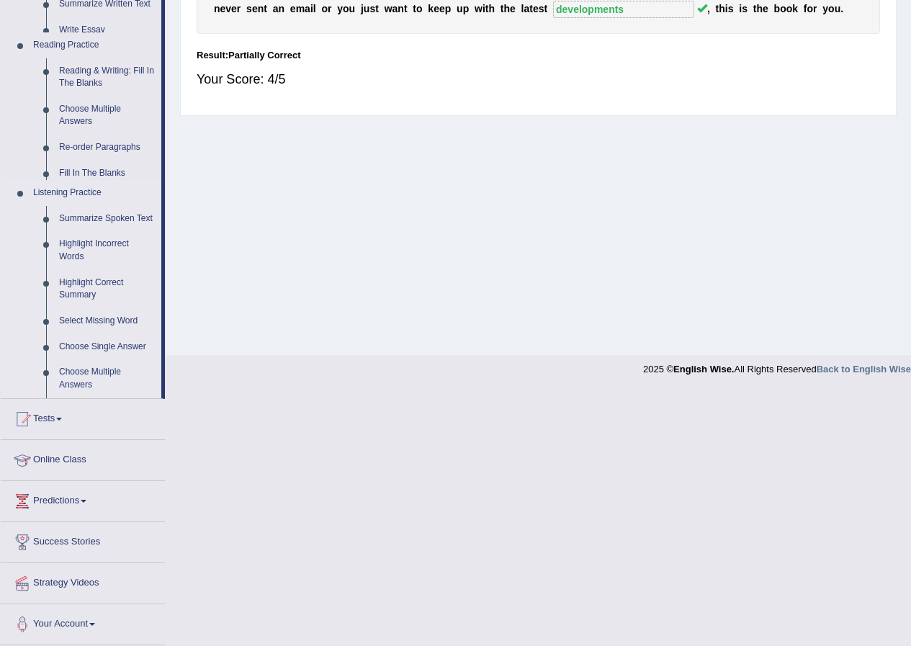
scroll to position [110, 0]
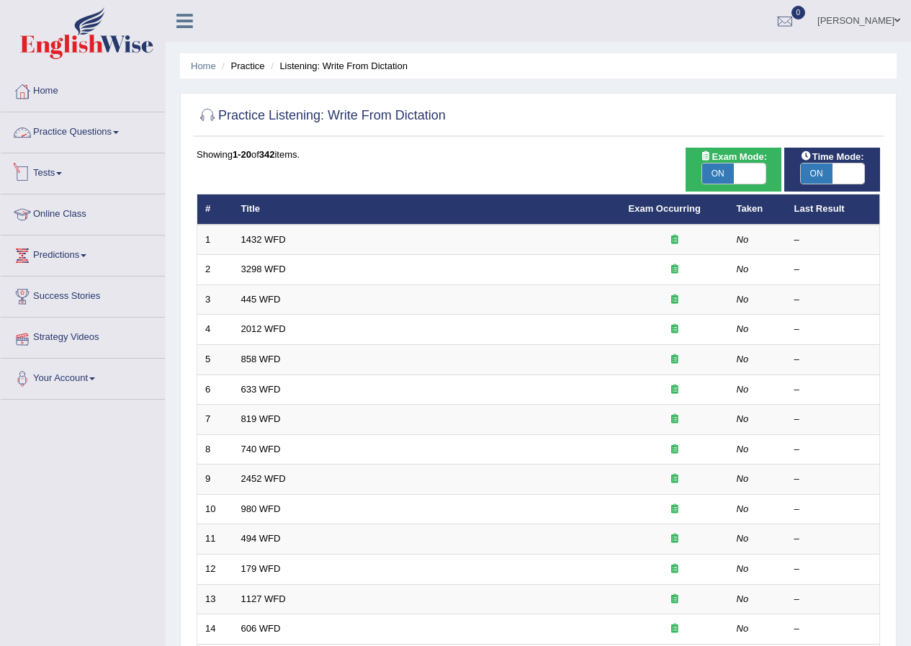
click at [122, 122] on link "Practice Questions" at bounding box center [83, 130] width 164 height 36
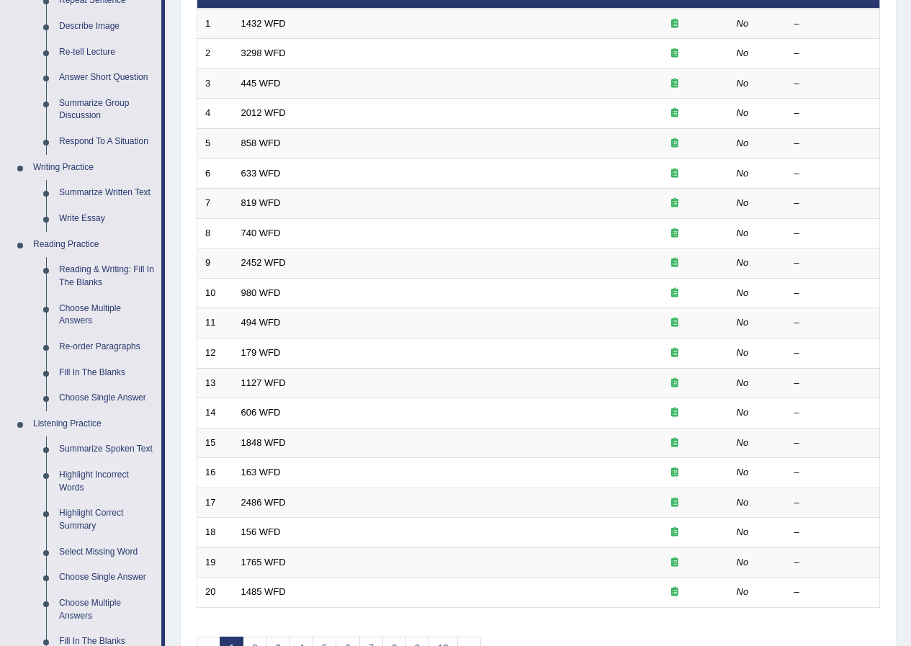
scroll to position [360, 0]
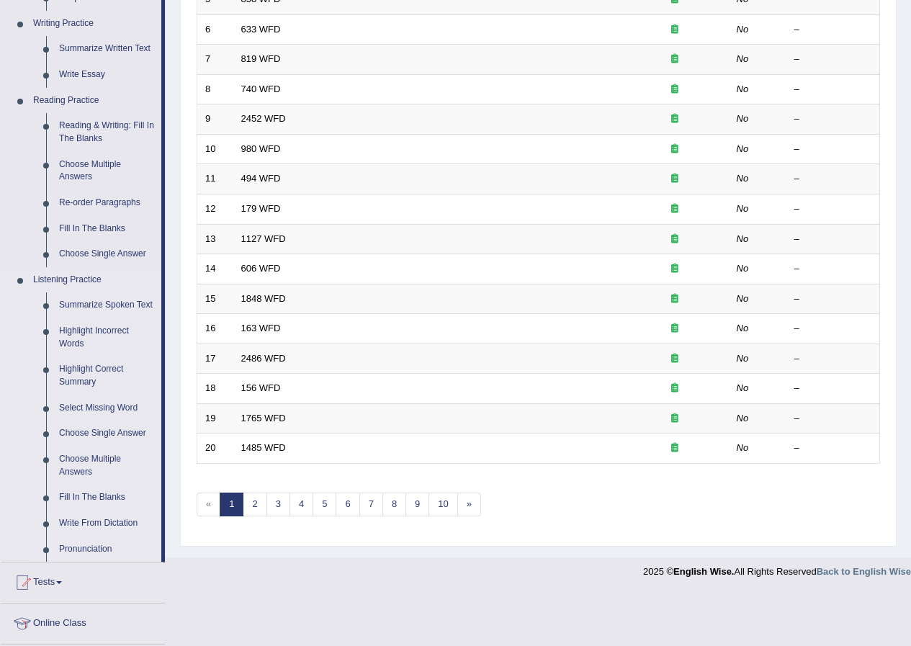
click at [108, 544] on link "Pronunciation" at bounding box center [107, 549] width 109 height 26
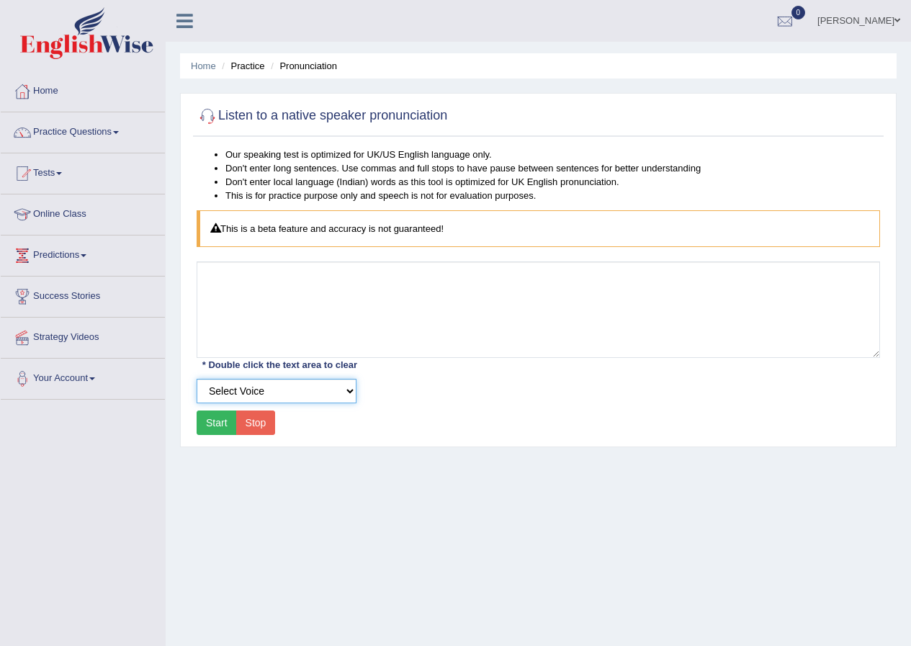
click at [317, 386] on select "Select Voice UK English [DEMOGRAPHIC_DATA] UK English [DEMOGRAPHIC_DATA]" at bounding box center [277, 391] width 160 height 24
select select "2"
click at [197, 379] on select "Select Voice UK English [DEMOGRAPHIC_DATA] UK English [DEMOGRAPHIC_DATA]" at bounding box center [277, 391] width 160 height 24
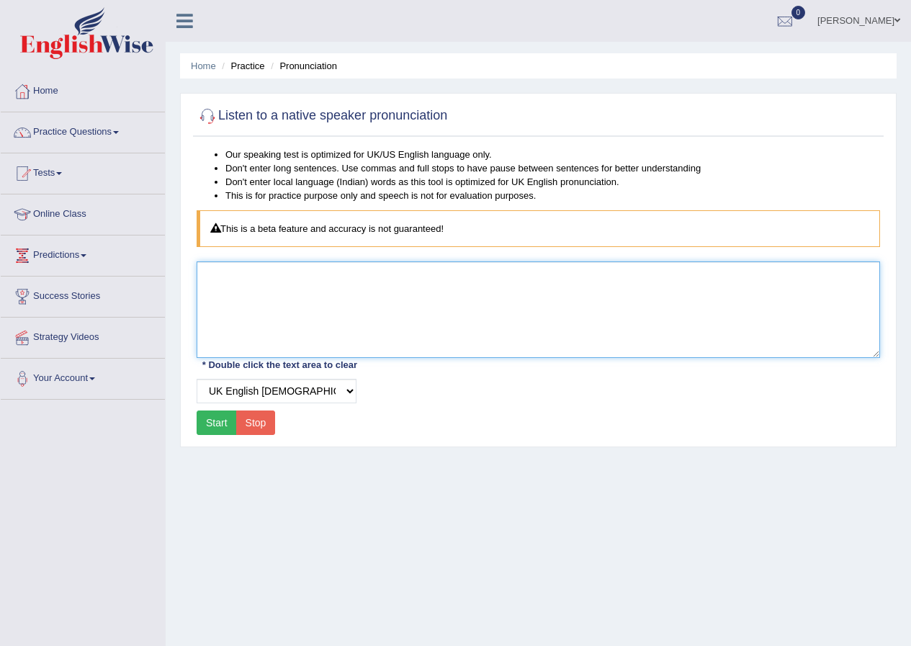
click at [356, 275] on textarea at bounding box center [538, 309] width 683 height 96
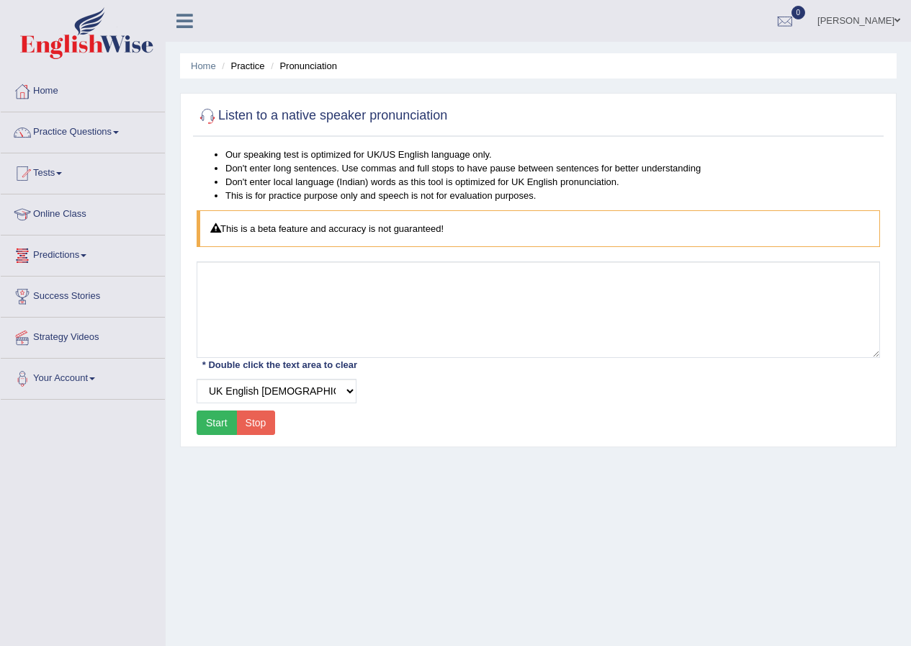
click at [218, 416] on button "Start" at bounding box center [217, 422] width 40 height 24
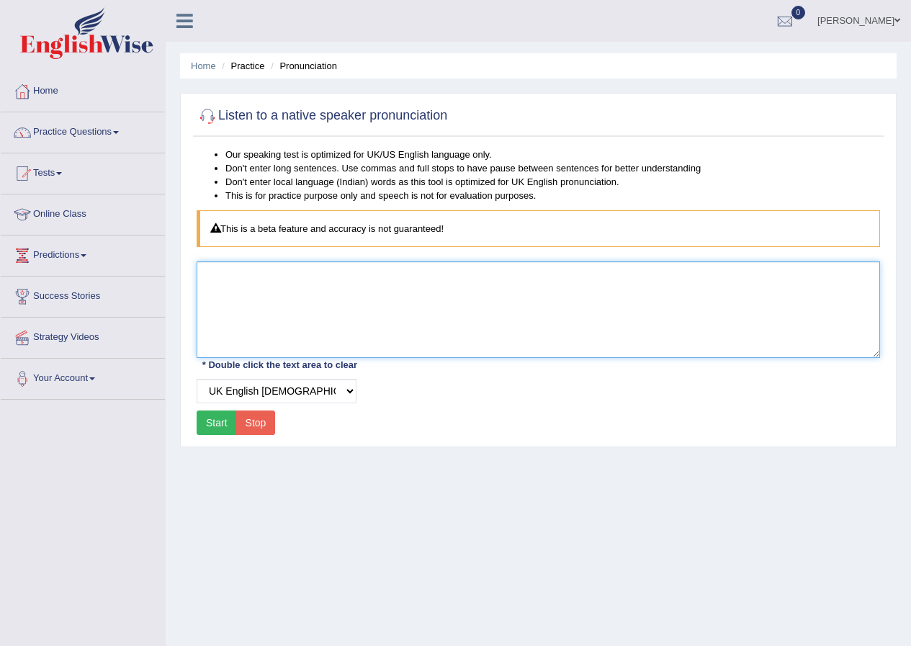
click at [266, 325] on textarea at bounding box center [538, 309] width 683 height 96
click at [270, 304] on textarea at bounding box center [538, 309] width 683 height 96
click at [276, 302] on textarea at bounding box center [538, 309] width 683 height 96
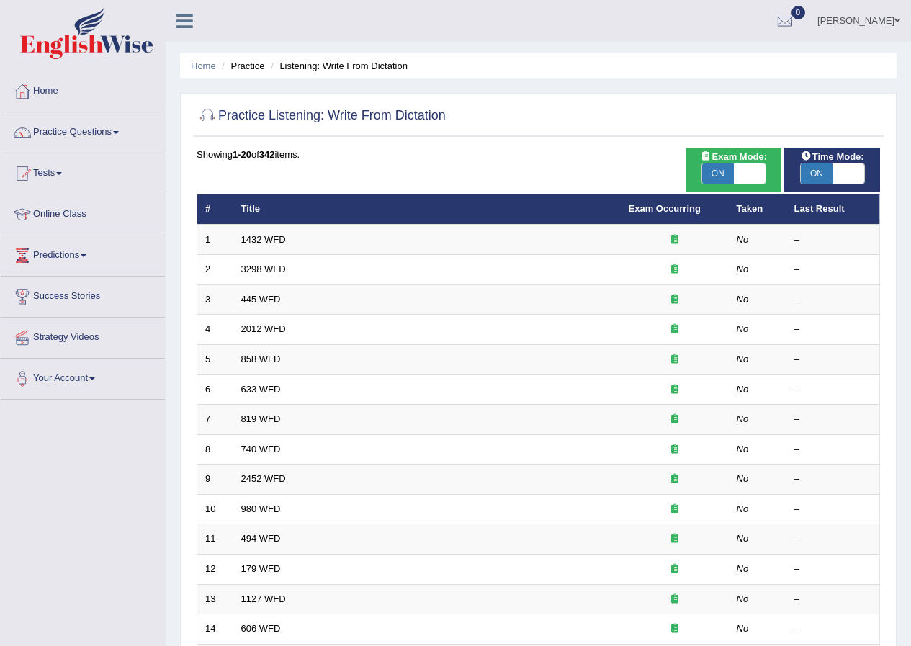
scroll to position [307, 0]
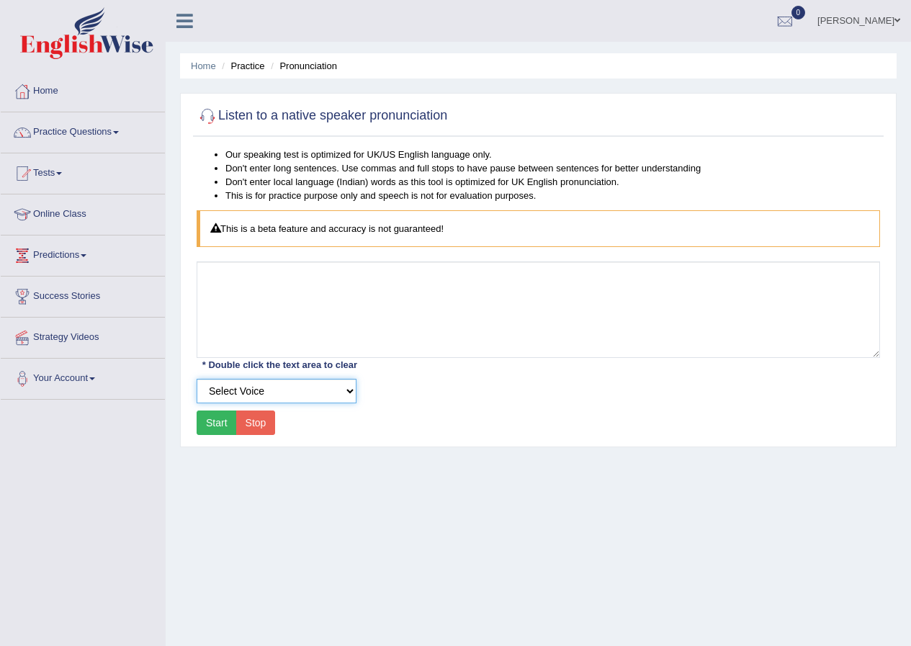
click at [280, 392] on select "Select Voice UK English Female UK English Male" at bounding box center [277, 391] width 160 height 24
select select "5"
click at [197, 379] on select "Select Voice UK English Female UK English Male" at bounding box center [277, 391] width 160 height 24
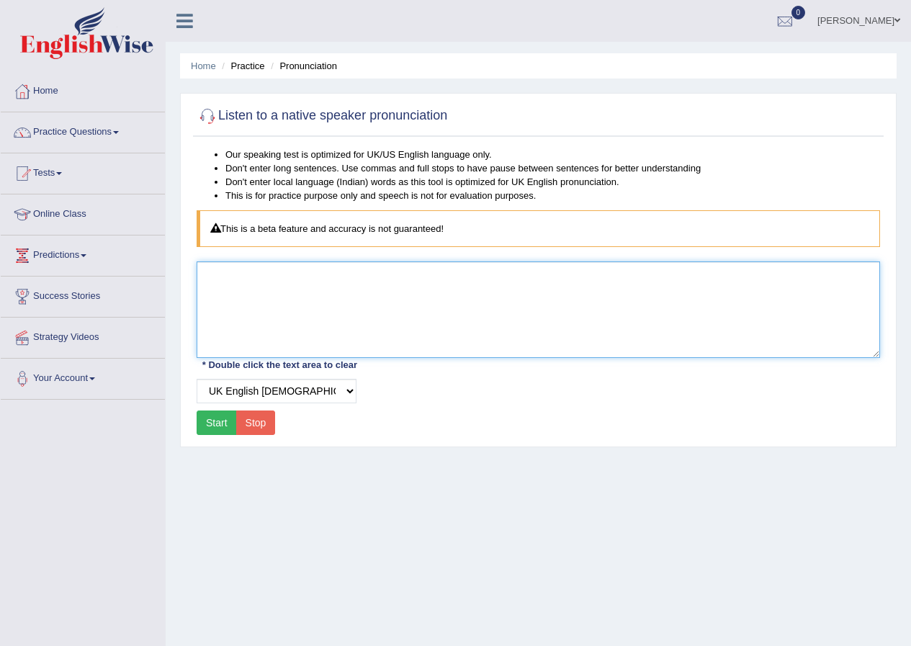
click at [383, 286] on textarea at bounding box center [538, 309] width 683 height 96
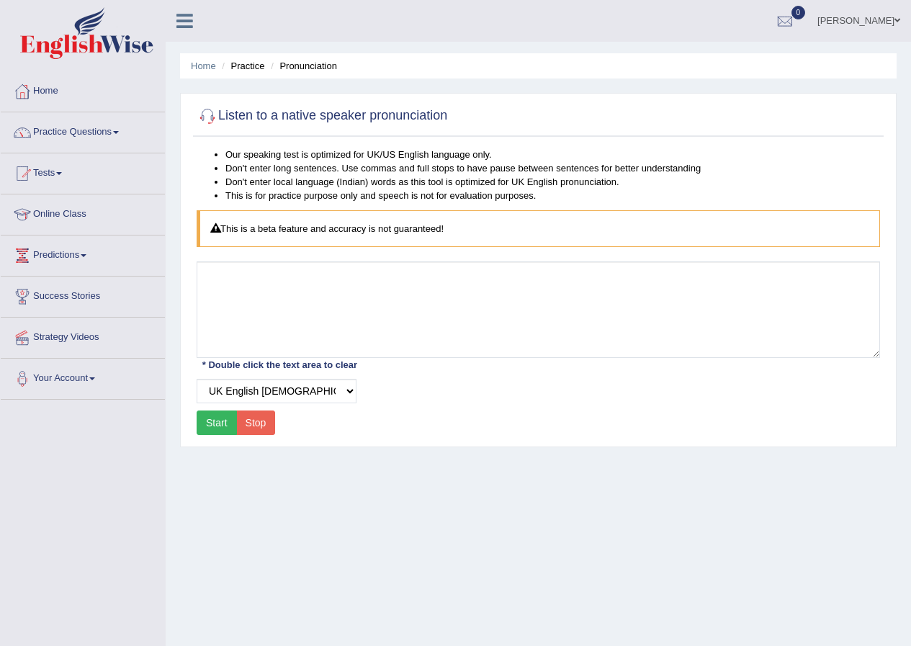
click at [223, 425] on button "Start" at bounding box center [217, 422] width 40 height 24
click at [223, 424] on button "Start" at bounding box center [217, 422] width 40 height 24
click at [96, 130] on link "Practice Questions" at bounding box center [83, 130] width 164 height 36
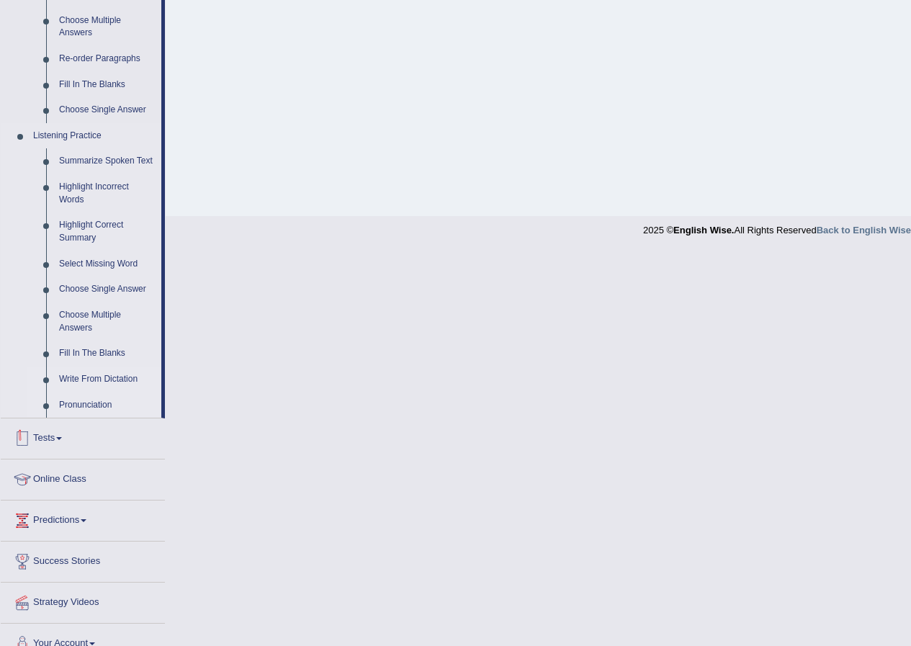
click at [107, 379] on link "Write From Dictation" at bounding box center [107, 379] width 109 height 26
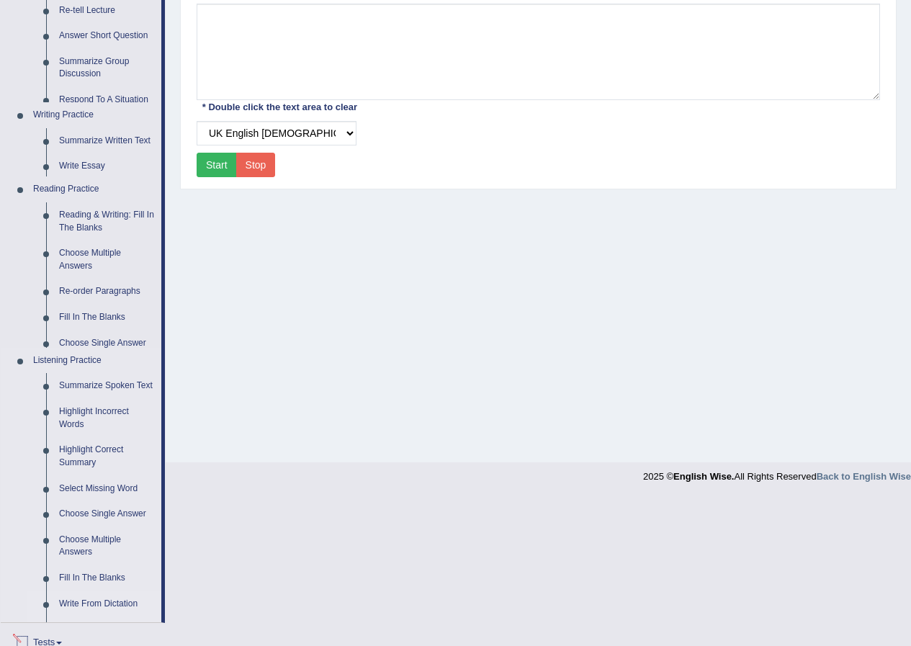
scroll to position [110, 0]
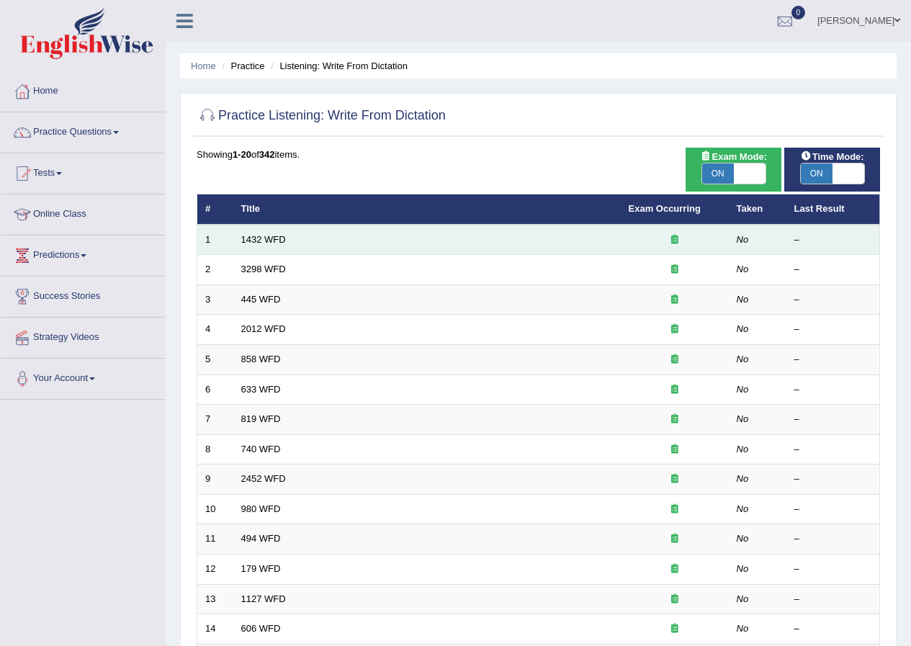
click at [289, 230] on td "1432 WFD" at bounding box center [426, 240] width 387 height 30
click at [271, 234] on link "1432 WFD" at bounding box center [263, 239] width 45 height 11
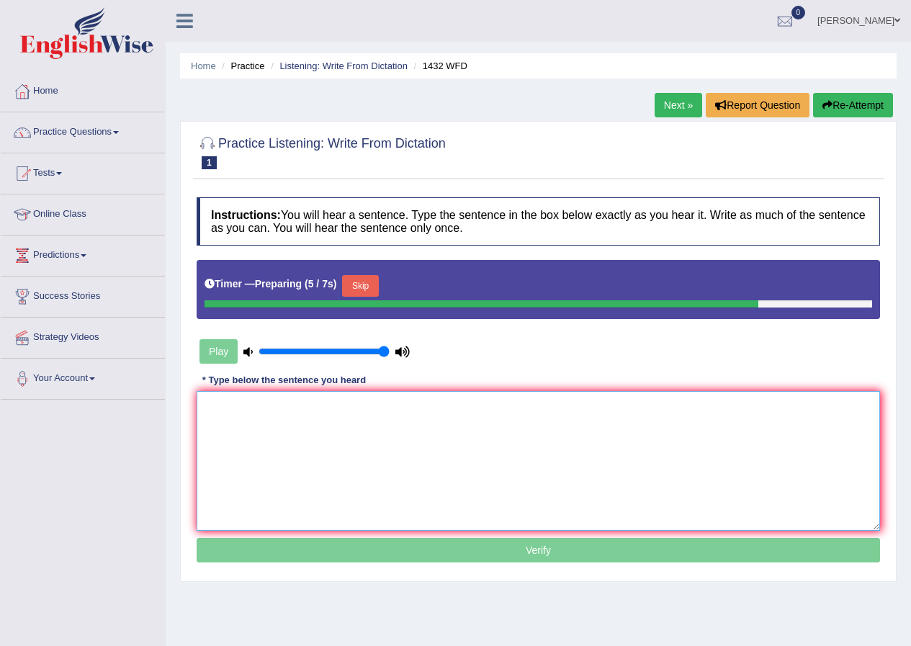
click at [284, 420] on textarea at bounding box center [538, 461] width 683 height 140
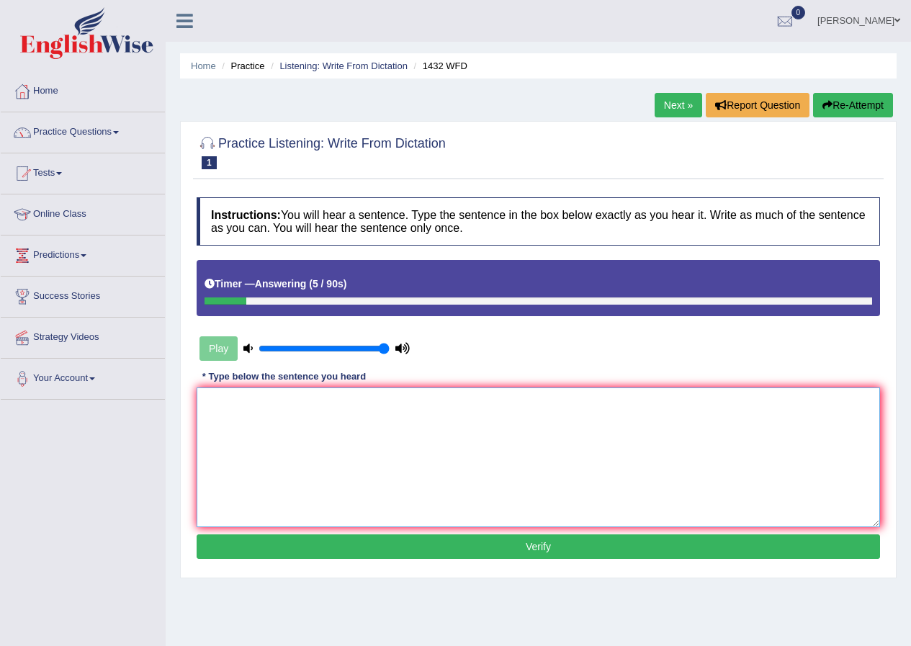
click at [288, 419] on textarea at bounding box center [538, 457] width 683 height 140
type textarea "More physical activity is beneficial to your health."
click at [429, 552] on button "Verify" at bounding box center [538, 546] width 683 height 24
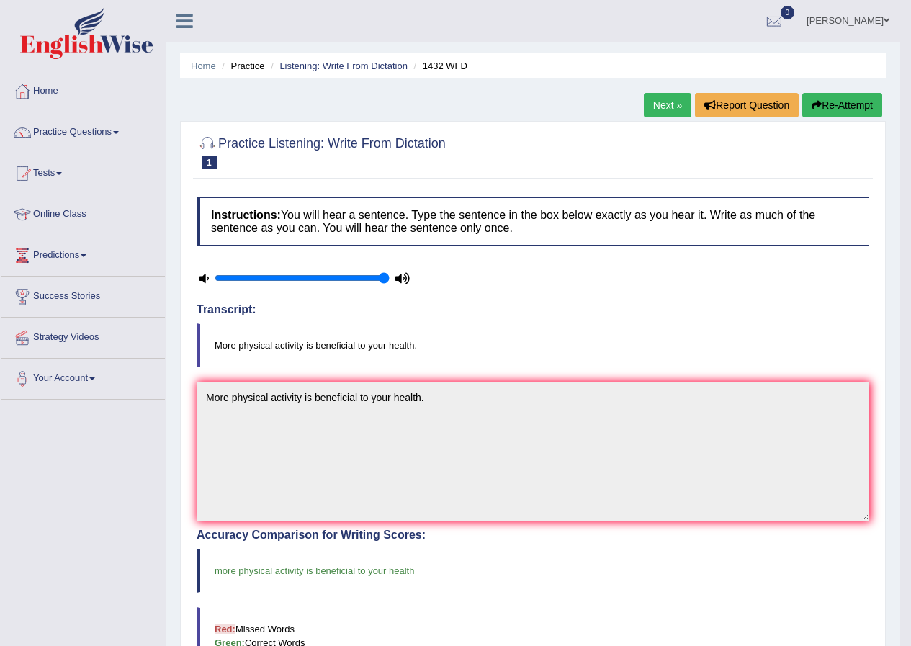
click at [656, 112] on link "Next »" at bounding box center [668, 105] width 48 height 24
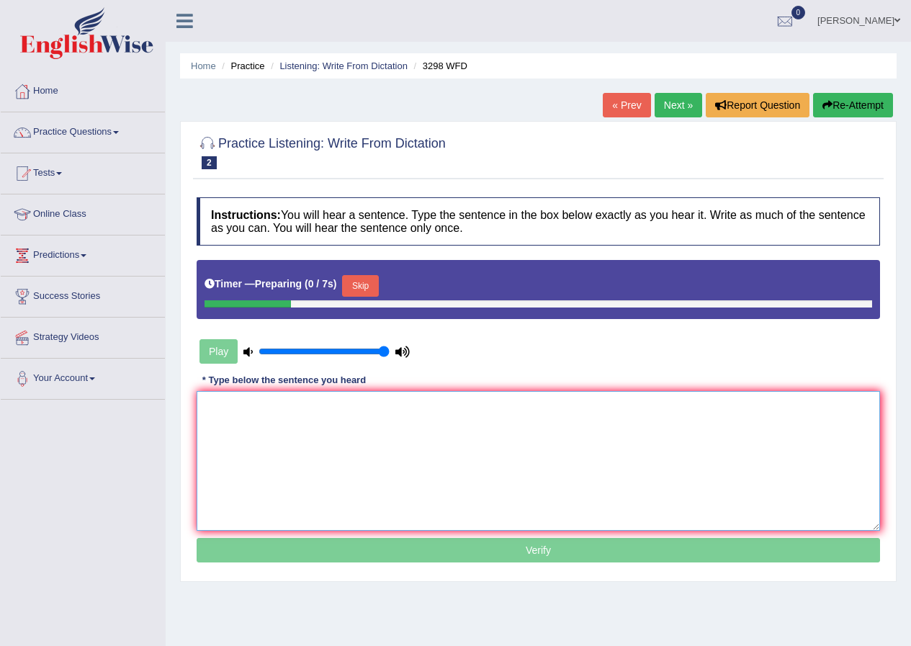
click at [490, 418] on textarea at bounding box center [538, 461] width 683 height 140
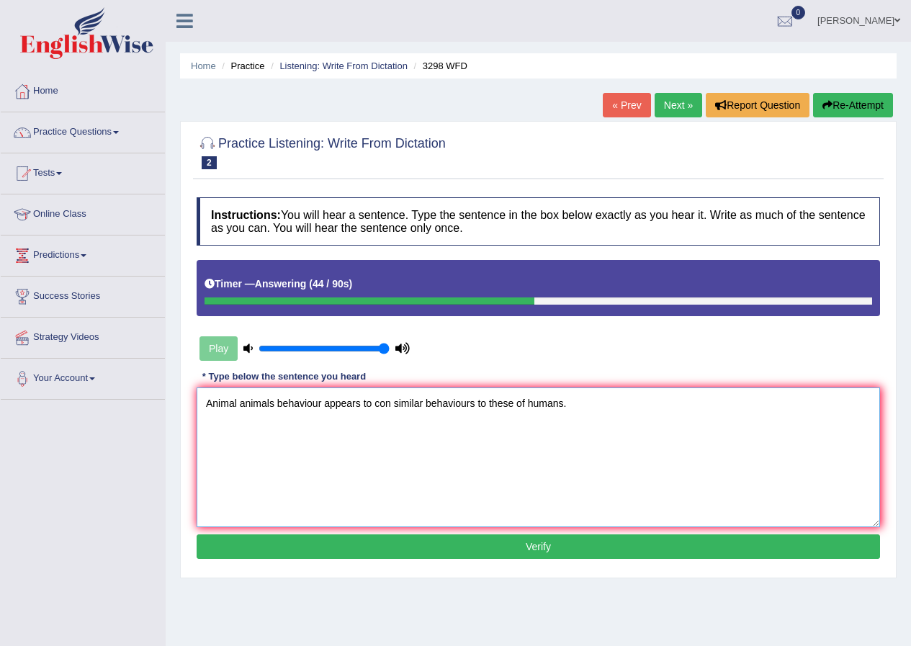
click at [320, 402] on textarea "Animal animals behaviour appears to con similar behaviours to these of humans." at bounding box center [538, 457] width 683 height 140
click at [389, 405] on textarea "Animal animals behaviour appears to con similar behaviours to these of humans." at bounding box center [538, 457] width 683 height 140
click at [540, 404] on textarea "Animal animals behaviour appears to construct of similar behaviours to these of…" at bounding box center [538, 457] width 683 height 140
type textarea "Animal animals behaviour appears to construct of similar behaviours to those of…"
click at [601, 547] on button "Verify" at bounding box center [538, 546] width 683 height 24
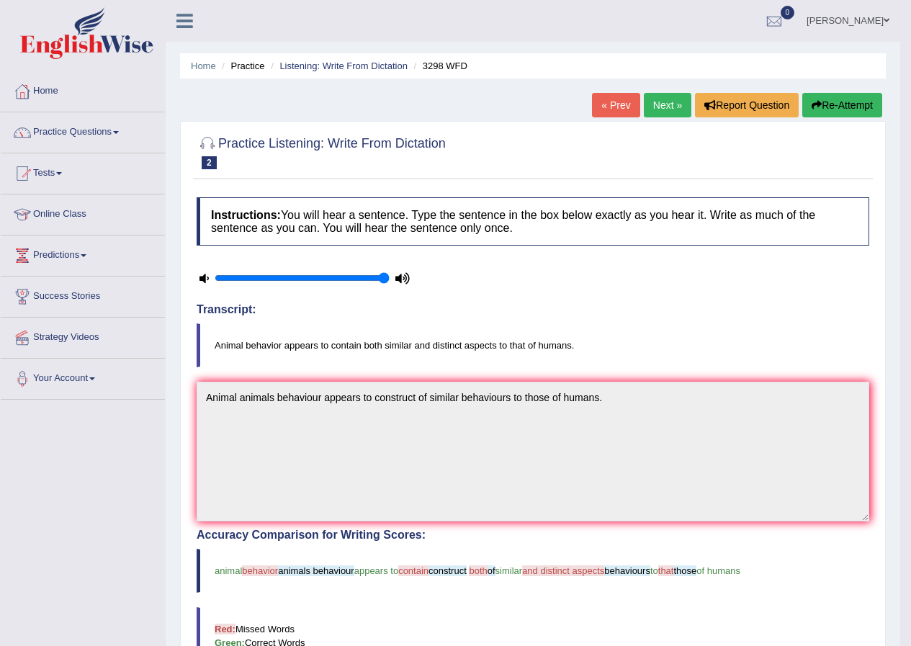
click at [654, 100] on link "Next »" at bounding box center [668, 105] width 48 height 24
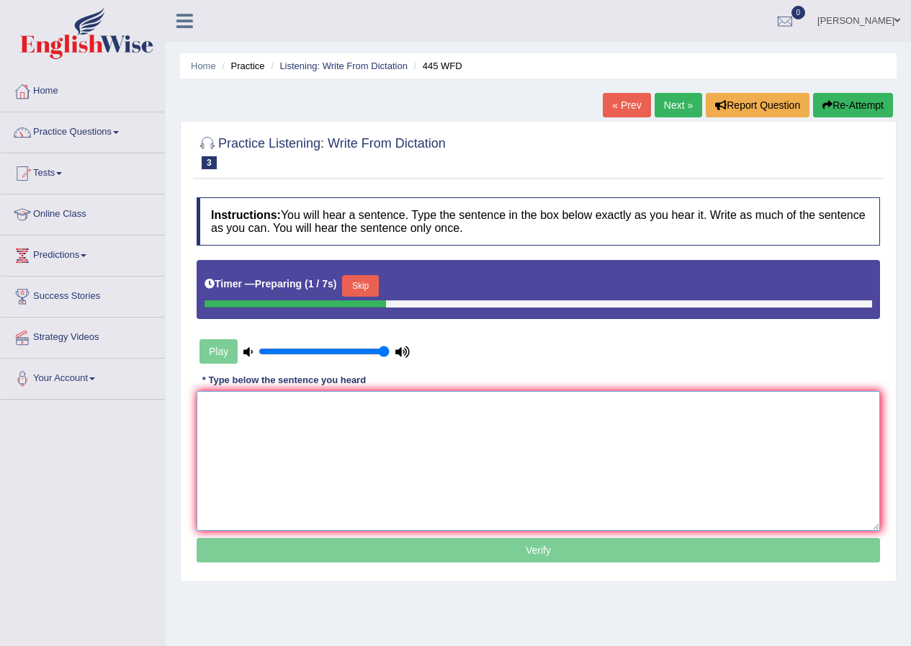
drag, startPoint x: 443, startPoint y: 420, endPoint x: 451, endPoint y: 418, distance: 7.3
click at [443, 420] on textarea at bounding box center [538, 461] width 683 height 140
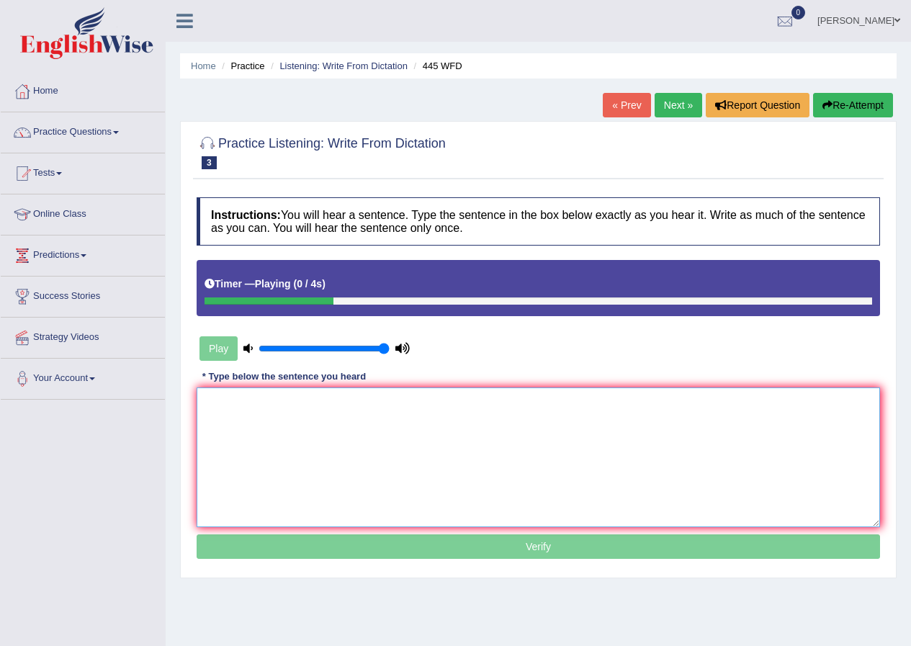
type textarea "r"
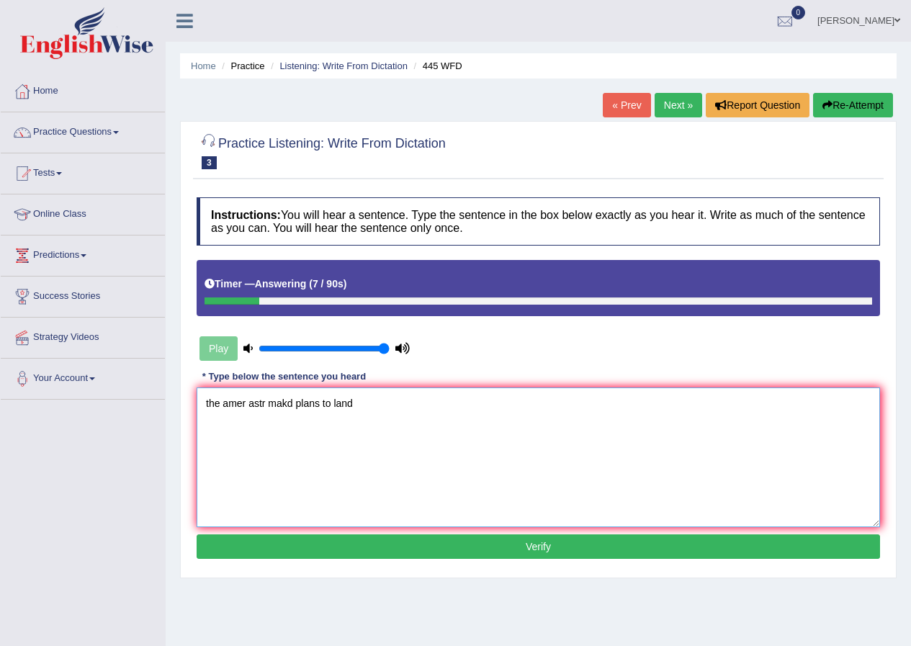
type textarea "the amer astr makd plans to land"
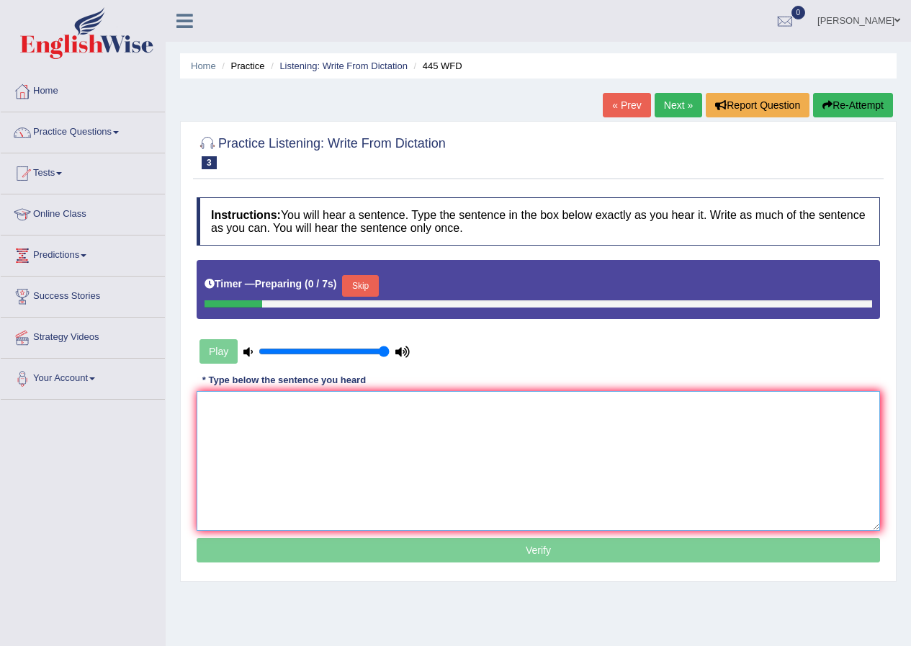
click at [331, 491] on textarea at bounding box center [538, 461] width 683 height 140
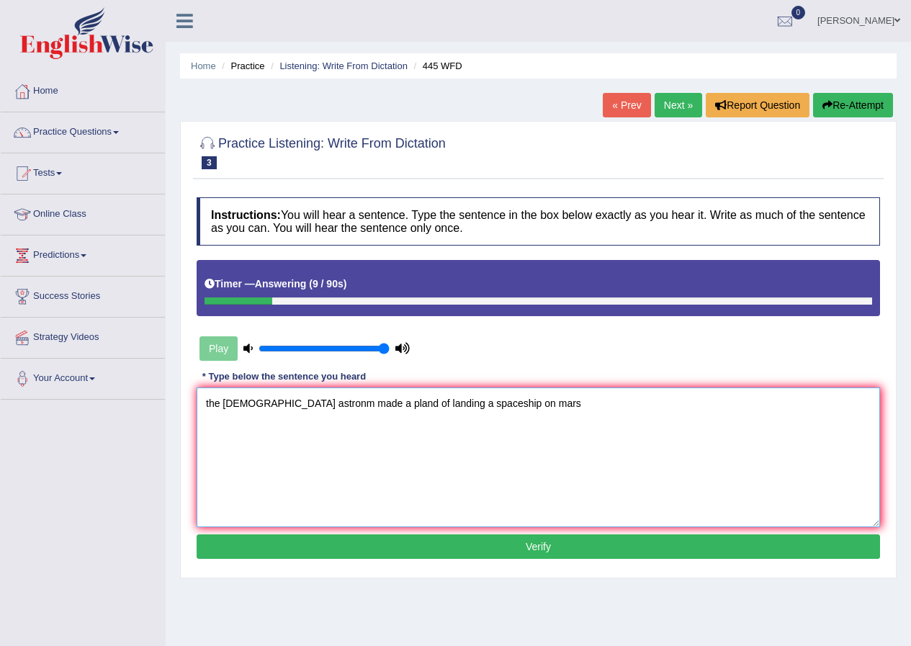
click at [207, 405] on textarea "the [DEMOGRAPHIC_DATA] astronm made a pland of landing a spaceship on mars" at bounding box center [538, 457] width 683 height 140
click at [231, 400] on textarea "The [DEMOGRAPHIC_DATA] astronm made a pland of landing a spaceship on mars" at bounding box center [538, 457] width 683 height 140
click at [266, 405] on textarea "The Amercian astronm made a pland of landing a spaceship on mars" at bounding box center [538, 457] width 683 height 140
click at [300, 403] on textarea "The American astronm made a pland of landing a spaceship on mars" at bounding box center [538, 457] width 683 height 140
click at [312, 405] on textarea "The [DEMOGRAPHIC_DATA] astronom made a pland of landing a spaceship on mars" at bounding box center [538, 457] width 683 height 140
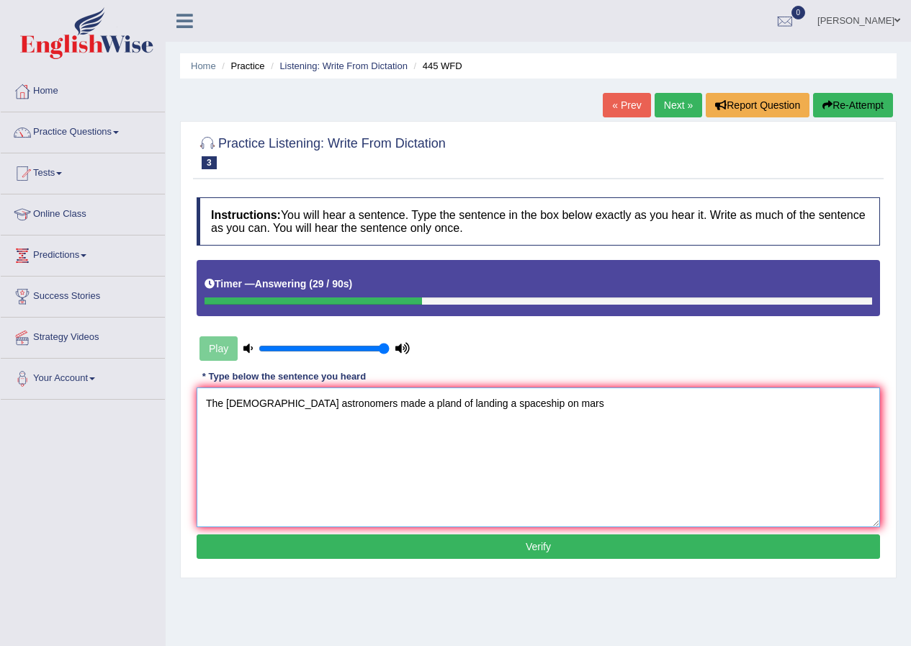
click at [391, 403] on textarea "The [DEMOGRAPHIC_DATA] astronomers made a pland of landing a spaceship on mars" at bounding box center [538, 457] width 683 height 140
click at [510, 400] on textarea "The [DEMOGRAPHIC_DATA] astronomers made a plan of landing a spaceship on mars" at bounding box center [538, 457] width 683 height 140
click at [545, 400] on textarea "The [DEMOGRAPHIC_DATA] astronomers made a plan of landing a spaceship on [GEOGR…" at bounding box center [538, 457] width 683 height 140
type textarea "The [DEMOGRAPHIC_DATA] astronomers made a plan of landing a spaceship on [GEOGR…"
click at [527, 538] on button "Verify" at bounding box center [538, 546] width 683 height 24
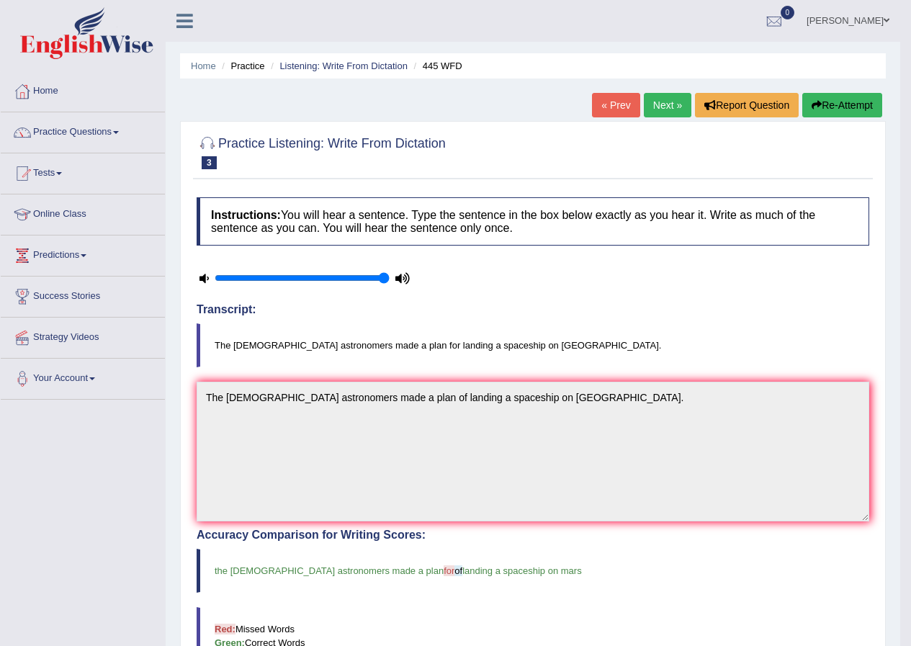
click at [670, 113] on link "Next »" at bounding box center [668, 105] width 48 height 24
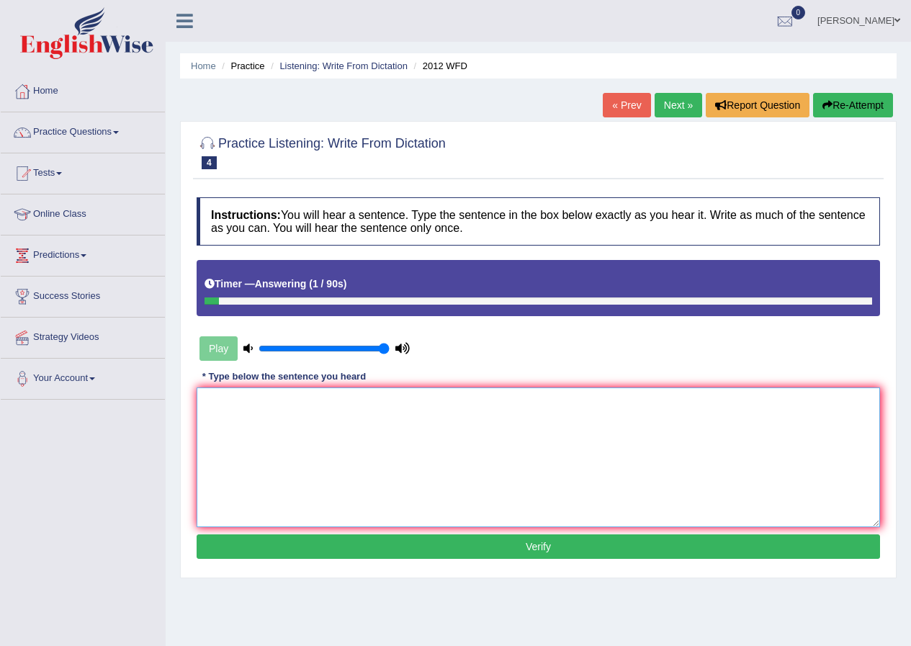
click at [498, 463] on textarea at bounding box center [538, 457] width 683 height 140
type textarea "There is a great deal of debating on this topic."
click at [543, 541] on button "Verify" at bounding box center [538, 546] width 683 height 24
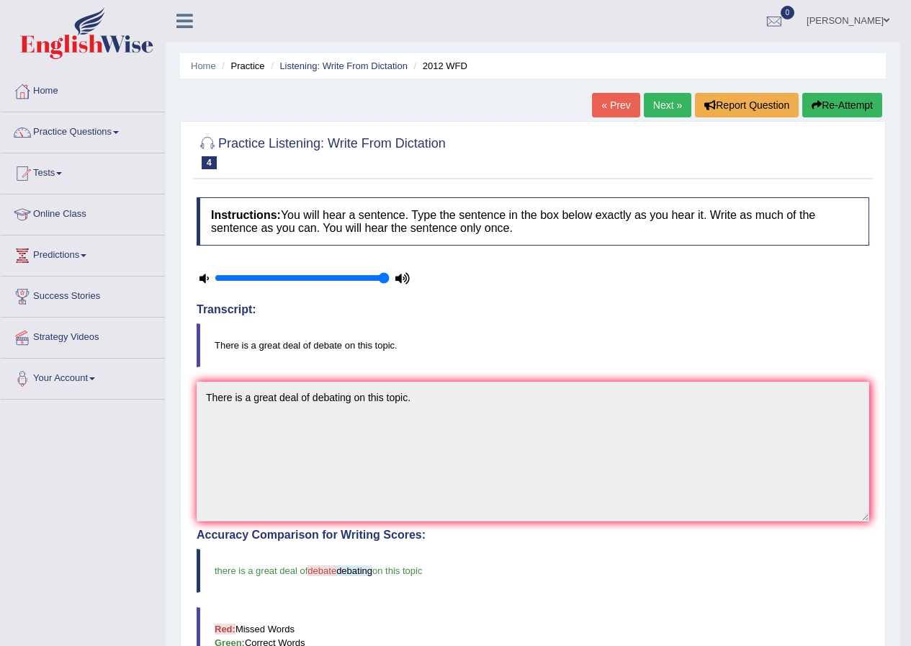
click at [664, 96] on link "Next »" at bounding box center [668, 105] width 48 height 24
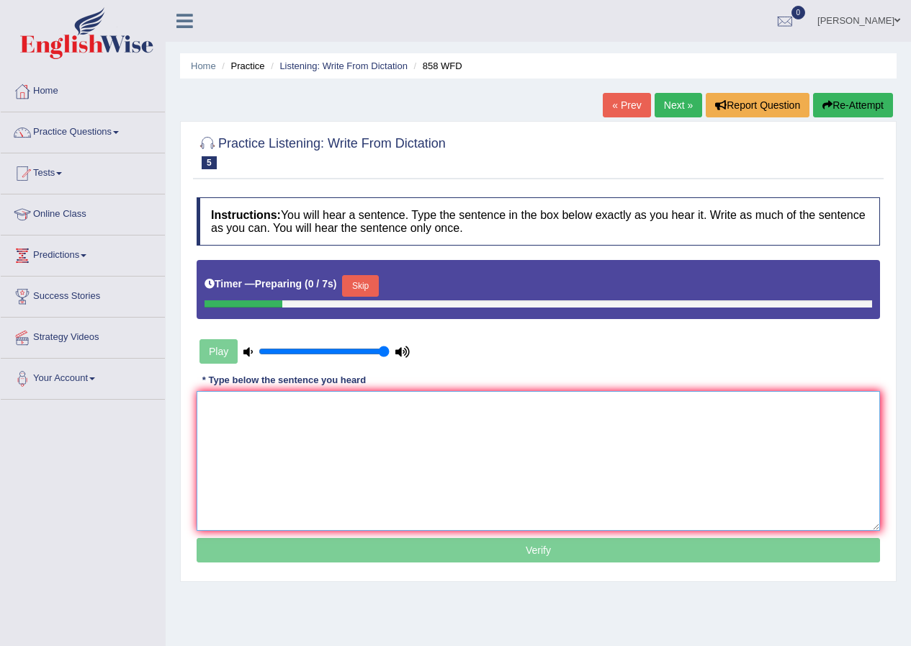
click at [419, 429] on textarea at bounding box center [538, 461] width 683 height 140
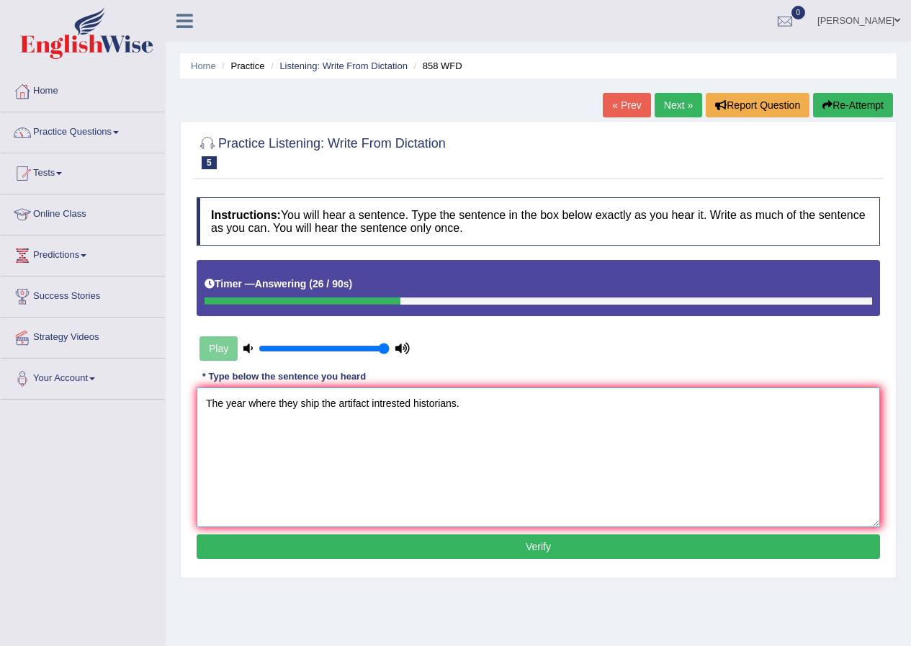
type textarea "The year where they ship the artifact intrested historians."
click at [518, 552] on button "Verify" at bounding box center [538, 546] width 683 height 24
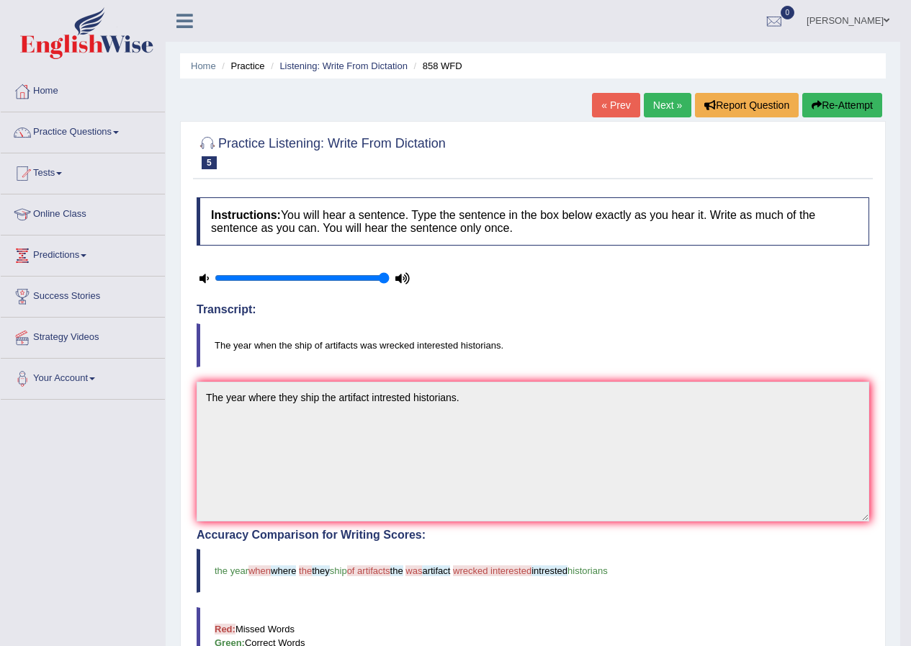
click at [677, 118] on div "« Prev Next » Report Question Re-Attempt" at bounding box center [739, 107] width 294 height 28
click at [673, 110] on link "Next »" at bounding box center [668, 105] width 48 height 24
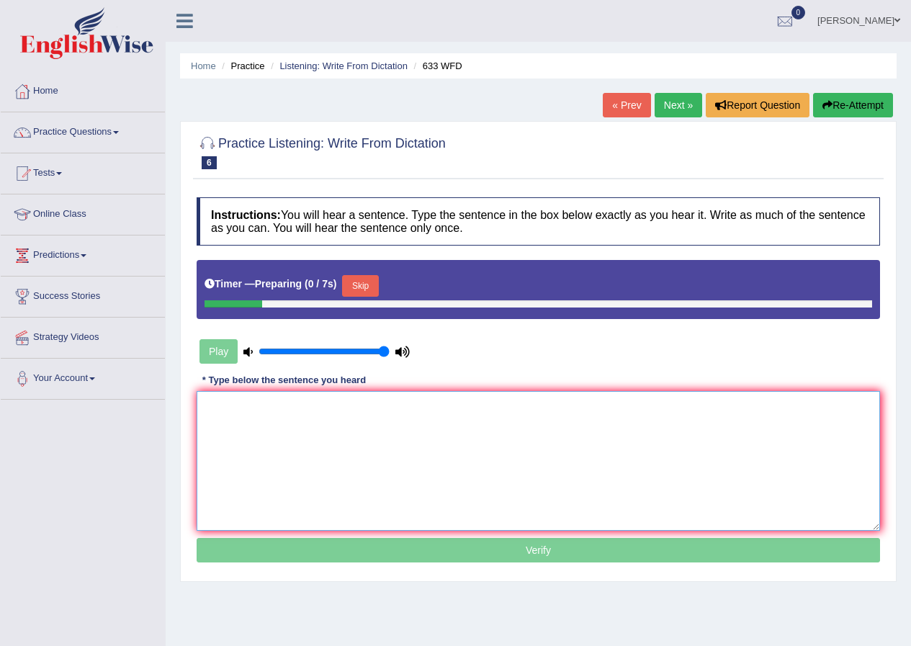
click at [536, 425] on textarea at bounding box center [538, 461] width 683 height 140
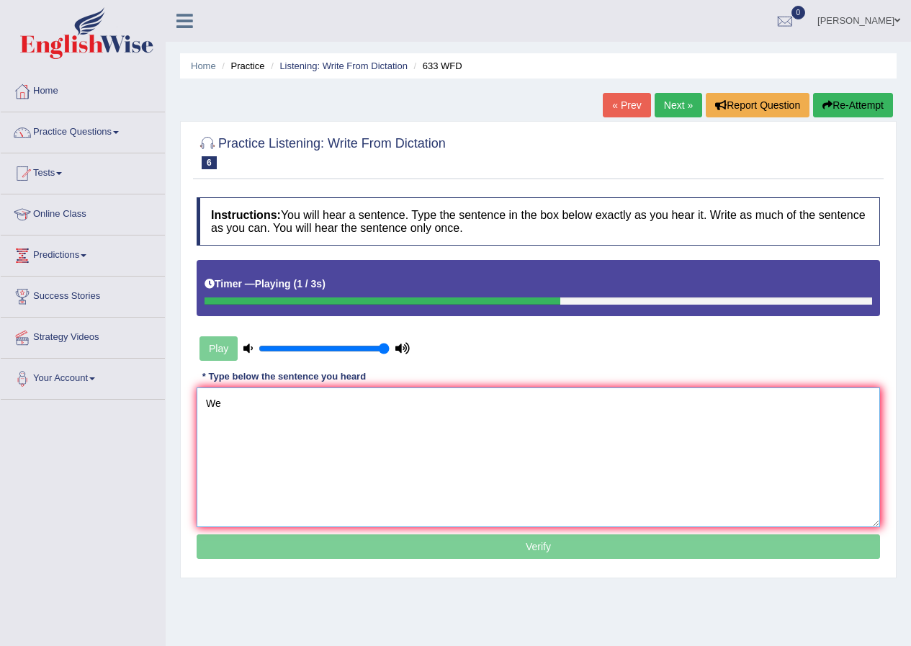
type textarea "W"
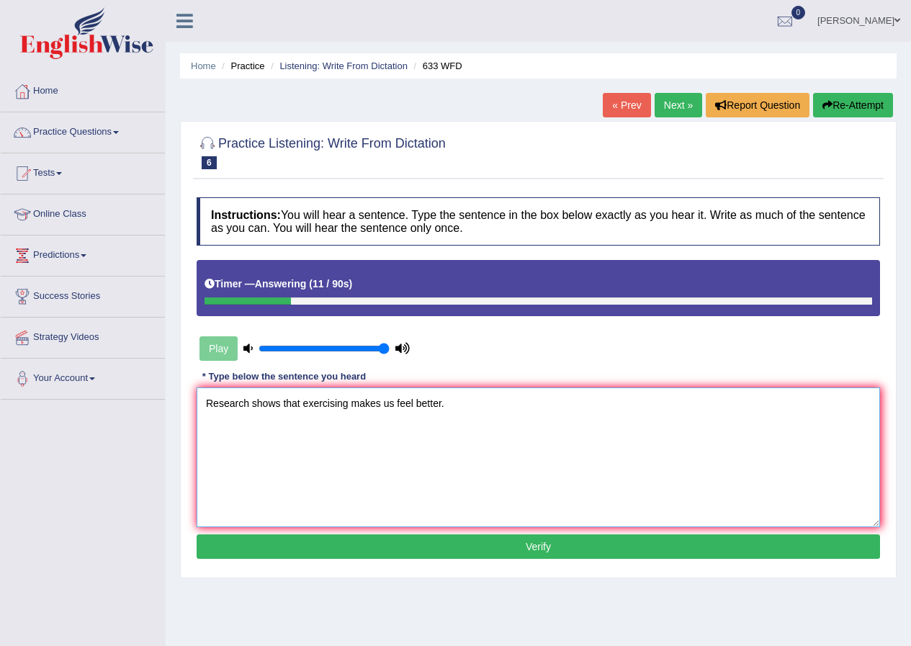
type textarea "Research shows that exercising makes us feel better."
click at [569, 548] on button "Verify" at bounding box center [538, 546] width 683 height 24
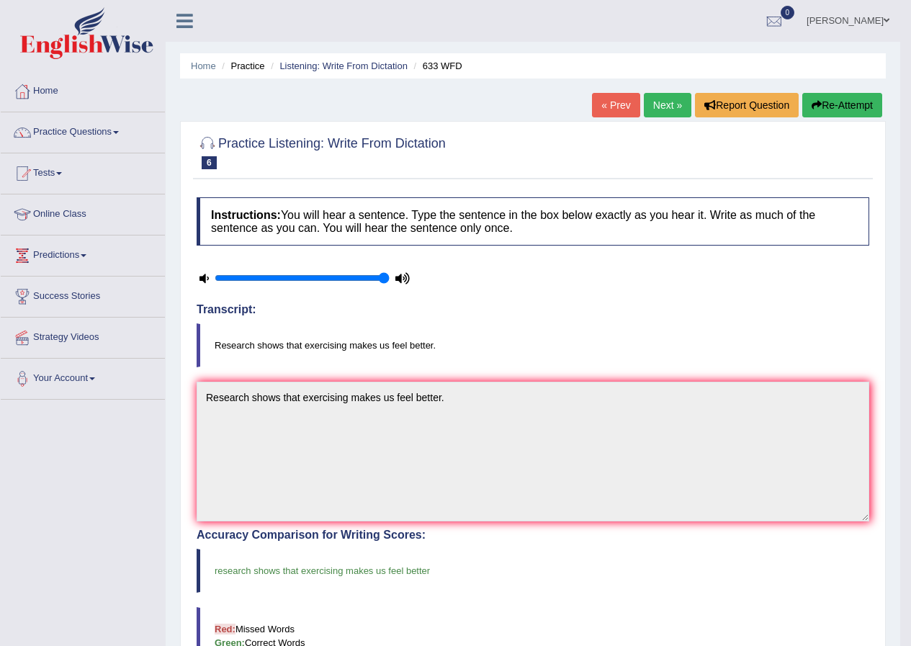
click at [671, 104] on link "Next »" at bounding box center [668, 105] width 48 height 24
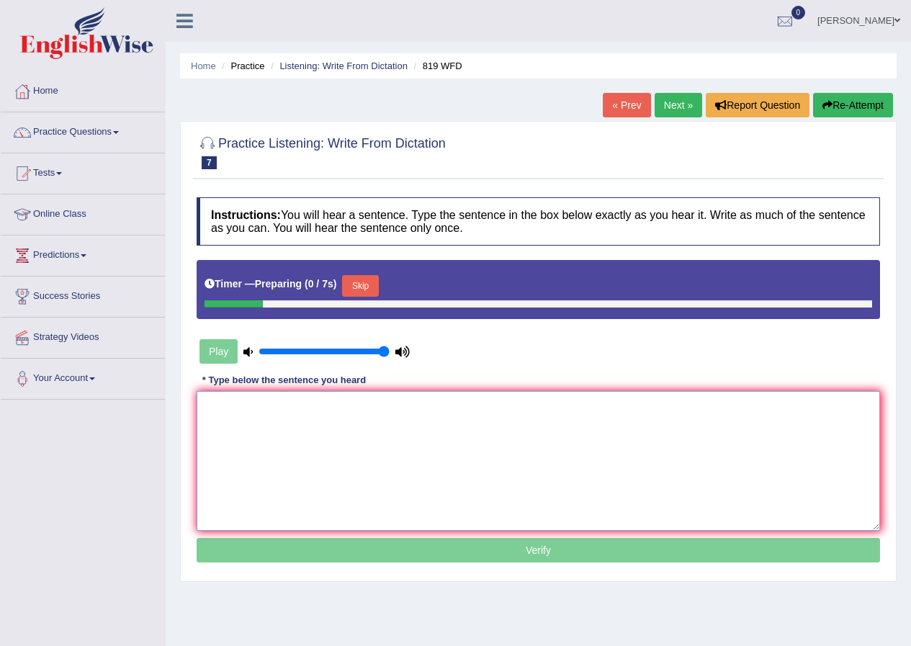
click at [631, 405] on textarea at bounding box center [538, 461] width 683 height 140
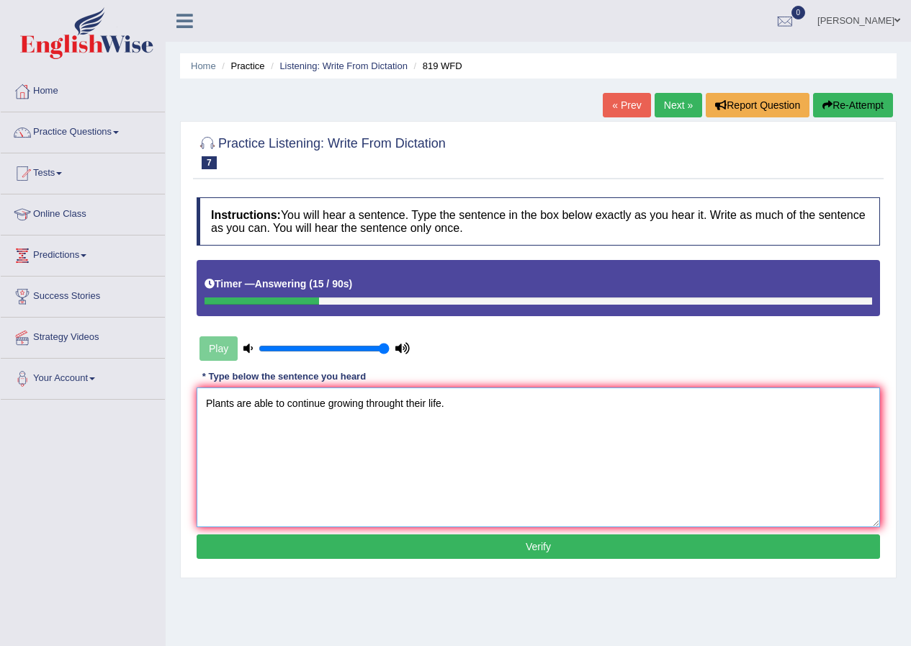
click at [401, 405] on textarea "Plants are able to continue growing throught their life." at bounding box center [538, 457] width 683 height 140
type textarea "Plants are able to continue growing throughout their life."
click at [520, 551] on button "Verify" at bounding box center [538, 546] width 683 height 24
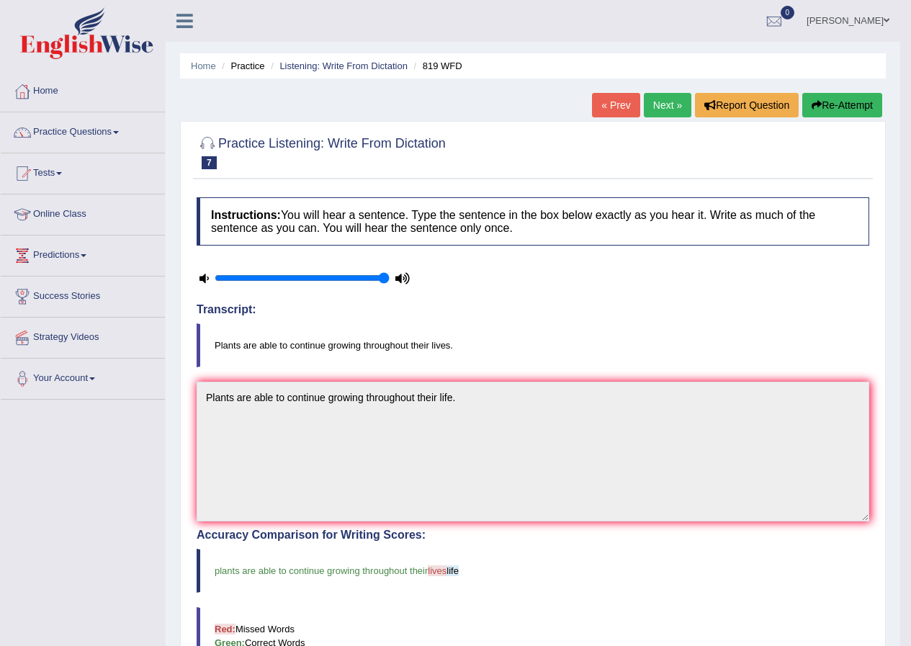
click at [672, 101] on link "Next »" at bounding box center [668, 105] width 48 height 24
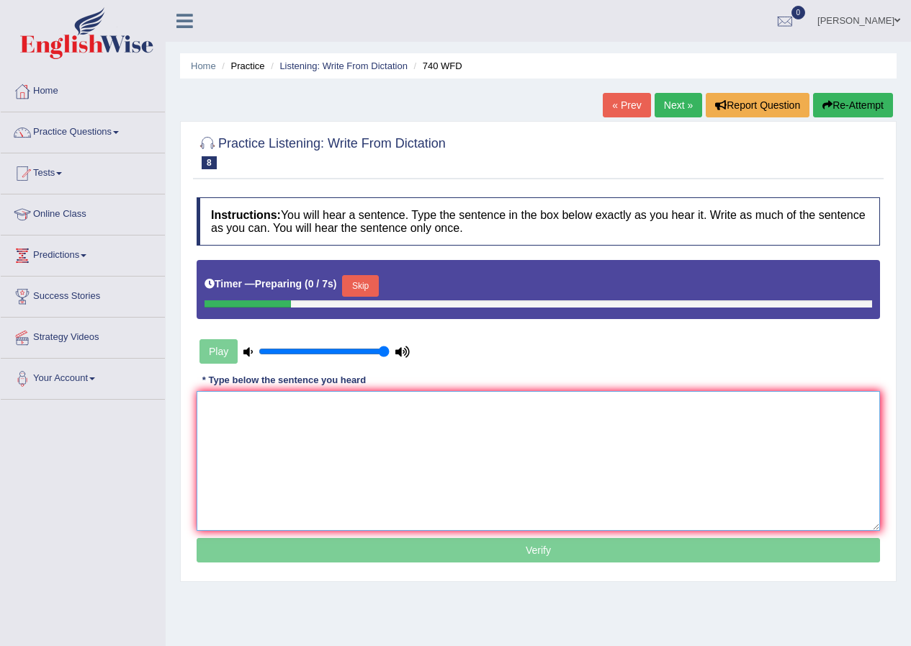
click at [577, 402] on textarea at bounding box center [538, 461] width 683 height 140
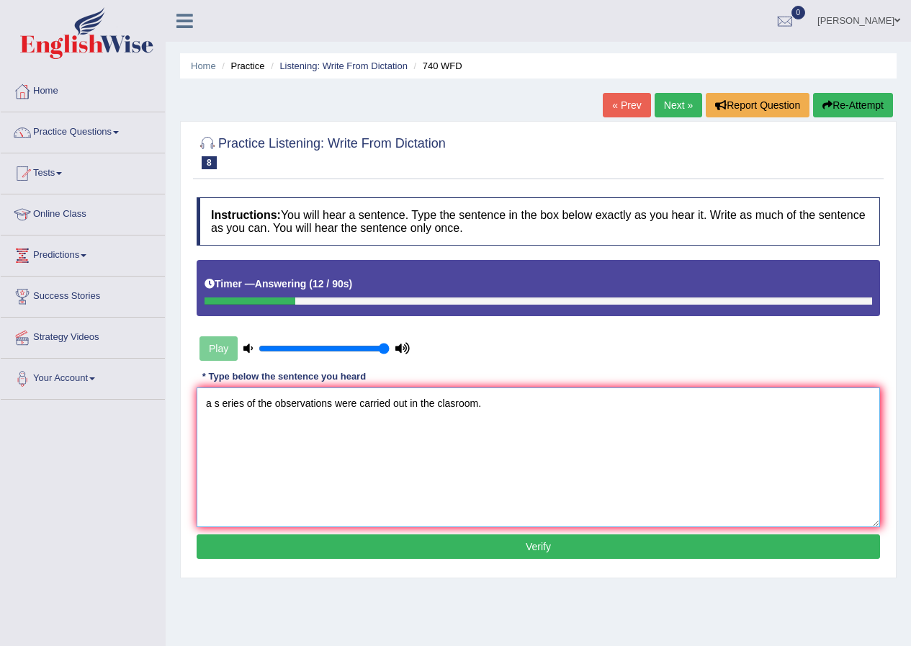
click at [221, 401] on textarea "a s eries of the observations were carried out in the clasroom." at bounding box center [538, 457] width 683 height 140
click at [212, 405] on textarea "a series of the observations were carried out in the clasroom." at bounding box center [538, 457] width 683 height 140
click at [334, 403] on textarea "A series of the observations were carried out in the clasroom." at bounding box center [538, 457] width 683 height 140
type textarea "A series of the observations are were carried out in the clasroom."
click at [571, 549] on button "Verify" at bounding box center [538, 546] width 683 height 24
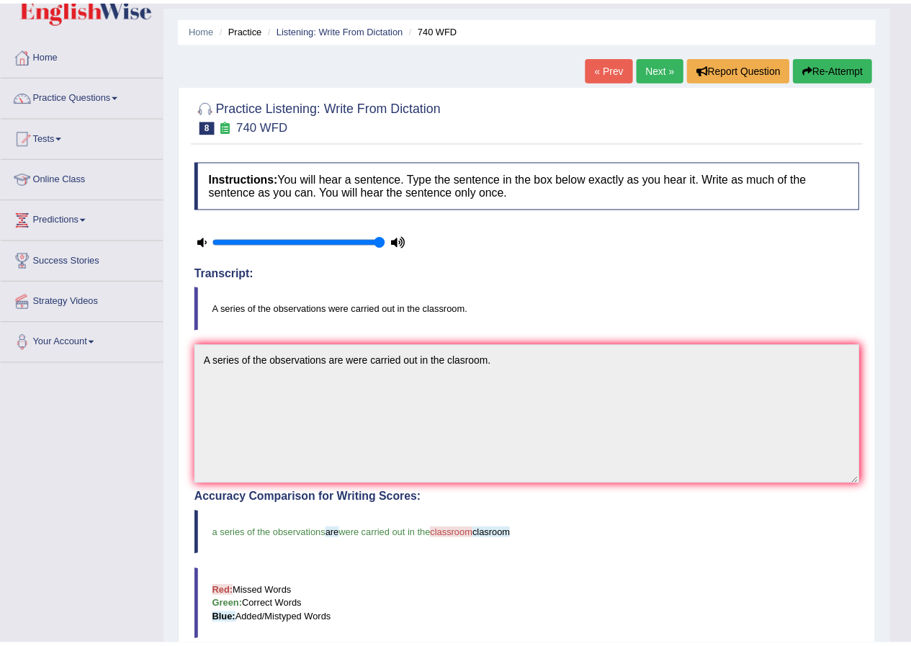
scroll to position [72, 0]
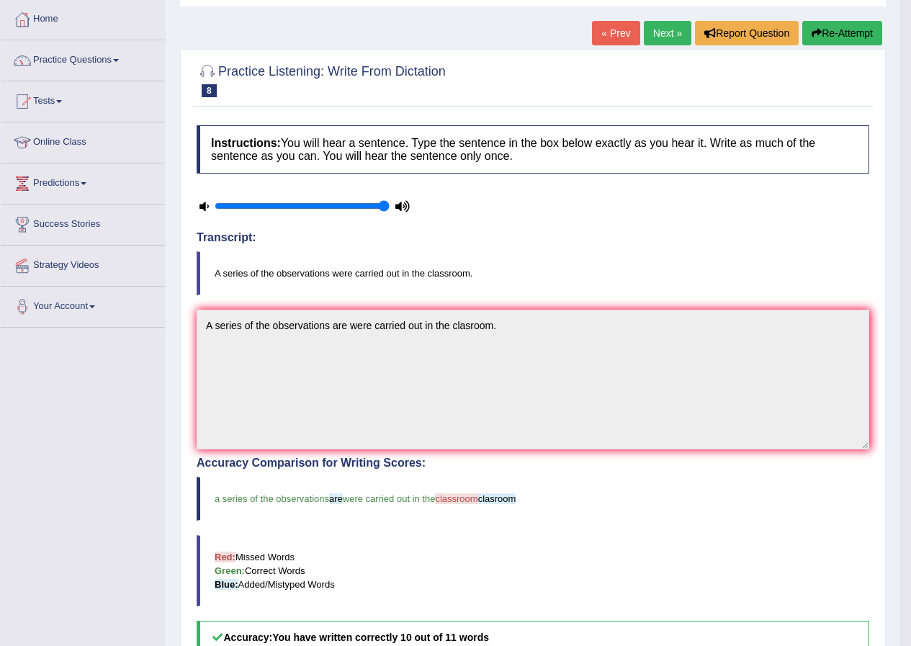
click at [651, 32] on link "Next »" at bounding box center [668, 33] width 48 height 24
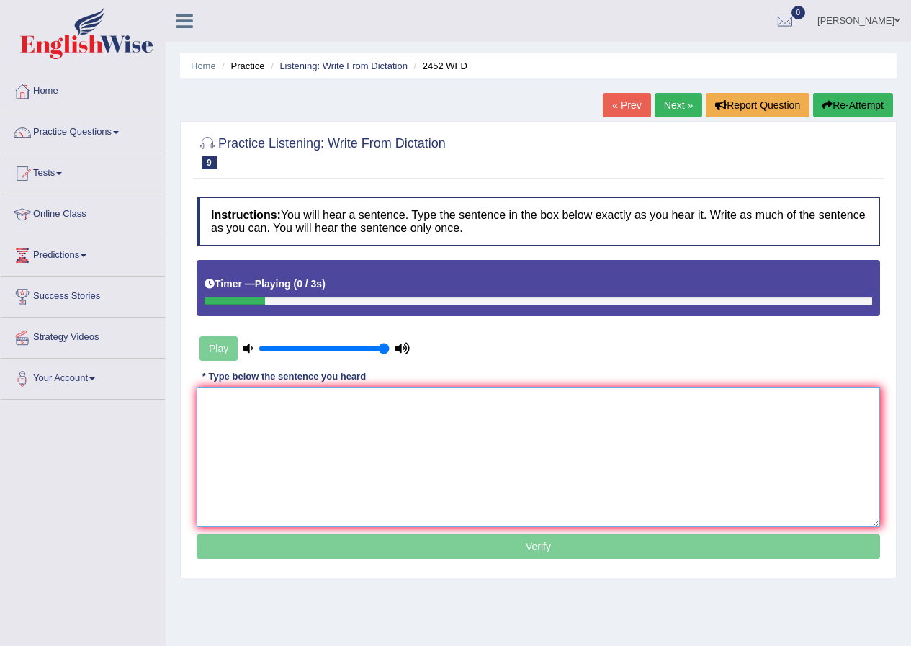
click at [541, 433] on textarea at bounding box center [538, 457] width 683 height 140
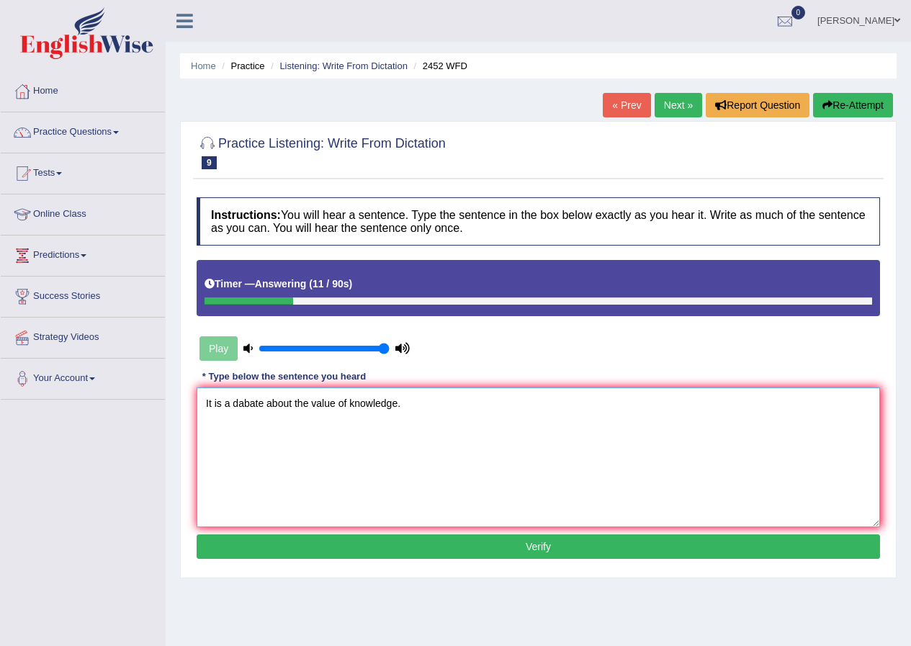
type textarea "It is a dabate about the value of knowledge."
click at [499, 548] on button "Verify" at bounding box center [538, 546] width 683 height 24
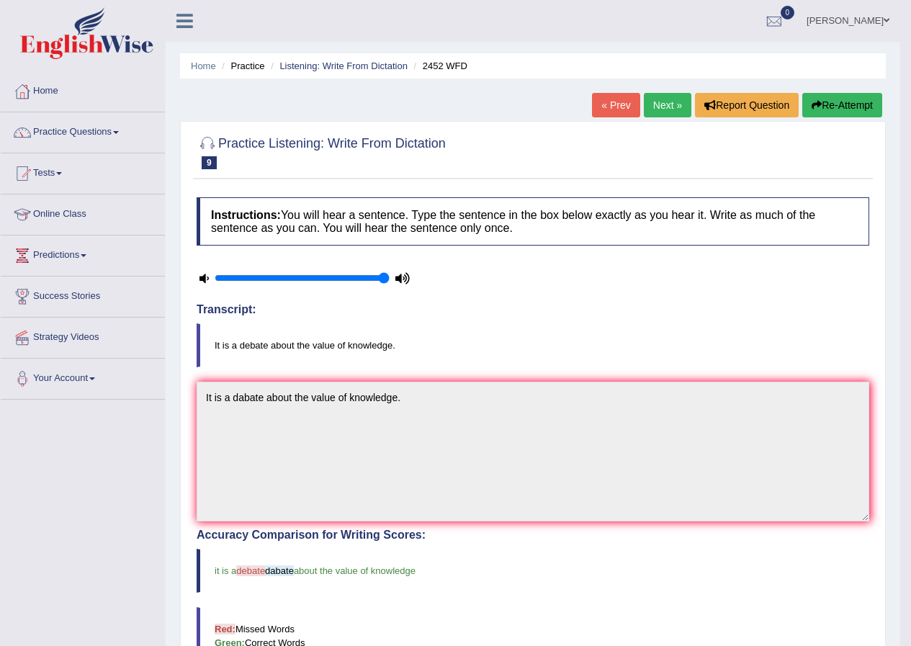
click at [864, 27] on link "Paulina Nycz" at bounding box center [848, 18] width 104 height 37
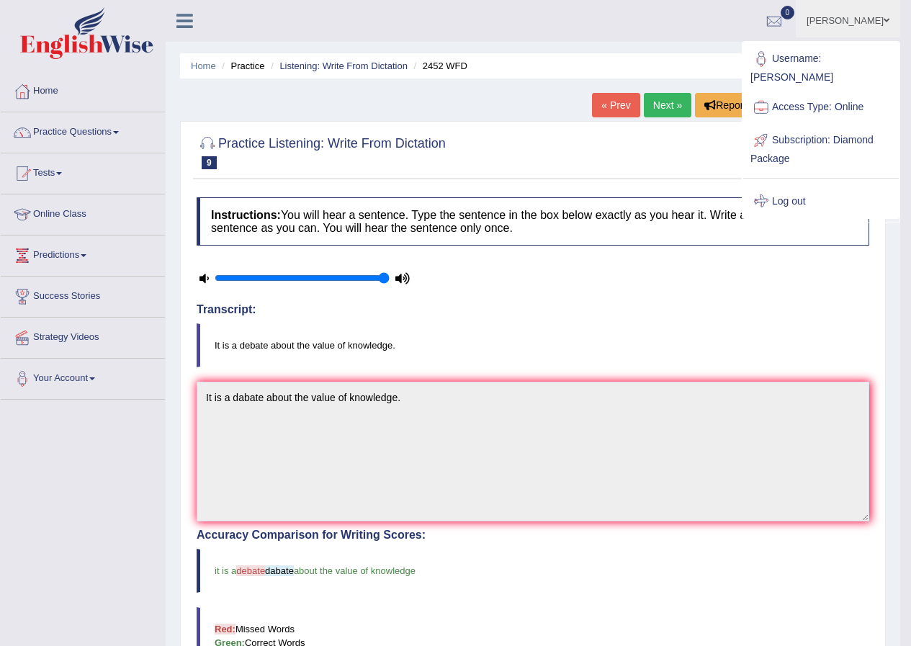
click at [806, 189] on link "Log out" at bounding box center [821, 201] width 156 height 33
